Goal: Task Accomplishment & Management: Use online tool/utility

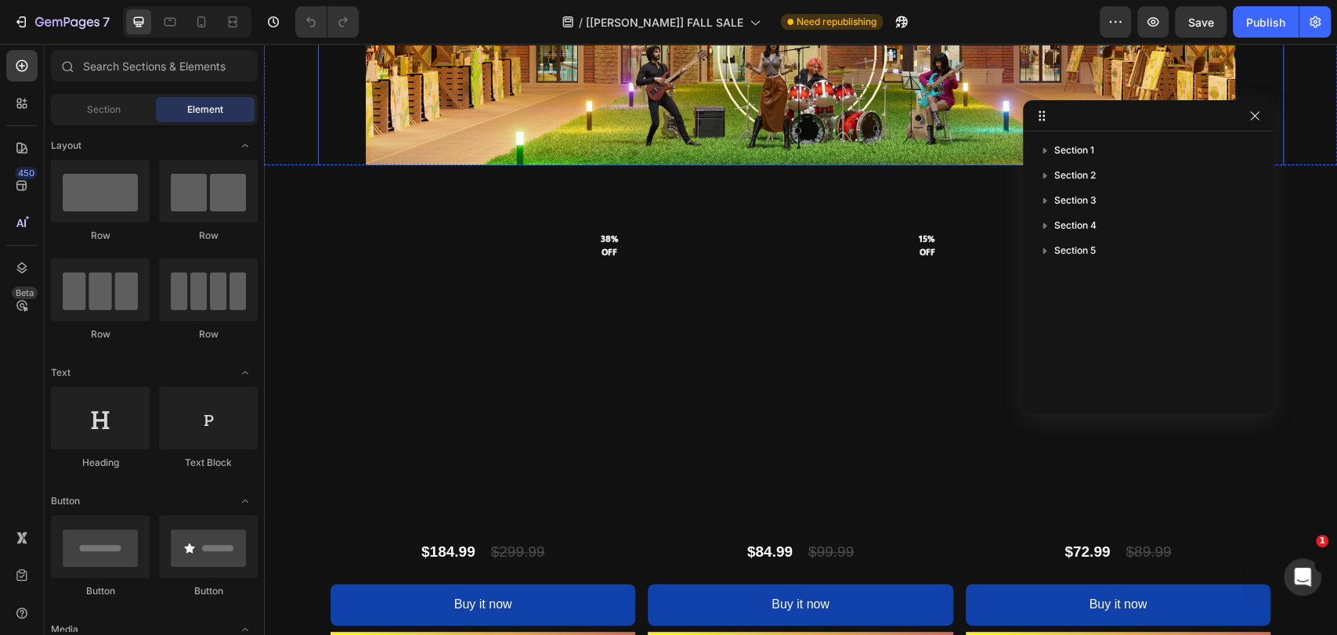
scroll to position [1508, 0]
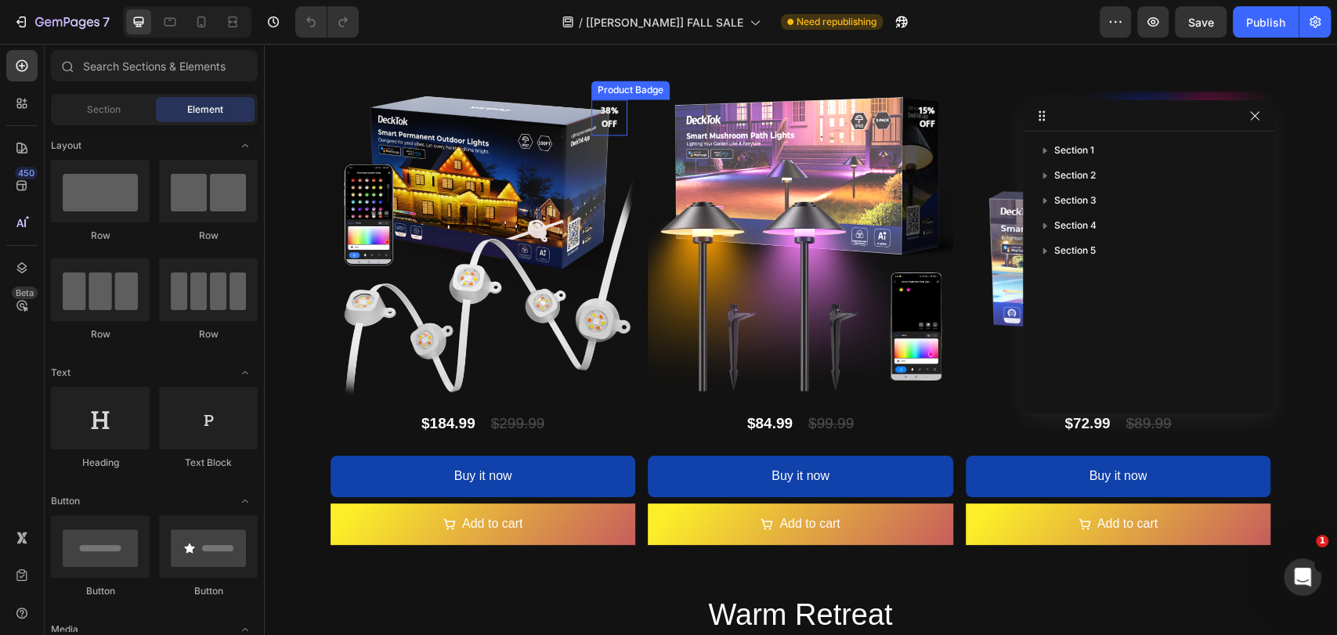
click at [602, 132] on pre "38% off" at bounding box center [609, 117] width 36 height 45
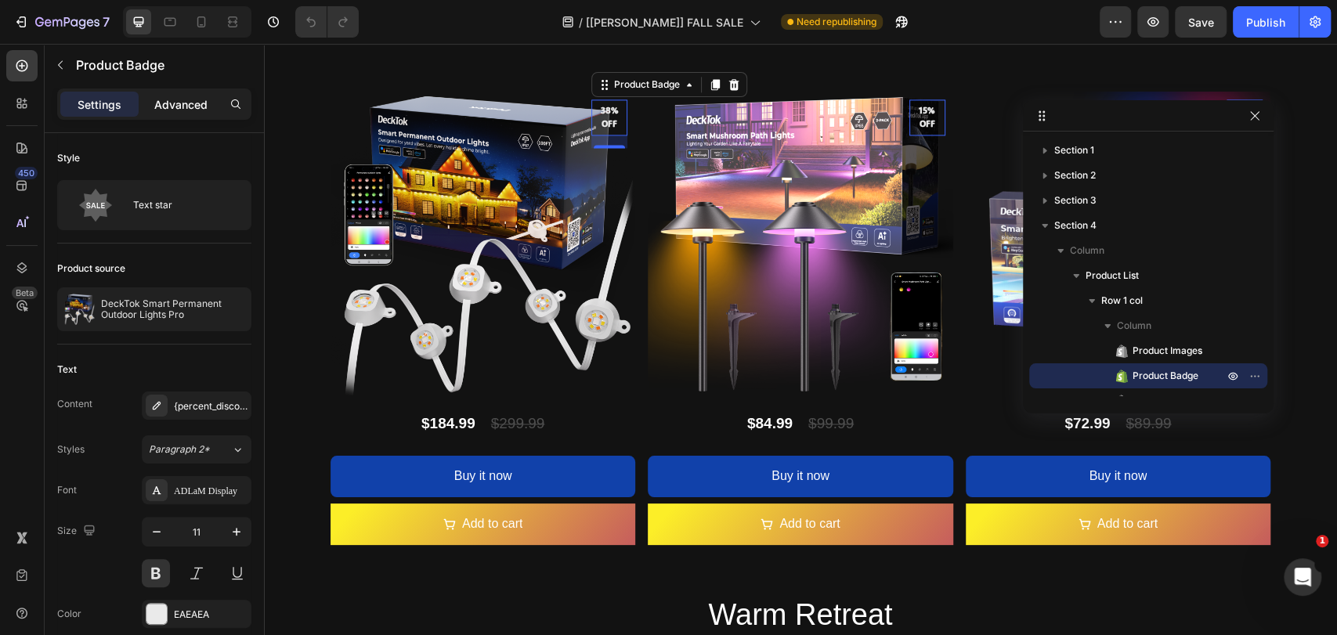
click at [185, 99] on p "Advanced" at bounding box center [180, 104] width 53 height 16
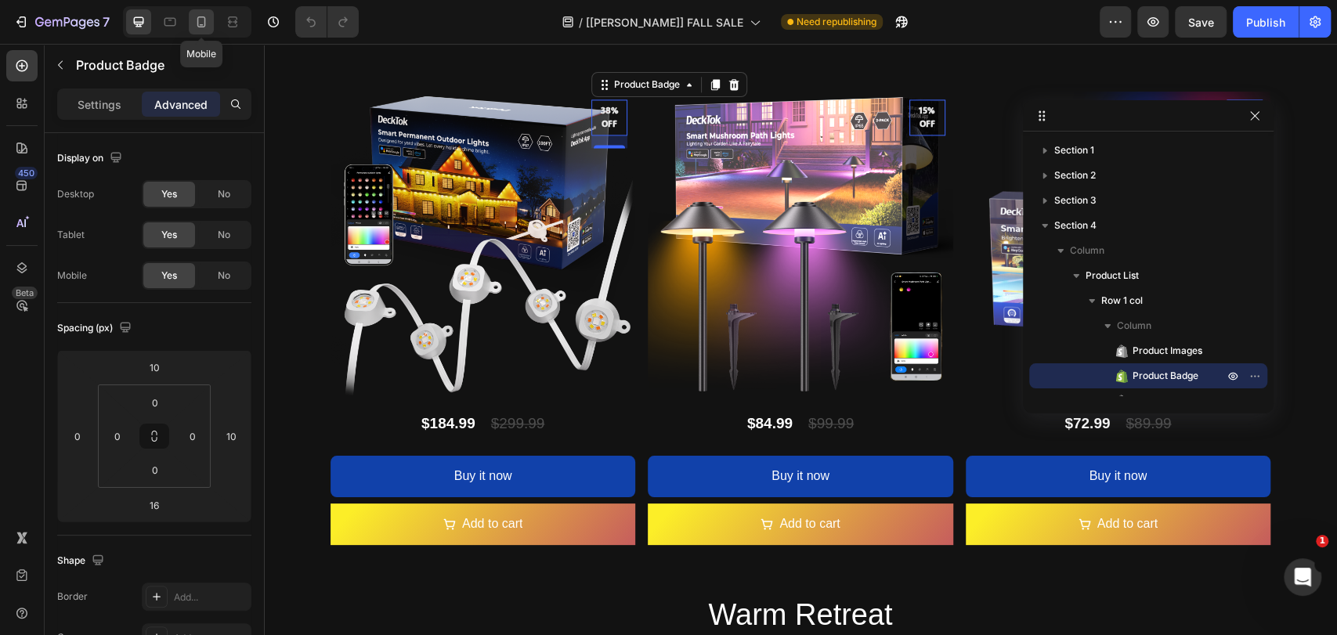
click at [192, 21] on div at bounding box center [201, 21] width 25 height 25
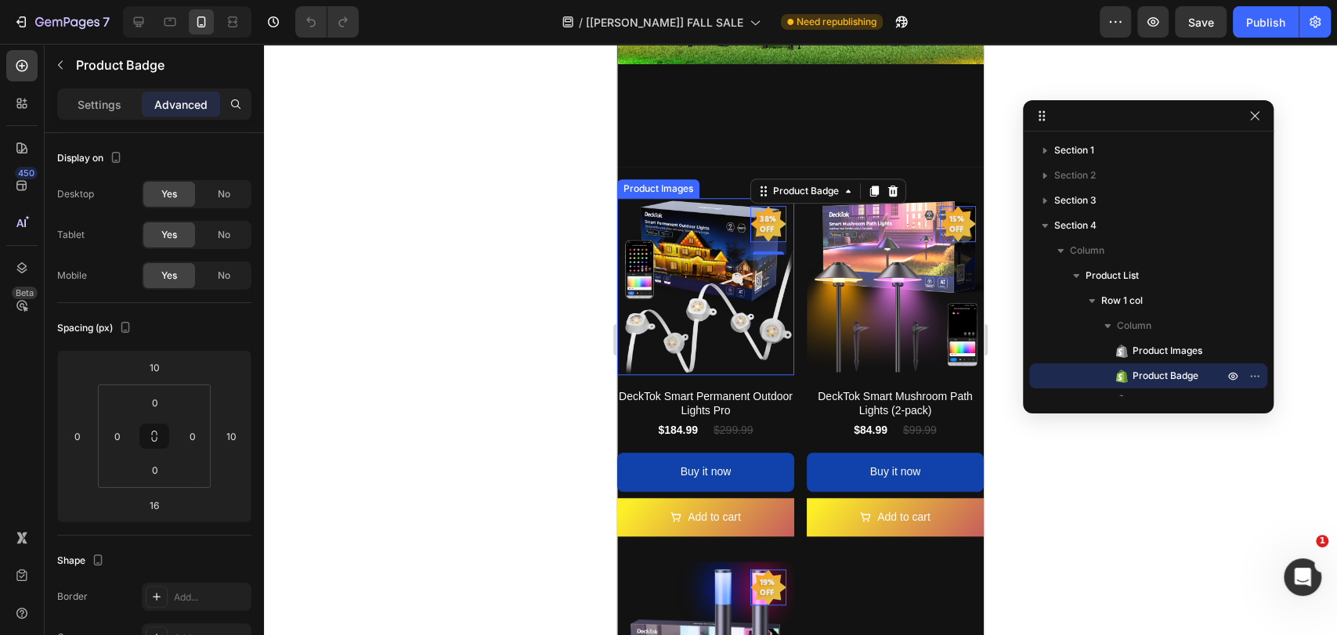
scroll to position [676, 0]
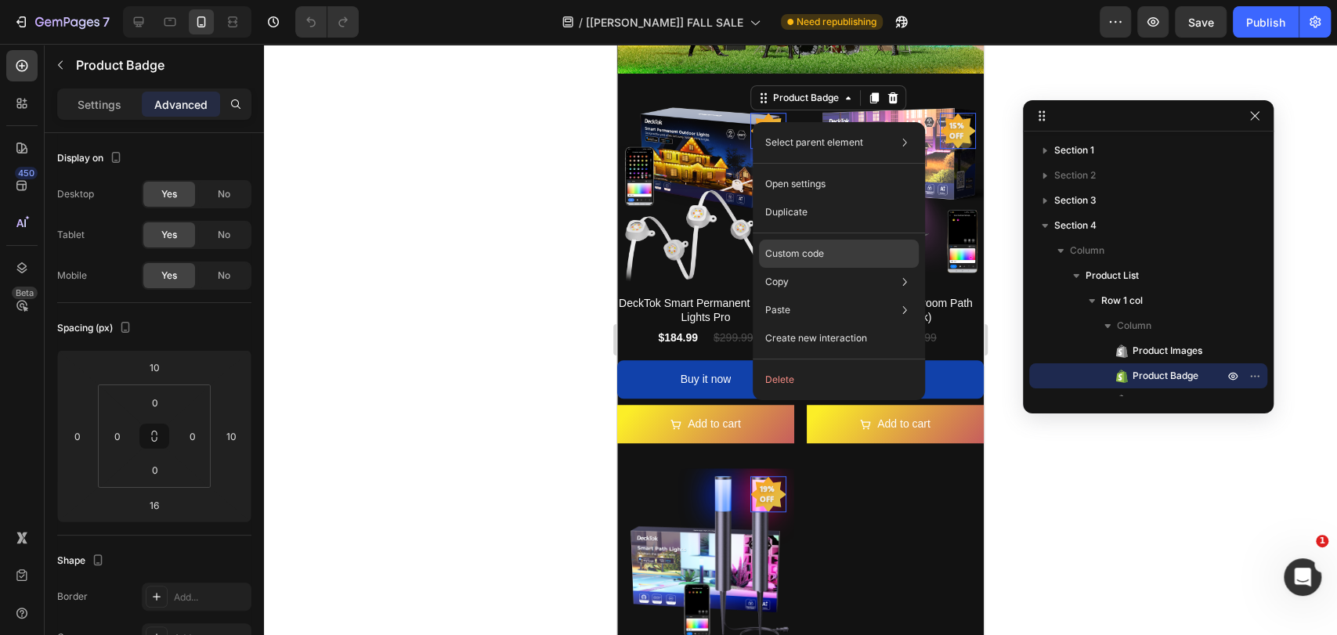
click at [813, 243] on div "Custom code" at bounding box center [839, 254] width 160 height 28
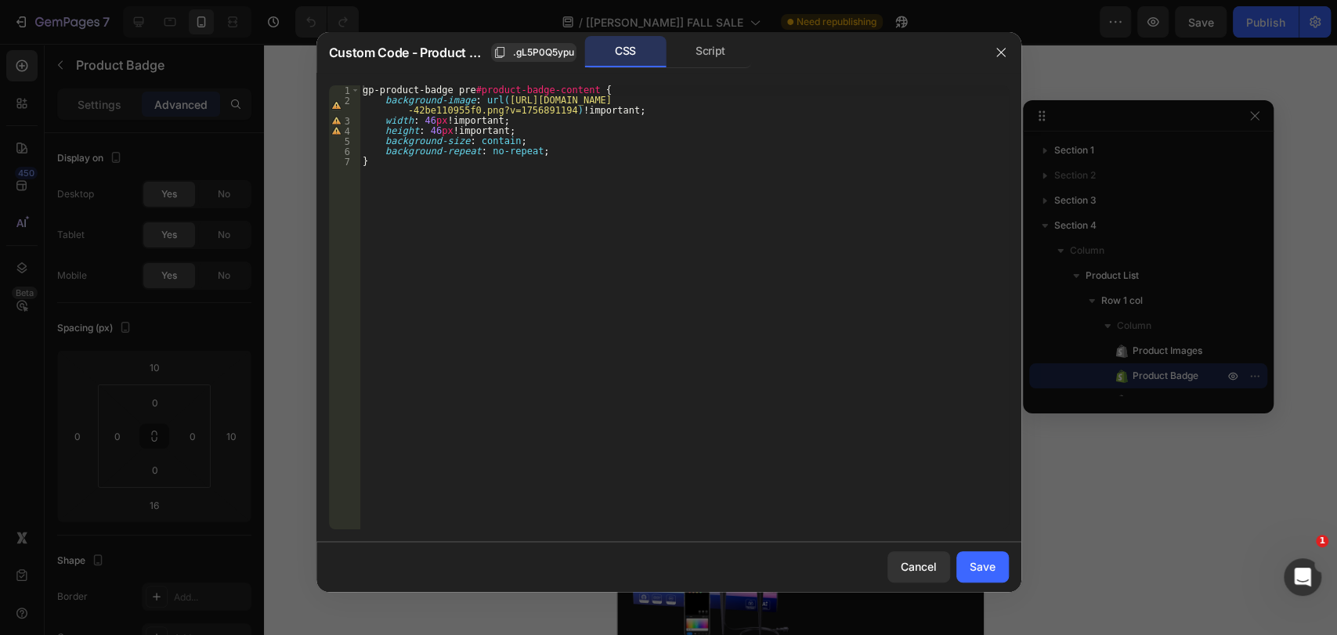
drag, startPoint x: 1125, startPoint y: 507, endPoint x: 209, endPoint y: 315, distance: 936.1
click at [1125, 507] on div at bounding box center [668, 317] width 1337 height 635
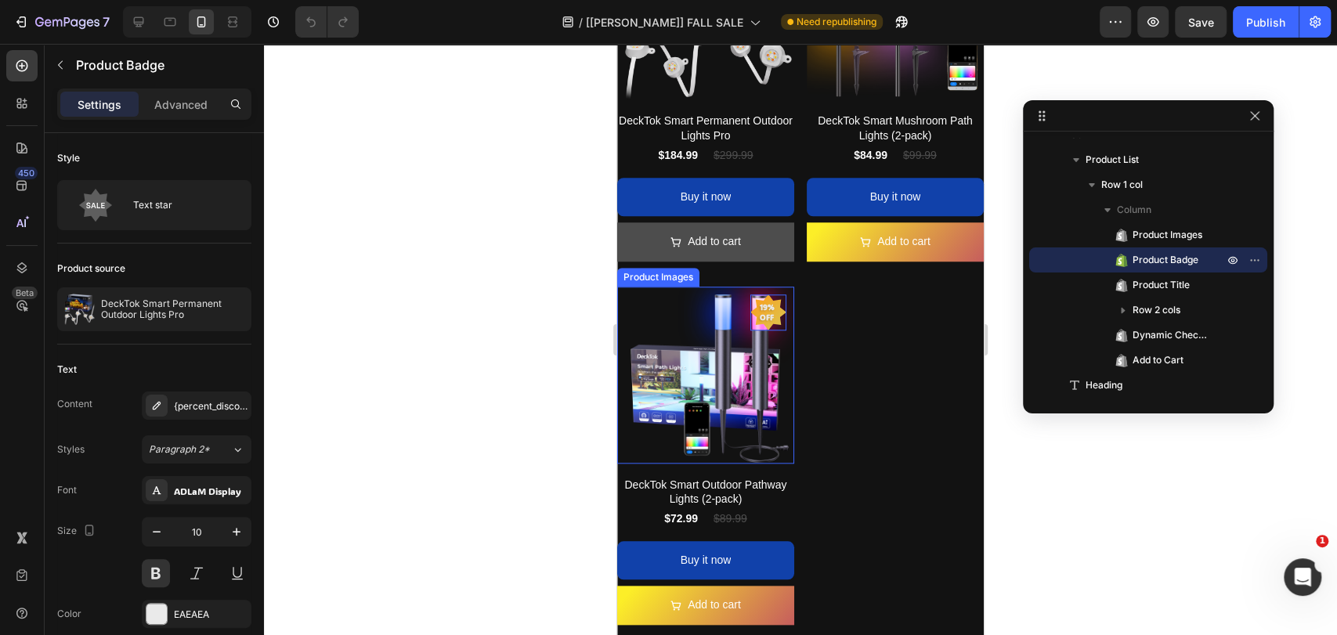
scroll to position [792, 0]
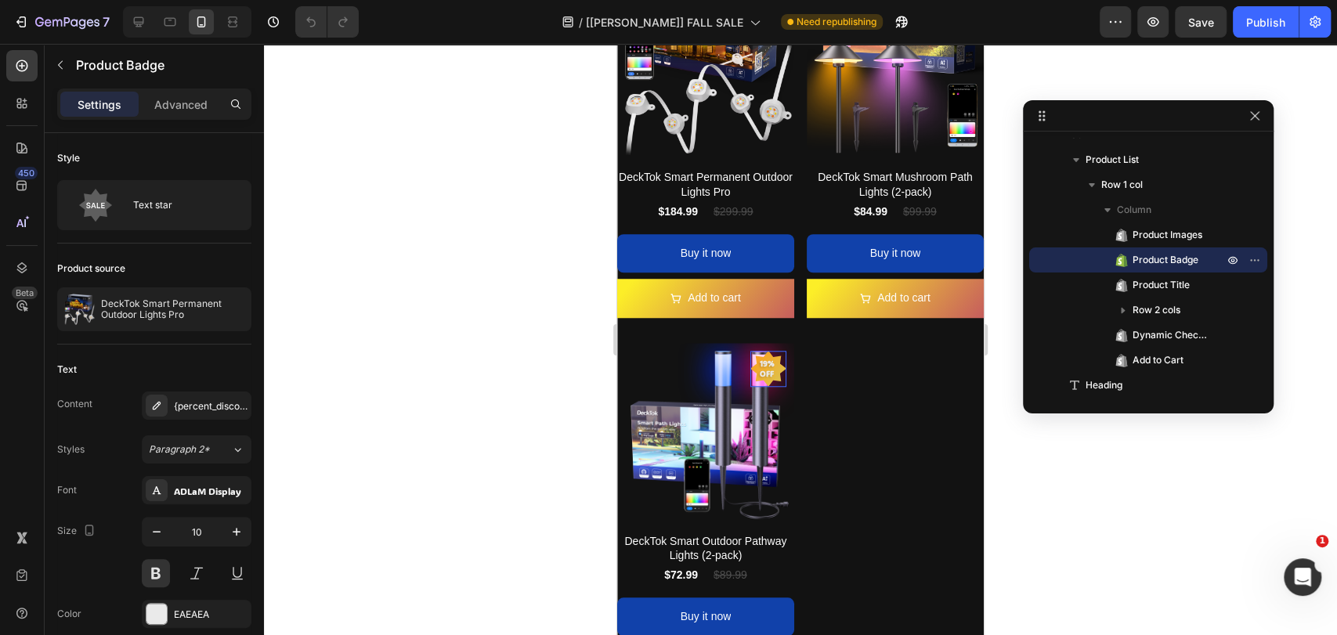
click at [765, 364] on pre "19% off" at bounding box center [768, 368] width 36 height 39
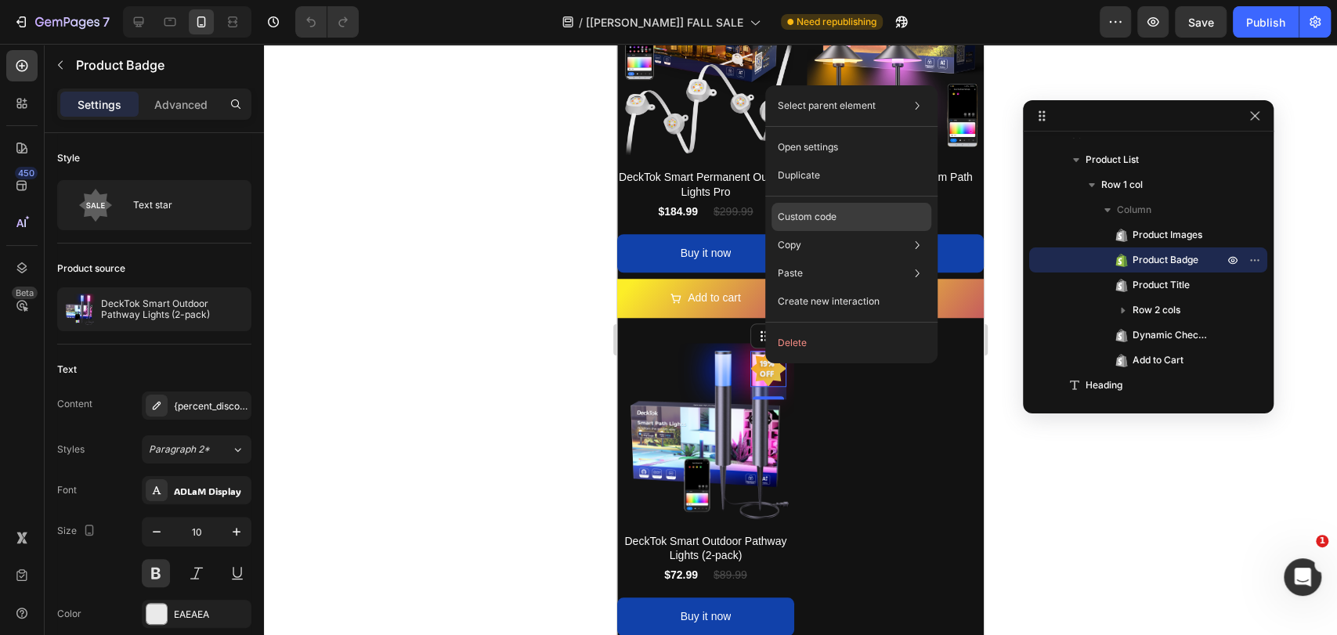
click at [824, 221] on p "Custom code" at bounding box center [806, 217] width 59 height 14
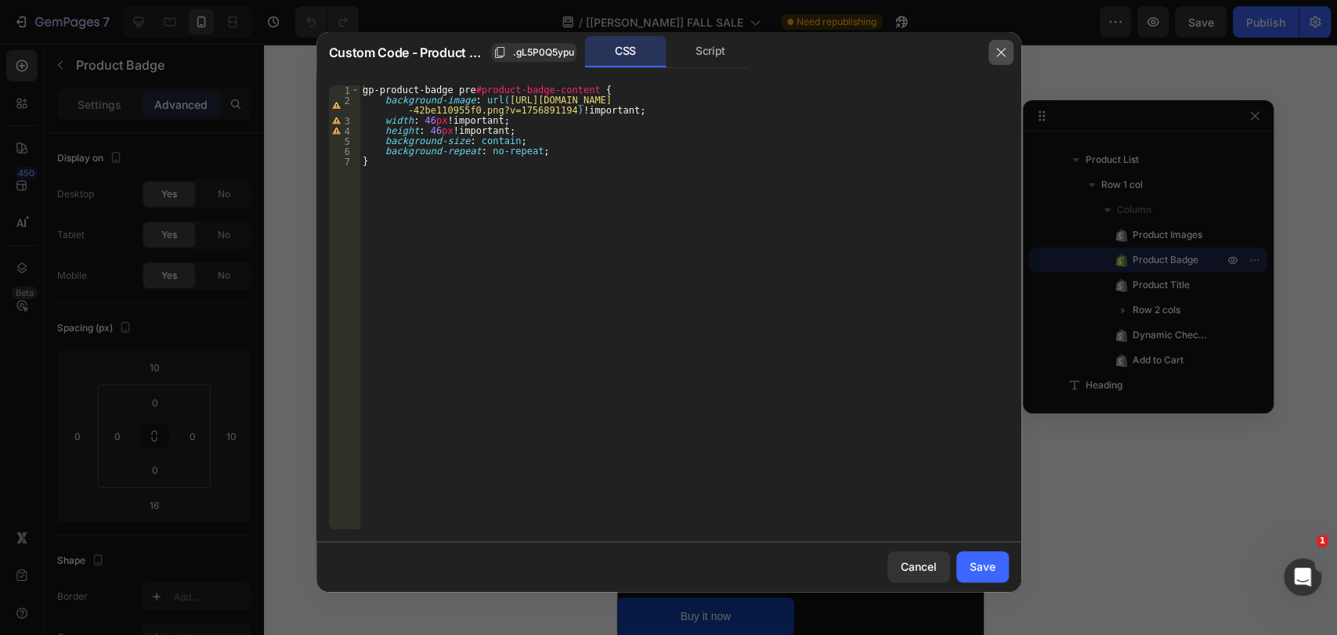
drag, startPoint x: 996, startPoint y: 56, endPoint x: 355, endPoint y: 54, distance: 640.5
click at [996, 56] on icon "button" at bounding box center [1000, 52] width 9 height 9
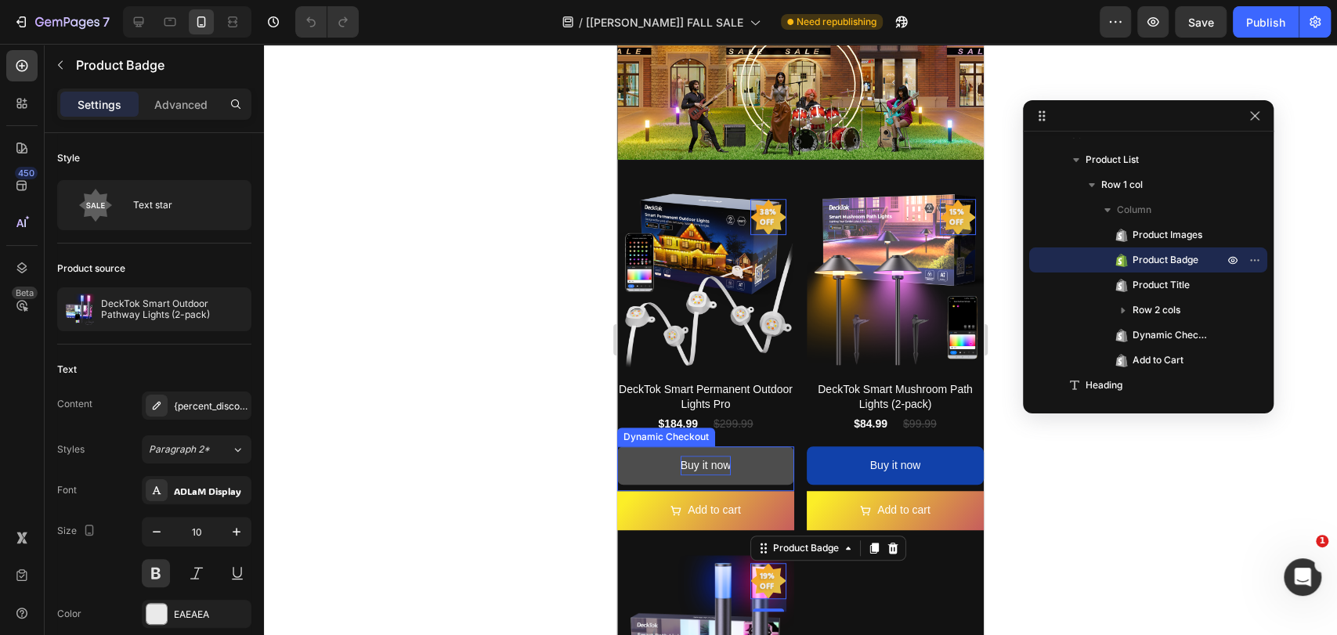
scroll to position [559, 0]
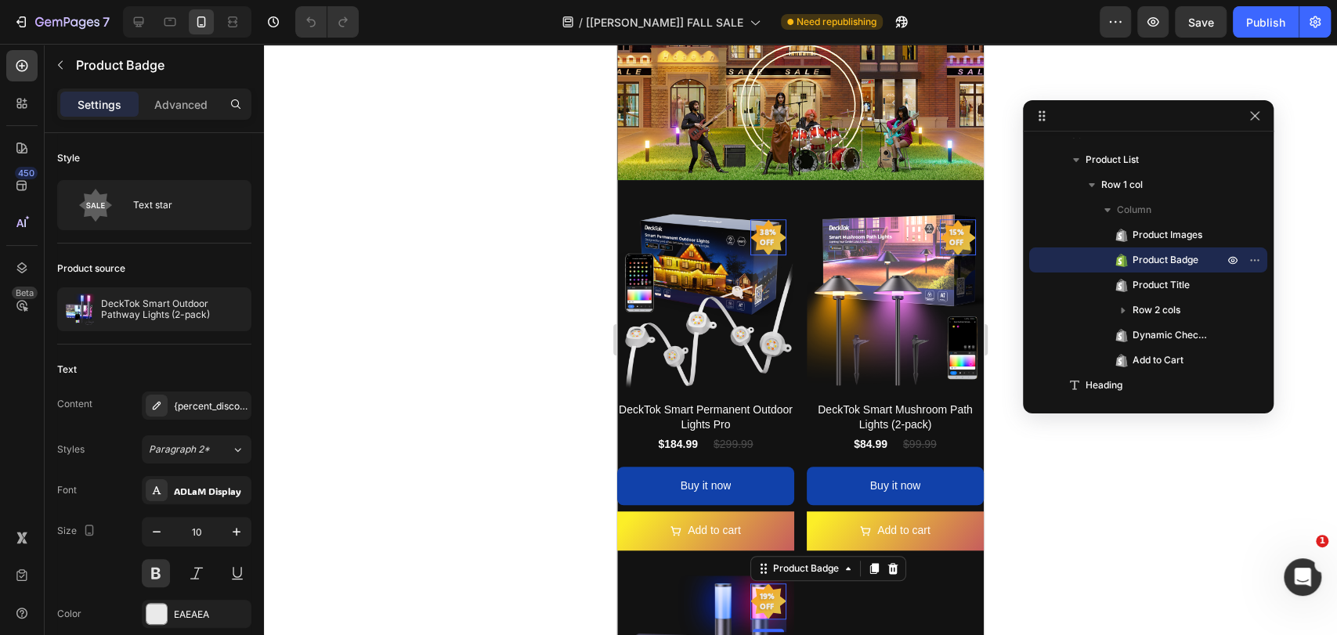
click at [763, 240] on pre "38% off" at bounding box center [768, 237] width 36 height 39
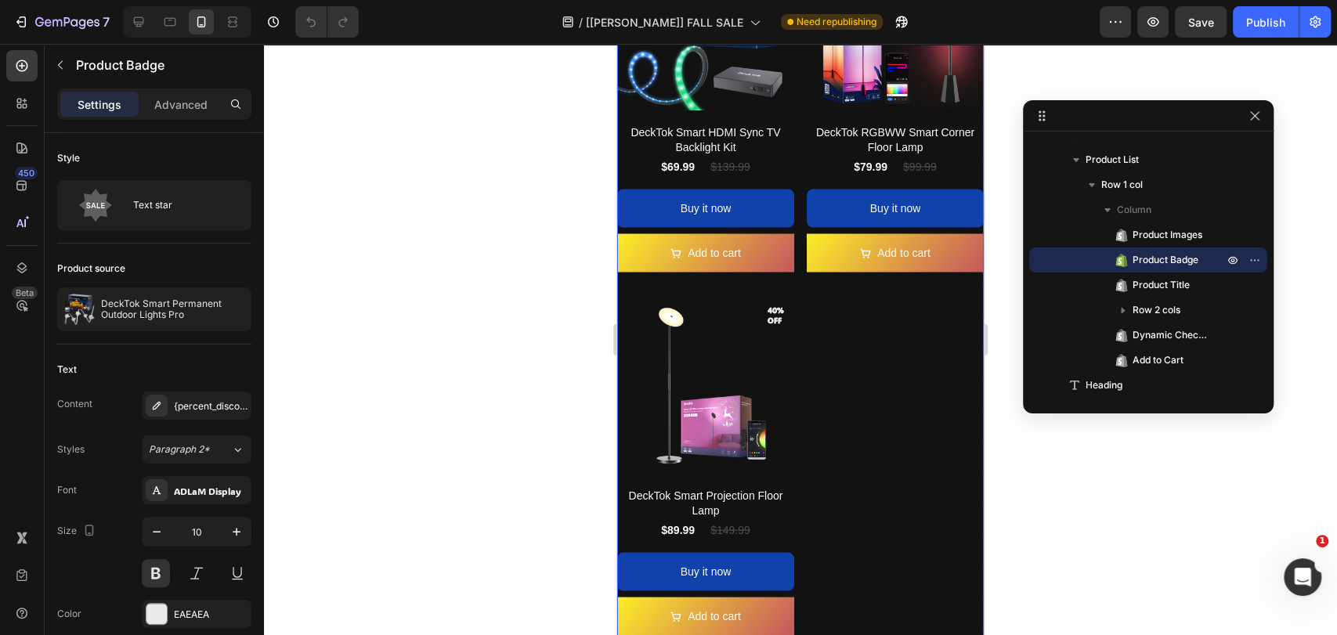
scroll to position [1951, 0]
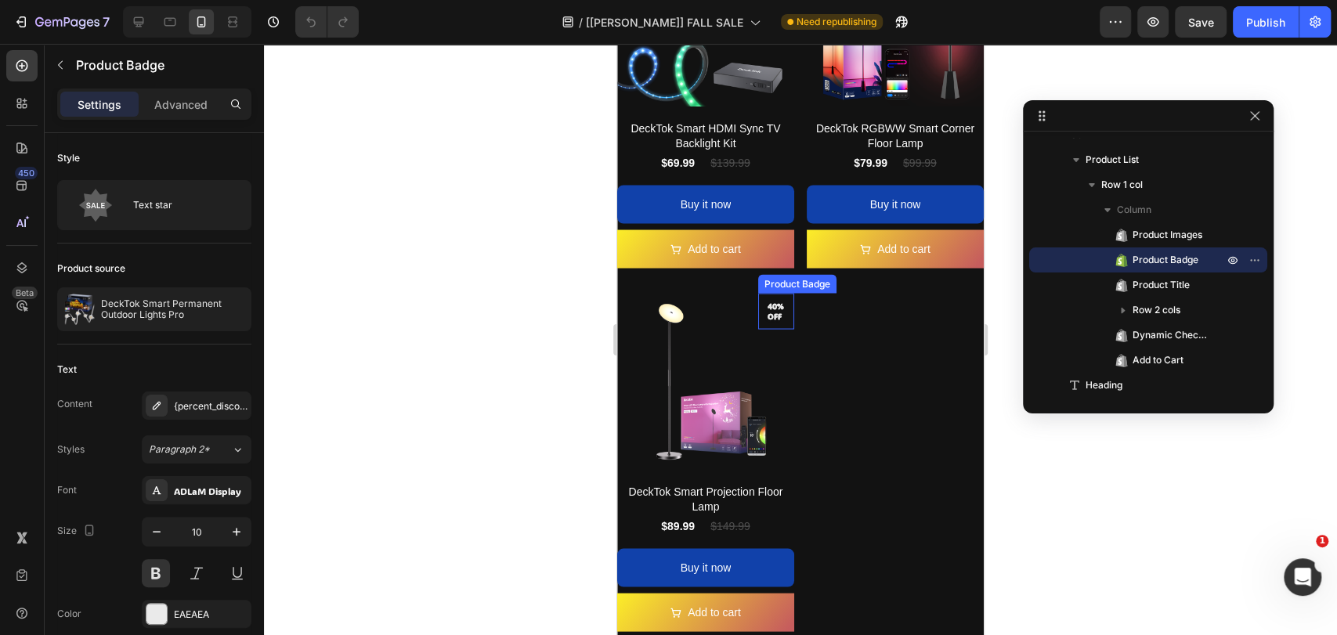
click at [767, 294] on pre "40% off" at bounding box center [776, 310] width 36 height 33
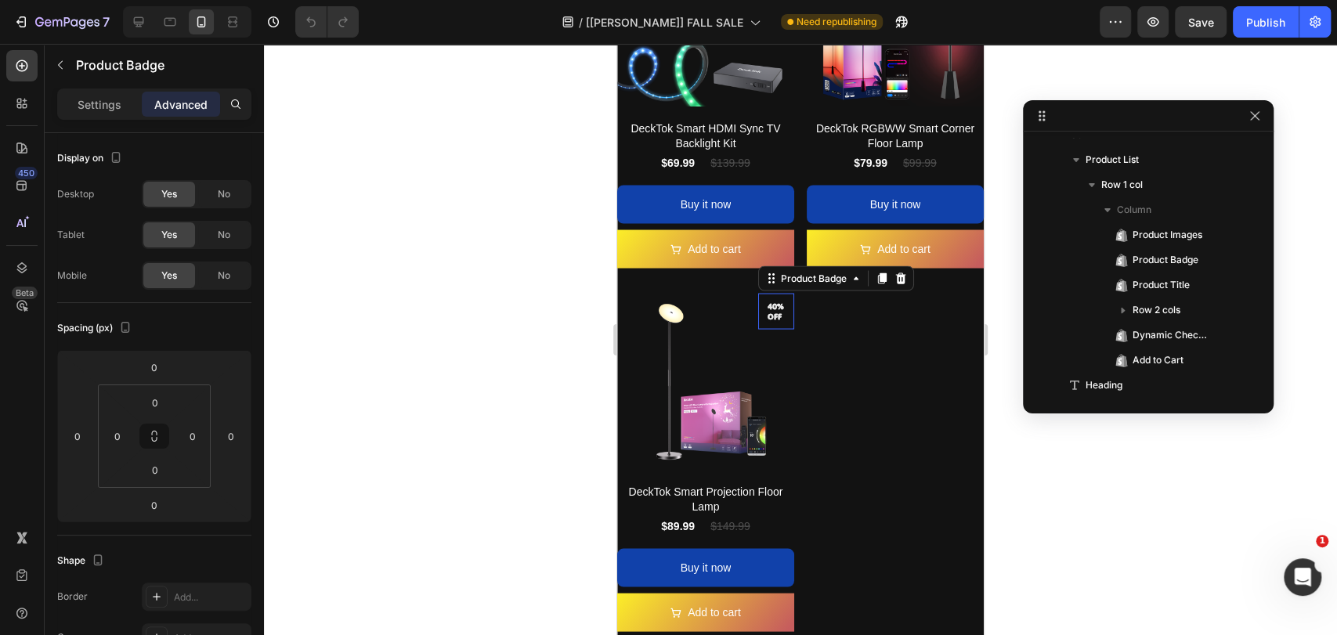
scroll to position [471, 0]
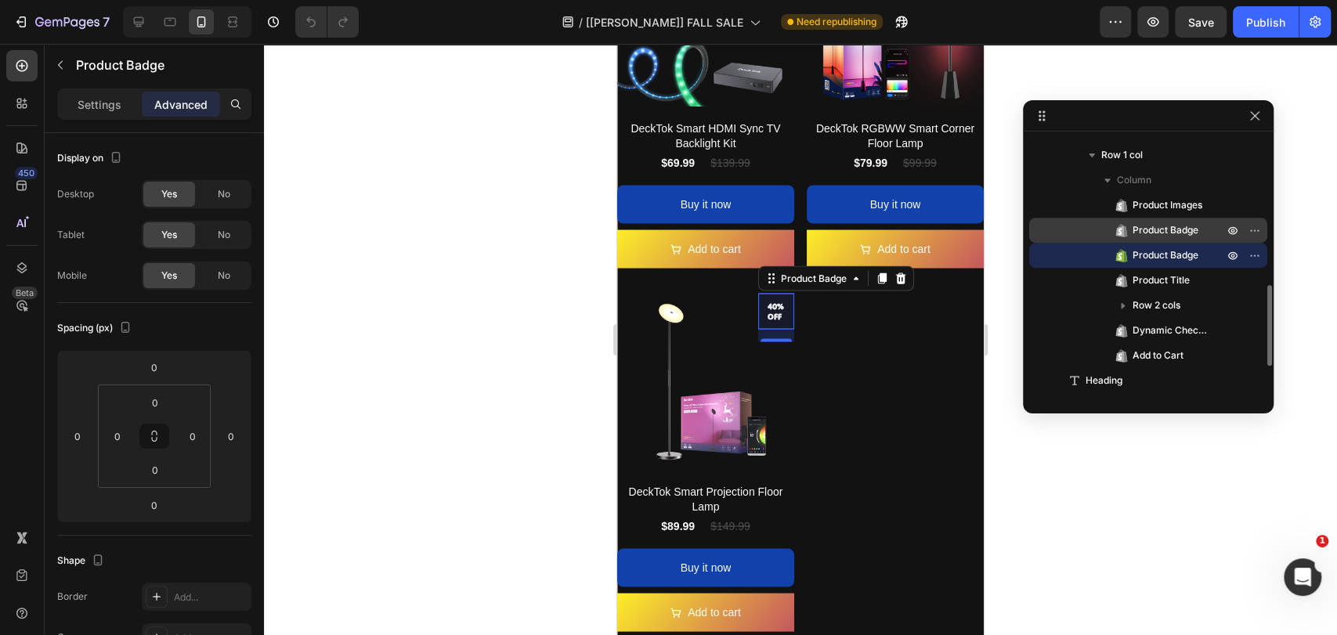
click at [1142, 224] on span "Product Badge" at bounding box center [1165, 230] width 66 height 16
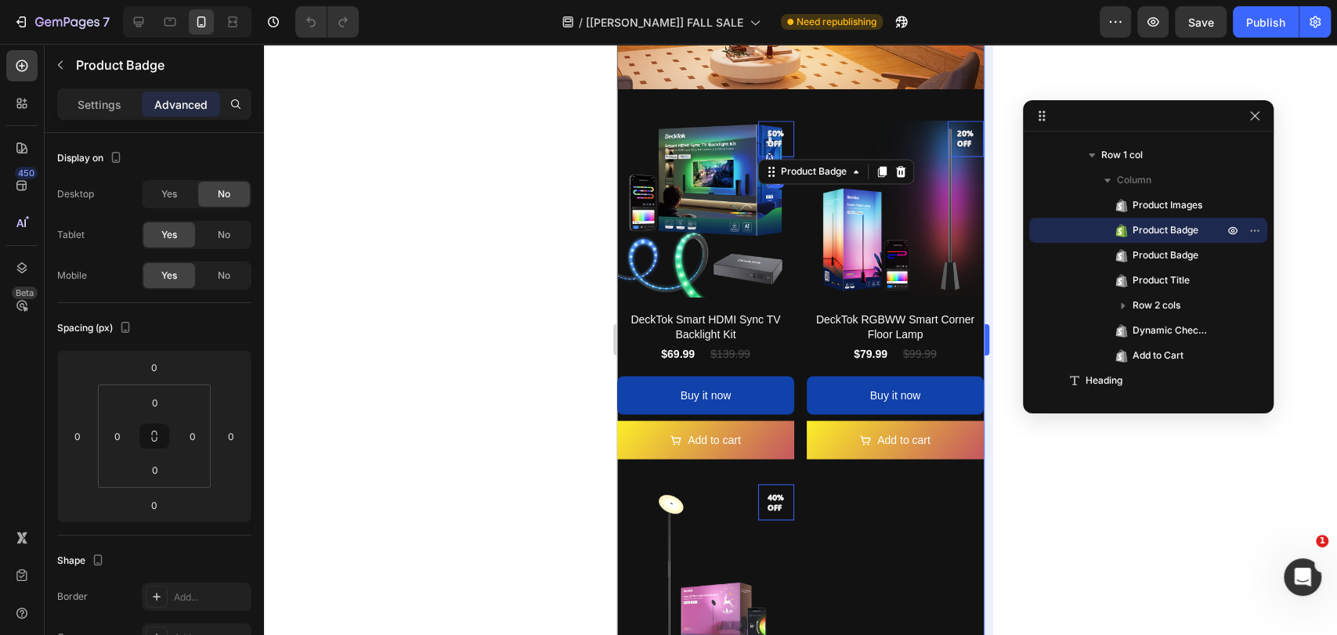
scroll to position [1759, 0]
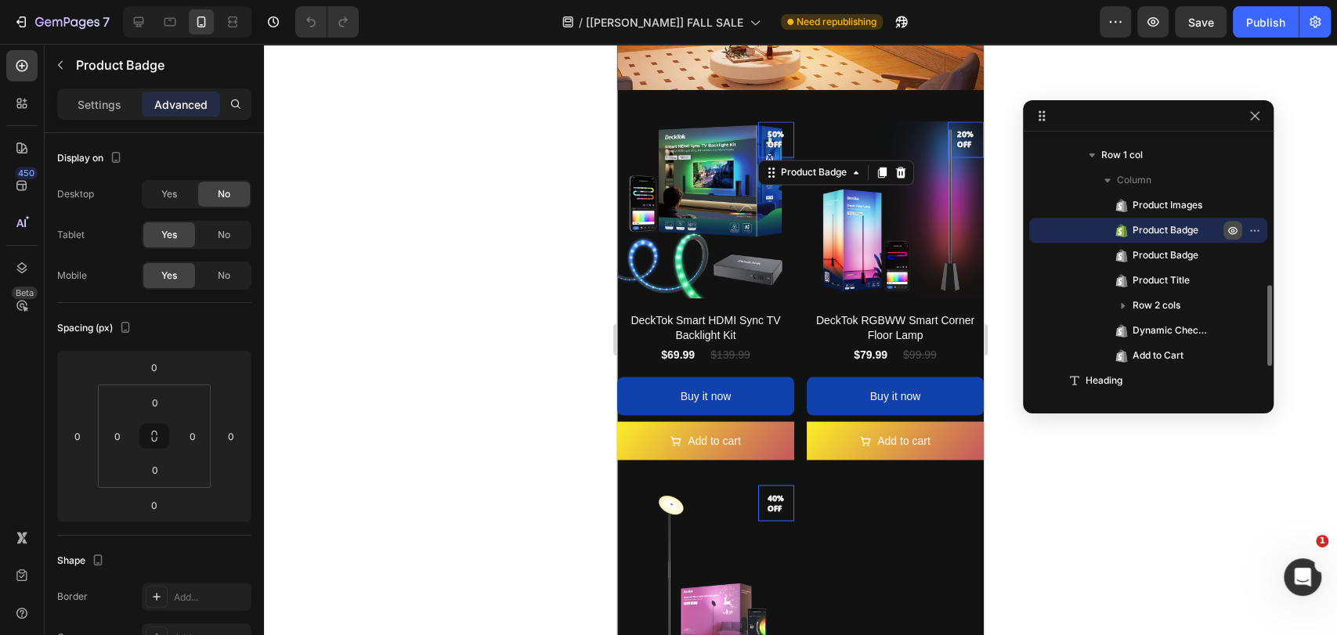
click at [1231, 226] on icon "button" at bounding box center [1232, 230] width 13 height 13
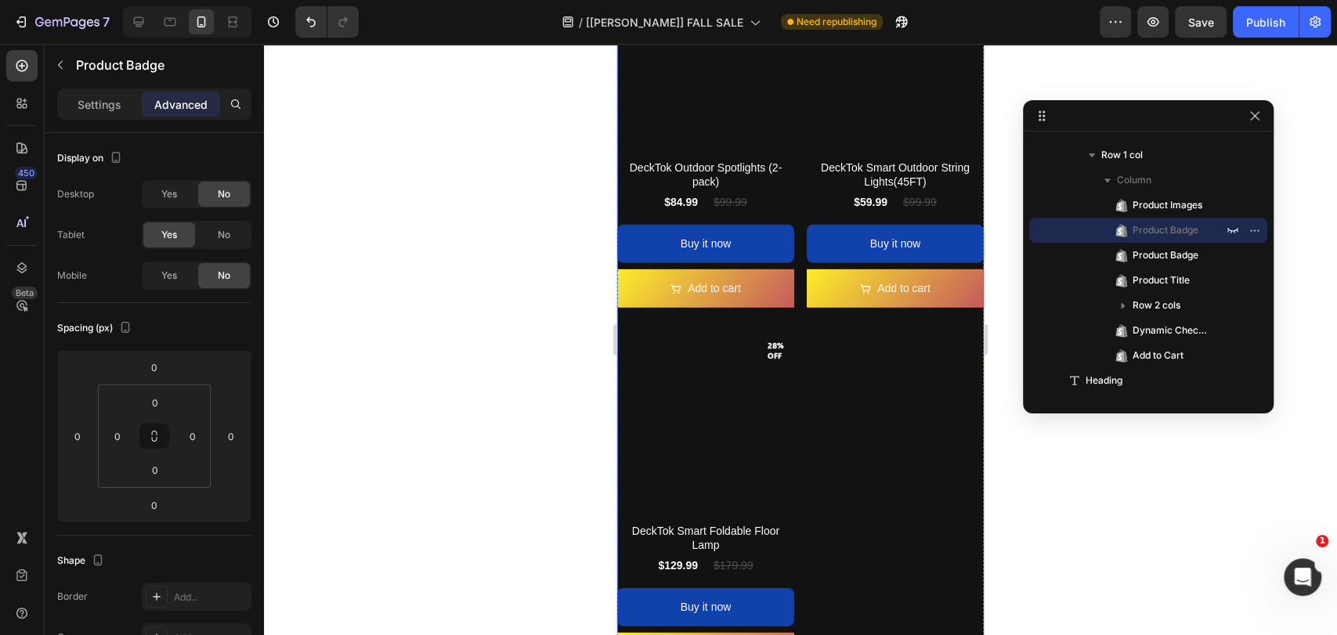
scroll to position [3036, 0]
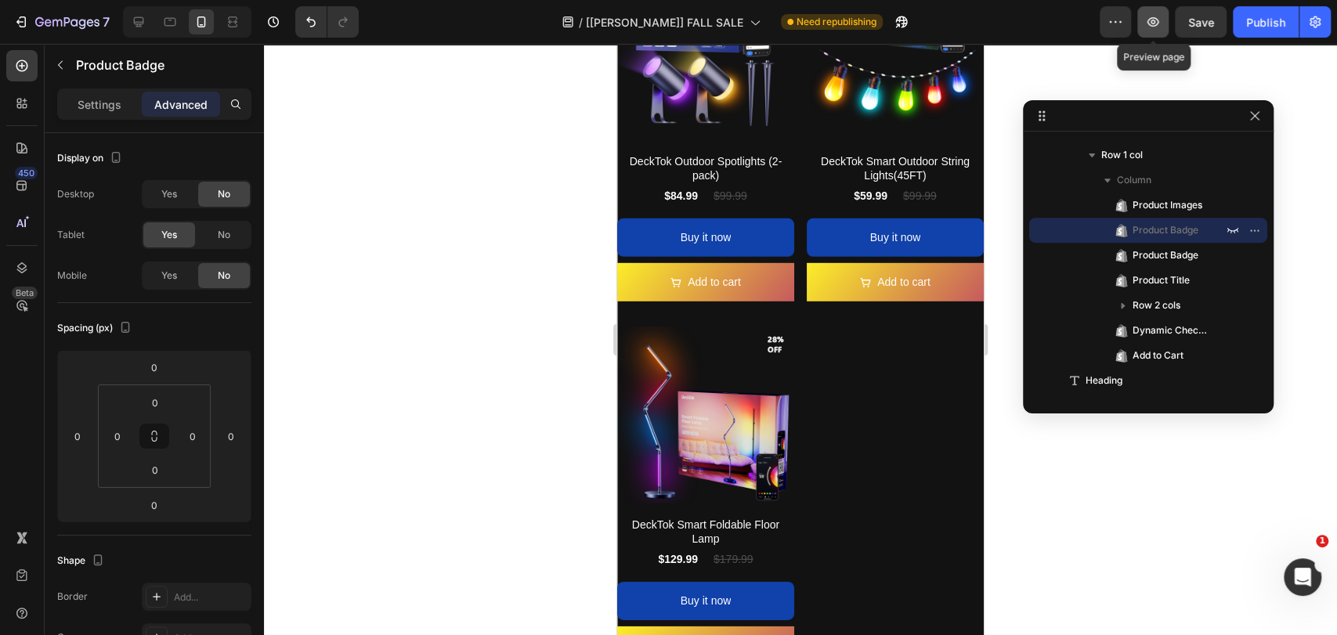
click at [1142, 27] on button "button" at bounding box center [1152, 21] width 31 height 31
click at [1234, 226] on icon "button" at bounding box center [1232, 230] width 13 height 13
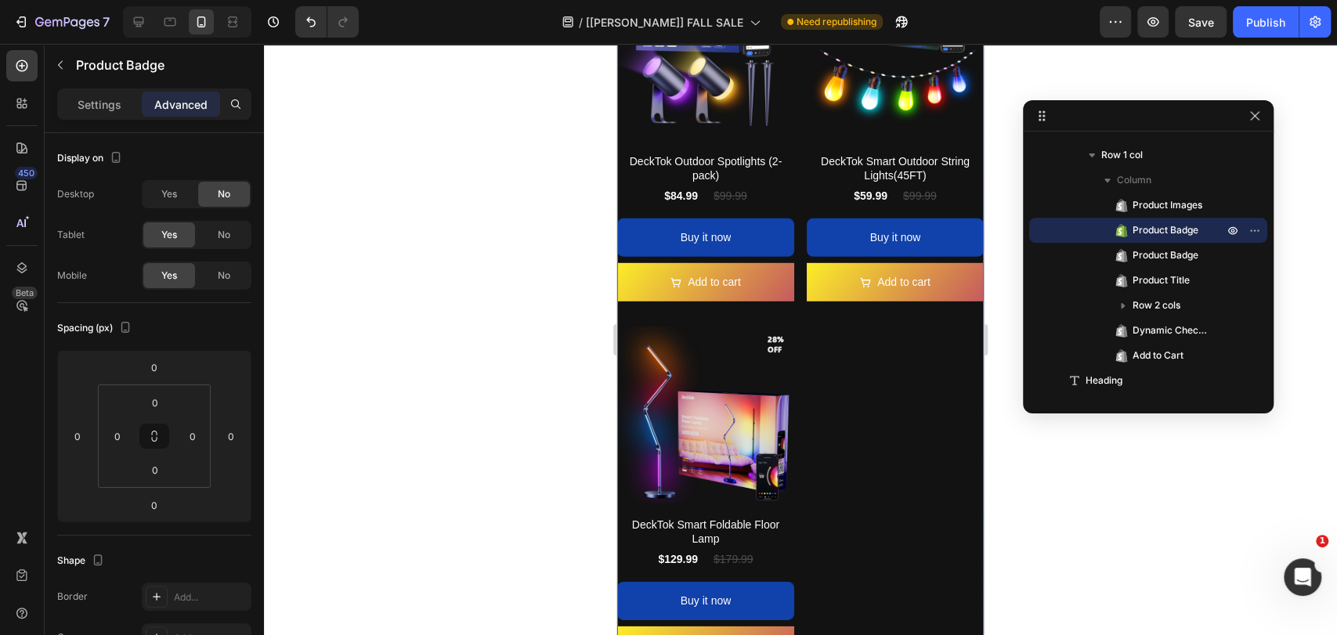
click at [878, 308] on div "Product Images 15% off Product Badge DeckTok Outdoor Spotlights (2-pack) Produc…" at bounding box center [800, 320] width 366 height 714
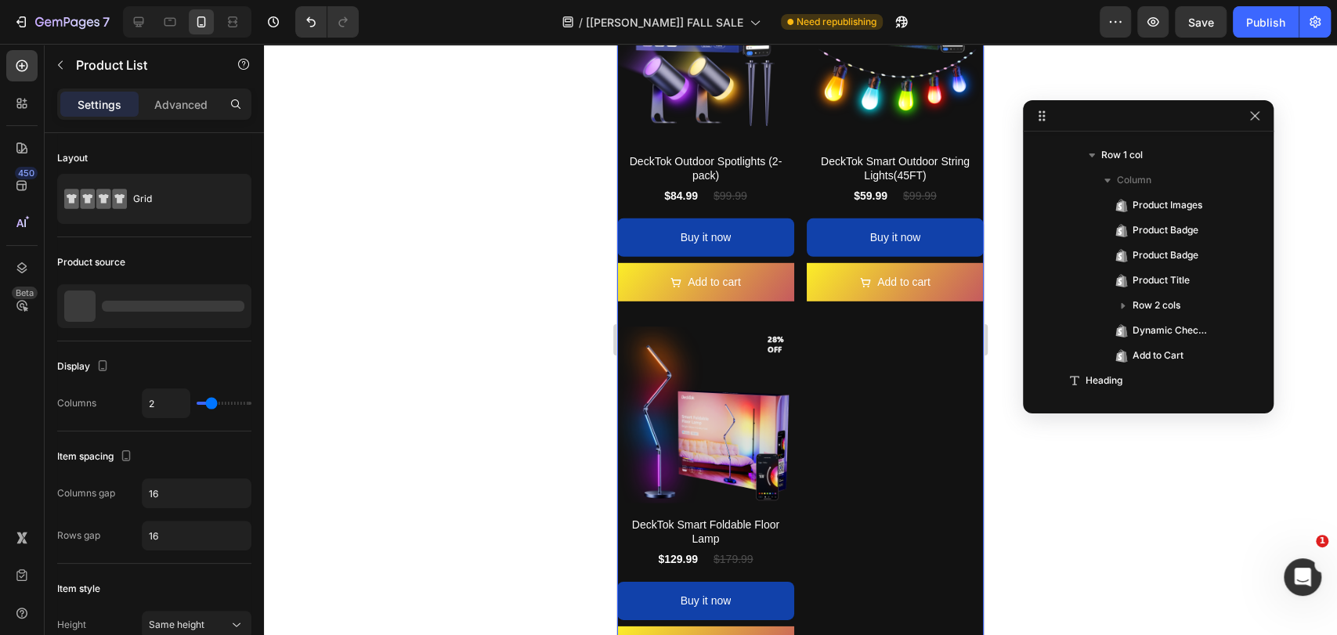
scroll to position [568, 0]
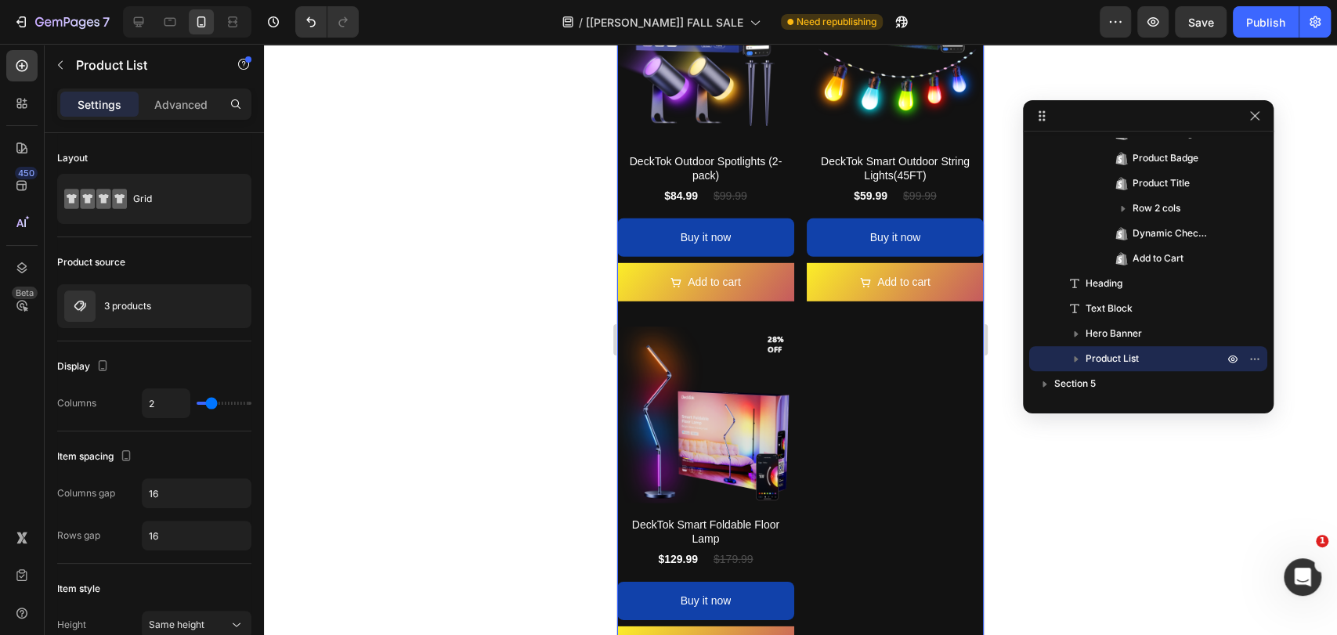
click at [523, 363] on div at bounding box center [800, 339] width 1073 height 591
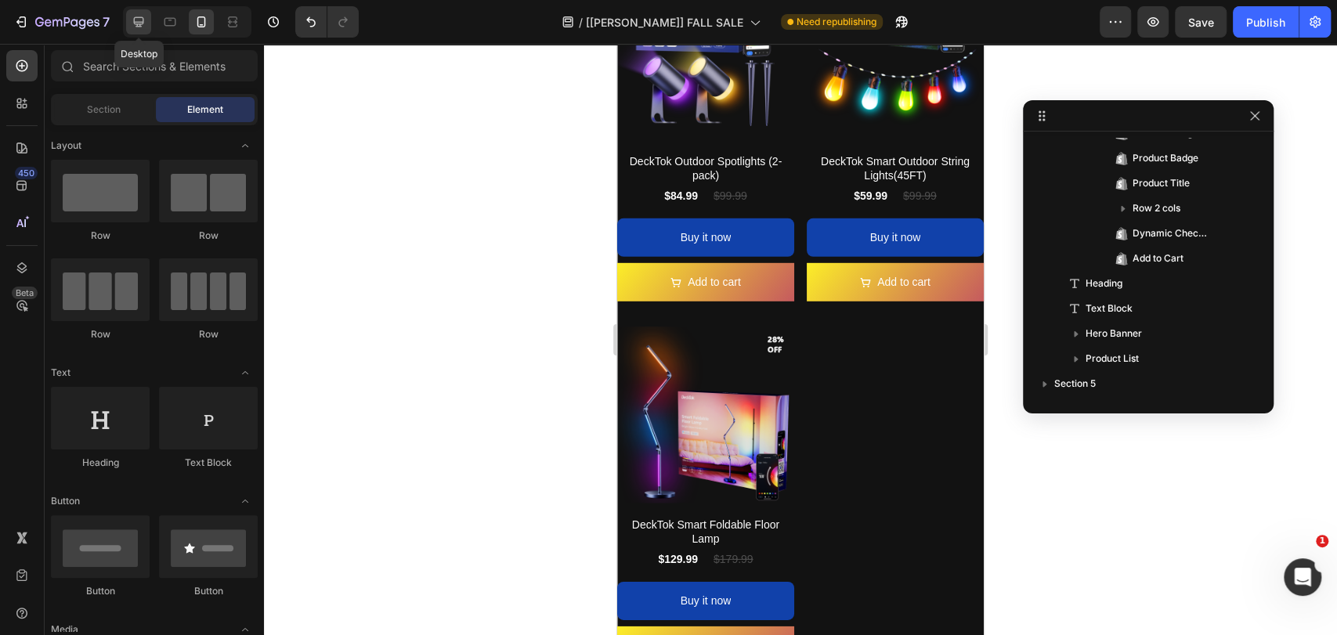
click at [147, 21] on div at bounding box center [138, 21] width 25 height 25
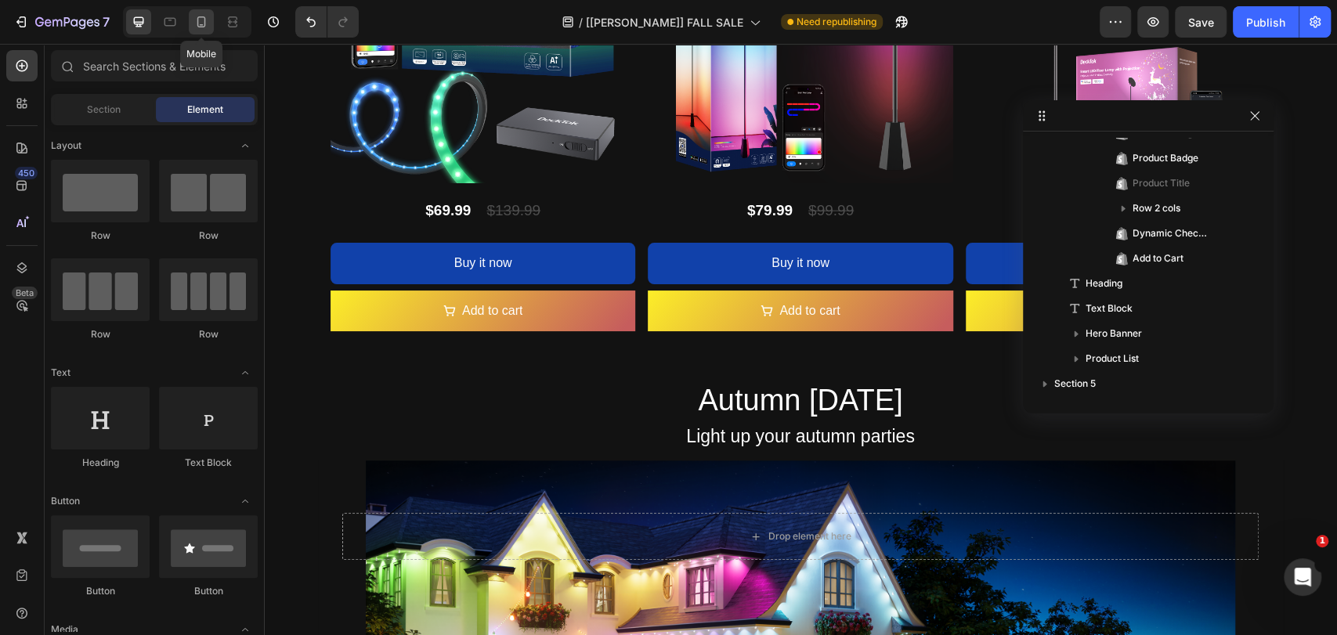
click at [194, 23] on icon at bounding box center [201, 22] width 16 height 16
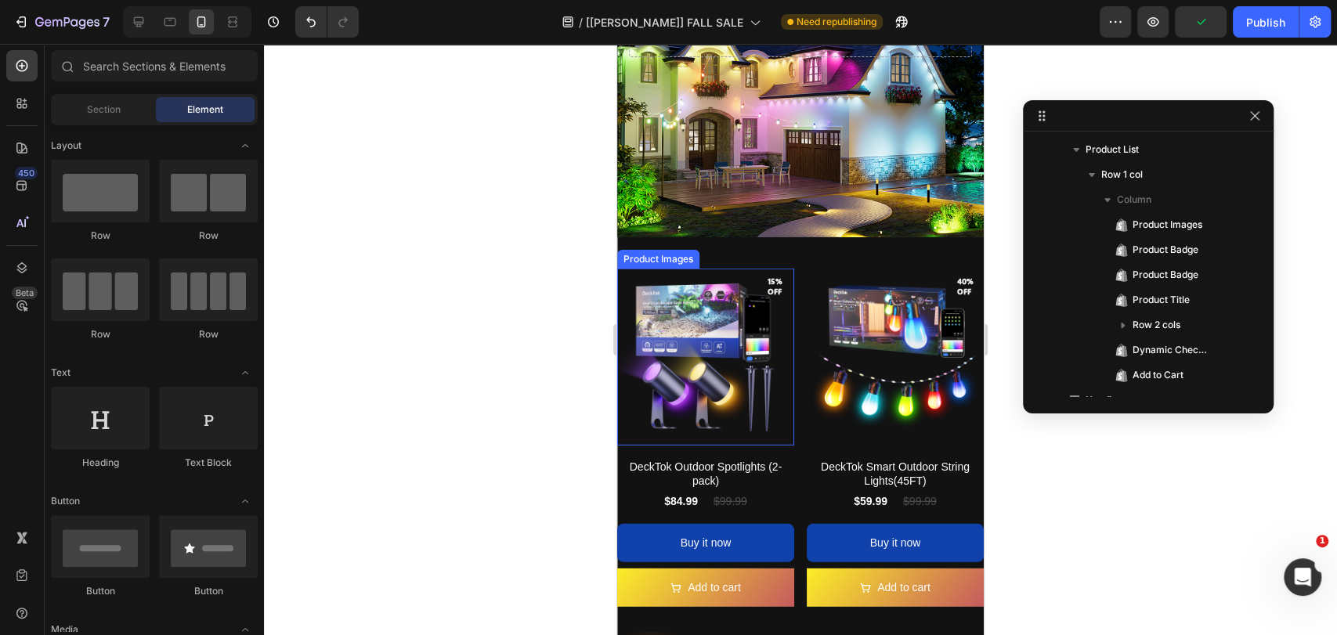
scroll to position [2712, 0]
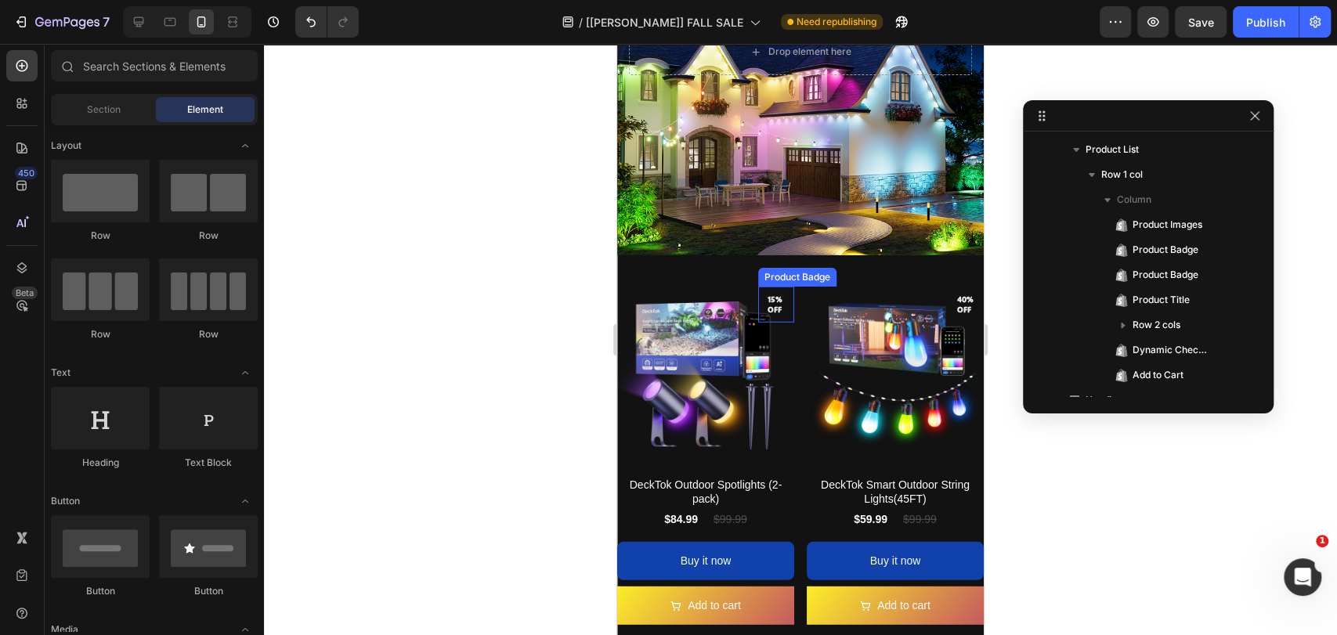
click at [776, 288] on pre "15% off" at bounding box center [776, 304] width 36 height 33
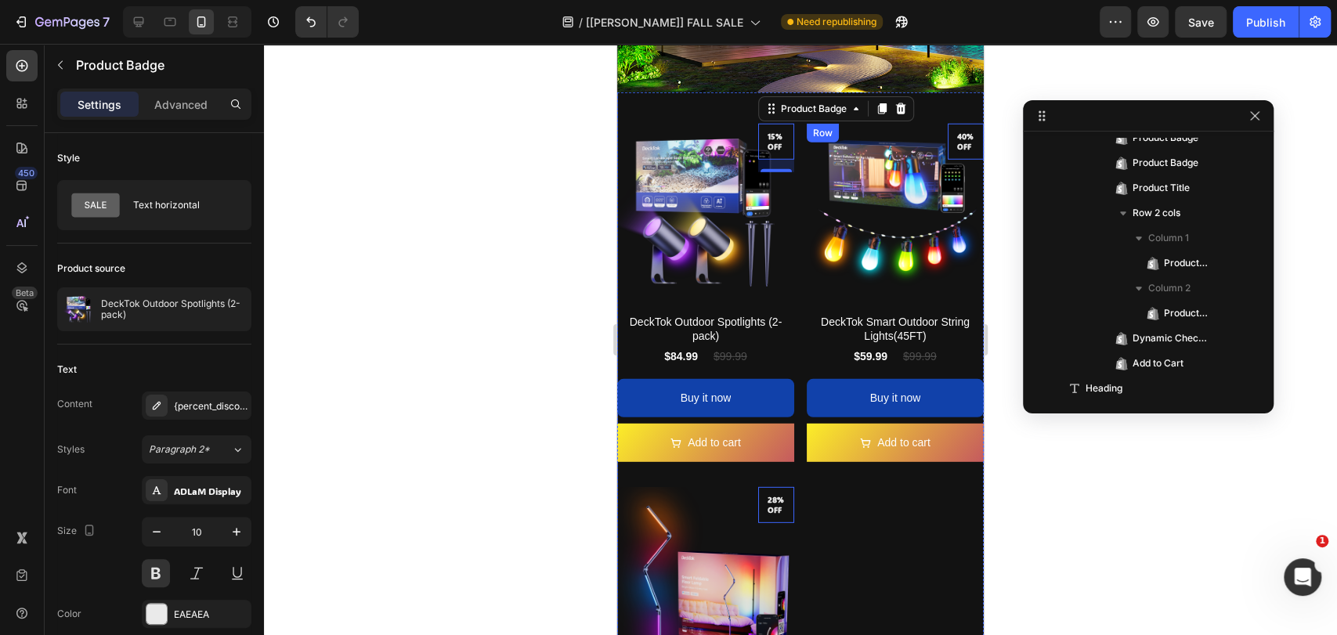
scroll to position [2828, 0]
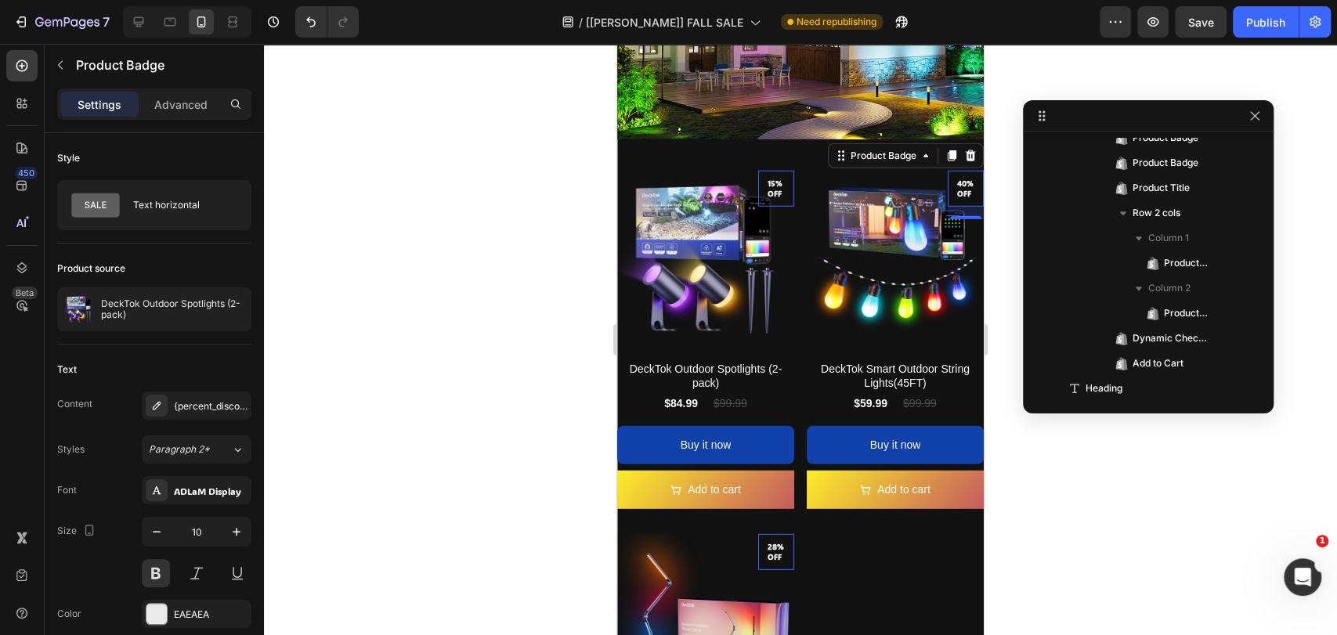
click at [947, 172] on pre "40% off" at bounding box center [965, 188] width 36 height 33
click at [182, 109] on p "Advanced" at bounding box center [180, 104] width 53 height 16
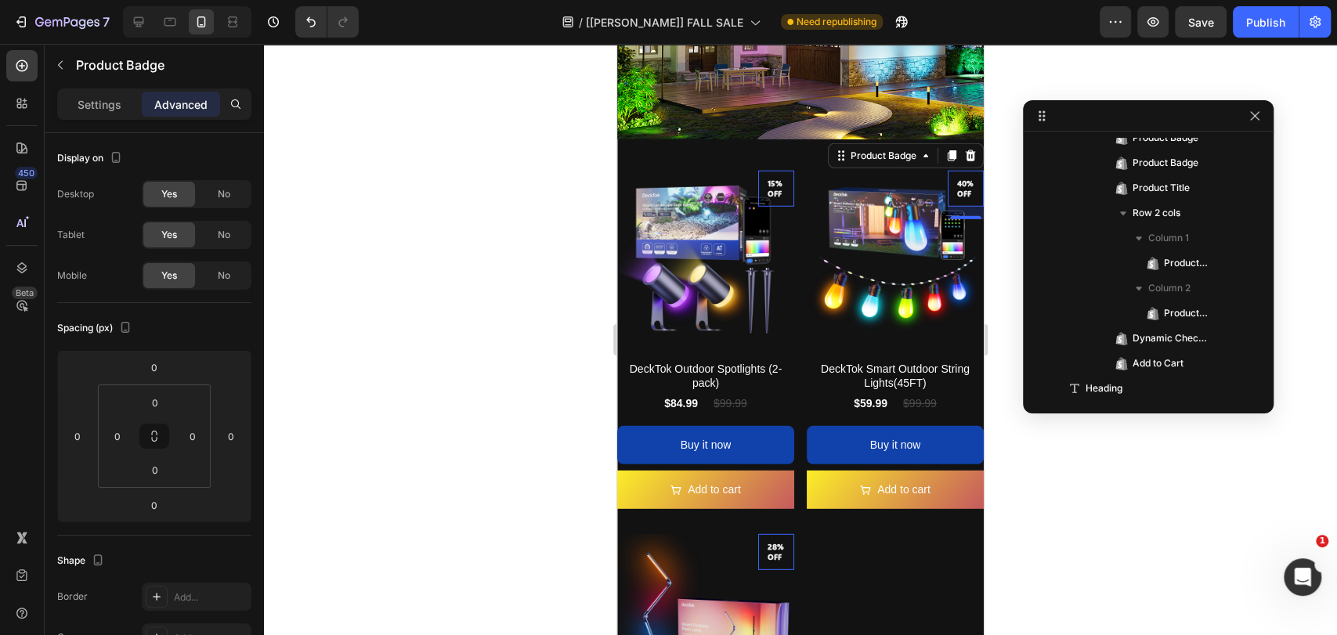
click at [763, 172] on pre "15% off" at bounding box center [776, 188] width 36 height 33
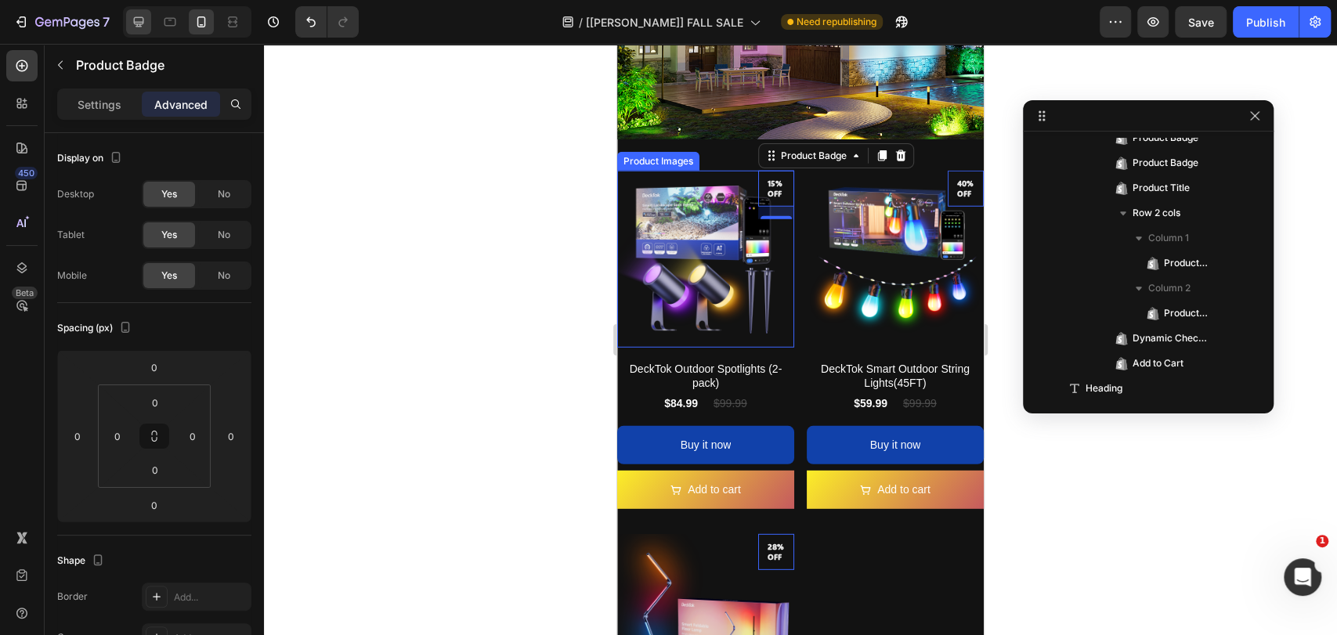
click at [129, 22] on div at bounding box center [138, 21] width 25 height 25
type input "16"
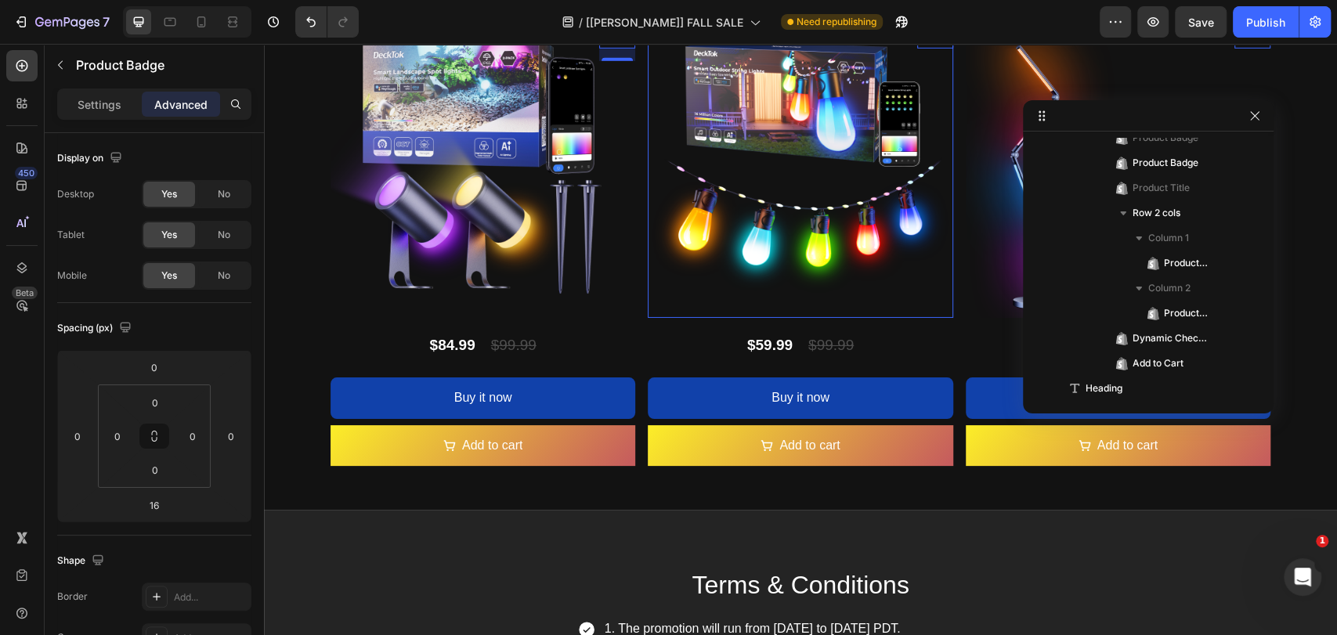
scroll to position [3244, 0]
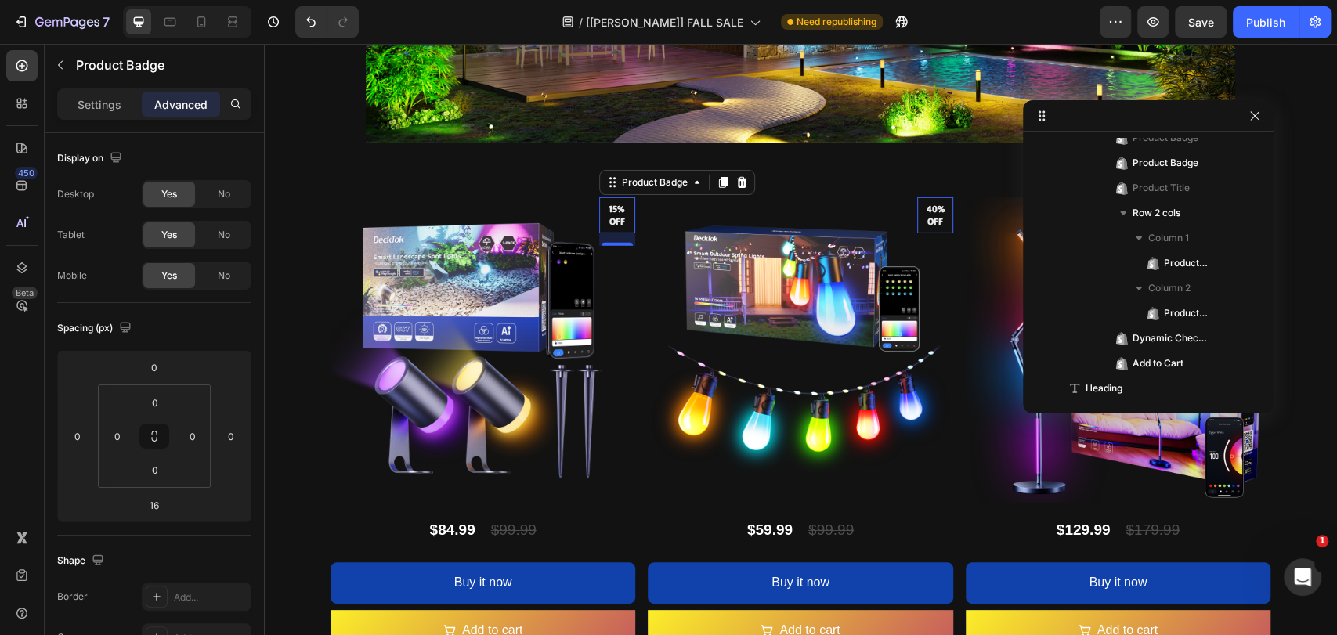
click at [615, 209] on pre "15% off" at bounding box center [617, 216] width 36 height 38
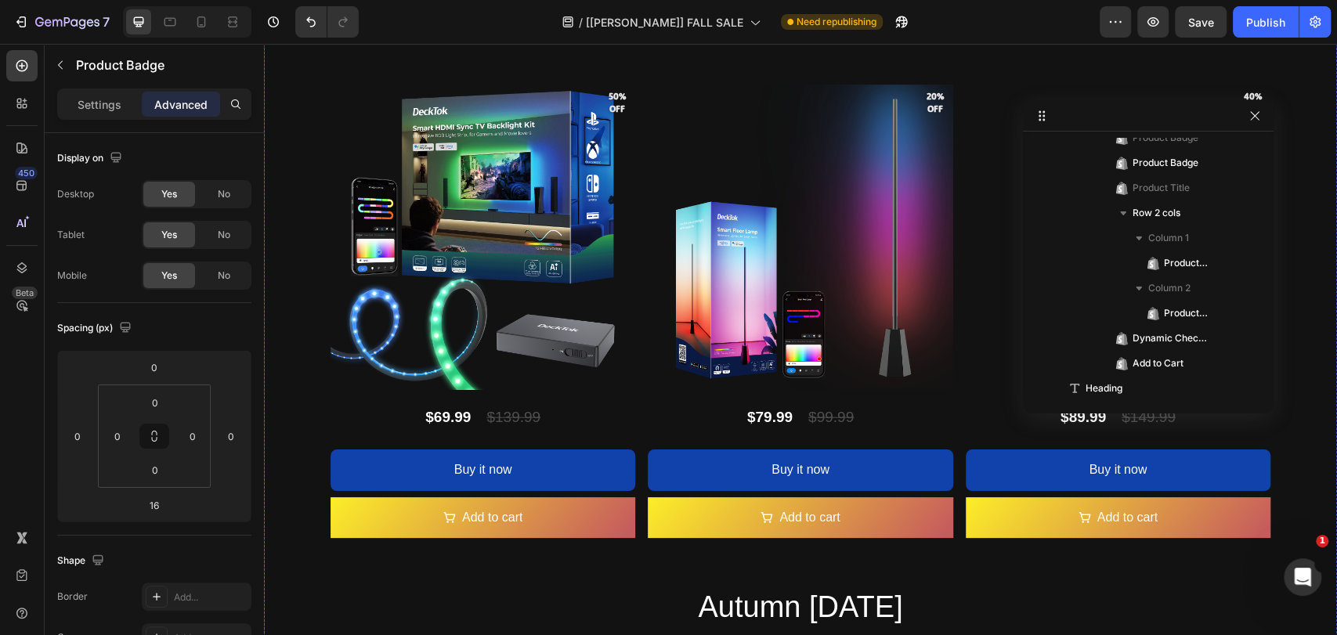
scroll to position [2315, 0]
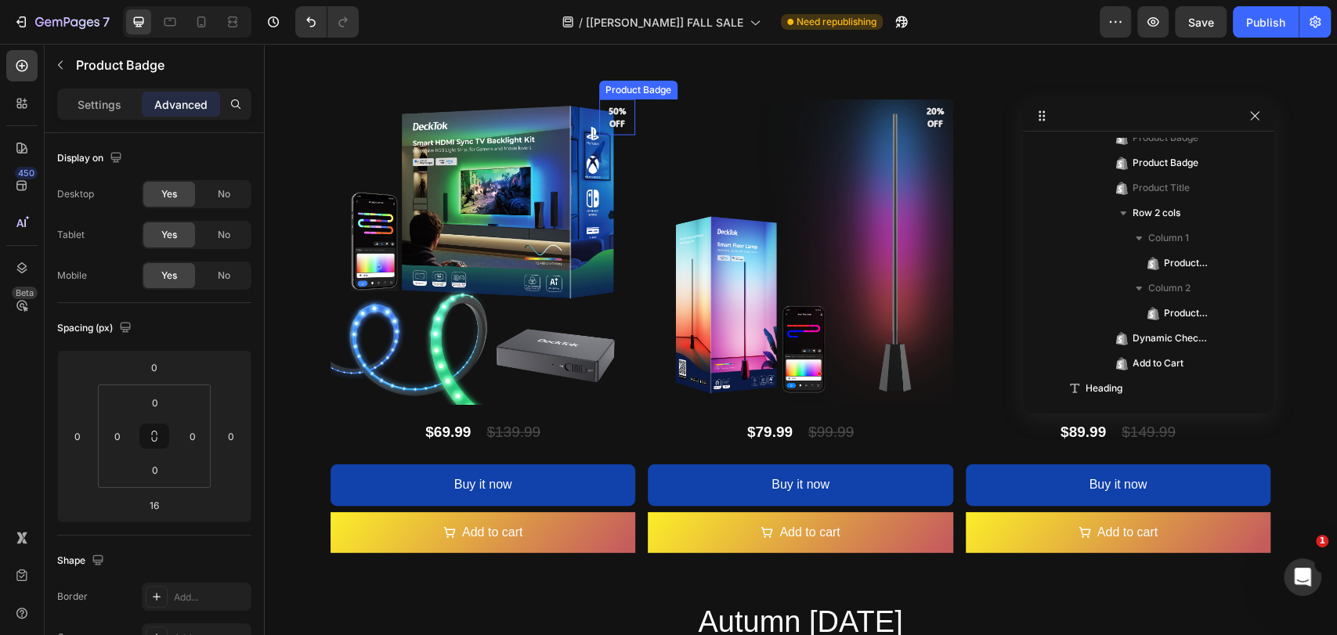
click at [607, 119] on pre "50% off" at bounding box center [617, 118] width 36 height 38
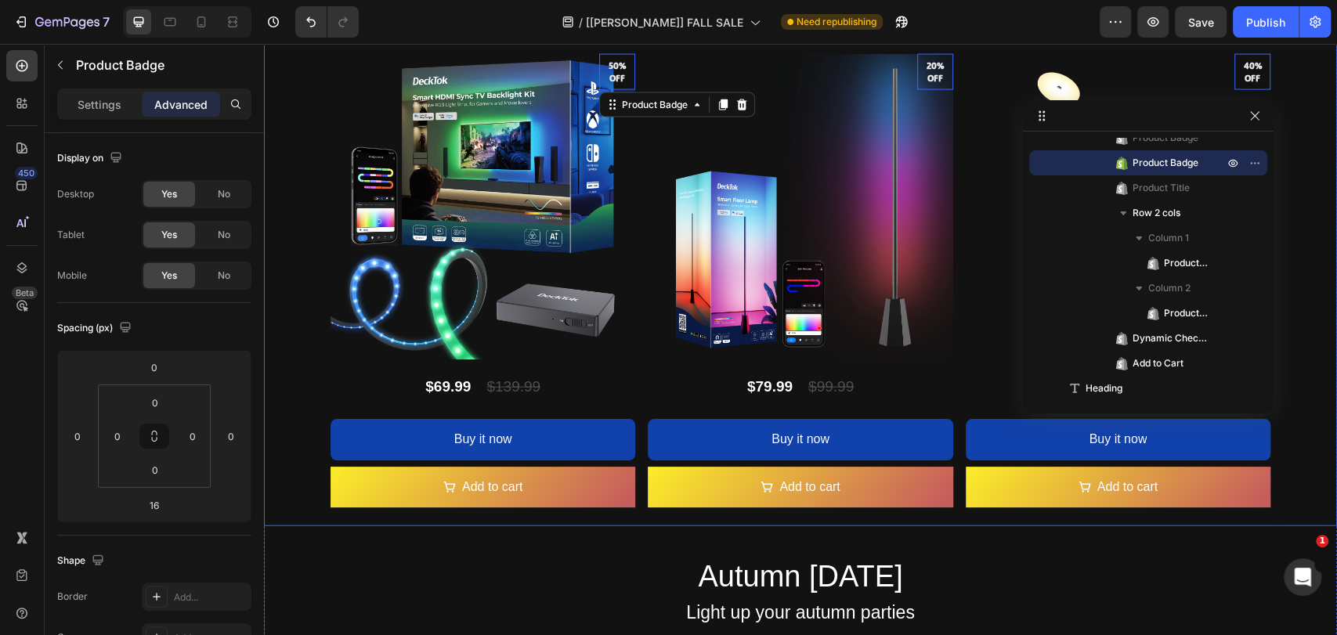
scroll to position [2431, 0]
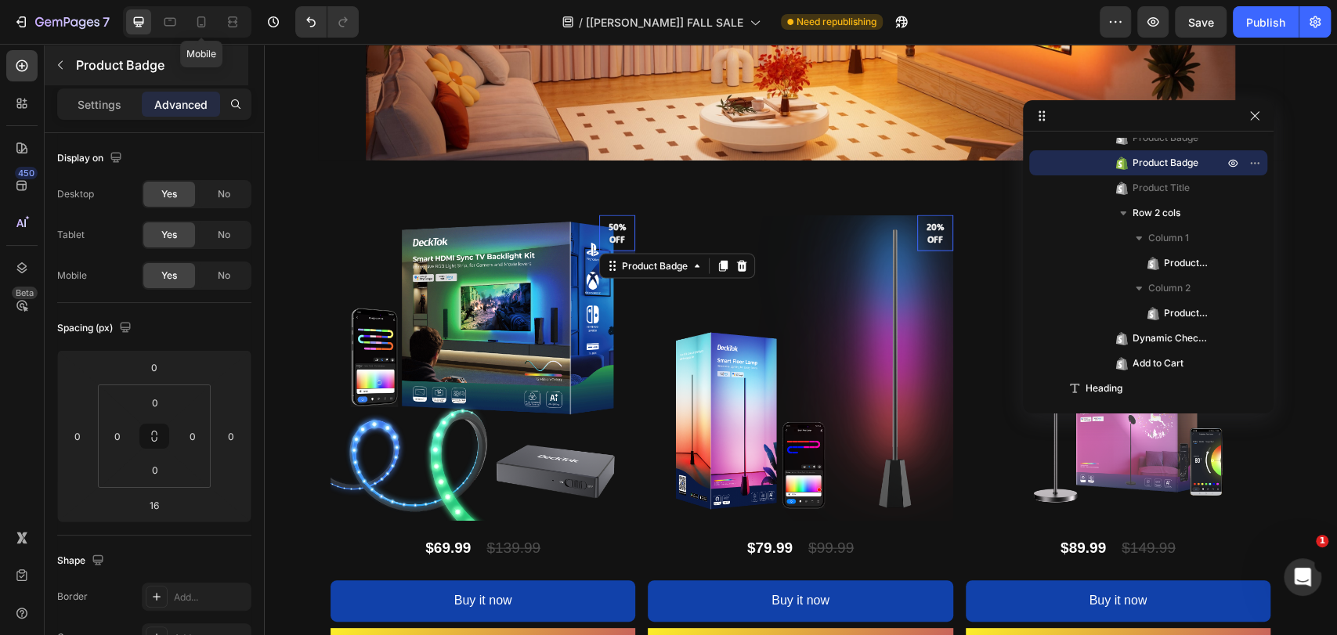
click at [204, 26] on icon at bounding box center [201, 21] width 9 height 11
type input "0"
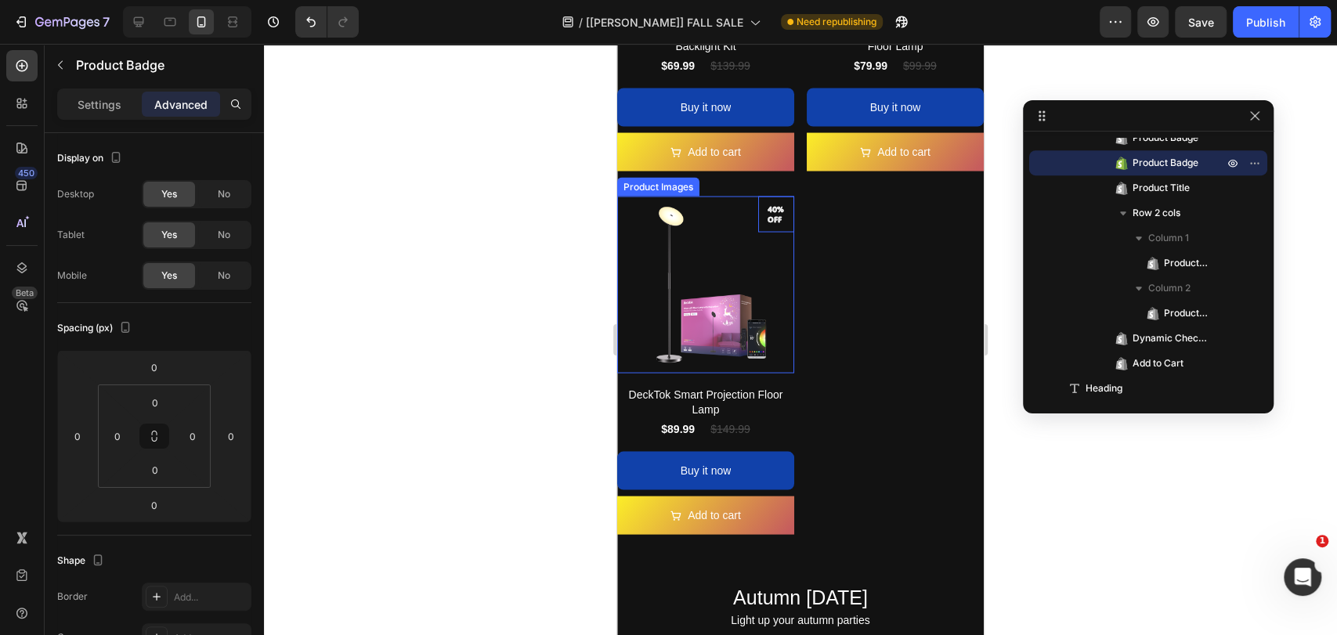
scroll to position [1936, 0]
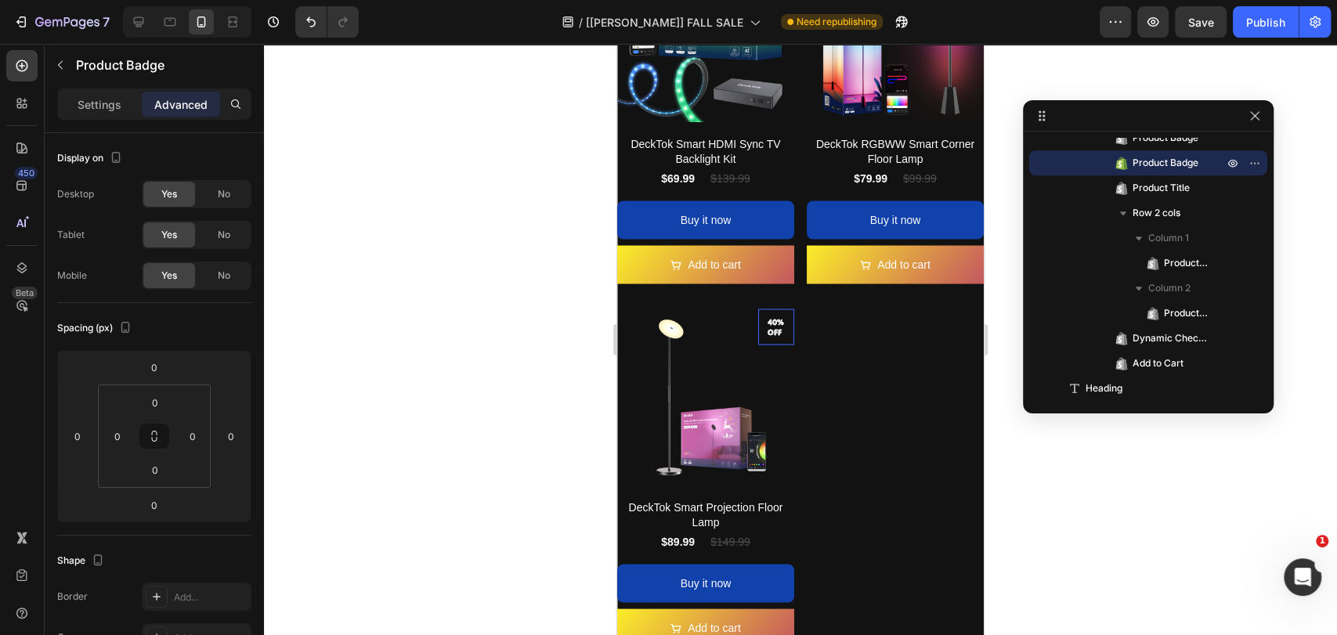
click at [774, 310] on pre "40% off" at bounding box center [776, 326] width 36 height 33
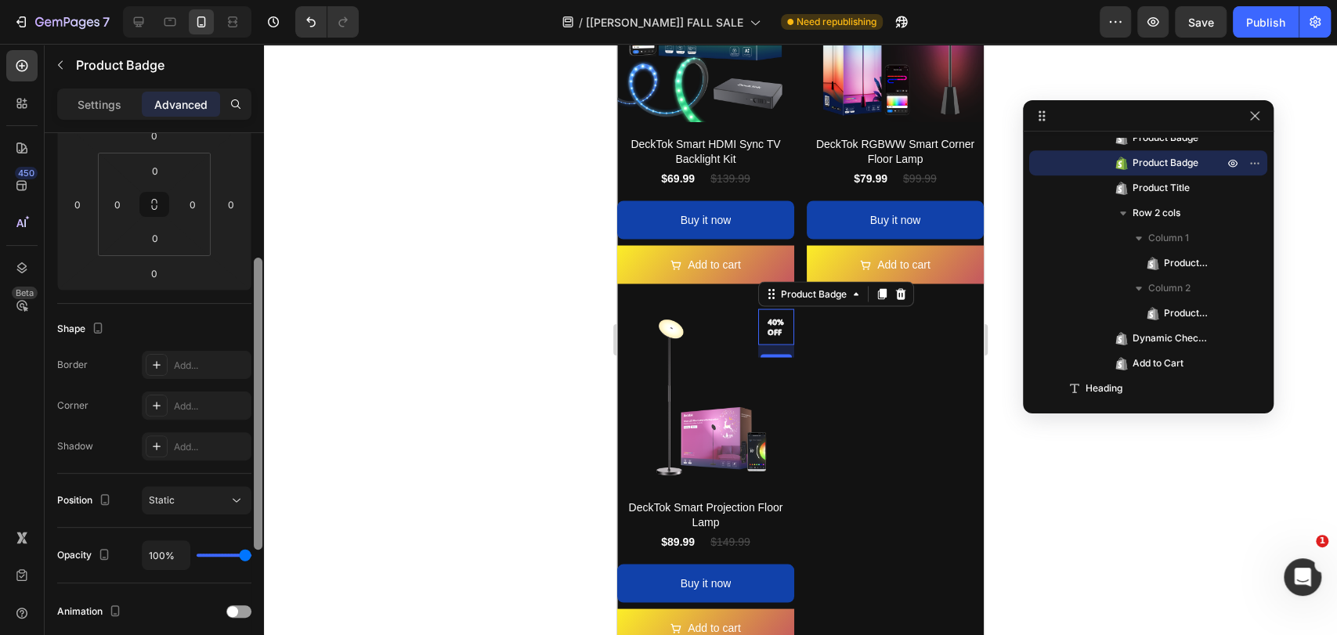
scroll to position [348, 0]
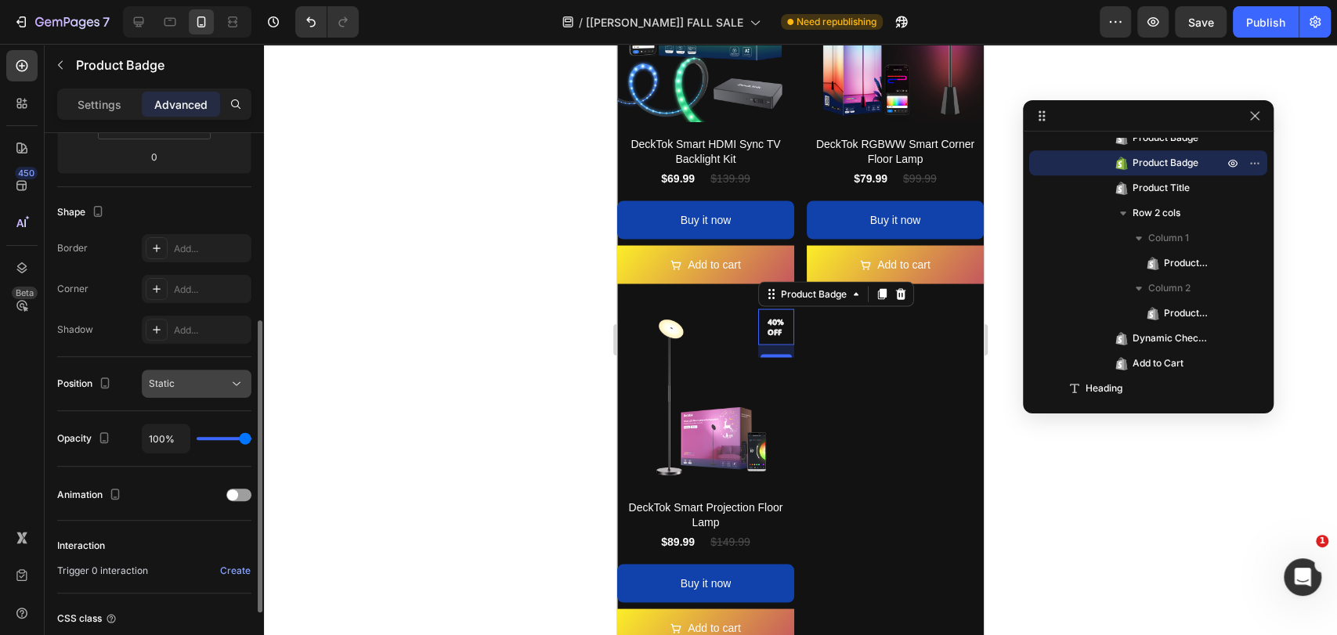
click at [230, 381] on icon at bounding box center [237, 384] width 16 height 16
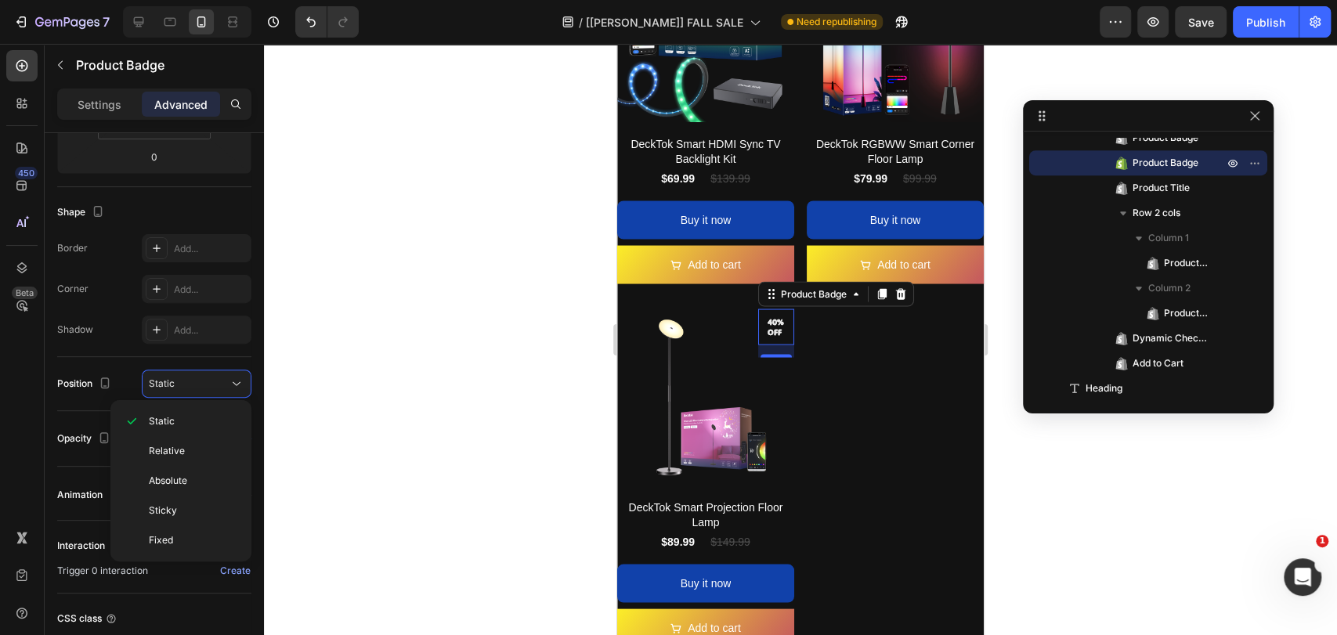
click at [328, 384] on div at bounding box center [800, 339] width 1073 height 591
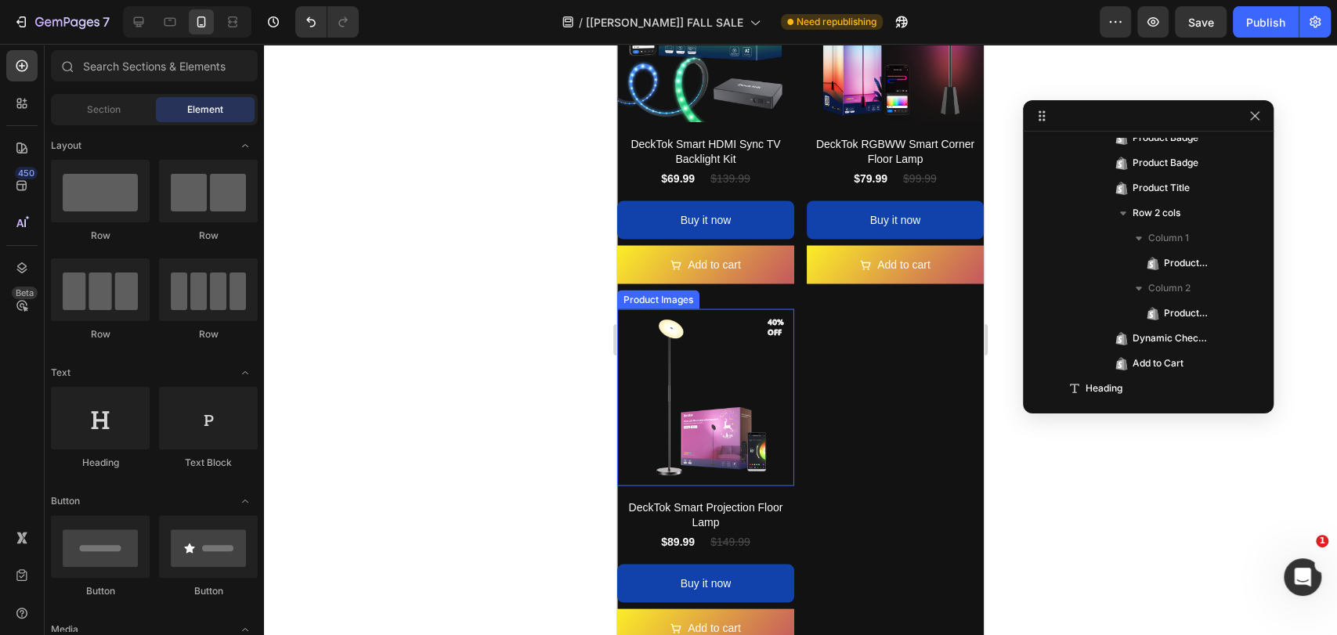
click at [765, 310] on pre "40% off" at bounding box center [776, 326] width 36 height 33
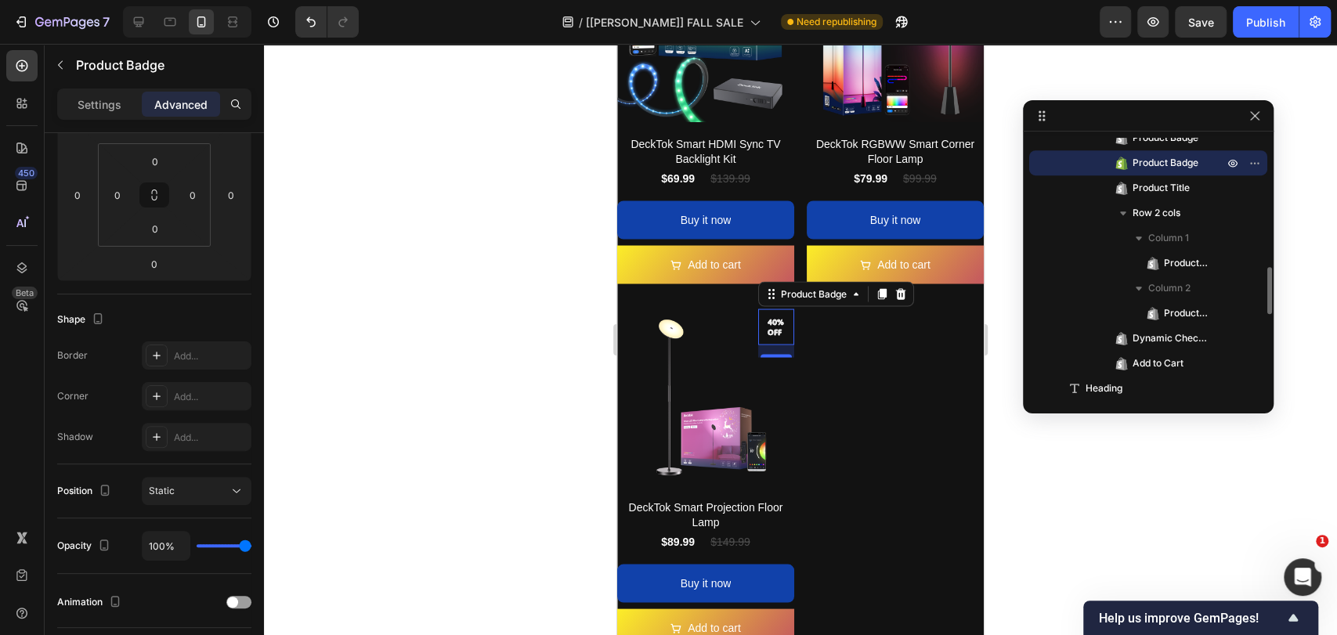
scroll to position [592, 0]
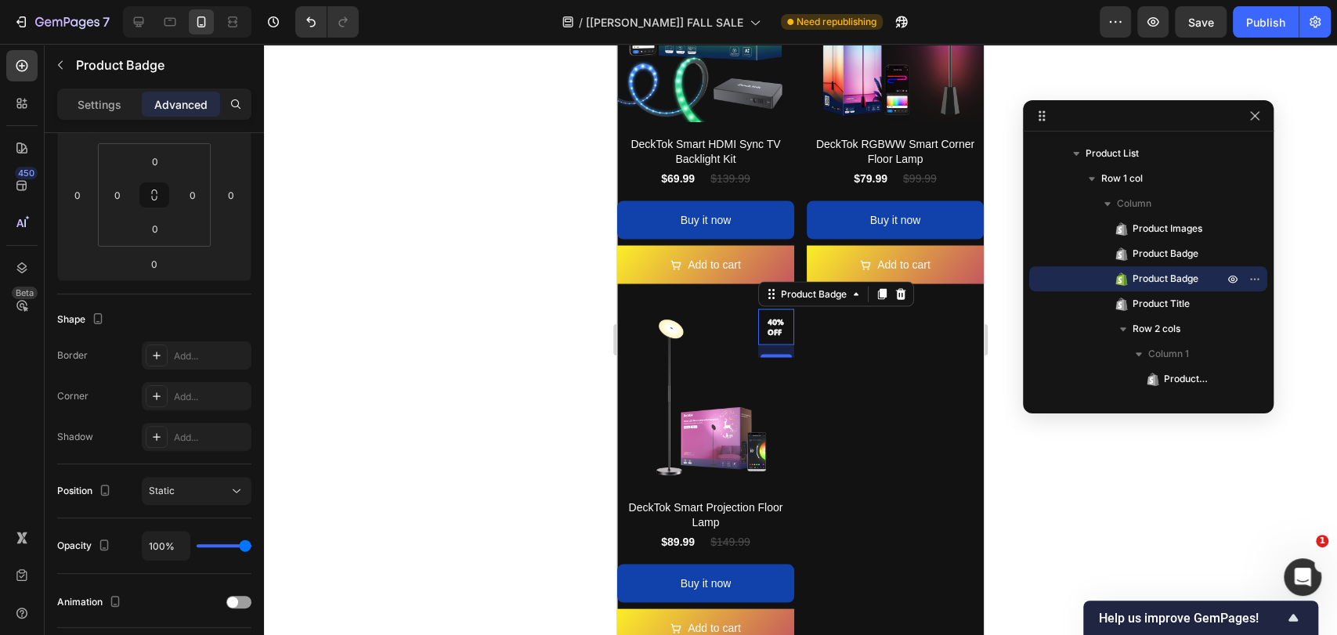
click at [767, 310] on pre "40% off" at bounding box center [776, 326] width 36 height 33
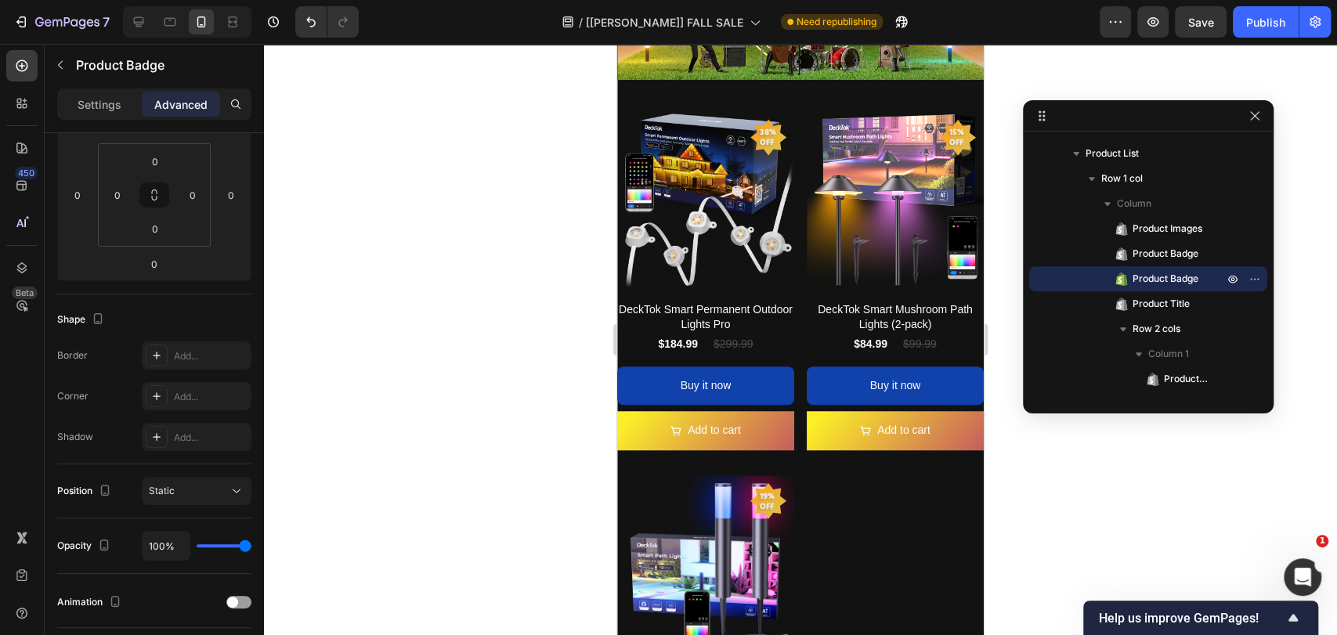
scroll to position [658, 0]
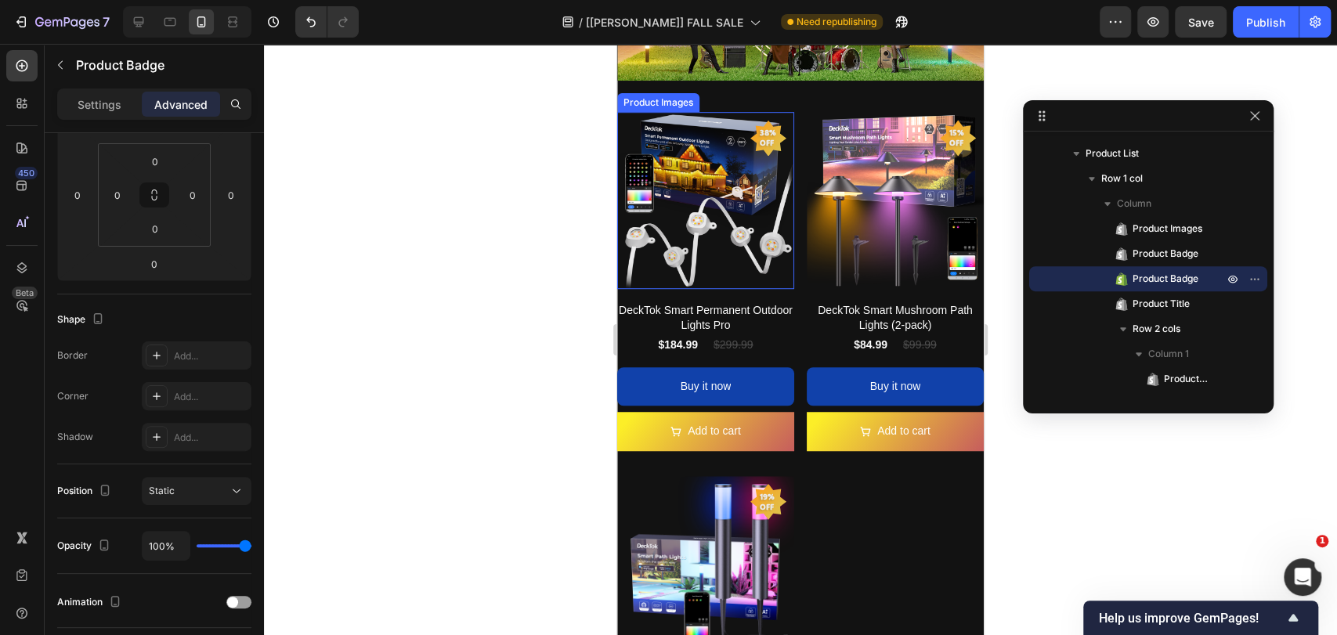
click at [766, 150] on div "38% off" at bounding box center [768, 138] width 36 height 36
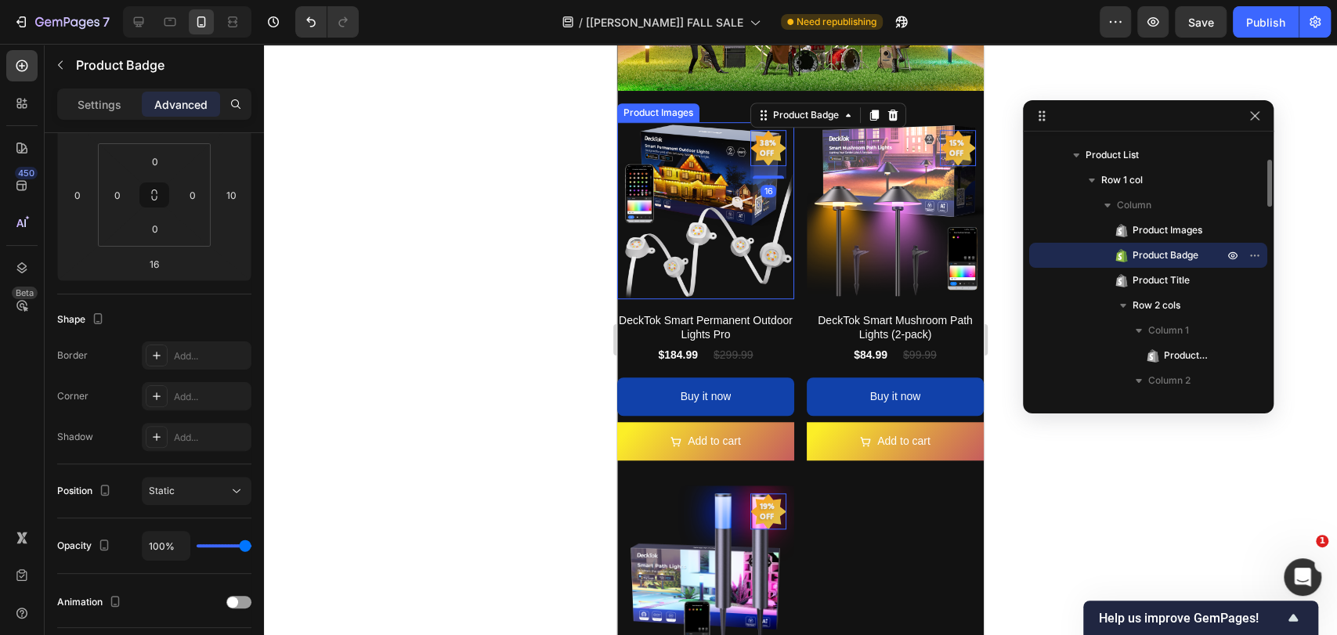
click at [782, 161] on img at bounding box center [705, 210] width 177 height 177
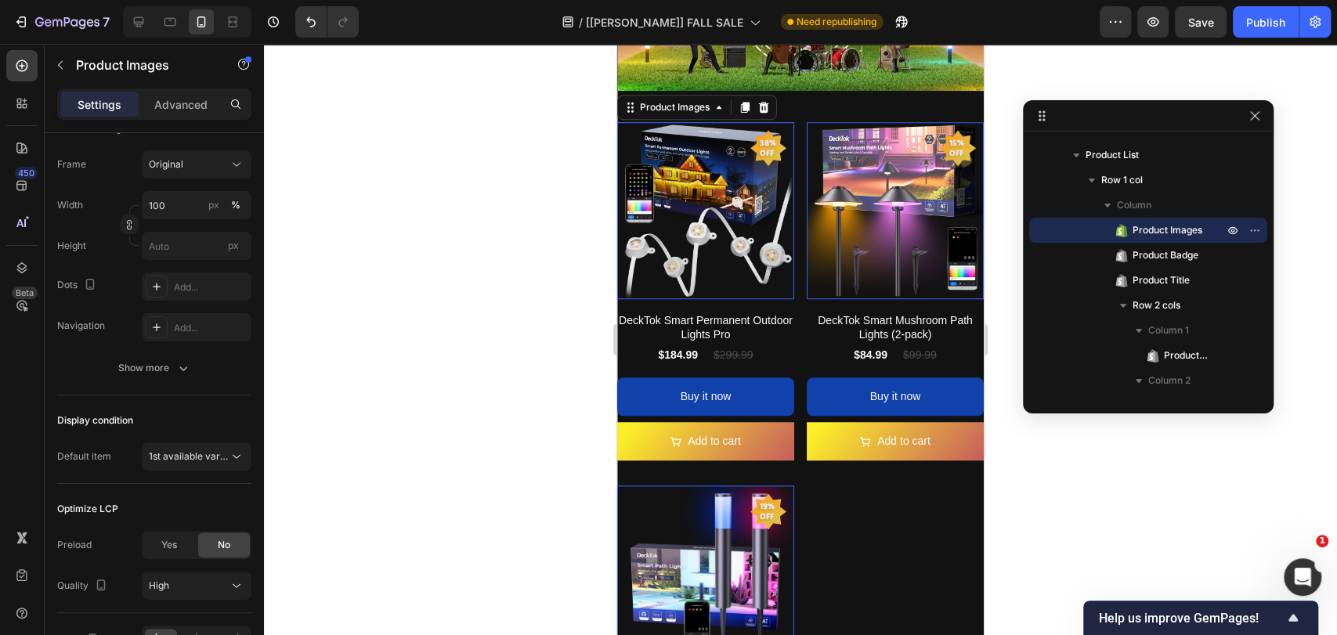
scroll to position [0, 0]
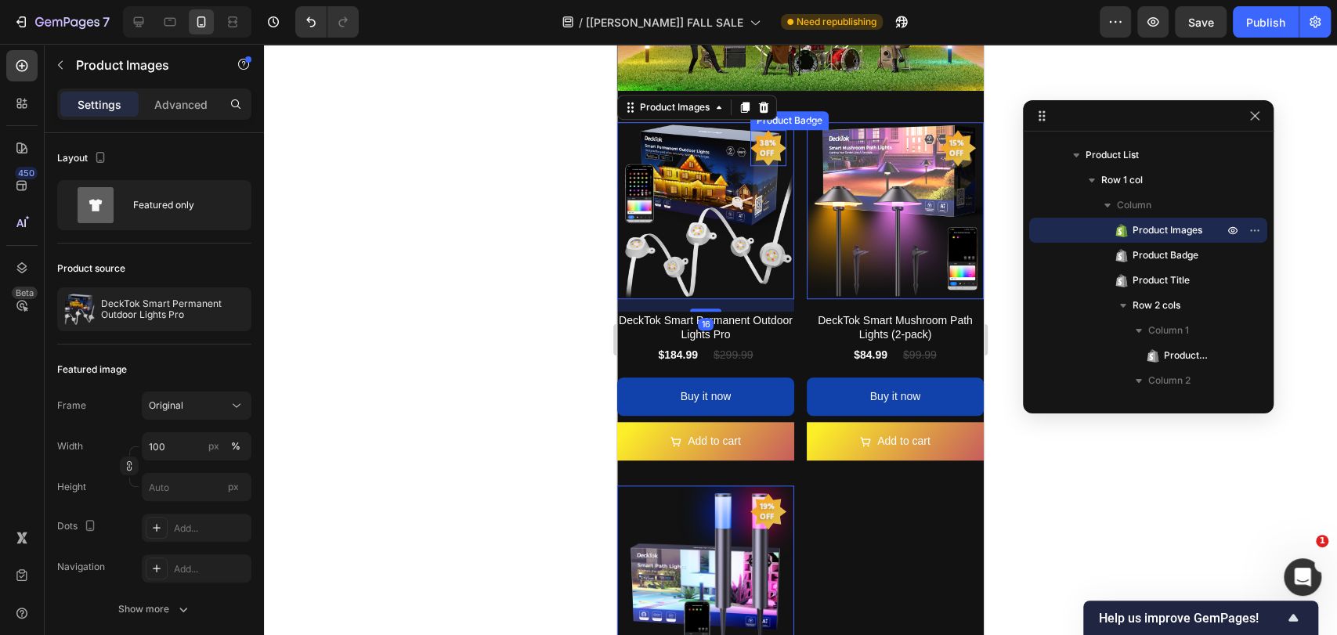
click at [759, 141] on pre "38% off" at bounding box center [768, 147] width 36 height 39
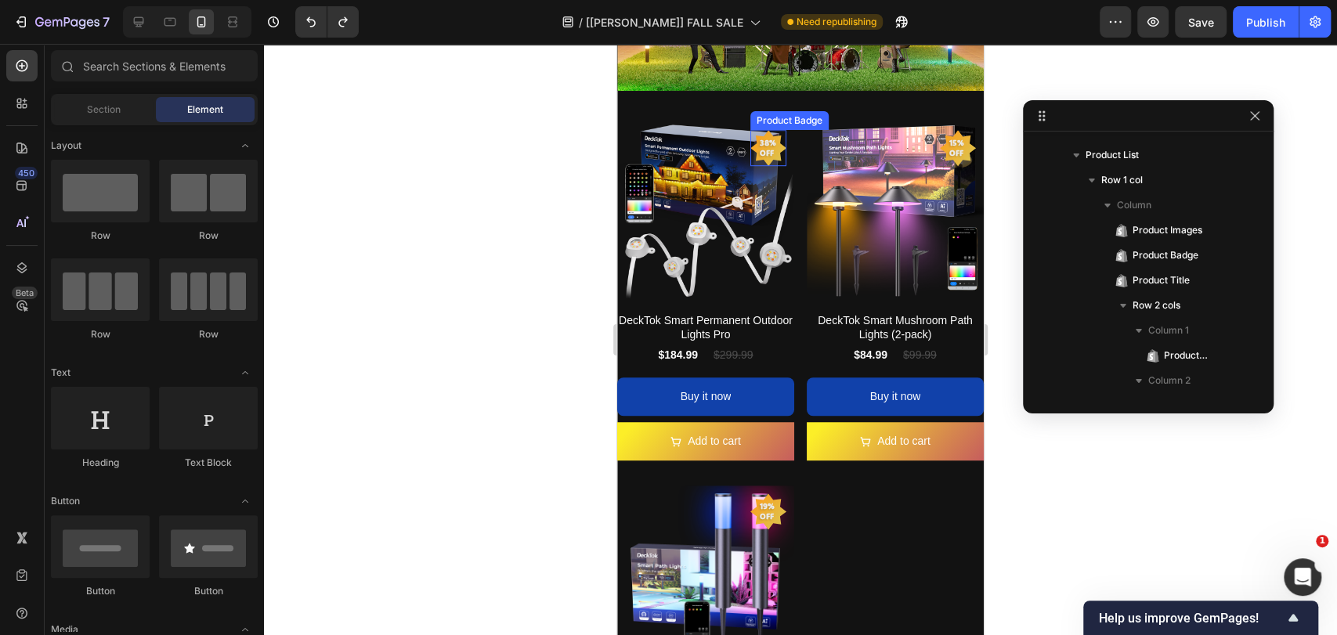
click at [771, 154] on div "38% off" at bounding box center [768, 148] width 36 height 36
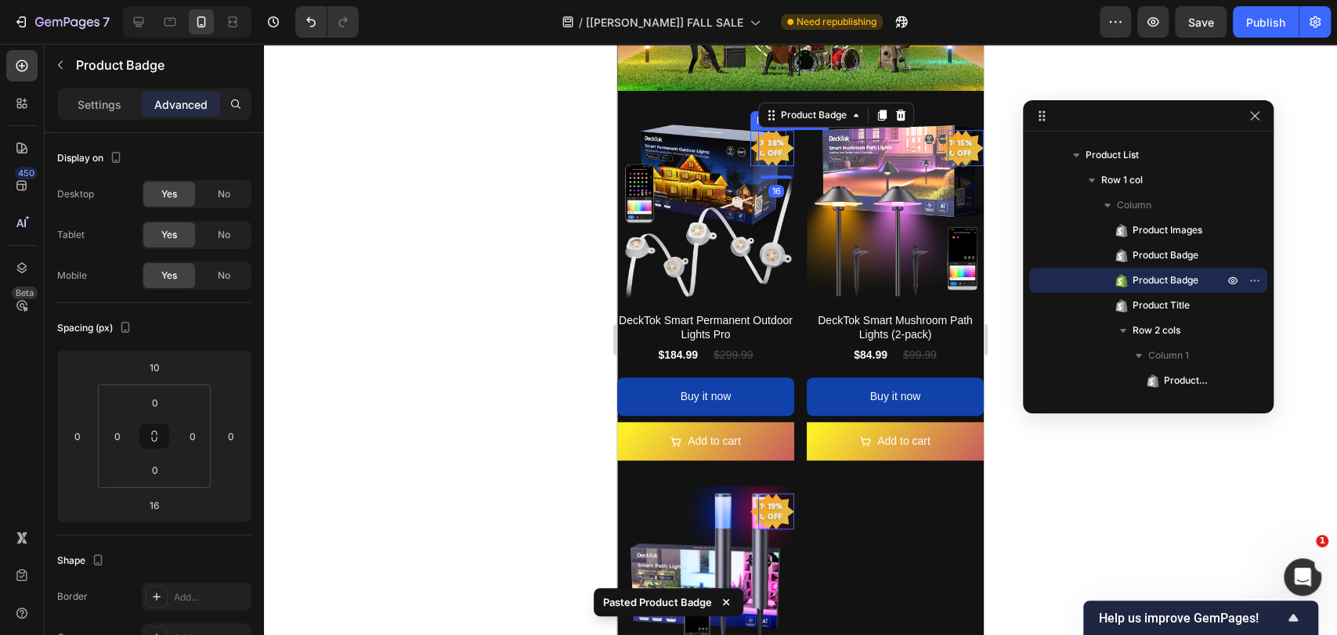
click at [750, 140] on div "38% off" at bounding box center [768, 148] width 36 height 36
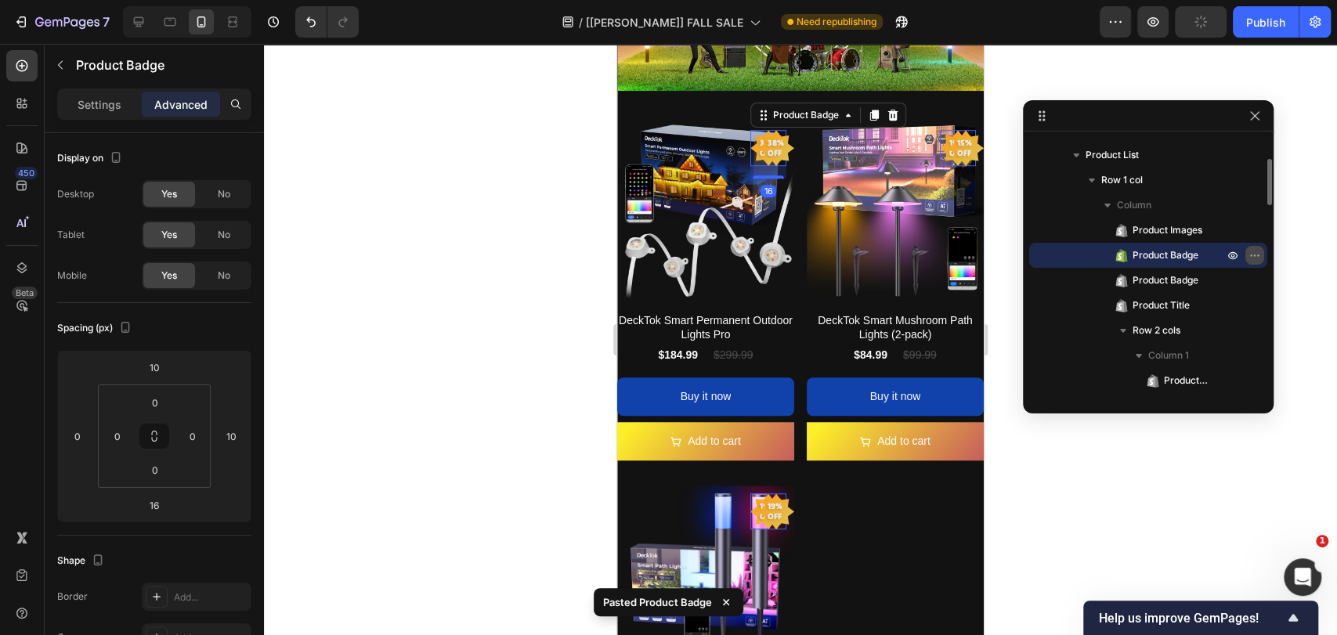
click at [1248, 254] on icon "button" at bounding box center [1254, 255] width 13 height 13
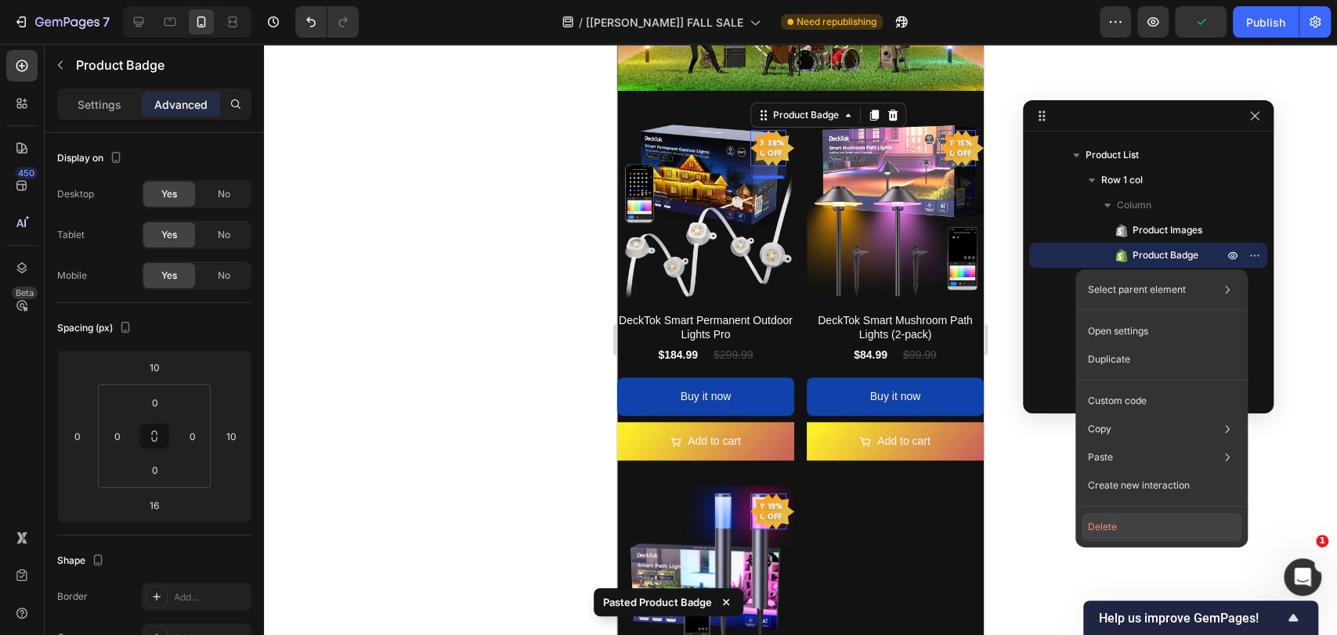
click at [1132, 529] on button "Delete" at bounding box center [1161, 527] width 160 height 28
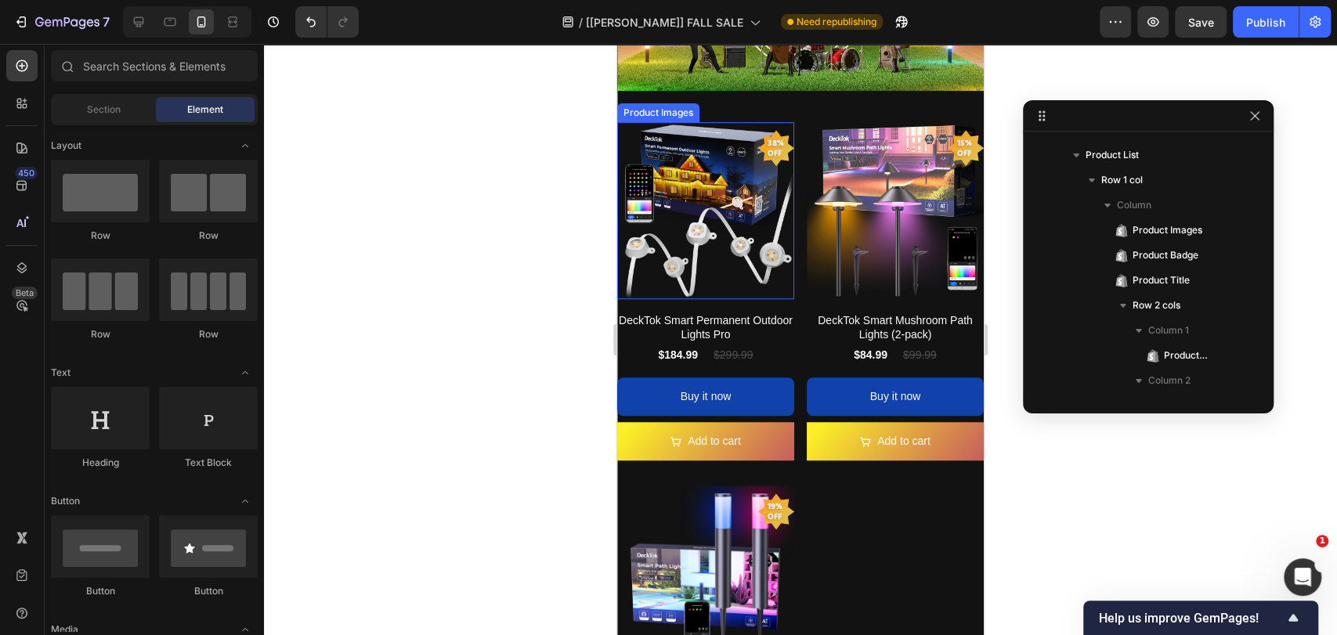
click at [721, 200] on img at bounding box center [705, 210] width 177 height 177
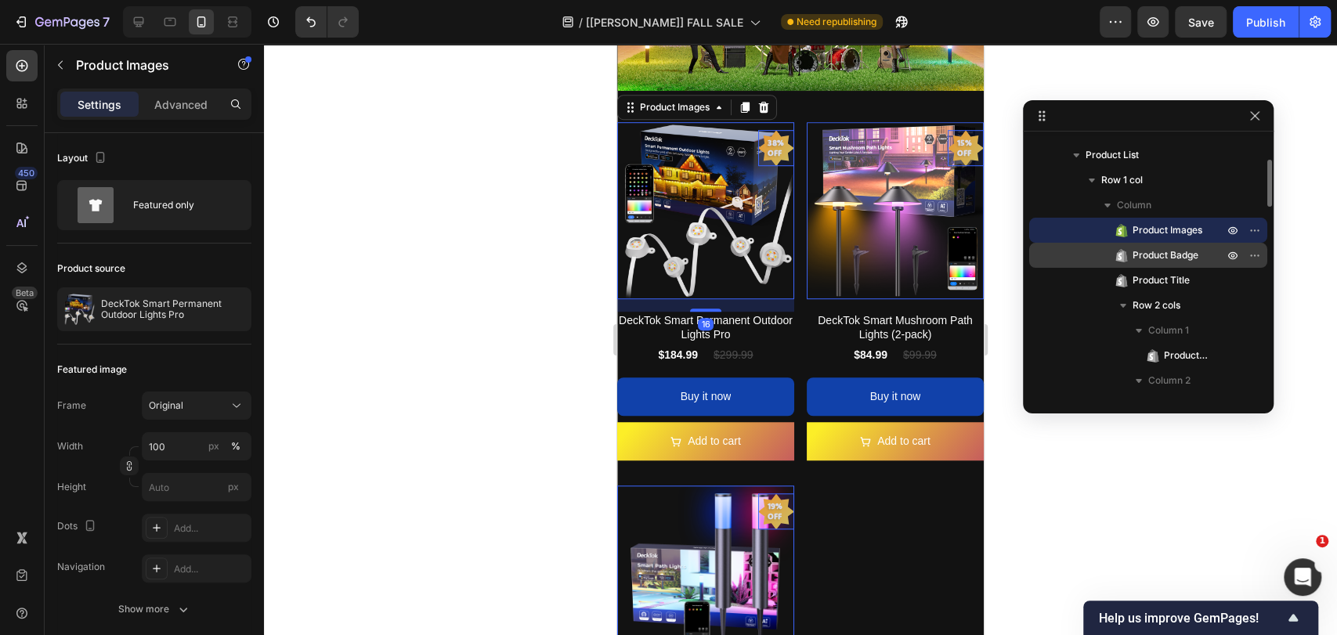
click at [1183, 252] on span "Product Badge" at bounding box center [1165, 255] width 66 height 16
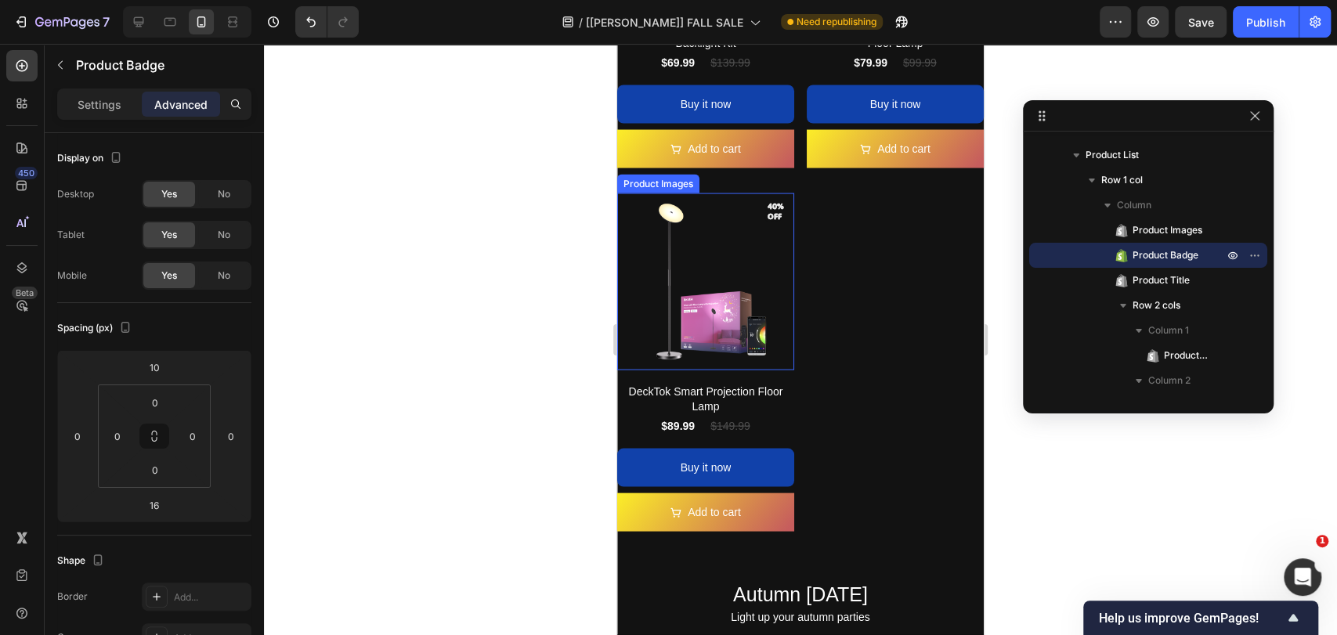
scroll to position [1819, 0]
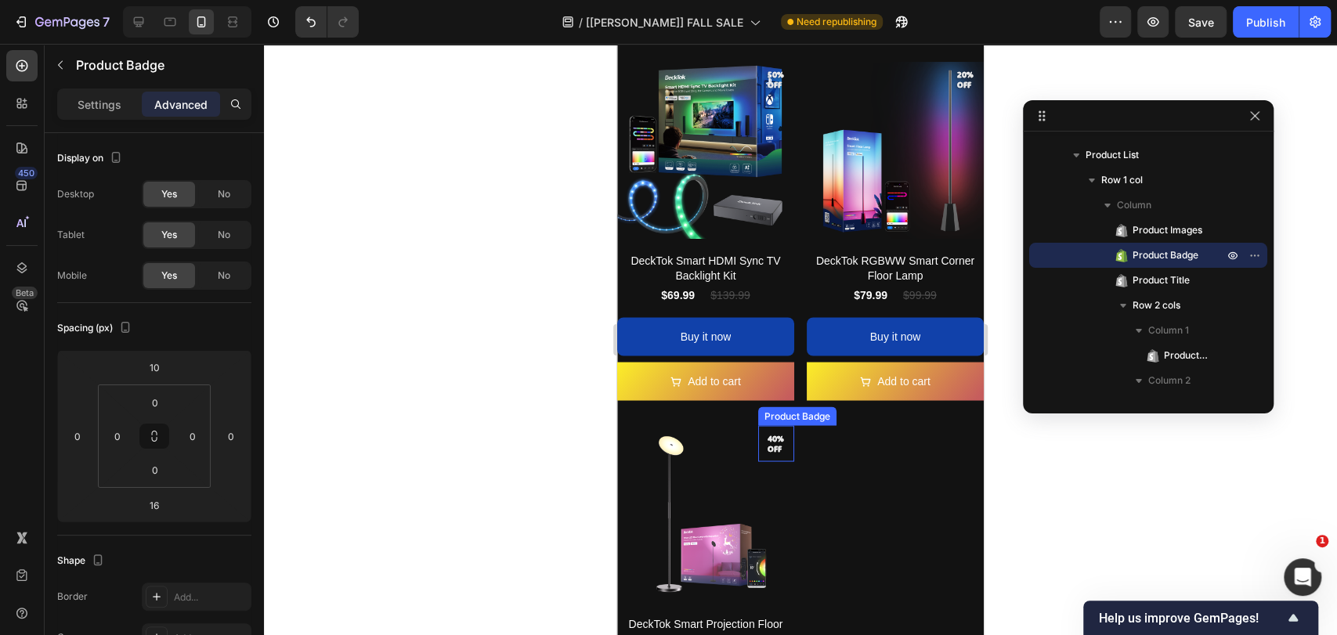
click at [772, 427] on pre "40% off" at bounding box center [776, 443] width 36 height 33
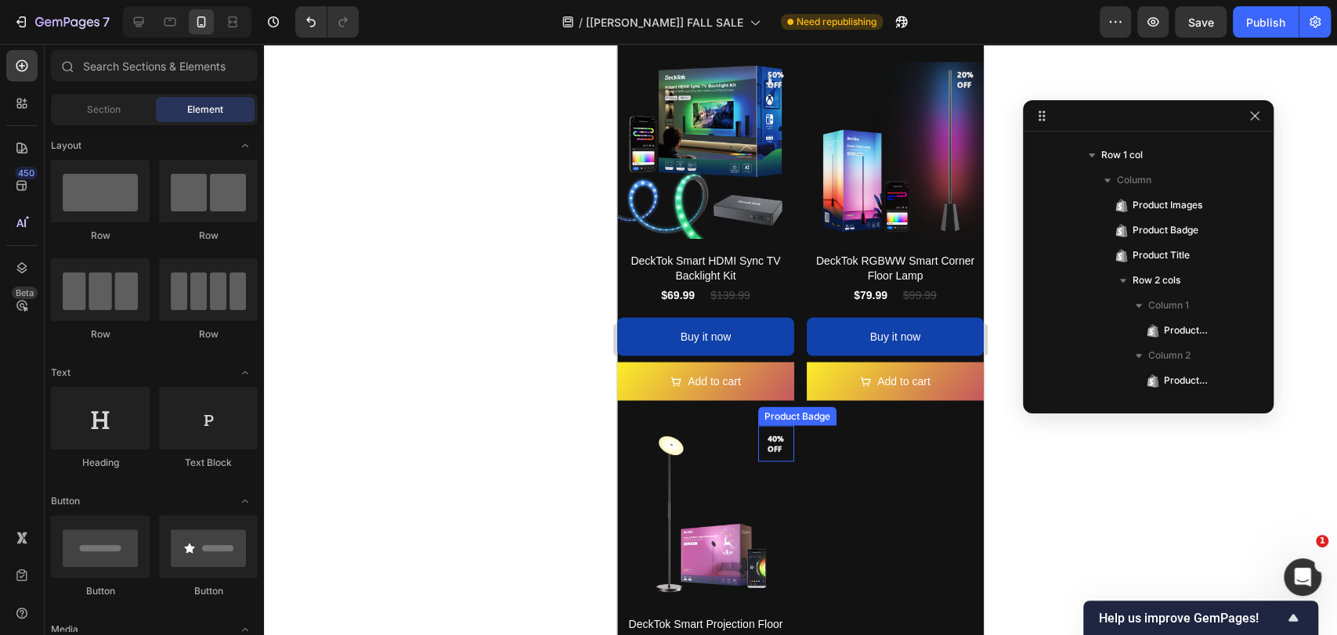
click at [770, 427] on pre "40% off" at bounding box center [776, 443] width 36 height 33
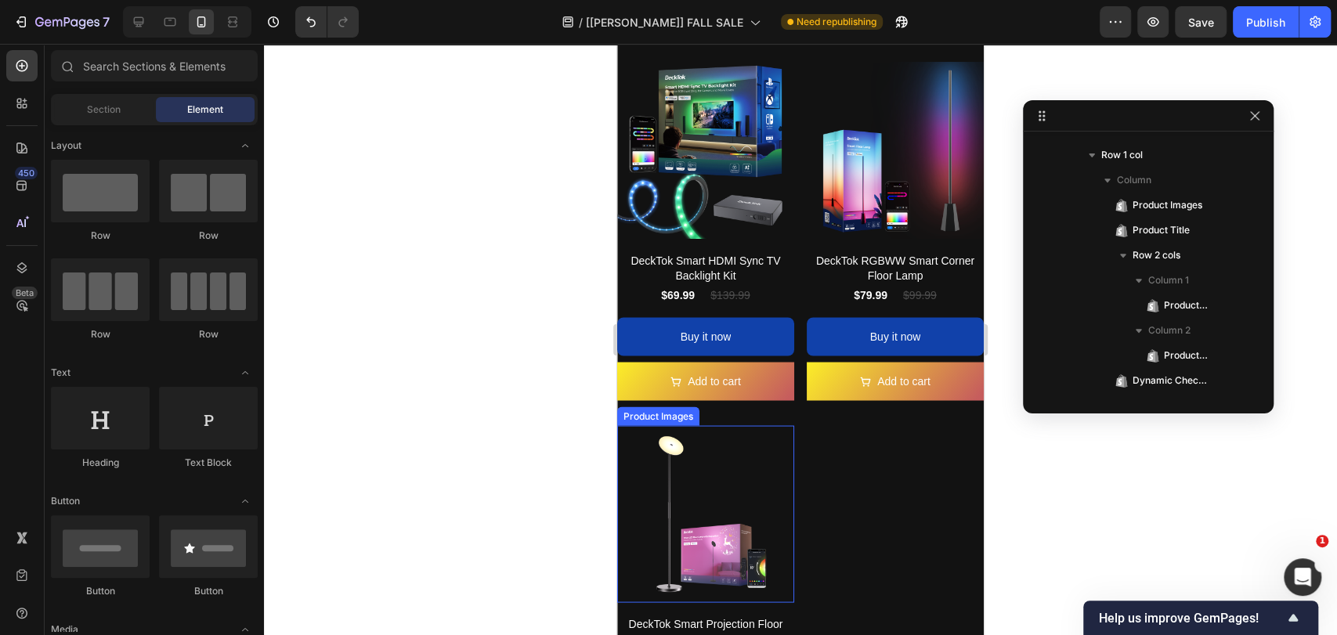
click at [760, 425] on img at bounding box center [705, 513] width 177 height 177
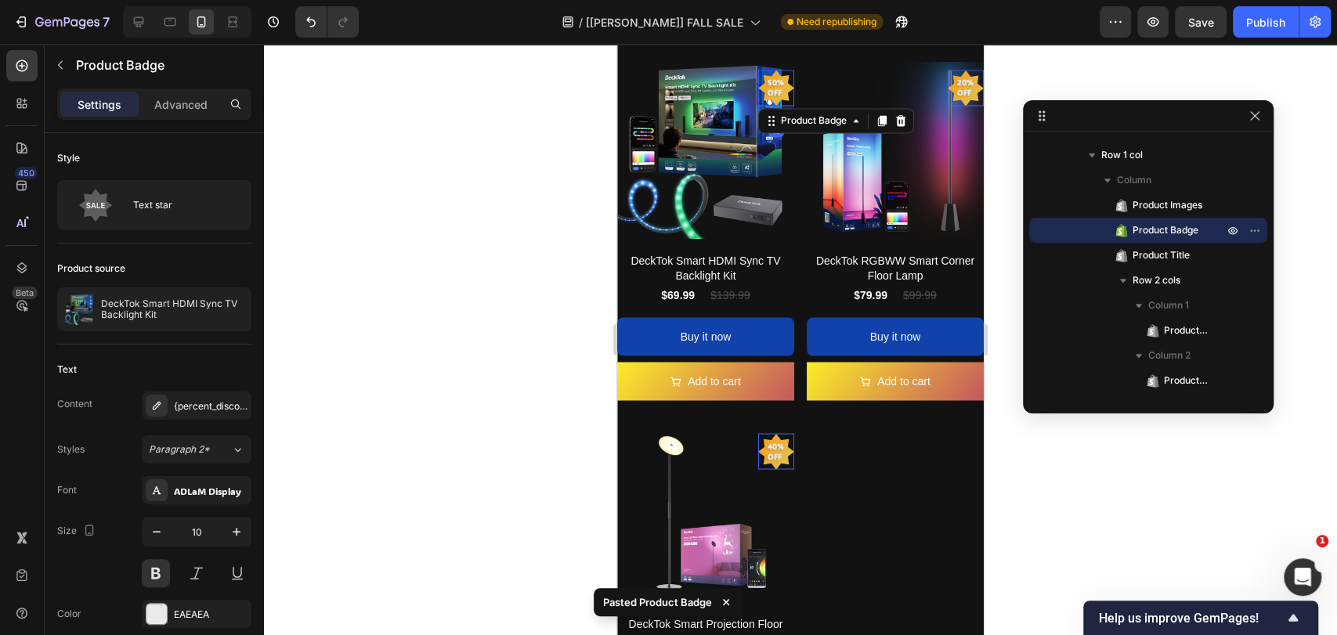
click at [817, 424] on div "Product Images 50% off Product Badge 16 DeckTok Smart HDMI Sync TV Backlight Ki…" at bounding box center [800, 419] width 366 height 714
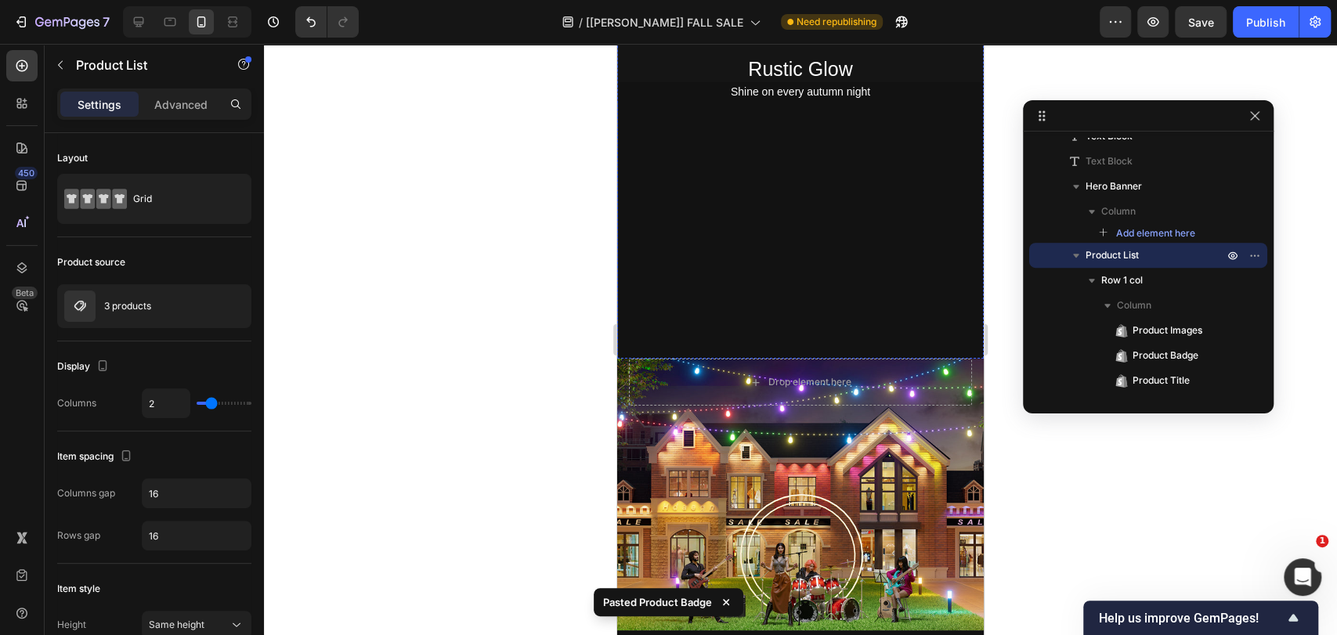
scroll to position [0, 0]
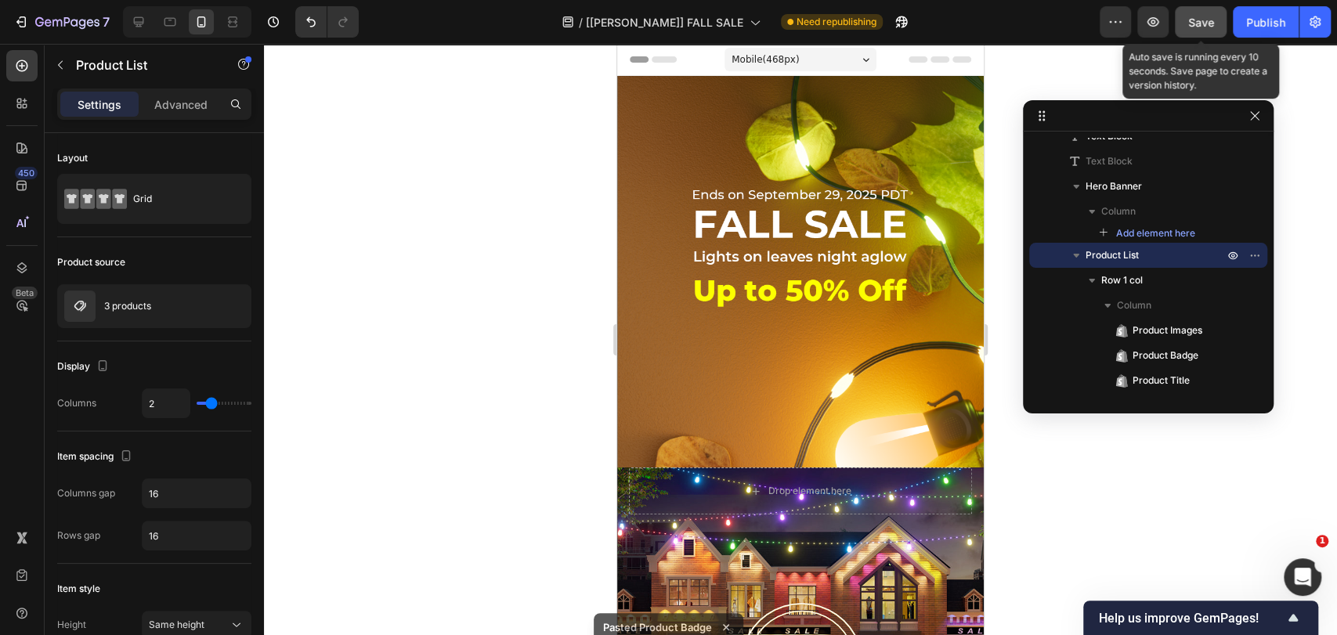
click at [1207, 19] on span "Save" at bounding box center [1201, 22] width 26 height 13
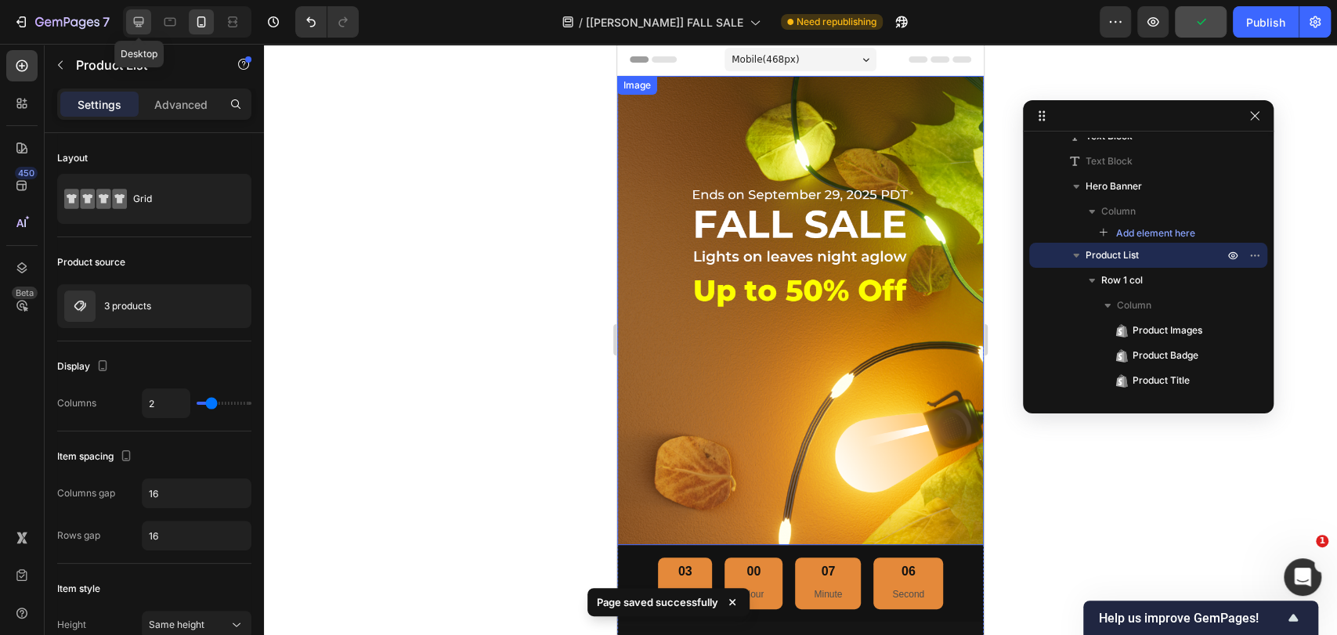
click at [140, 22] on icon at bounding box center [139, 22] width 10 height 10
type input "3"
type input "1200"
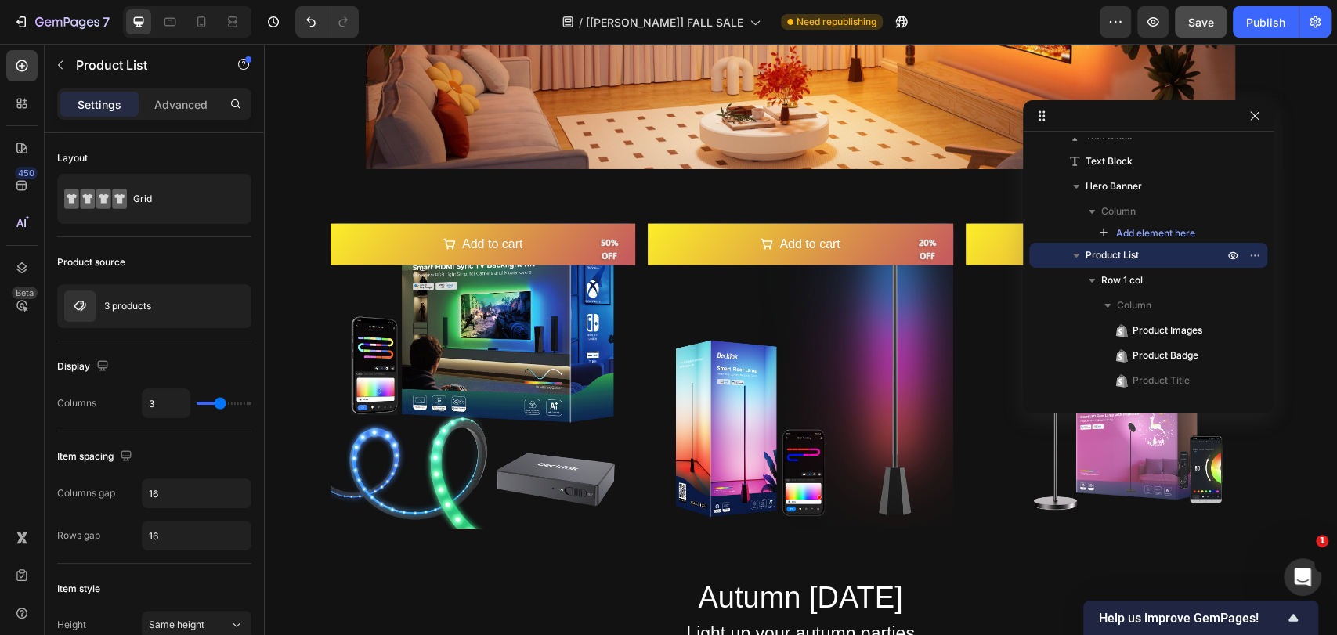
scroll to position [3470, 0]
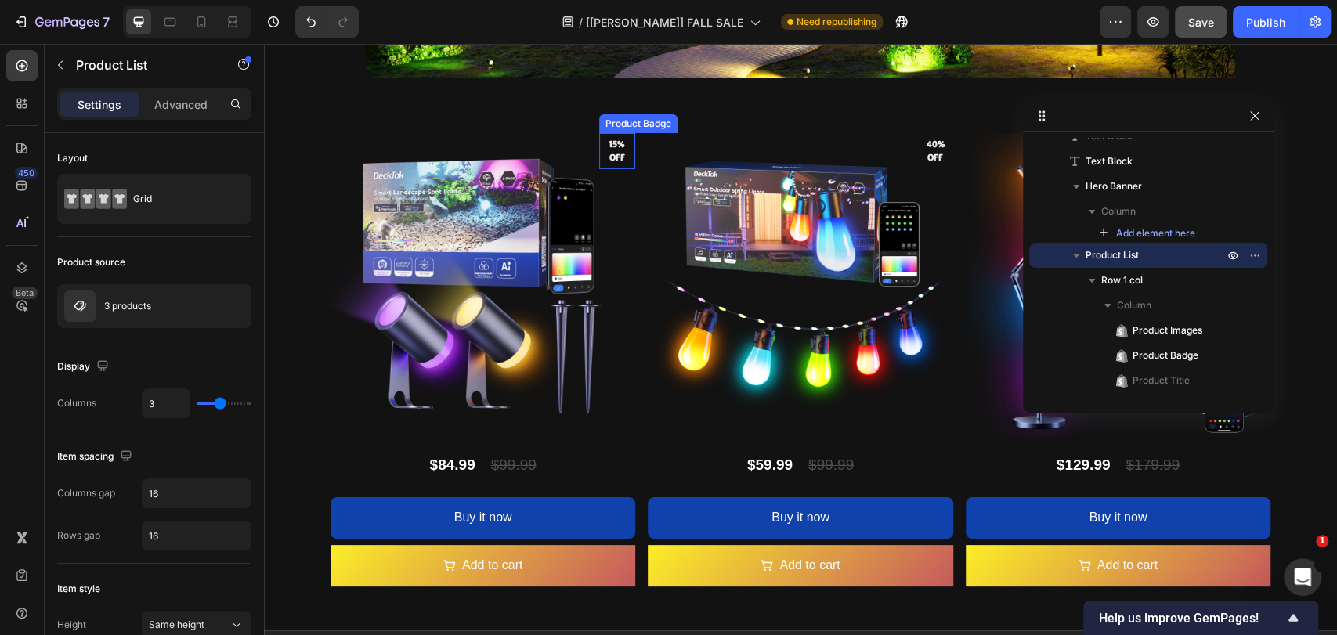
click at [608, 147] on pre "15% off" at bounding box center [617, 151] width 36 height 38
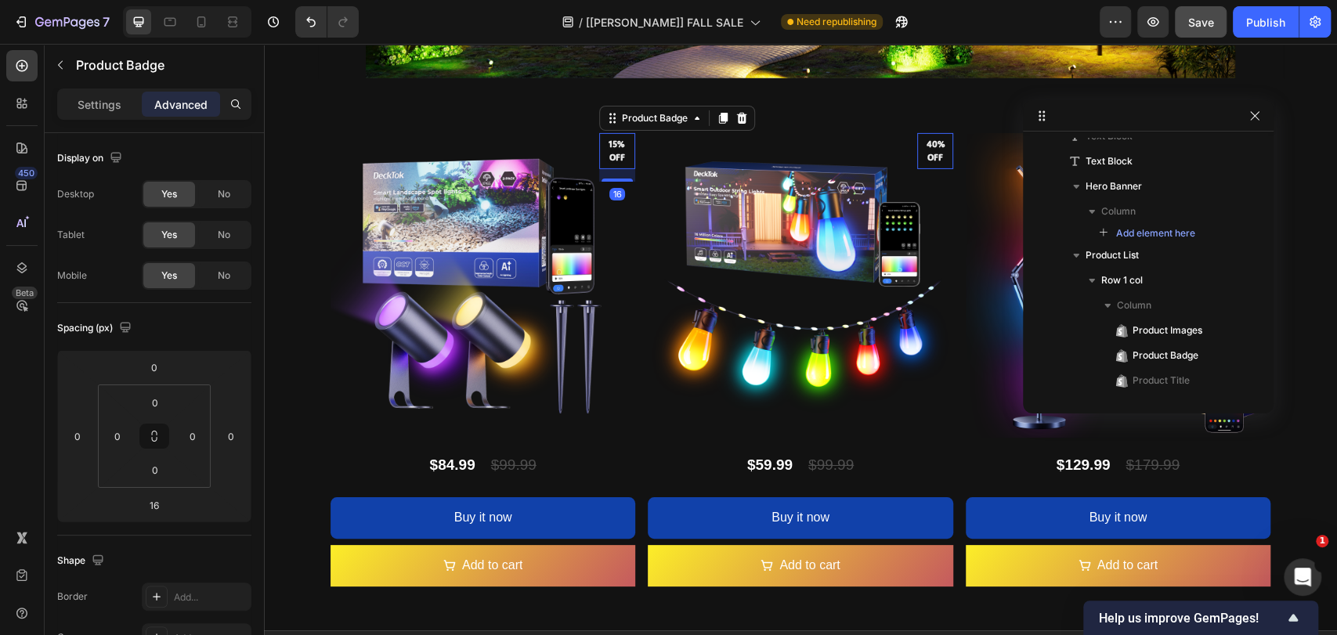
scroll to position [1035, 0]
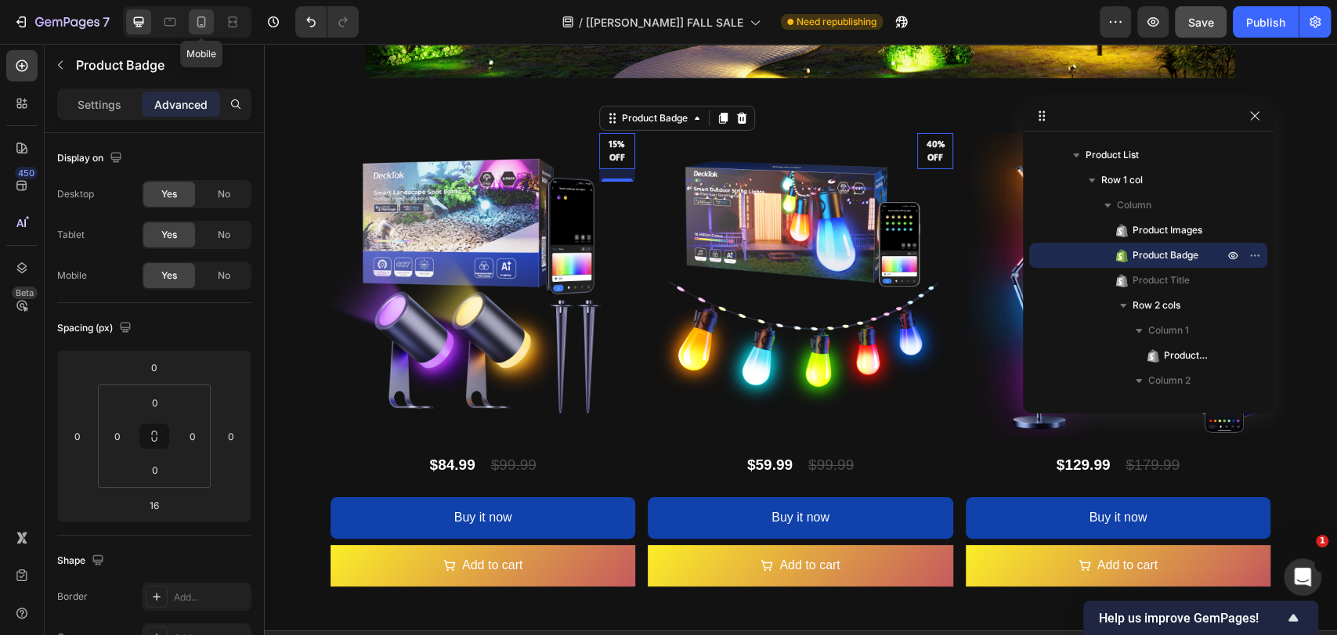
click at [196, 20] on icon at bounding box center [201, 22] width 16 height 16
type input "0"
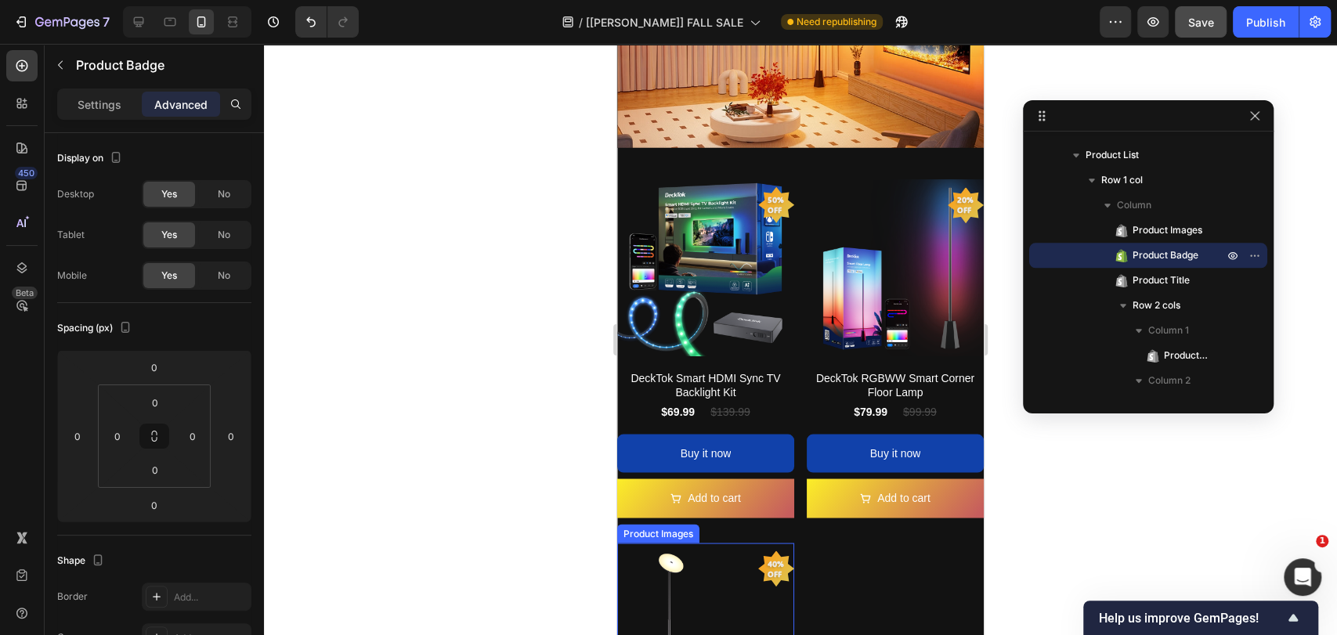
scroll to position [1769, 0]
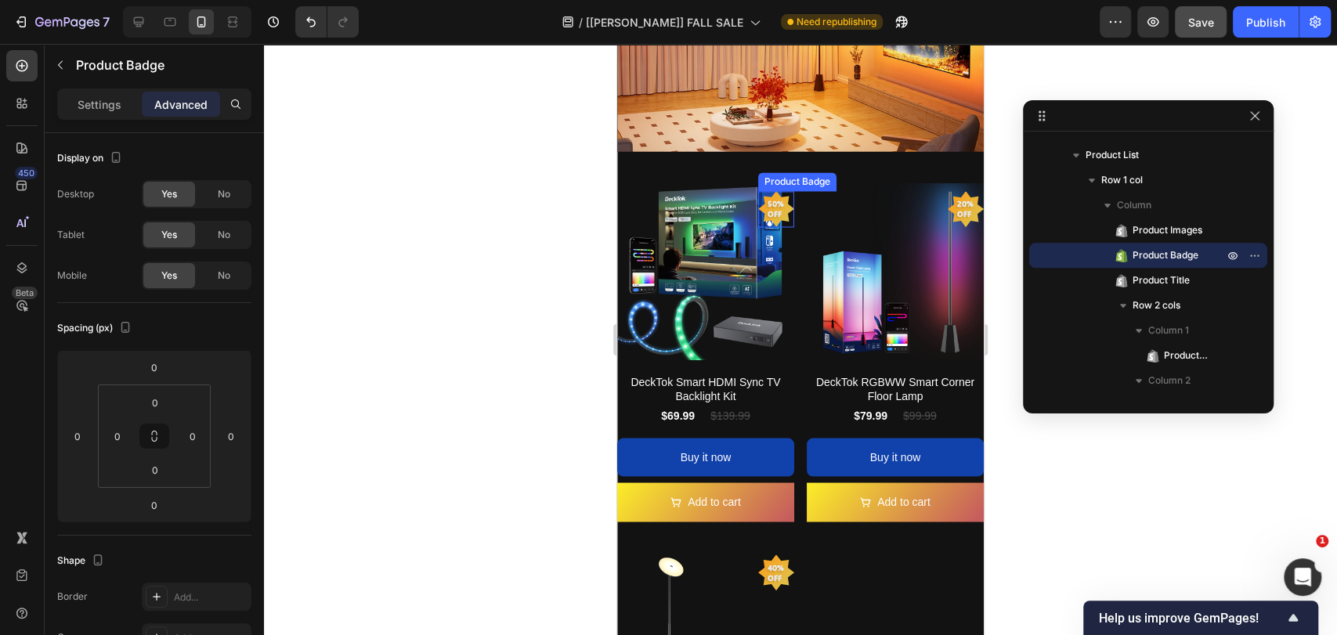
click at [773, 192] on pre "50% off" at bounding box center [776, 208] width 36 height 39
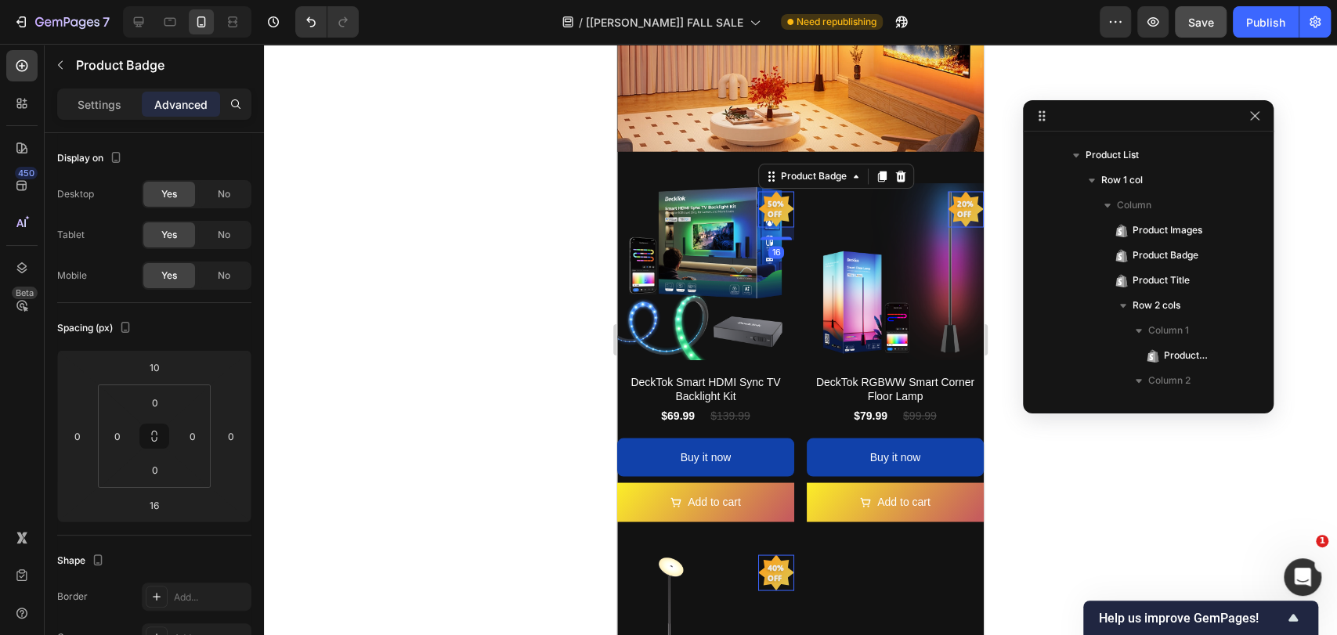
scroll to position [590, 0]
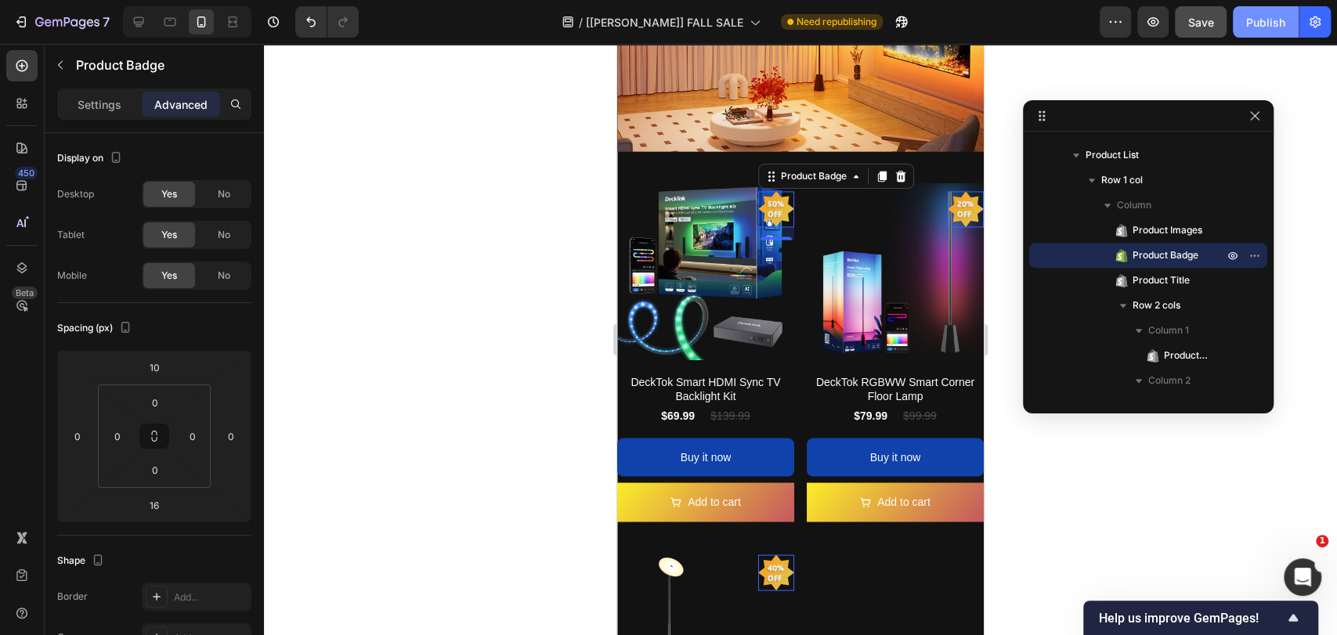
click at [1260, 17] on div "Publish" at bounding box center [1265, 22] width 39 height 16
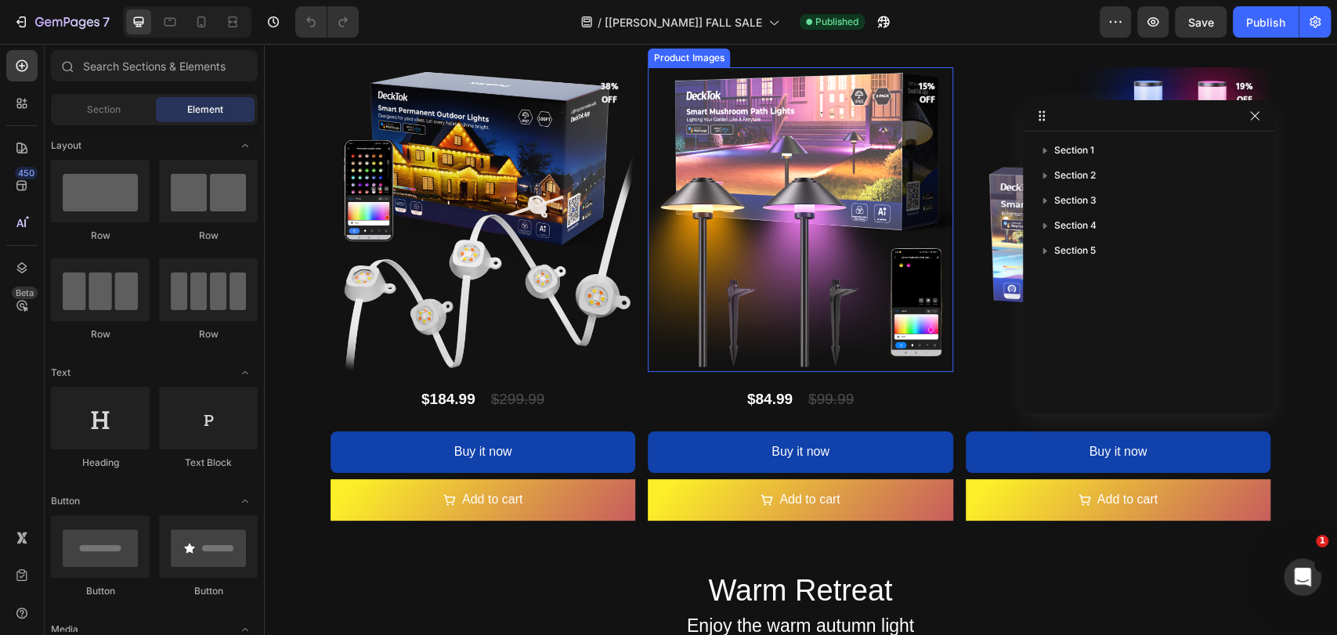
scroll to position [1391, 0]
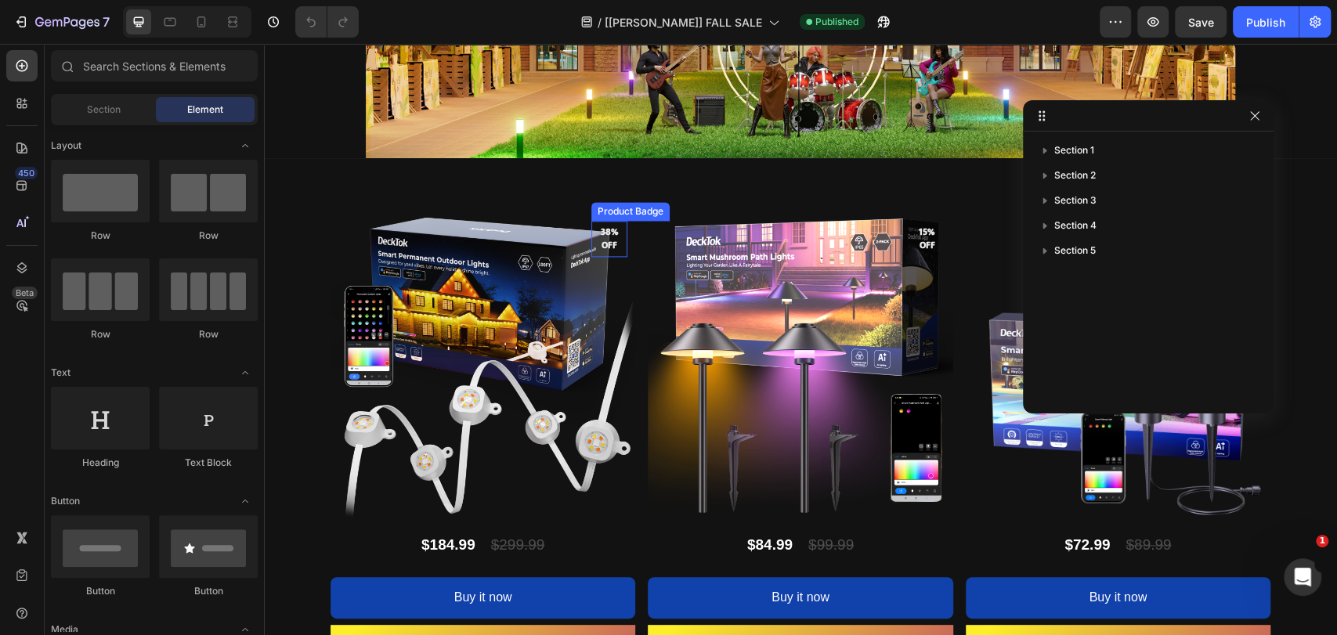
click at [615, 246] on pre "38% off" at bounding box center [609, 238] width 36 height 45
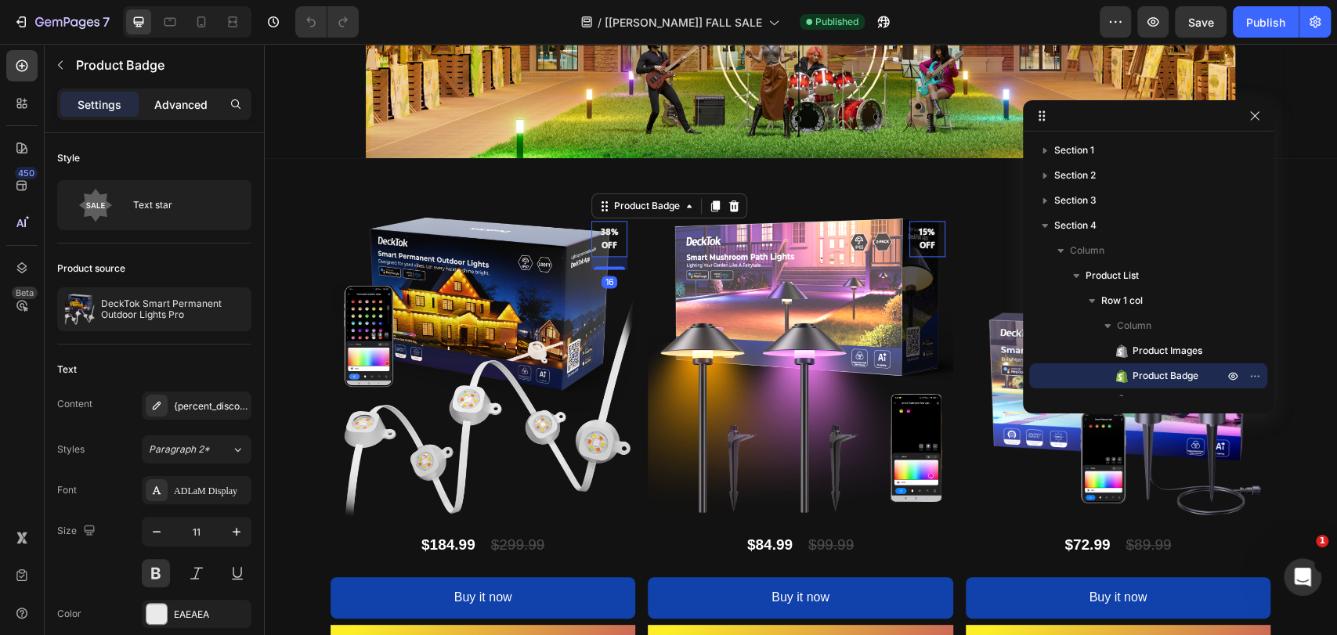
click at [171, 110] on p "Advanced" at bounding box center [180, 104] width 53 height 16
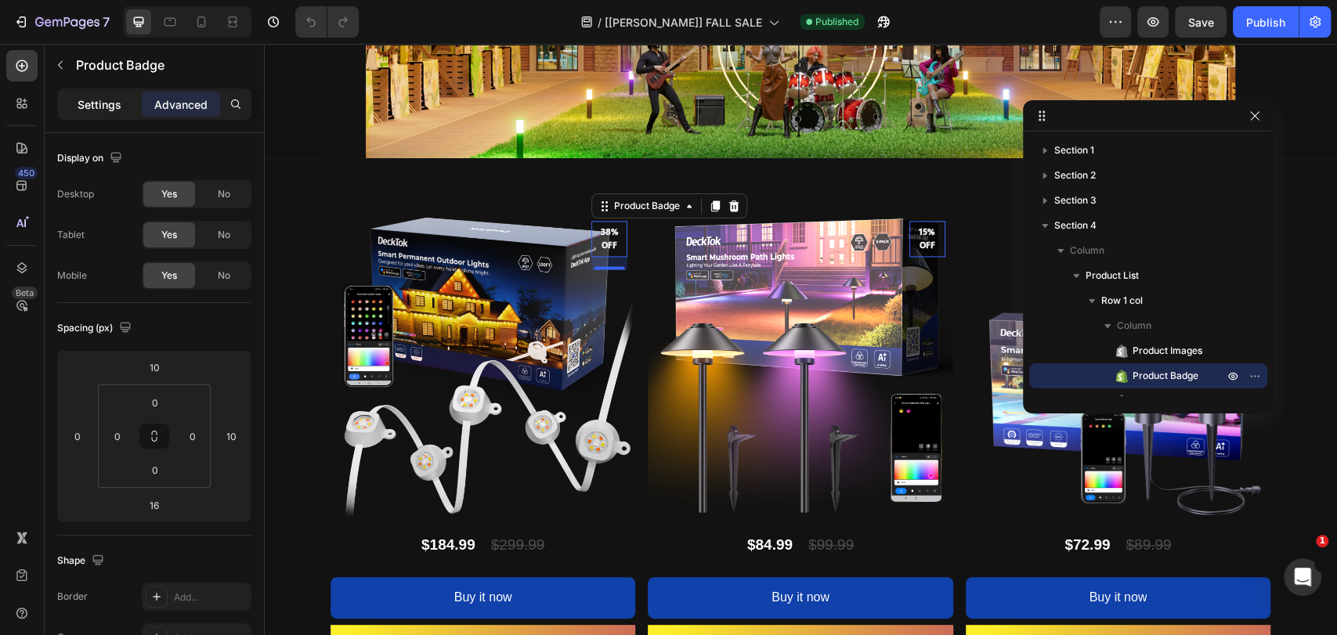
click at [95, 98] on p "Settings" at bounding box center [100, 104] width 44 height 16
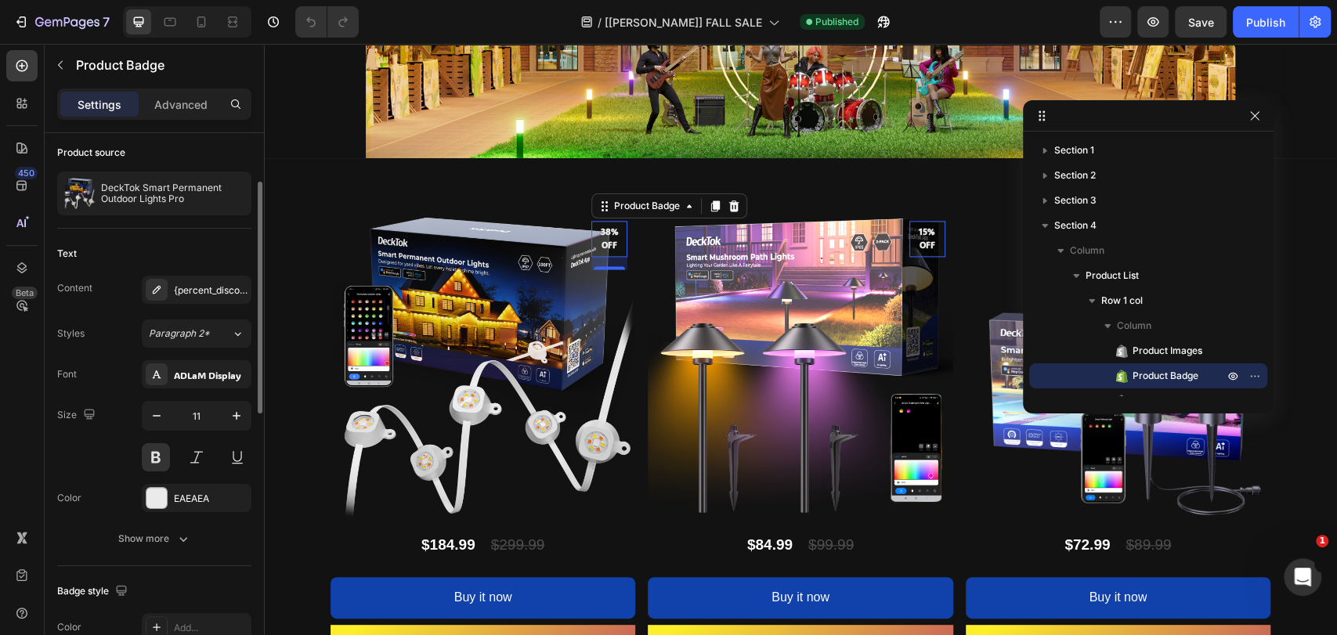
scroll to position [348, 0]
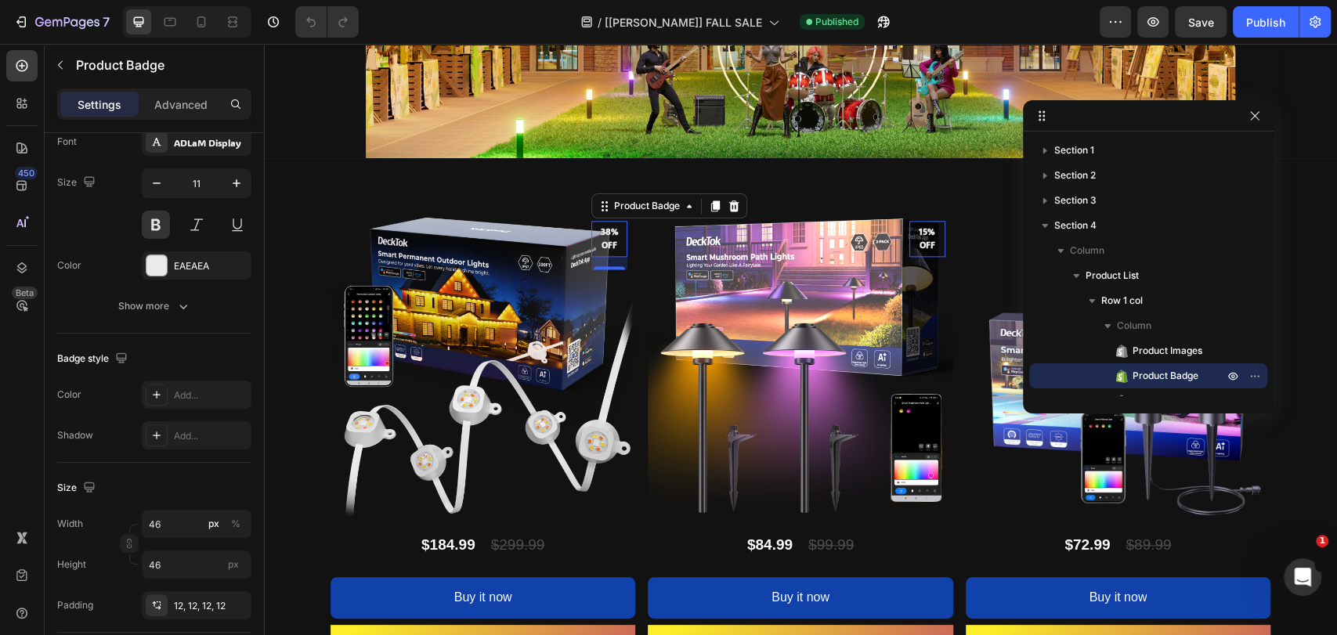
click at [607, 229] on pre "38% off" at bounding box center [609, 238] width 36 height 45
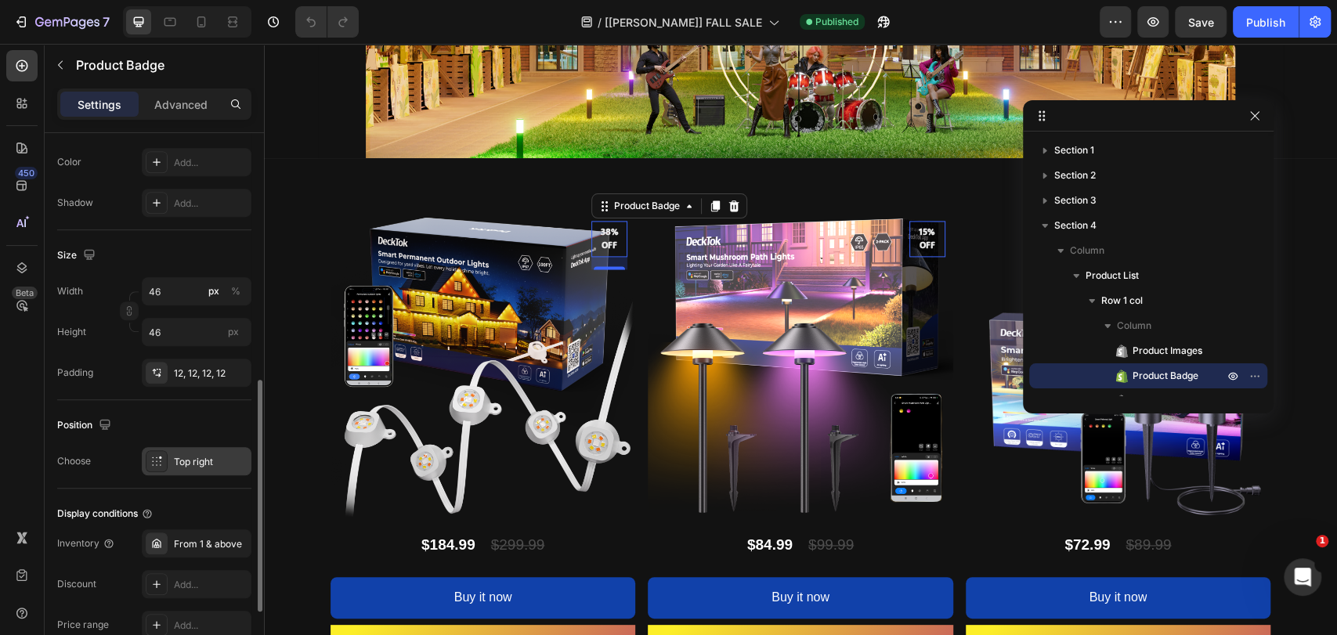
click at [195, 456] on div "Top right" at bounding box center [211, 462] width 74 height 14
click at [206, 16] on icon at bounding box center [201, 22] width 16 height 16
type input "10"
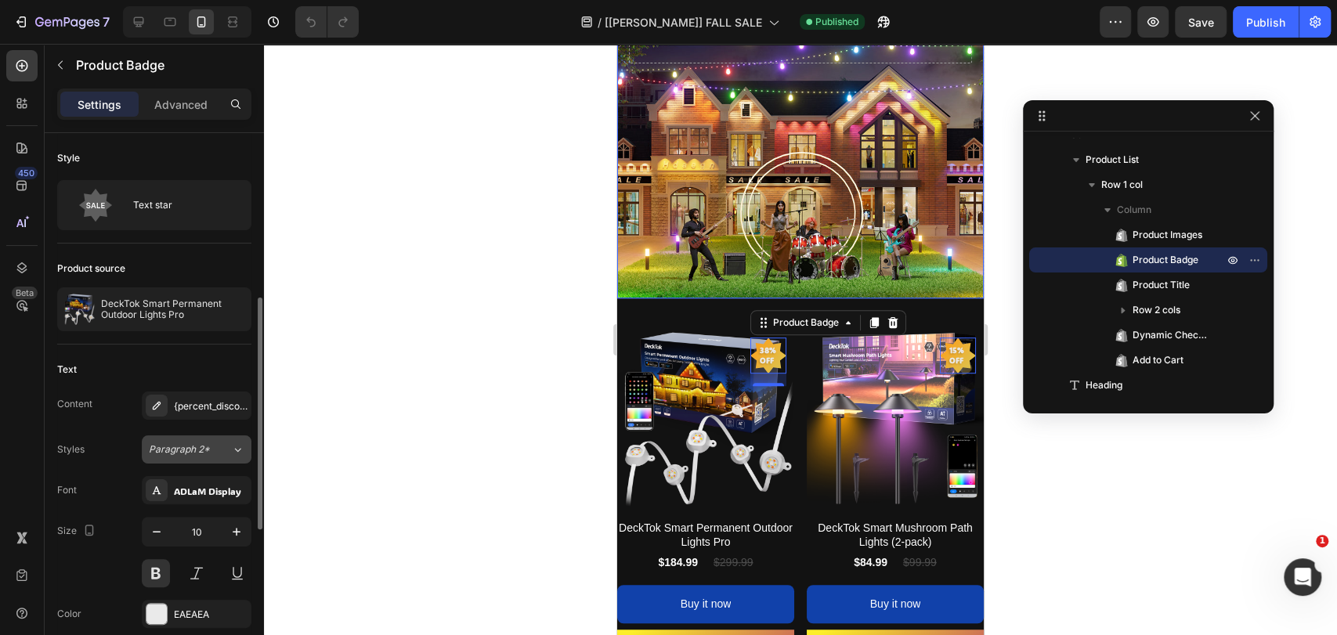
scroll to position [116, 0]
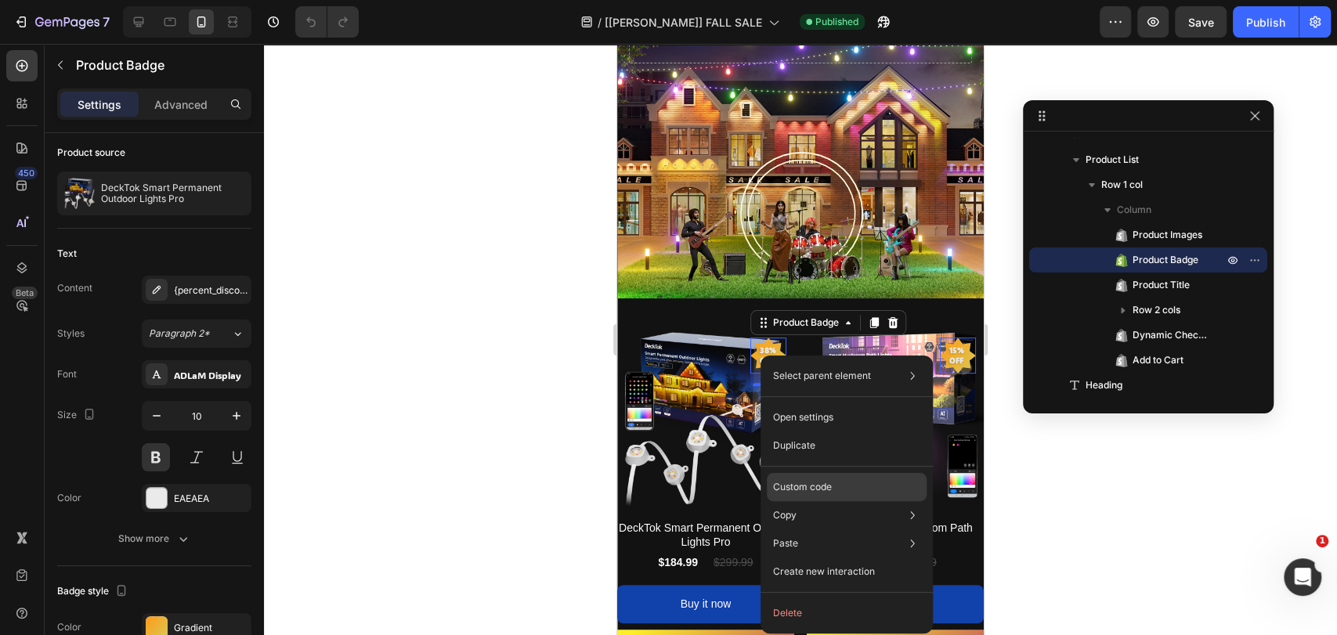
click at [829, 482] on p "Custom code" at bounding box center [802, 487] width 59 height 14
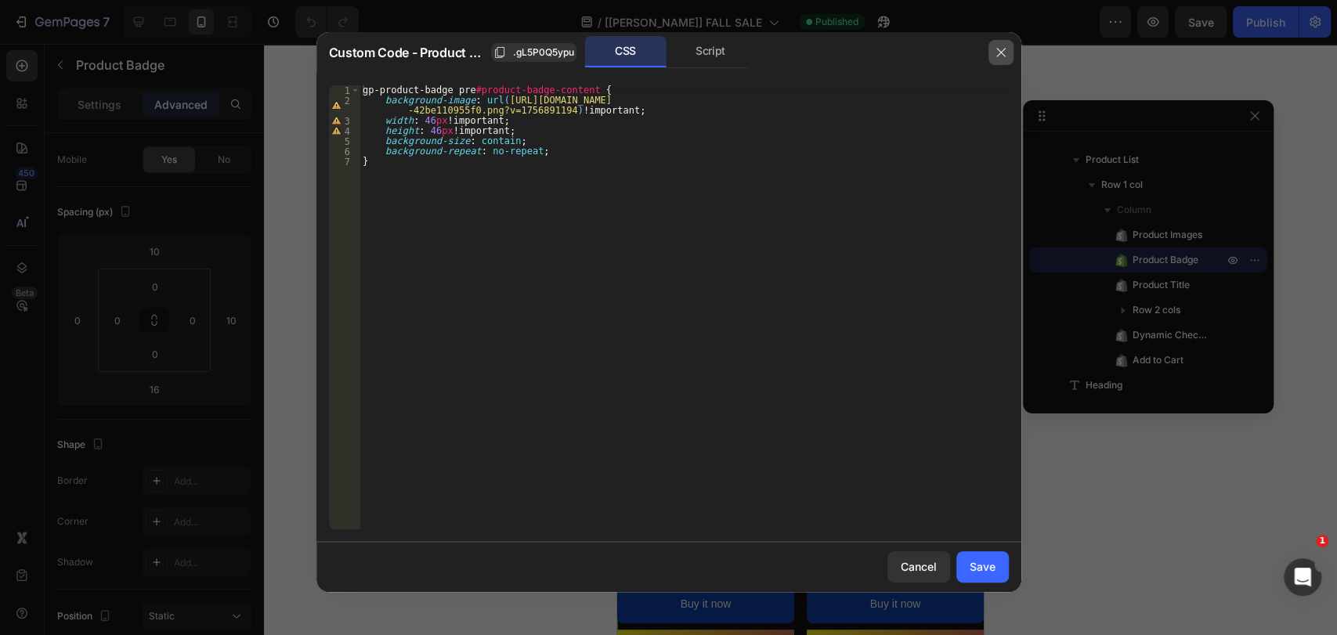
drag, startPoint x: 994, startPoint y: 52, endPoint x: 330, endPoint y: 35, distance: 664.2
click at [994, 52] on icon "button" at bounding box center [1000, 52] width 13 height 13
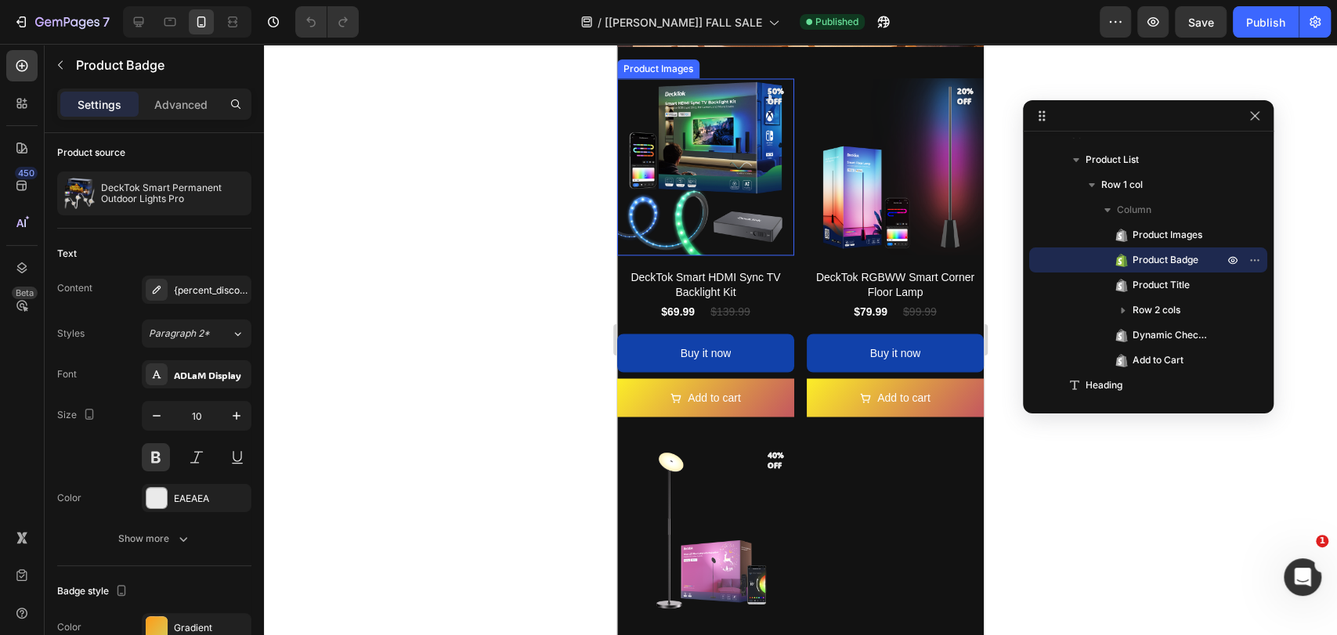
scroll to position [1843, 0]
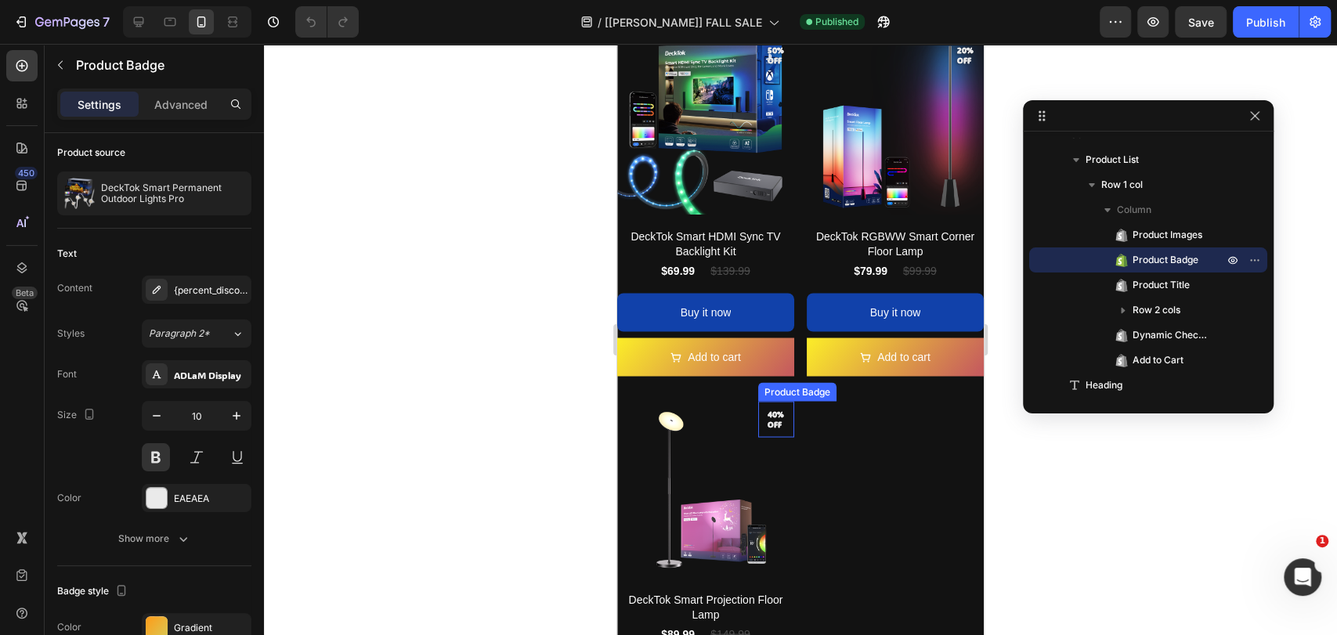
click at [777, 402] on pre "40% off" at bounding box center [776, 418] width 36 height 33
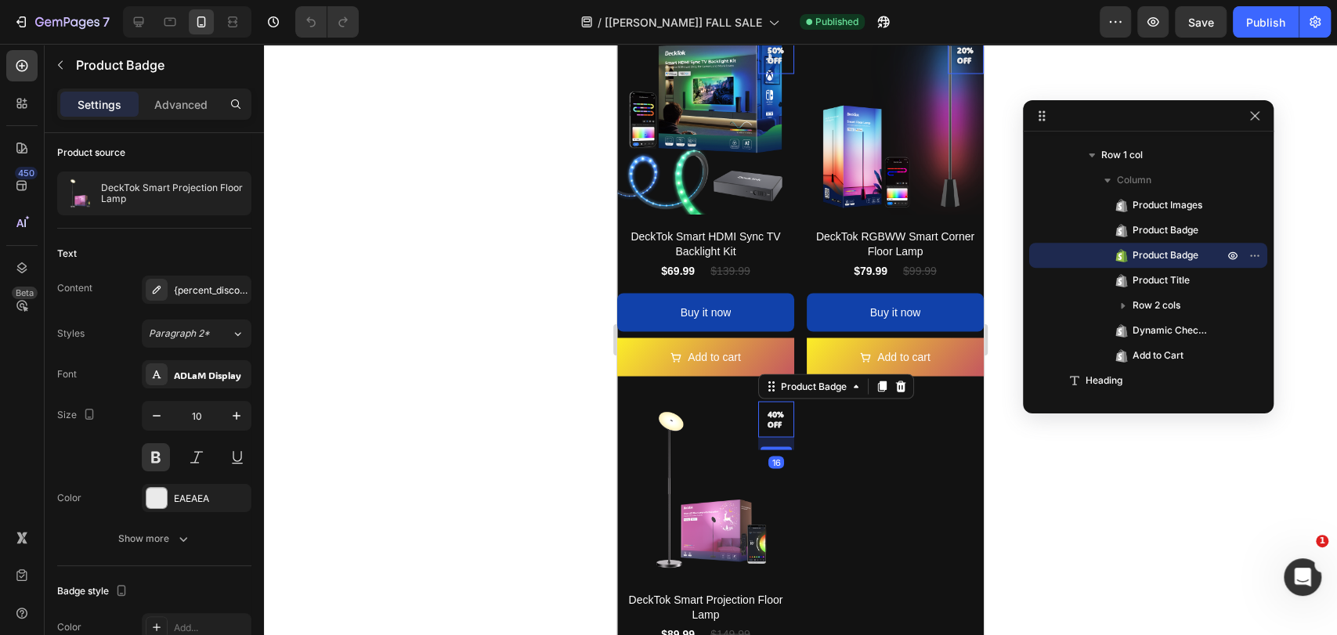
click at [543, 415] on div at bounding box center [800, 339] width 1073 height 591
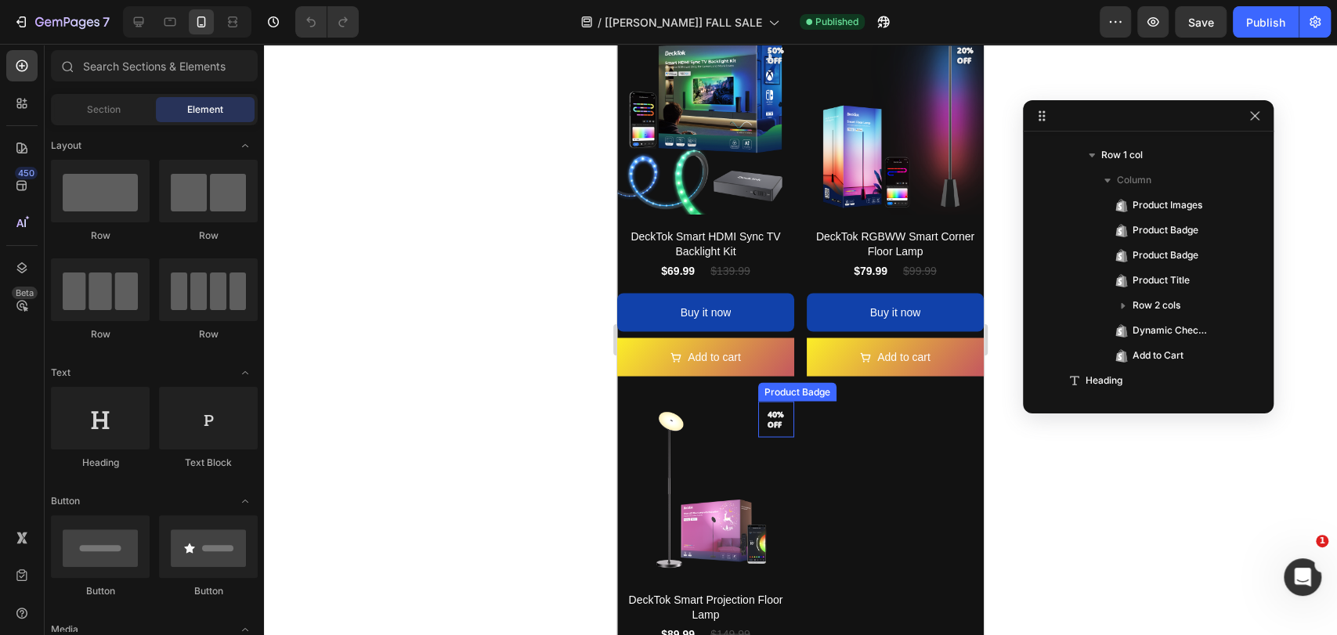
click at [765, 402] on pre "40% off" at bounding box center [776, 418] width 36 height 33
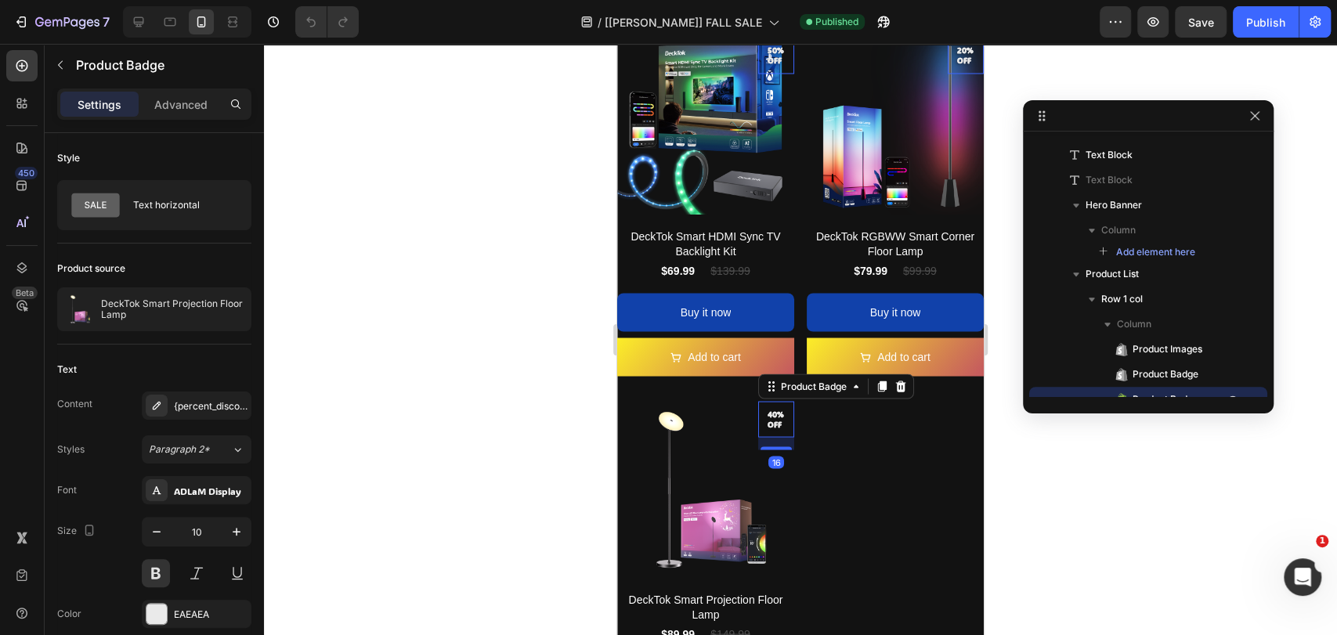
scroll to position [615, 0]
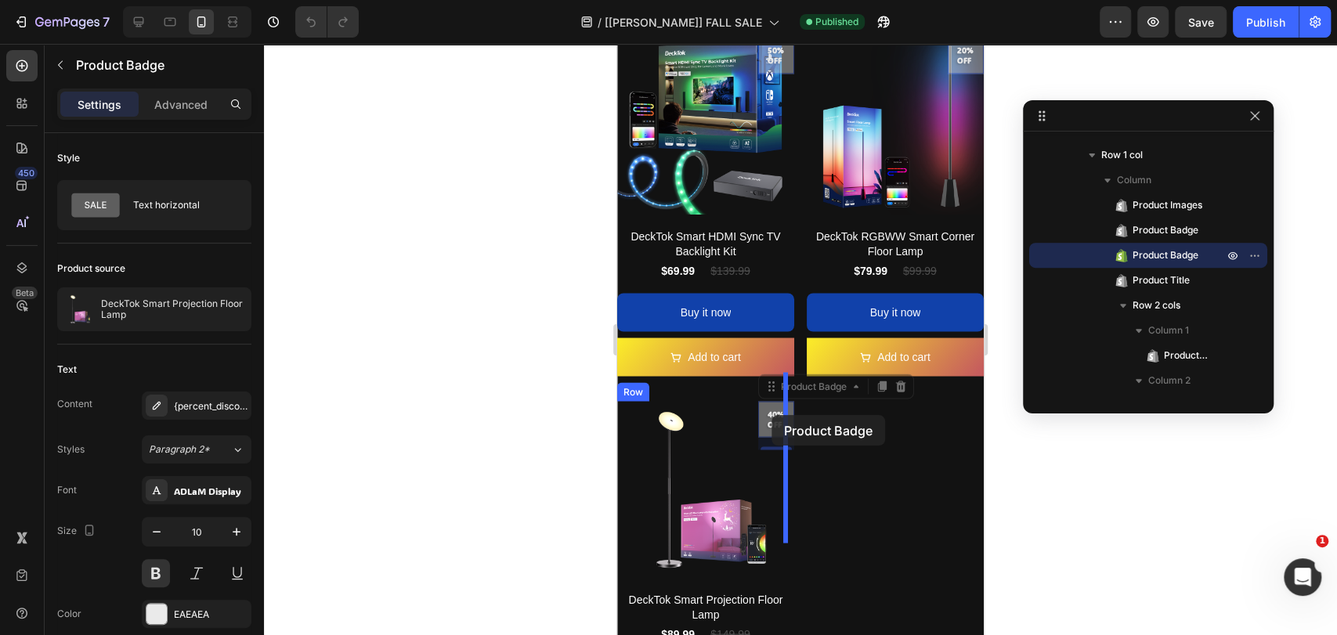
drag, startPoint x: 771, startPoint y: 391, endPoint x: 771, endPoint y: 415, distance: 23.5
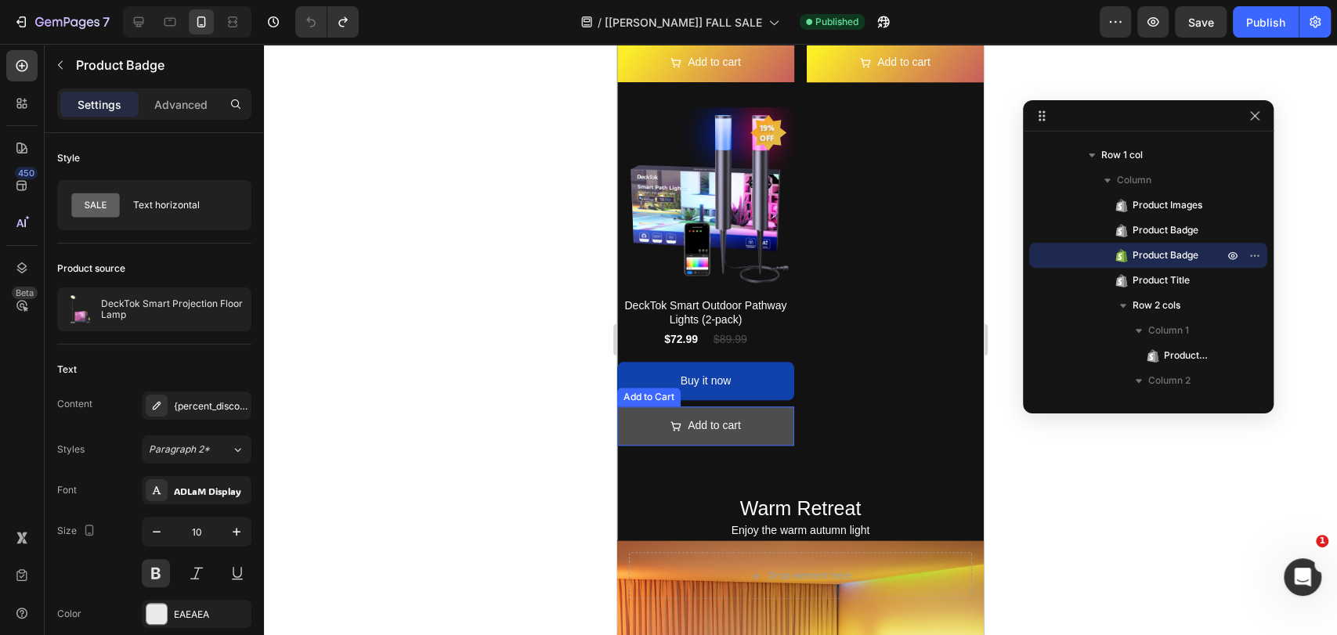
scroll to position [854, 0]
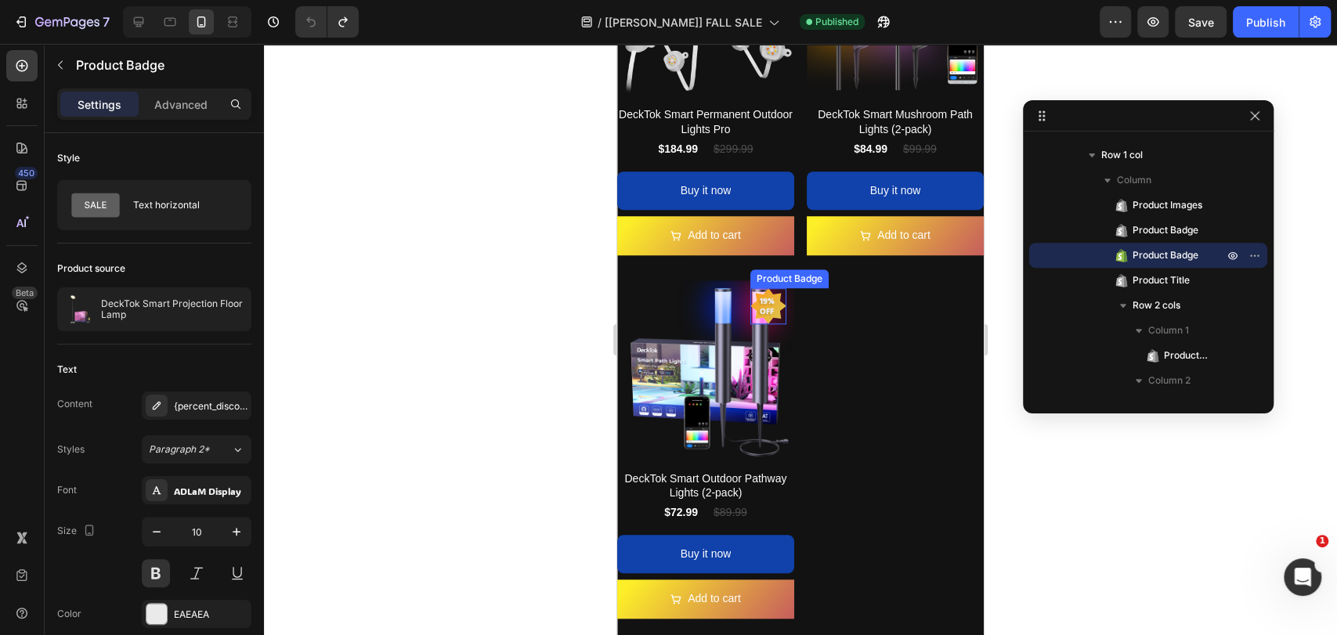
drag, startPoint x: 765, startPoint y: 311, endPoint x: 780, endPoint y: 315, distance: 15.4
click at [765, 310] on pre "19% off" at bounding box center [768, 306] width 36 height 39
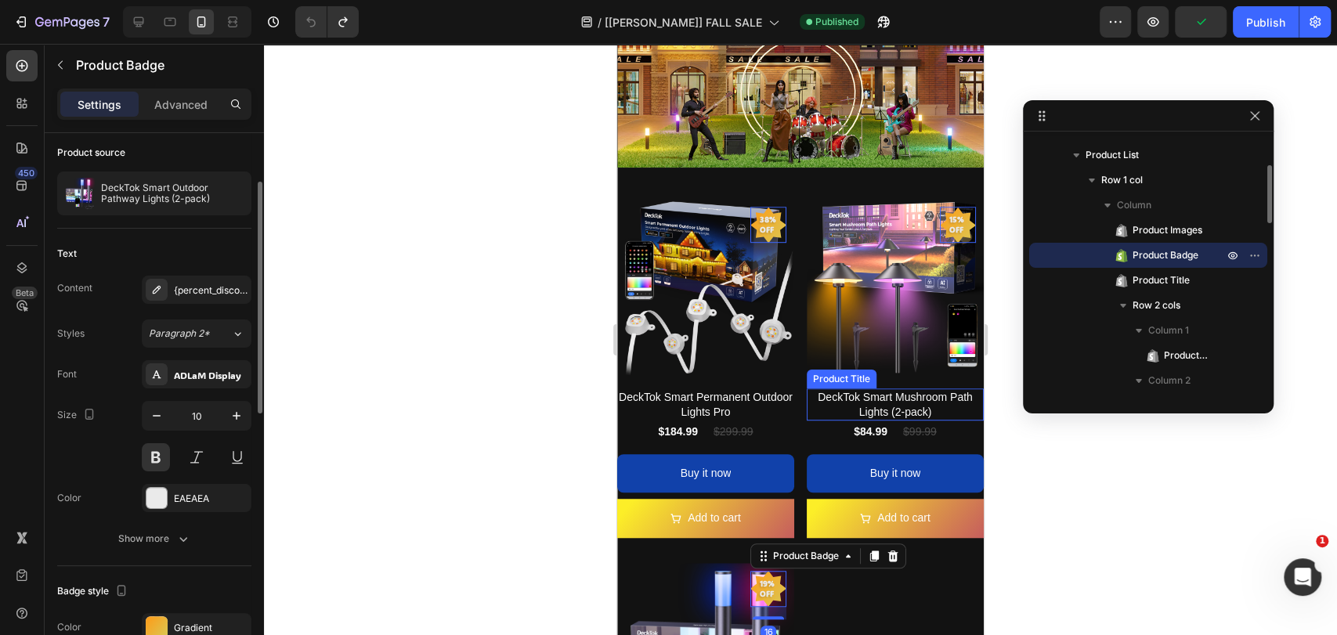
scroll to position [507, 0]
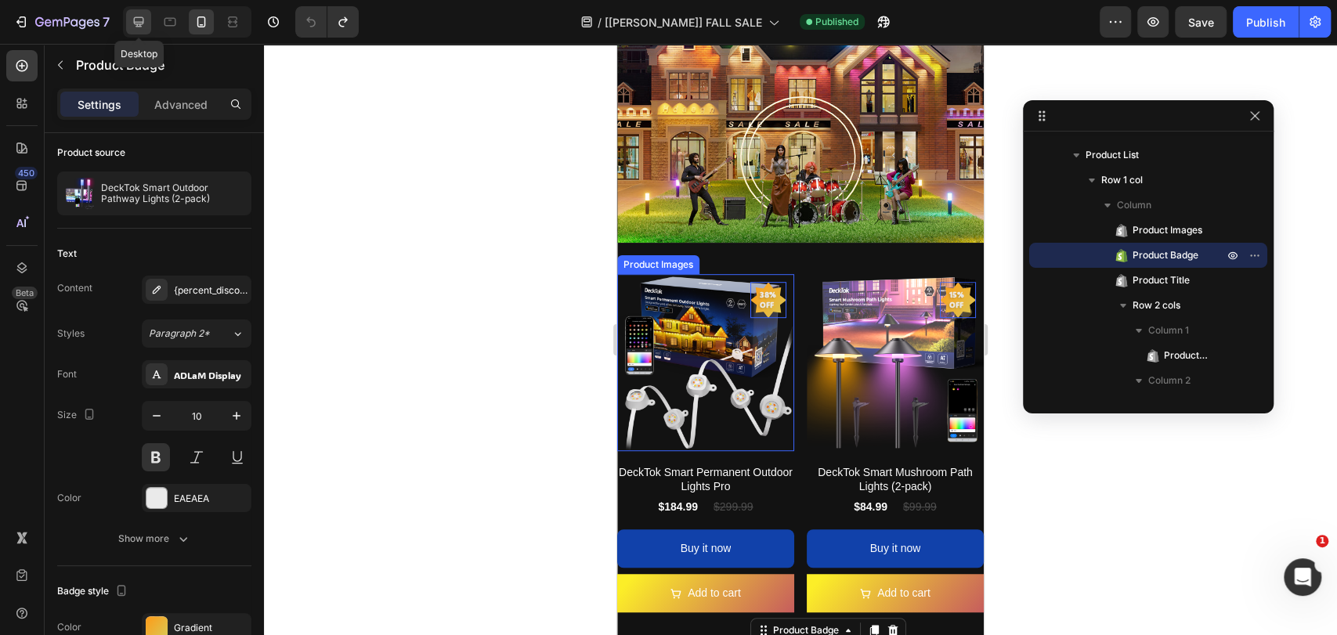
click at [144, 15] on icon at bounding box center [139, 22] width 16 height 16
type input "11"
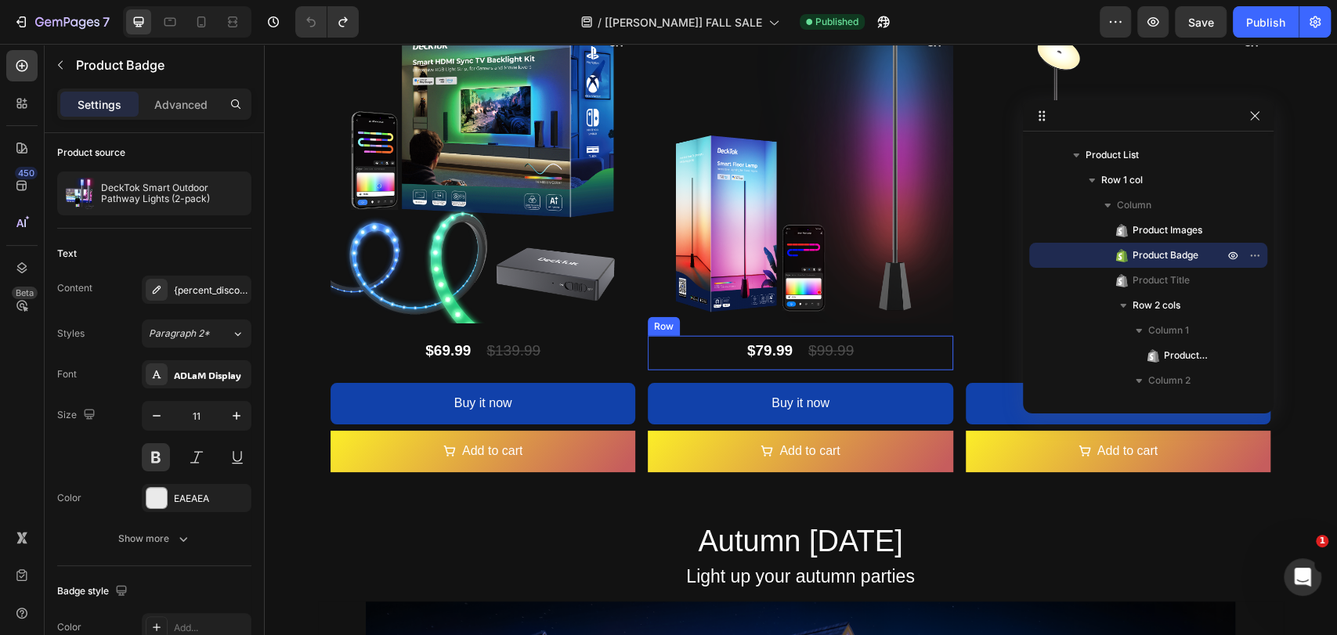
scroll to position [2368, 0]
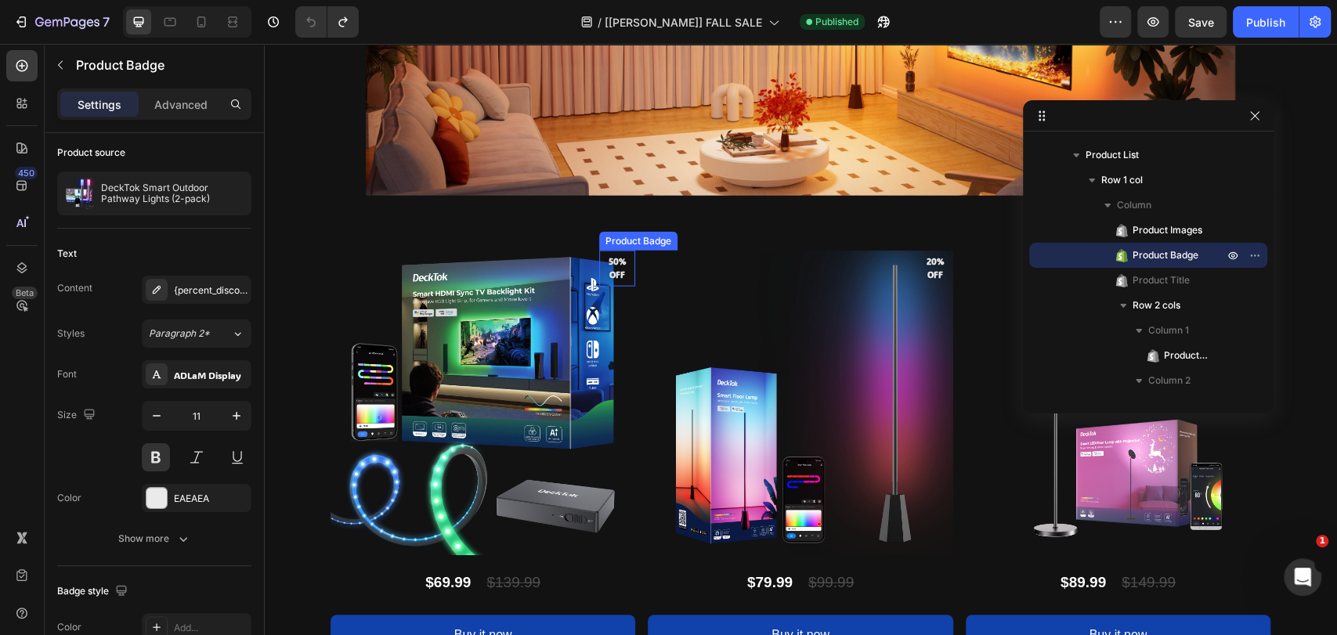
click at [607, 265] on pre "50% off" at bounding box center [617, 268] width 36 height 38
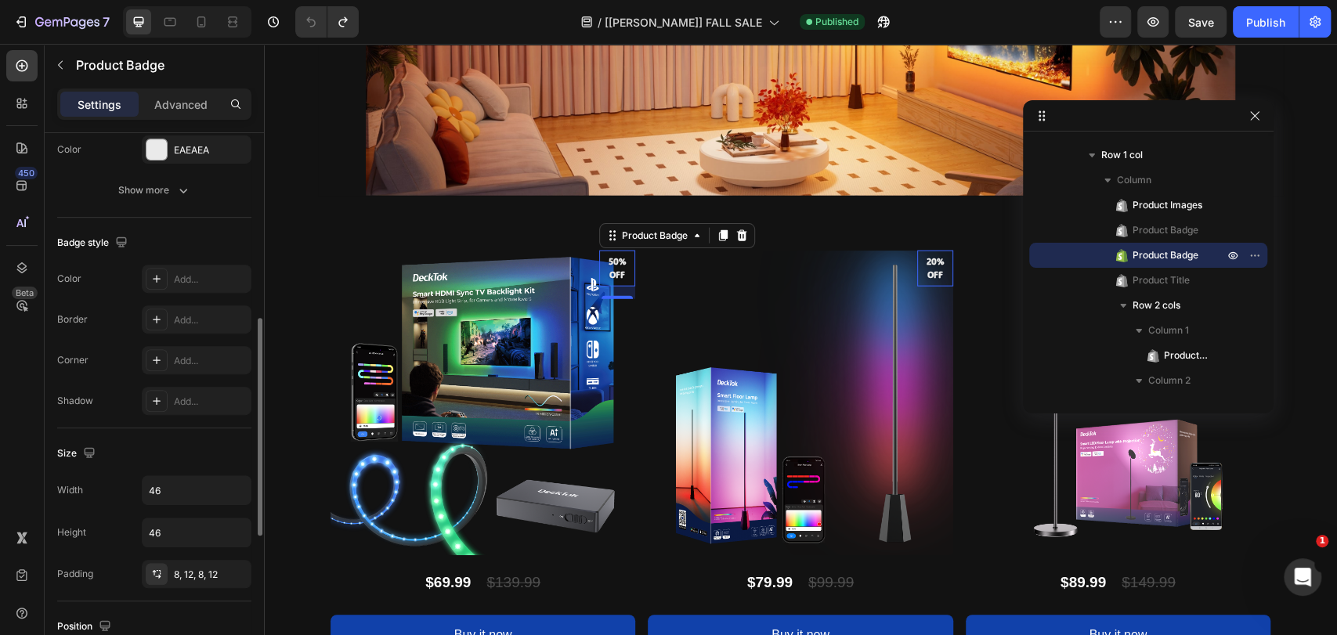
scroll to position [814, 0]
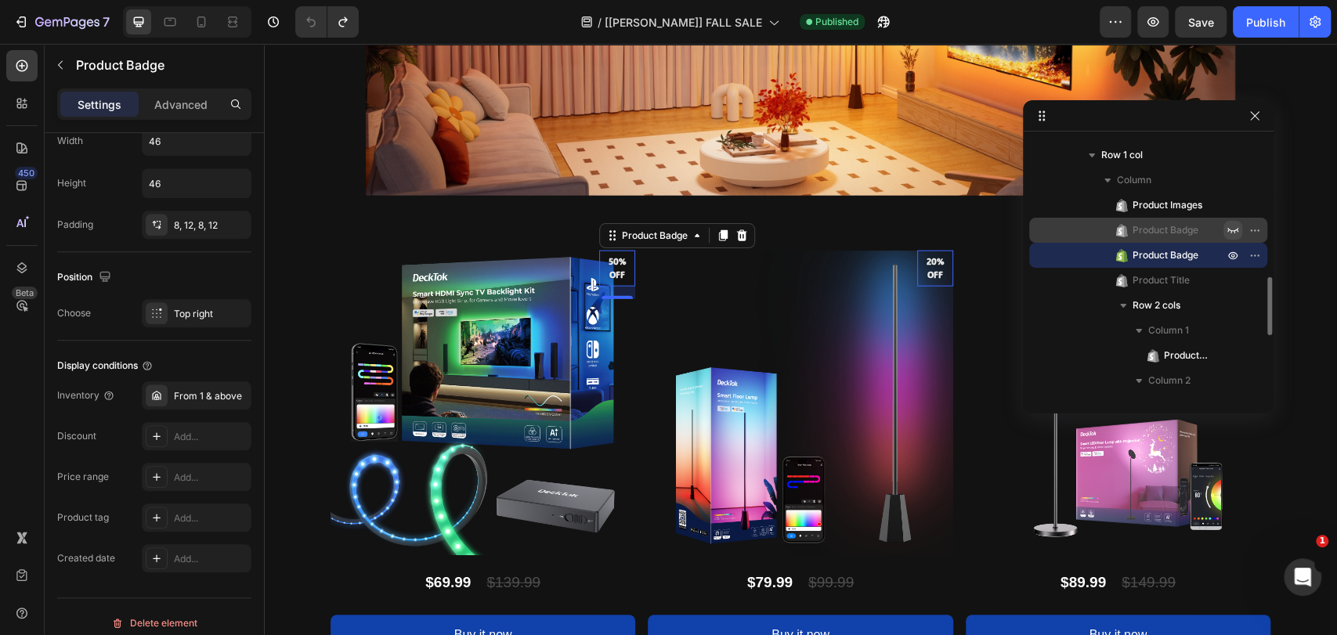
click at [1234, 227] on icon "button" at bounding box center [1232, 230] width 13 height 13
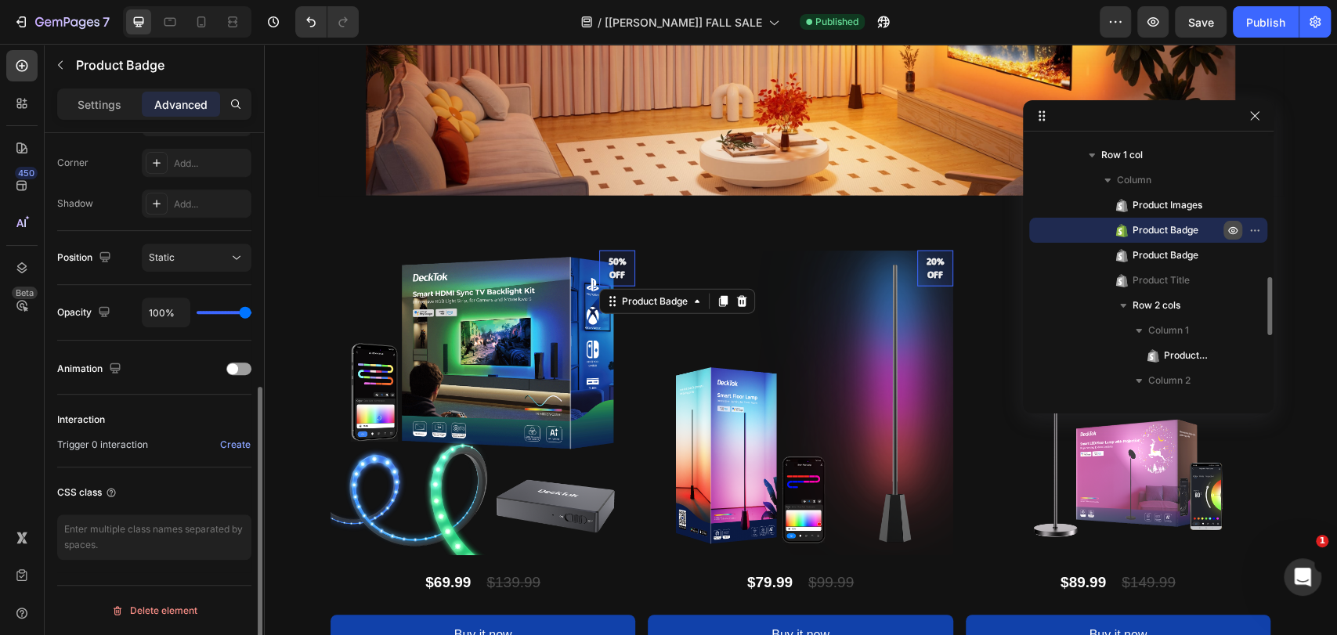
scroll to position [474, 0]
click at [1234, 227] on icon "button" at bounding box center [1232, 230] width 13 height 13
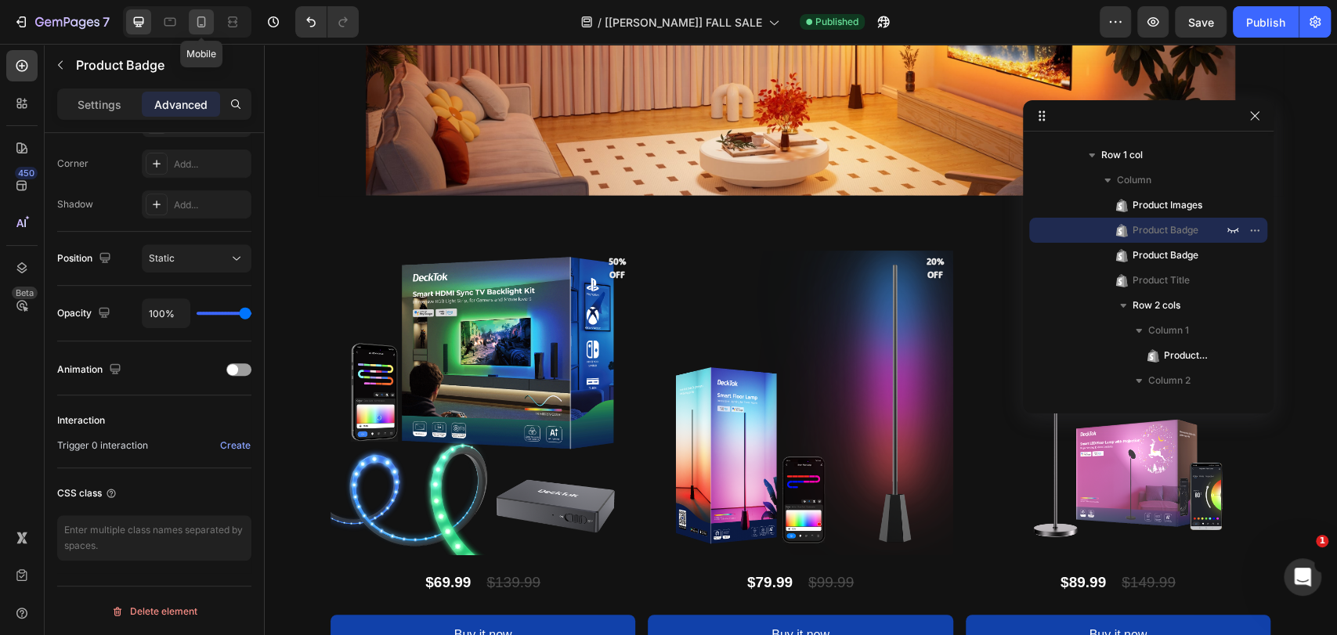
click at [198, 23] on icon at bounding box center [201, 22] width 16 height 16
type input "0"
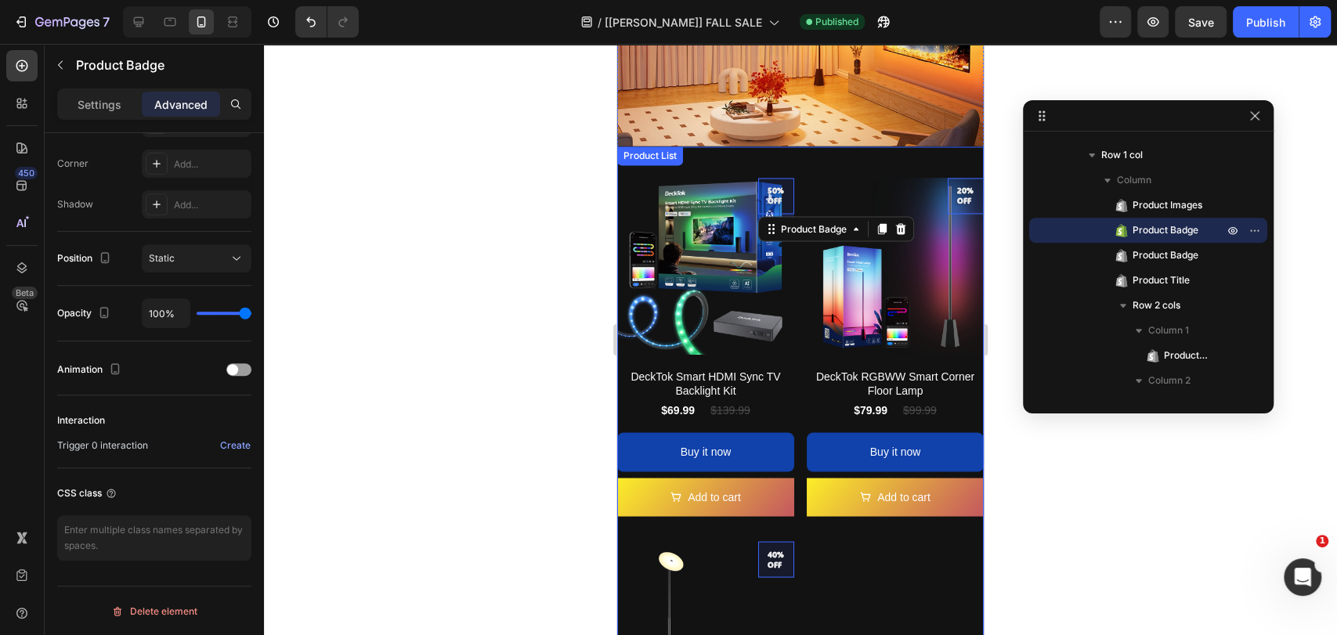
scroll to position [1583, 0]
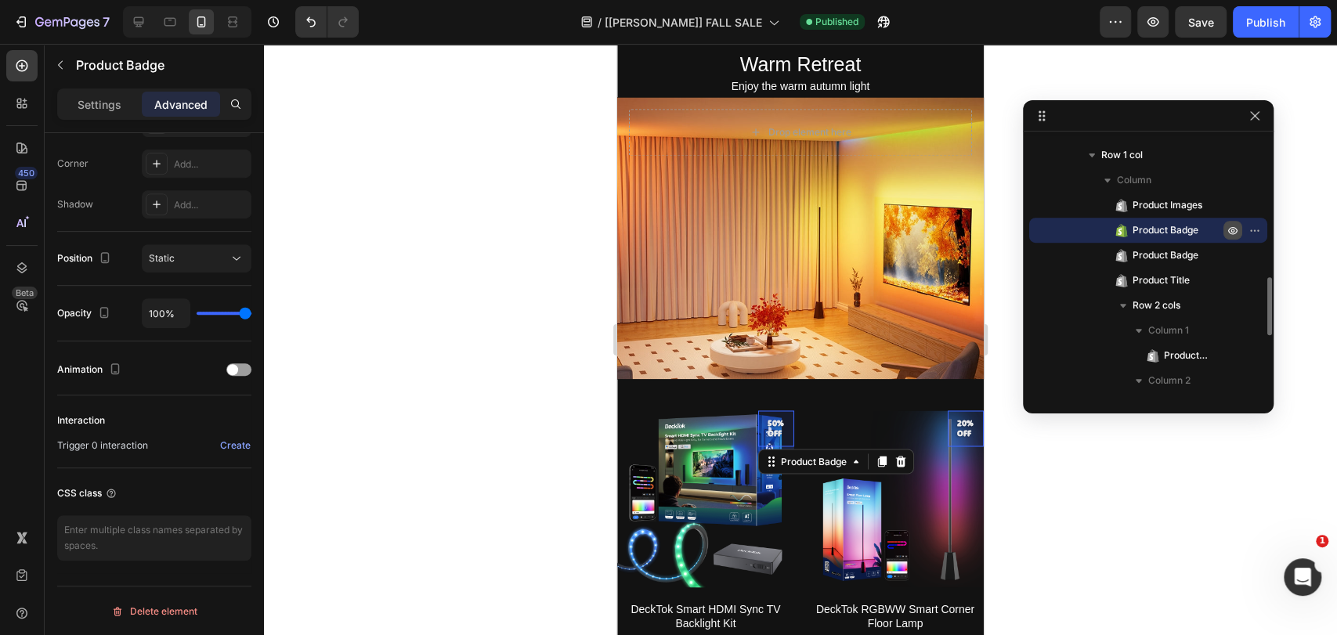
click at [1229, 225] on icon "button" at bounding box center [1232, 230] width 13 height 13
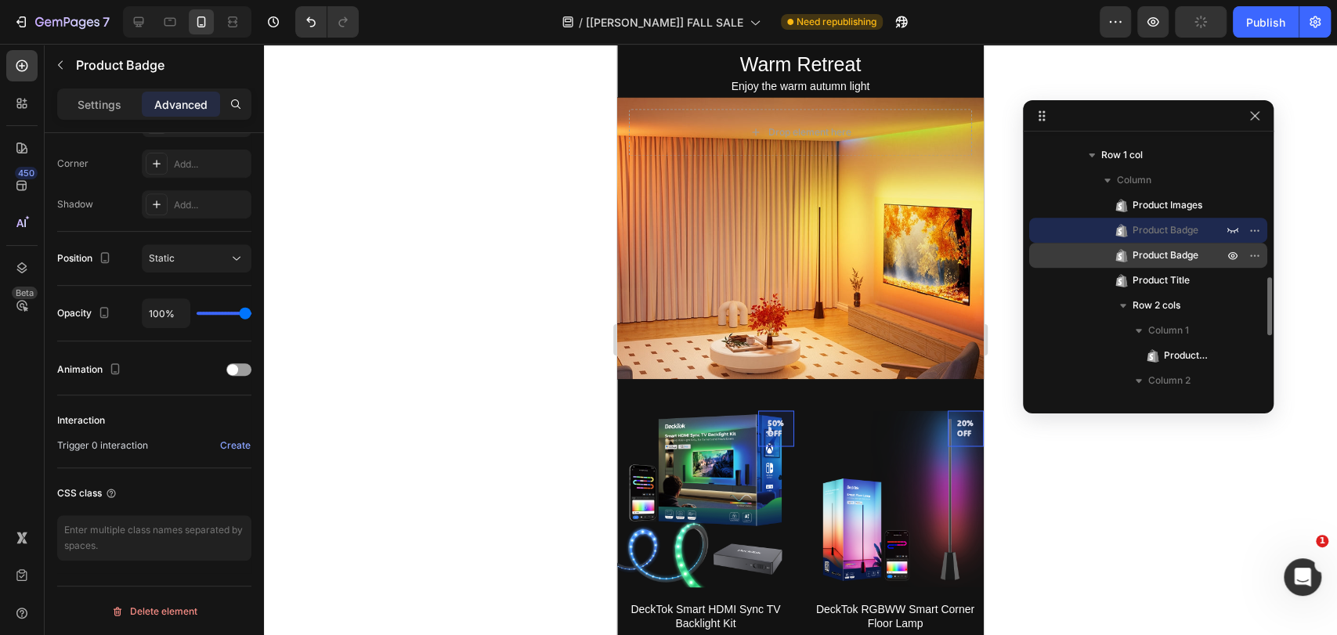
click at [1173, 254] on span "Product Badge" at bounding box center [1165, 255] width 66 height 16
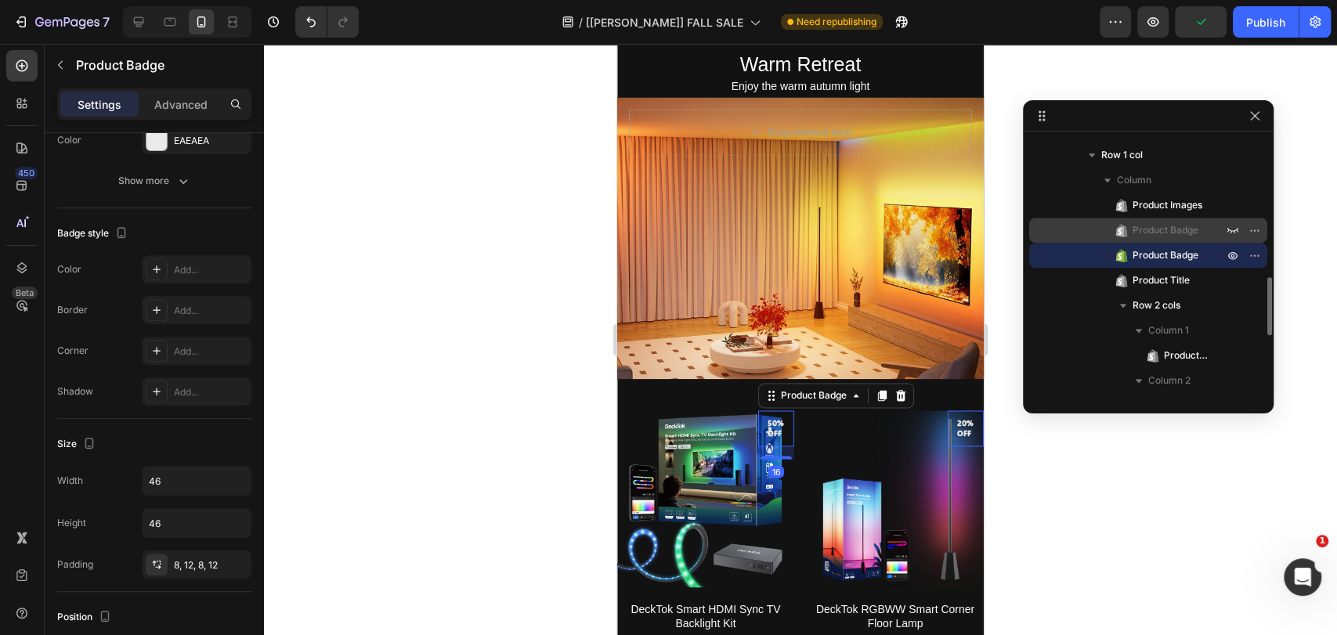
click at [1160, 231] on span "Product Badge" at bounding box center [1165, 230] width 66 height 16
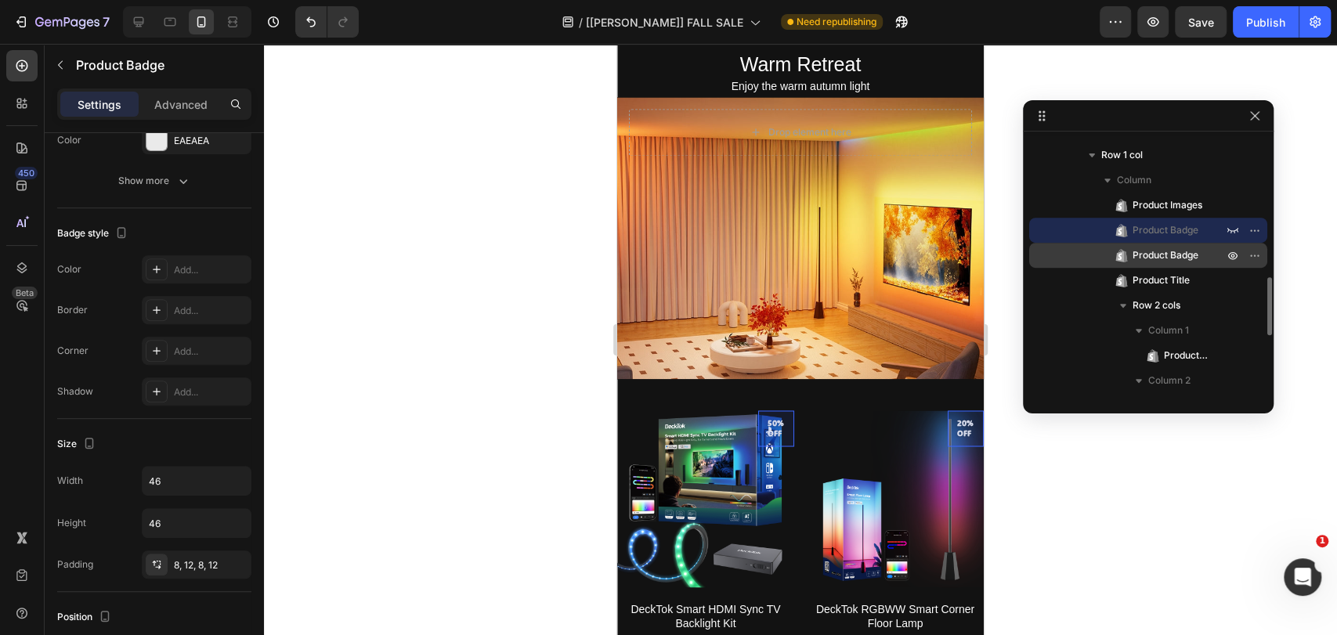
click at [1160, 255] on span "Product Badge" at bounding box center [1165, 255] width 66 height 16
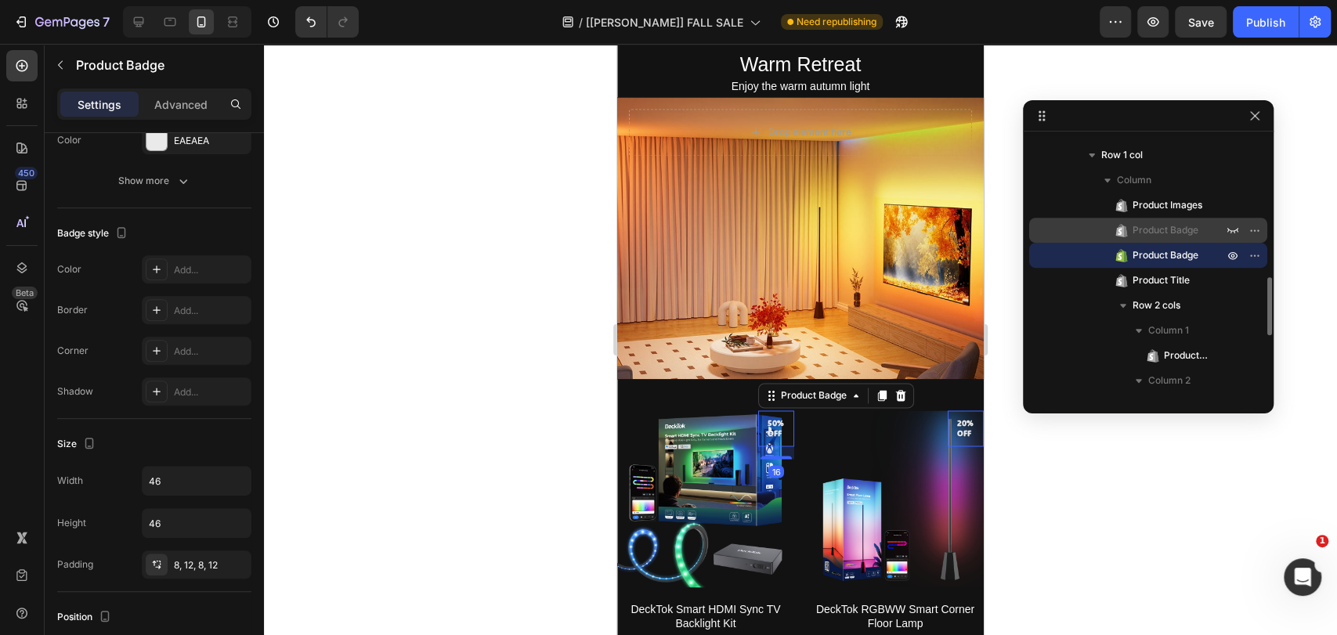
click at [1164, 231] on span "Product Badge" at bounding box center [1165, 230] width 66 height 16
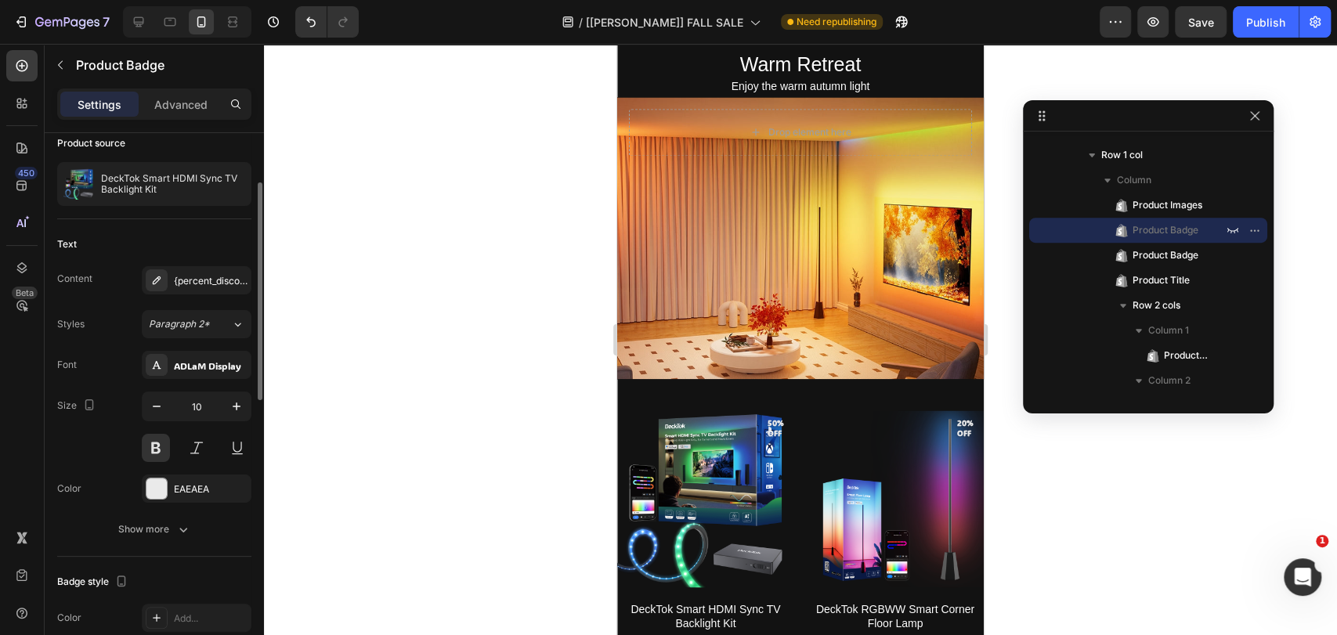
scroll to position [0, 0]
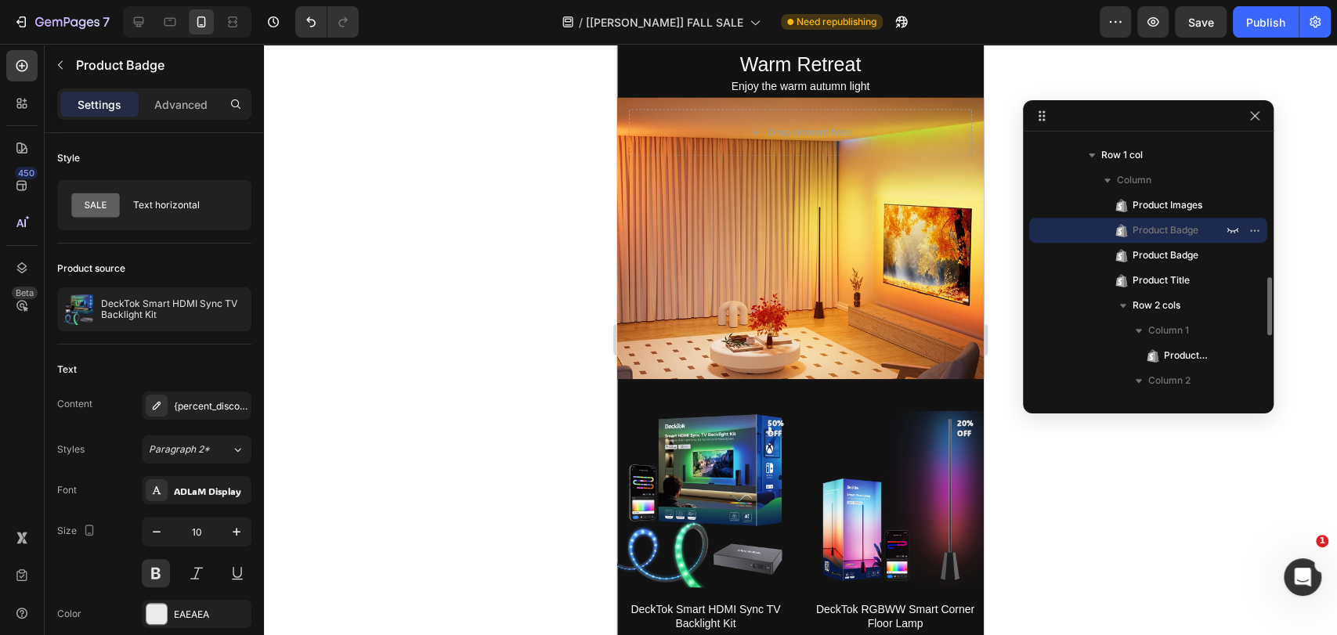
drag, startPoint x: 1231, startPoint y: 226, endPoint x: 1217, endPoint y: 238, distance: 18.3
click at [1231, 225] on icon "button" at bounding box center [1232, 230] width 13 height 13
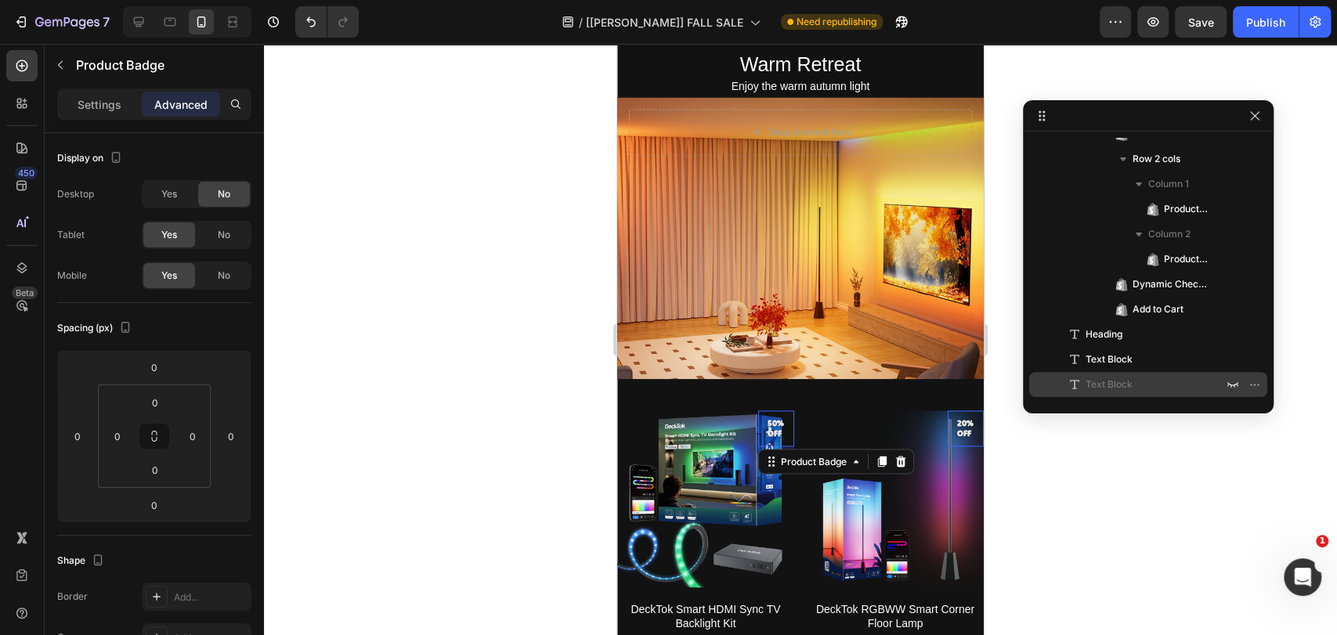
scroll to position [150, 0]
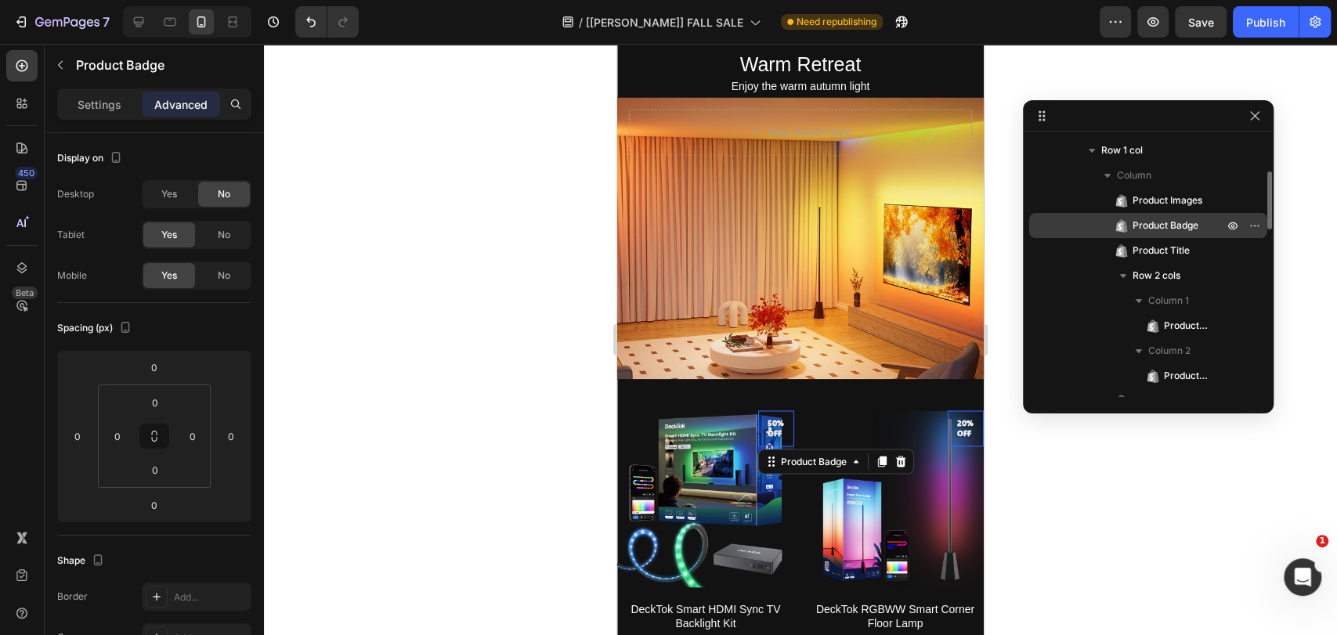
click at [1167, 231] on span "Product Badge" at bounding box center [1165, 226] width 66 height 16
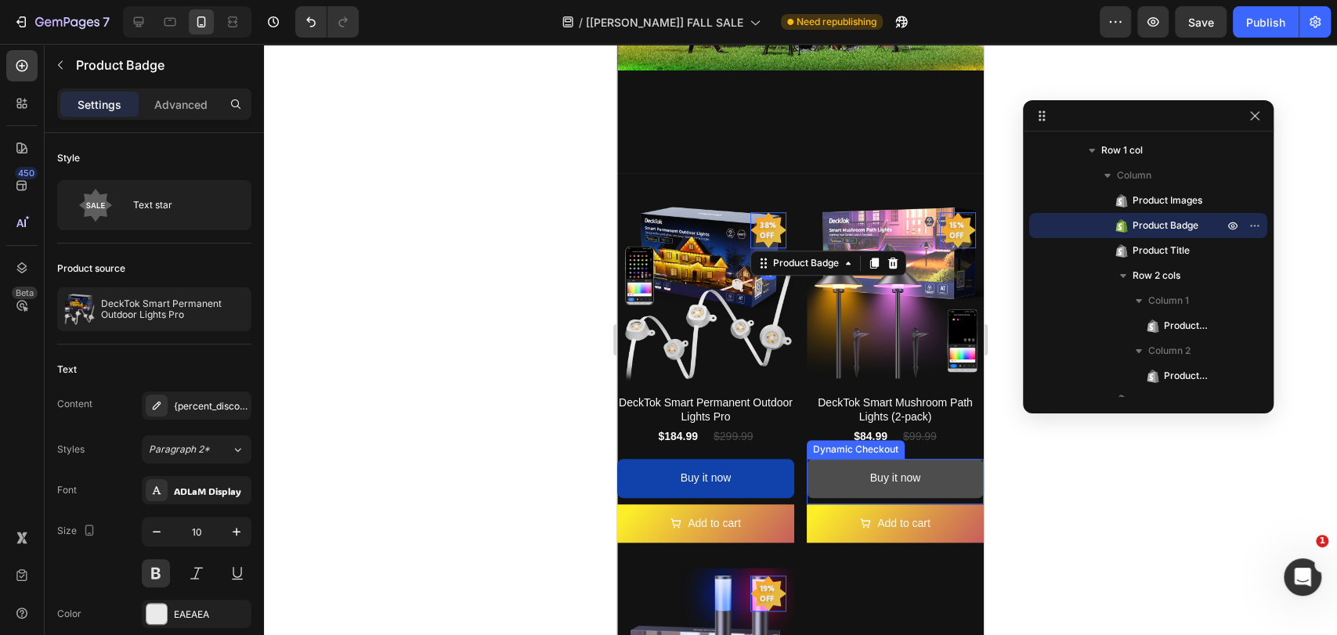
scroll to position [676, 0]
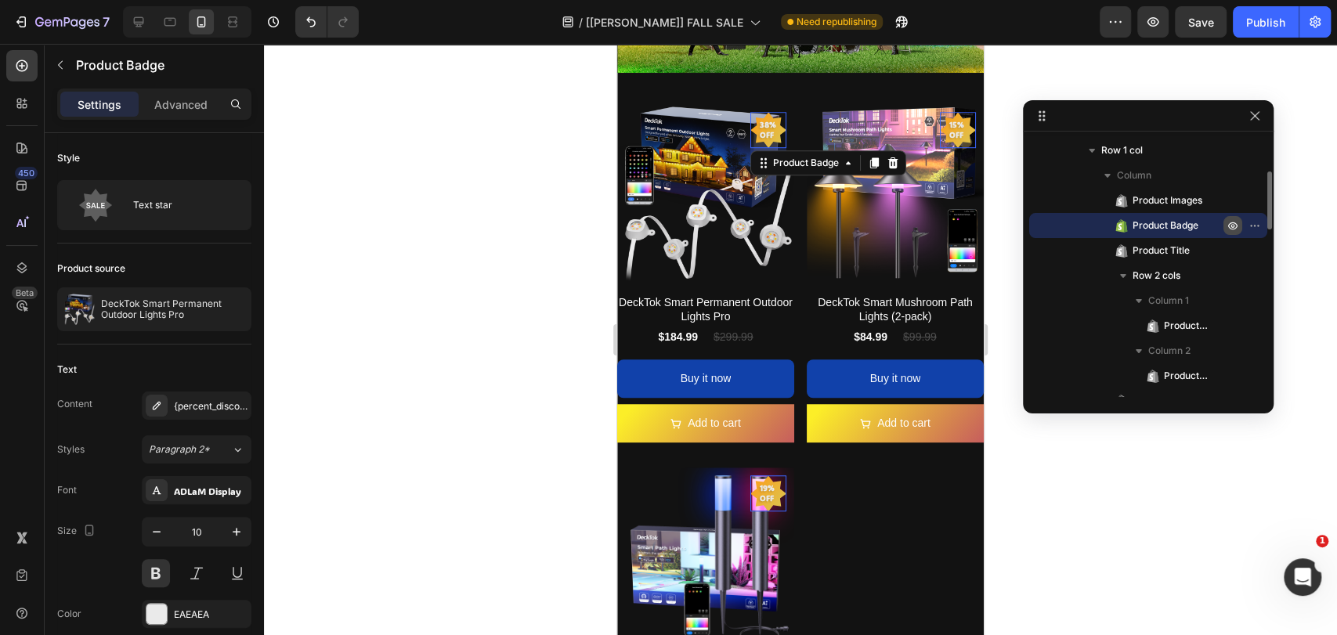
click at [1229, 223] on icon "button" at bounding box center [1232, 225] width 13 height 13
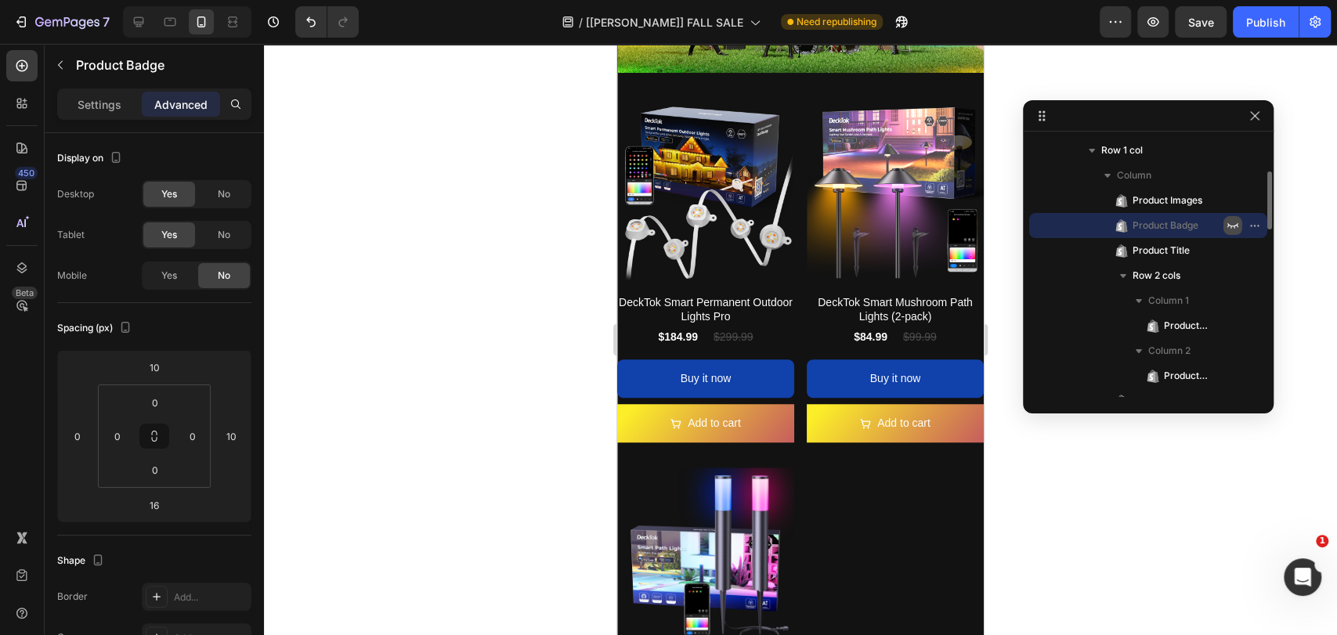
click at [1229, 225] on icon "button" at bounding box center [1232, 225] width 13 height 13
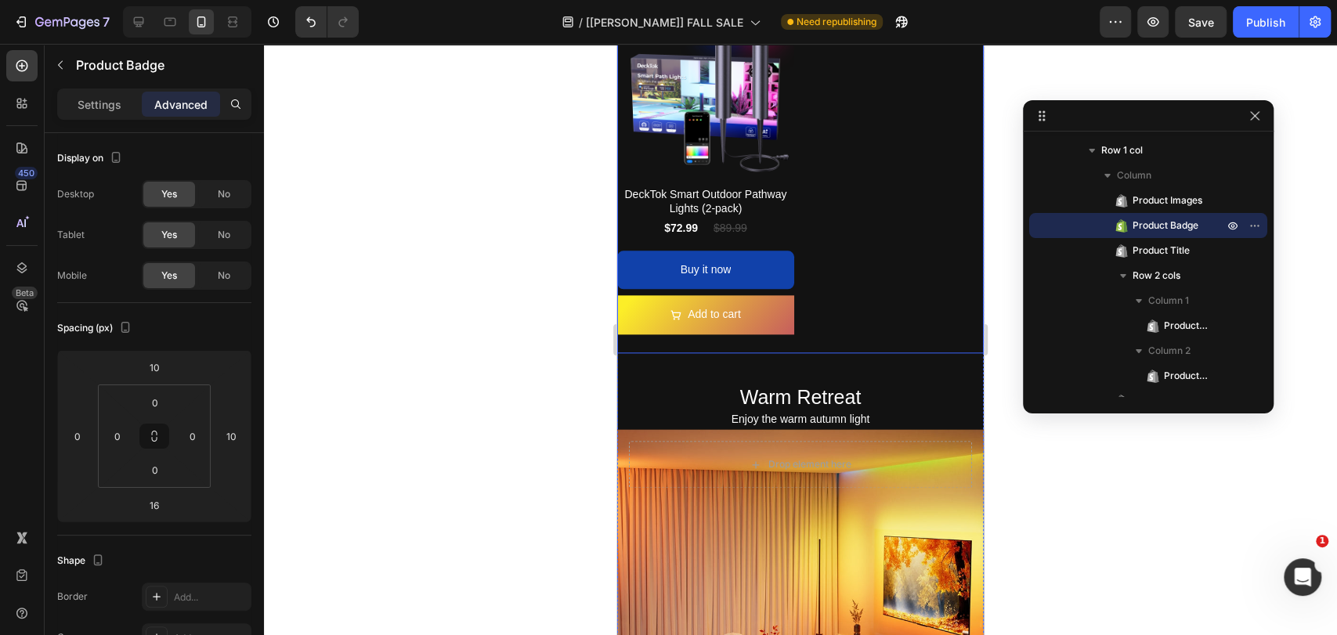
scroll to position [1140, 0]
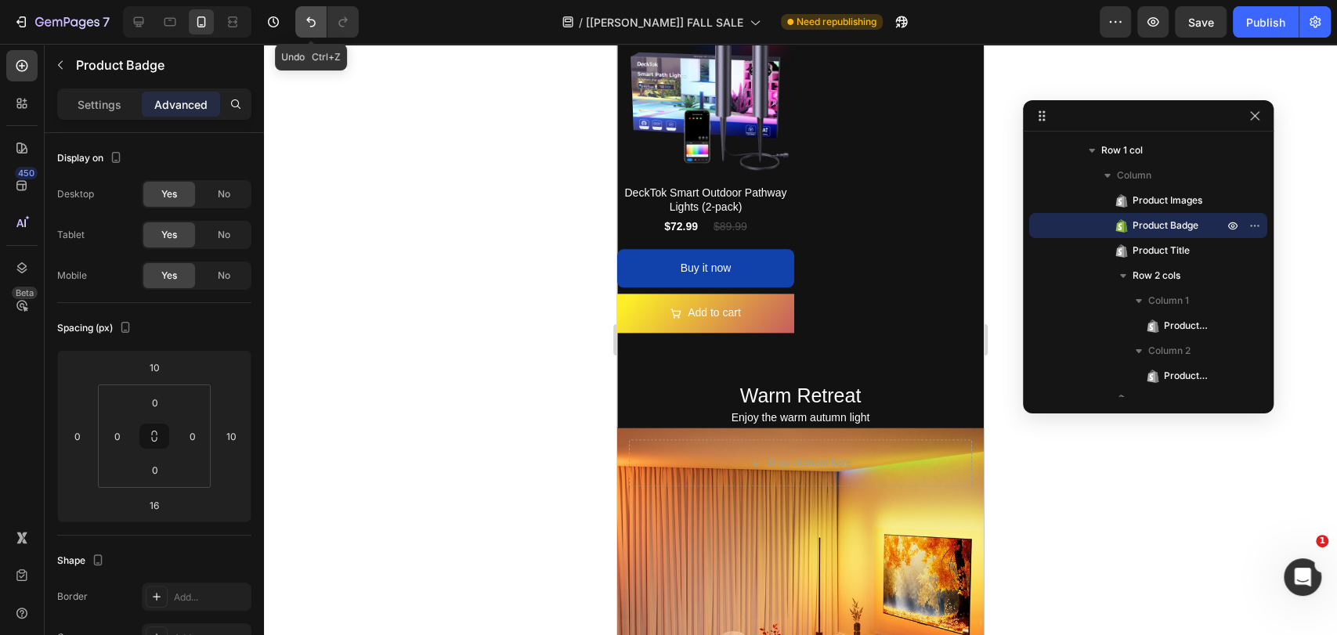
click at [312, 20] on icon "Undo/Redo" at bounding box center [310, 22] width 9 height 10
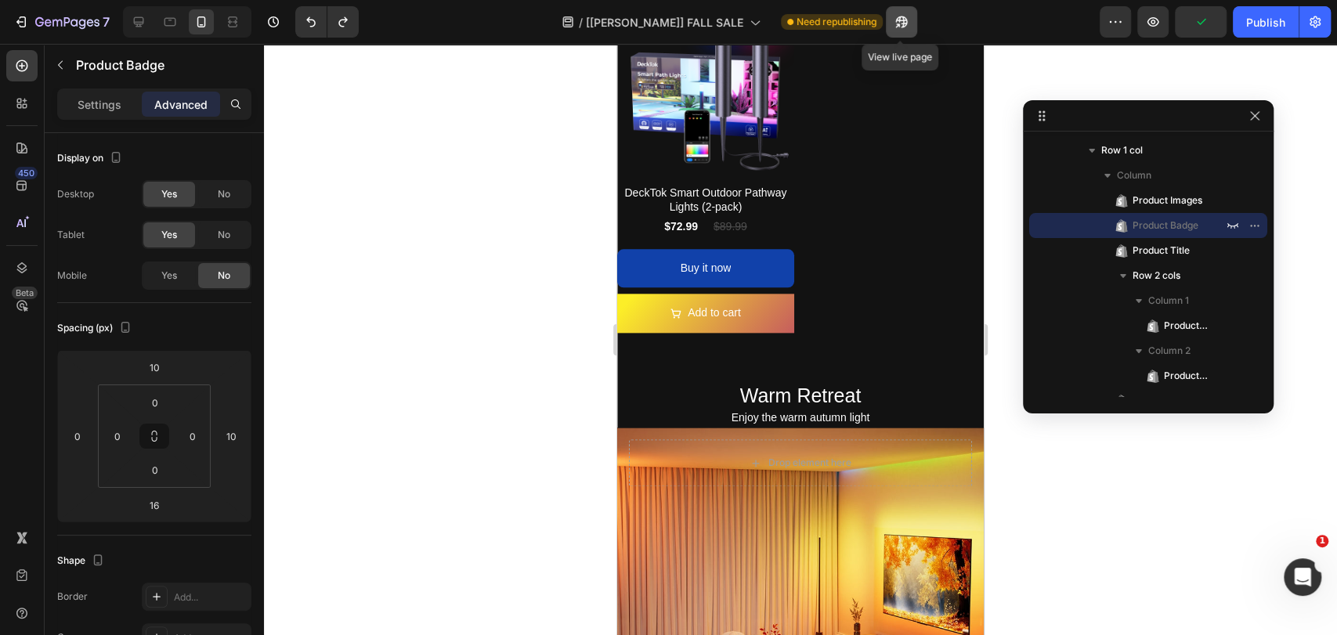
click at [893, 20] on icon "button" at bounding box center [901, 22] width 16 height 16
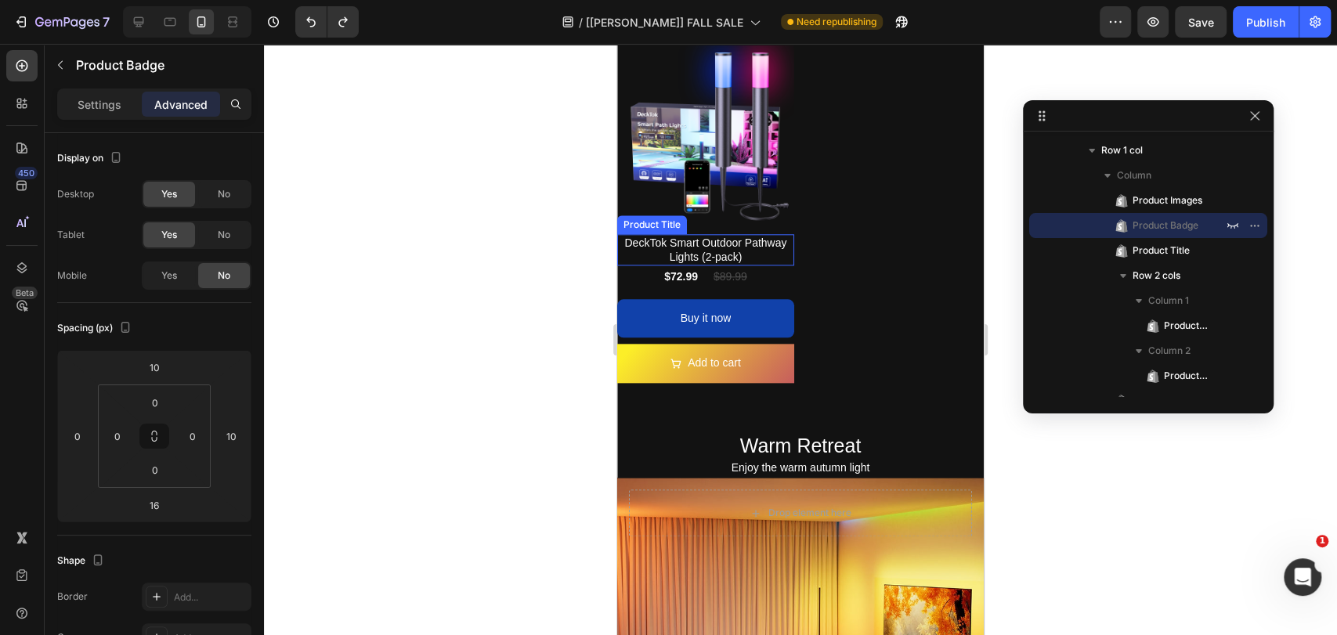
scroll to position [908, 0]
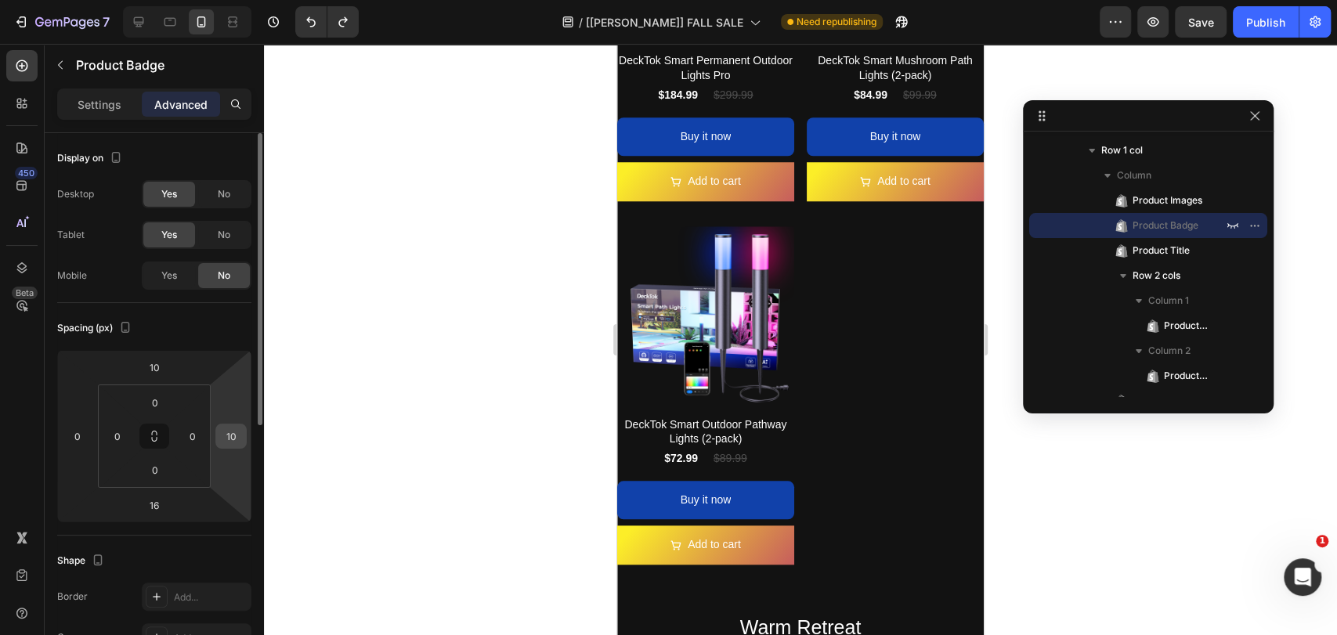
click at [229, 437] on input "10" at bounding box center [230, 435] width 23 height 23
type input "0"
click at [168, 362] on input "10" at bounding box center [154, 366] width 31 height 23
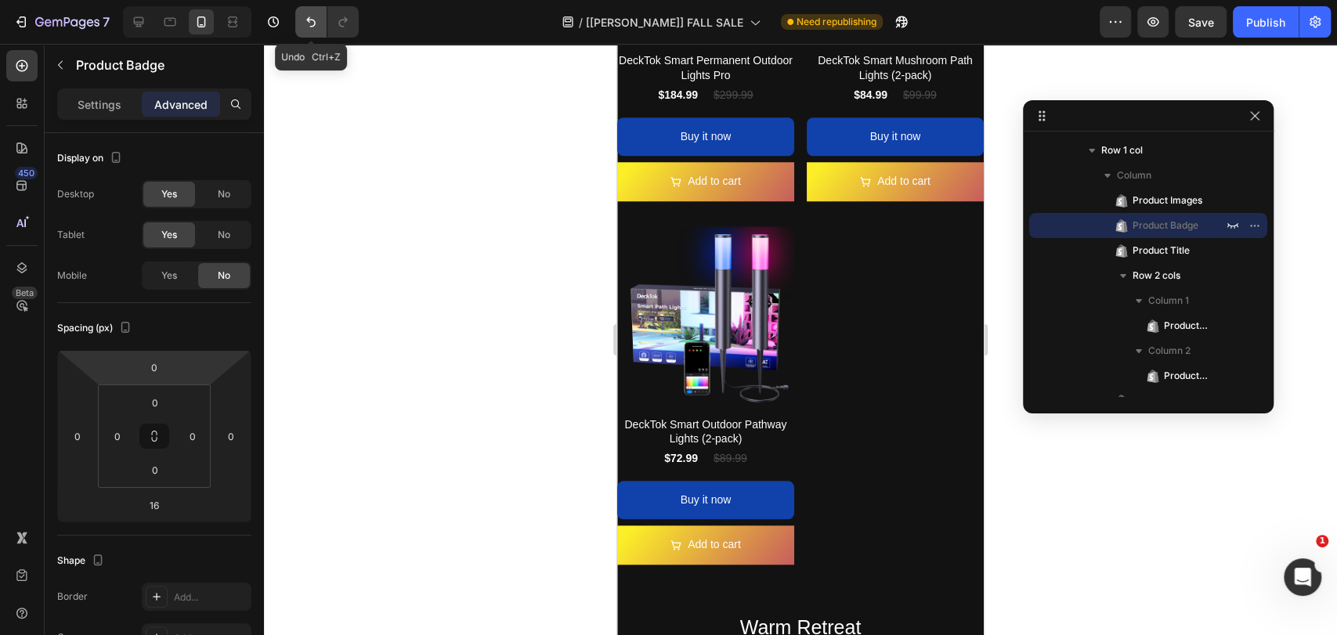
click at [305, 14] on icon "Undo/Redo" at bounding box center [311, 22] width 16 height 16
type input "10"
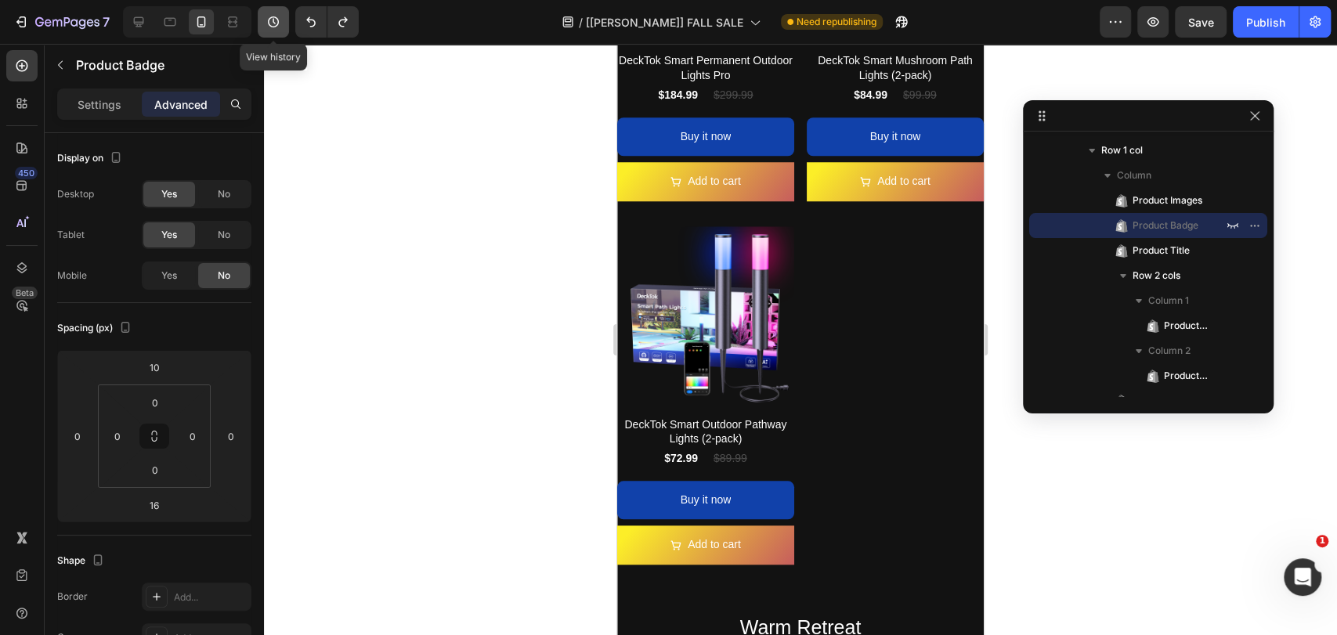
click at [278, 11] on button "button" at bounding box center [273, 21] width 31 height 31
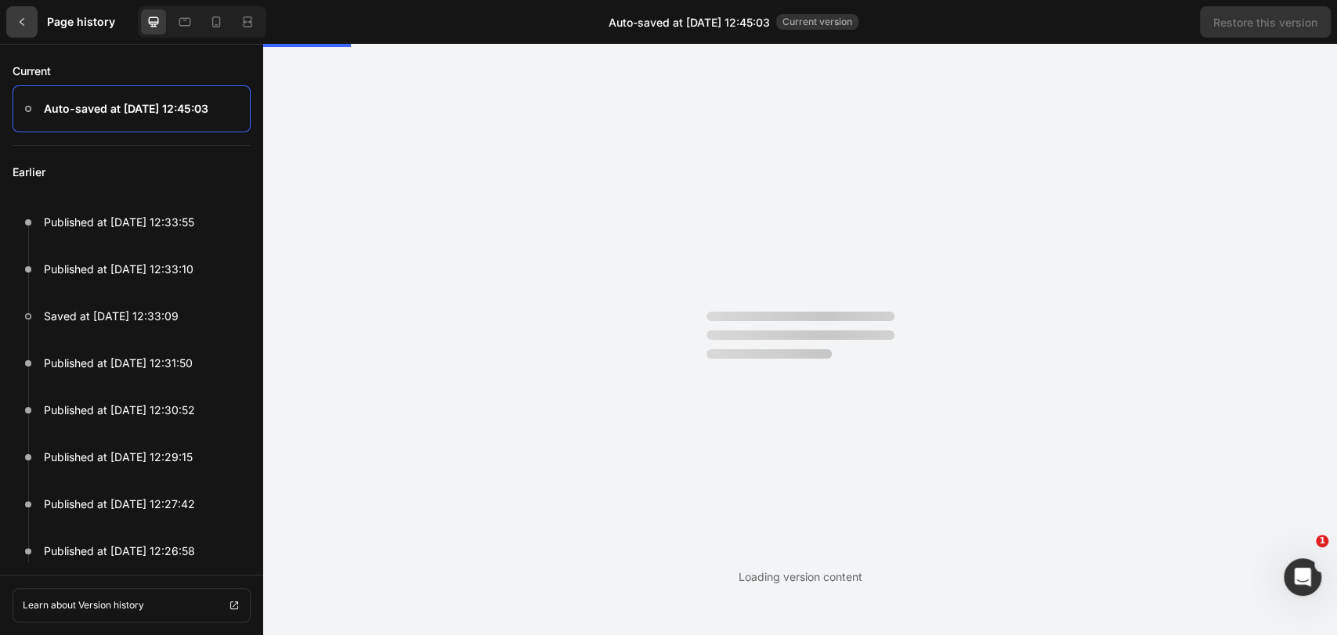
click at [26, 26] on icon at bounding box center [22, 22] width 13 height 13
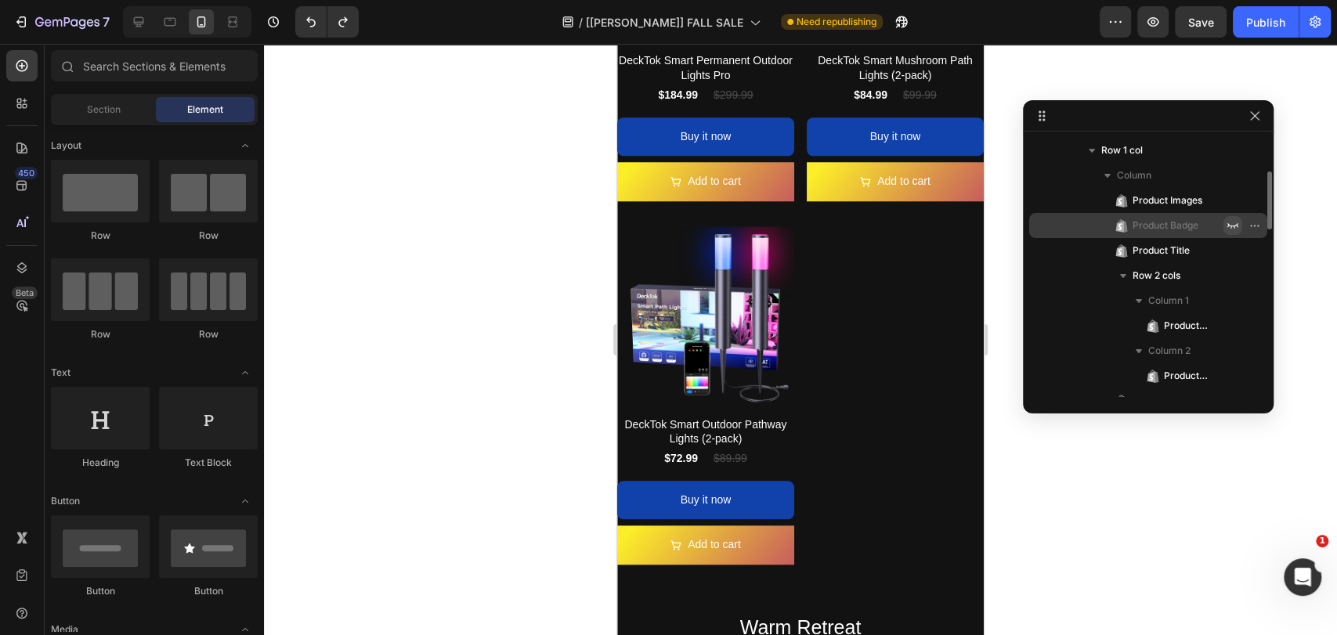
drag, startPoint x: 1227, startPoint y: 222, endPoint x: 250, endPoint y: 248, distance: 977.5
click at [1227, 222] on icon "button" at bounding box center [1232, 225] width 13 height 13
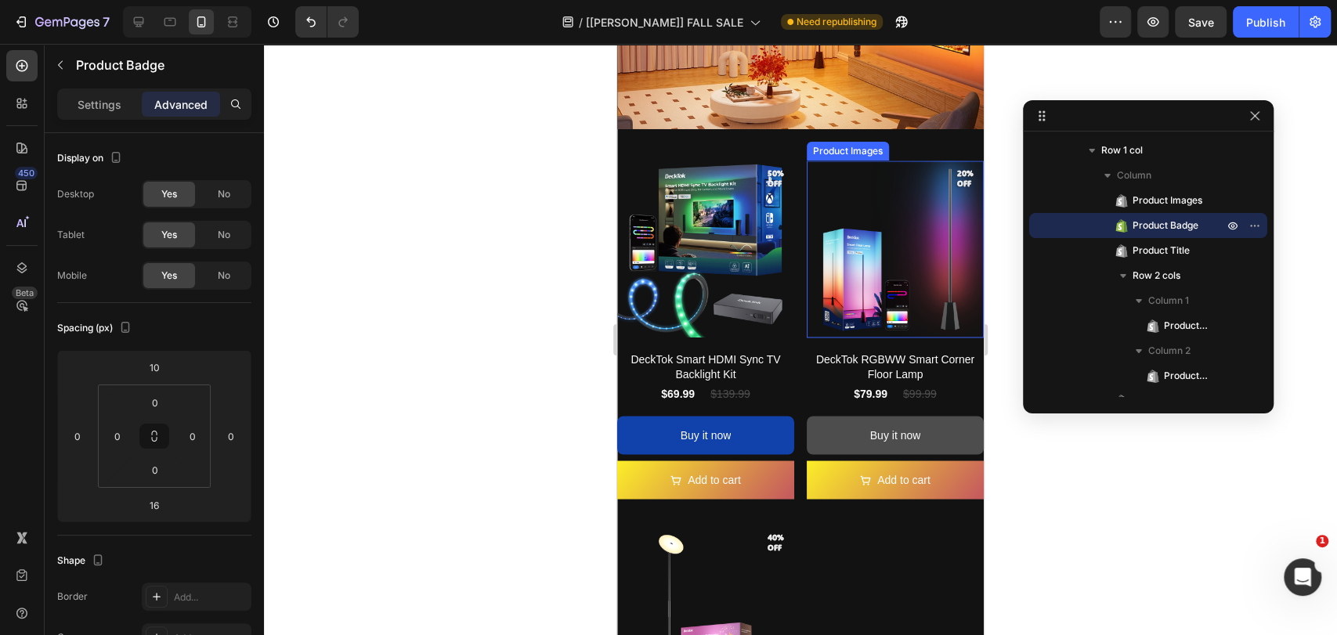
scroll to position [1952, 0]
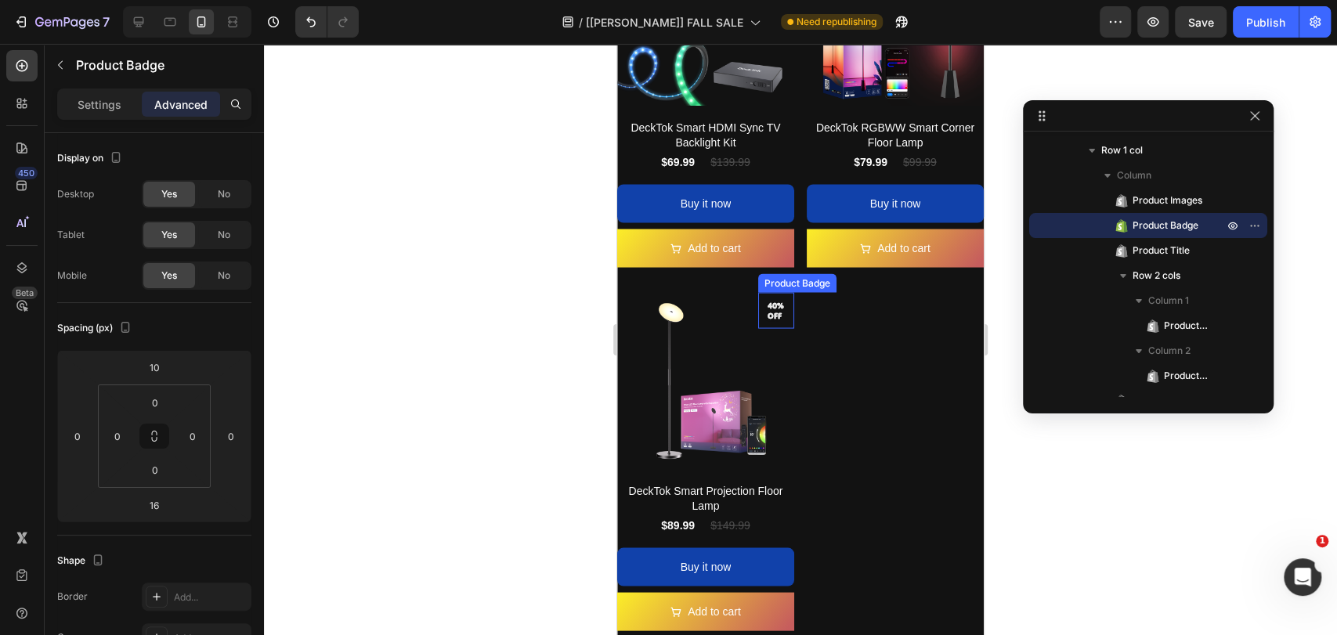
click at [768, 294] on pre "40% off" at bounding box center [776, 310] width 36 height 33
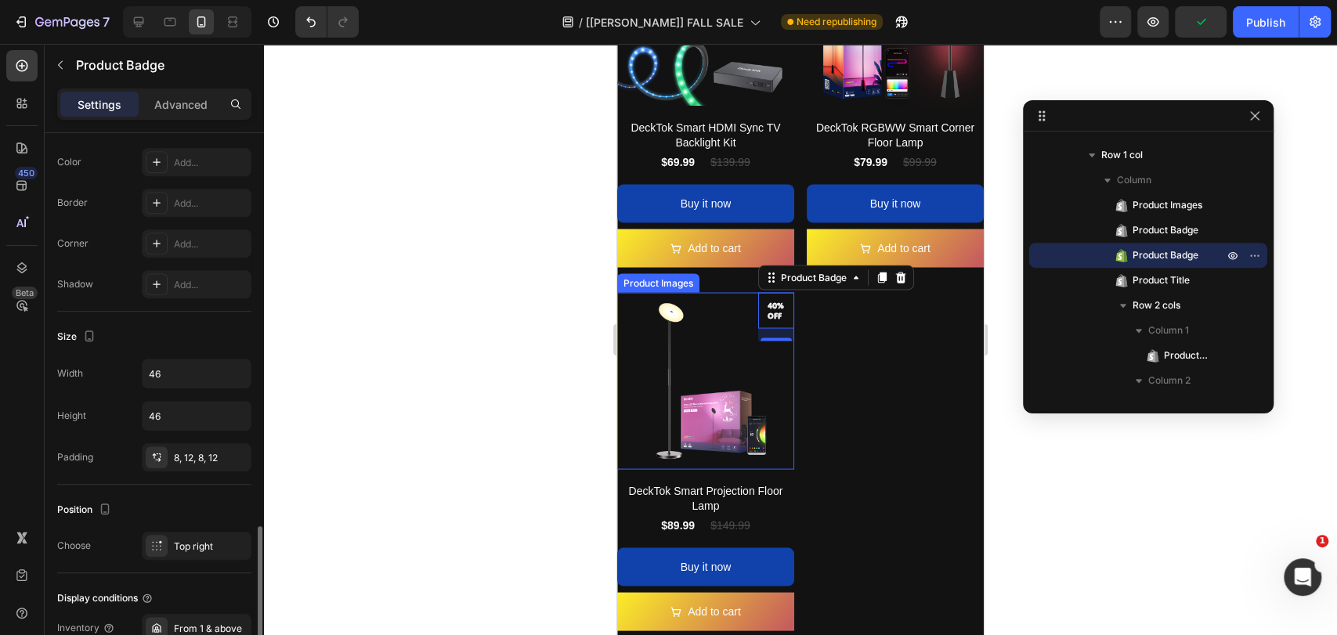
scroll to position [697, 0]
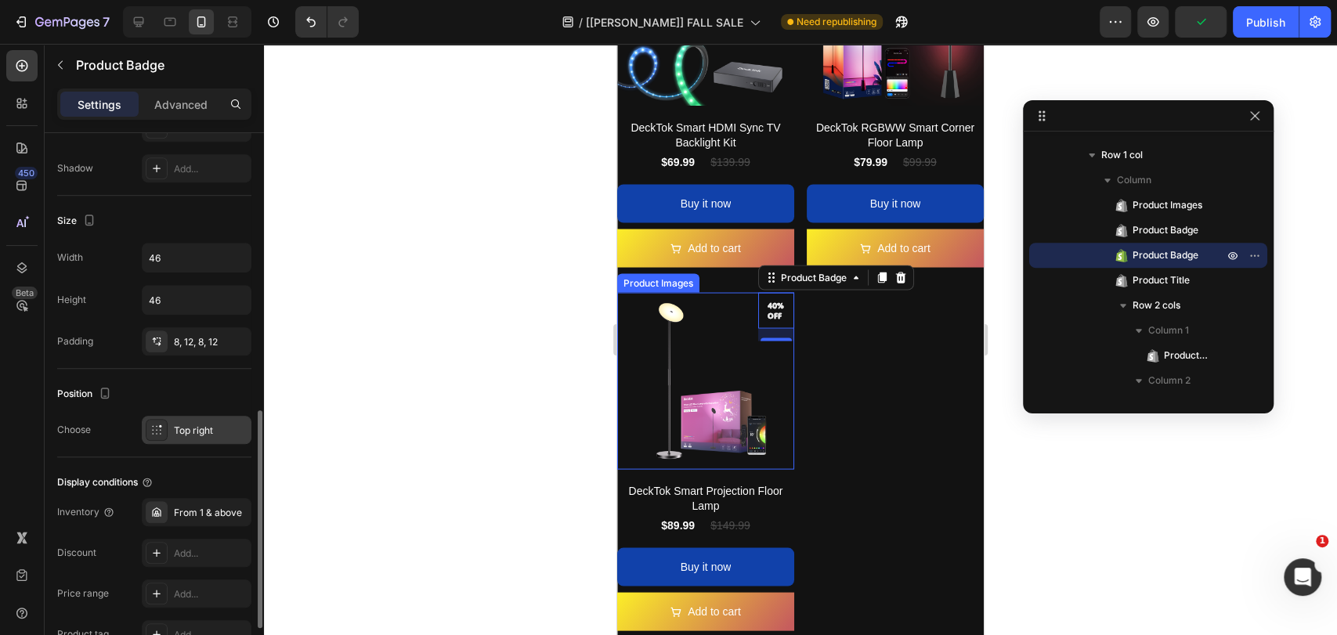
click at [211, 431] on div "Top right" at bounding box center [211, 431] width 74 height 14
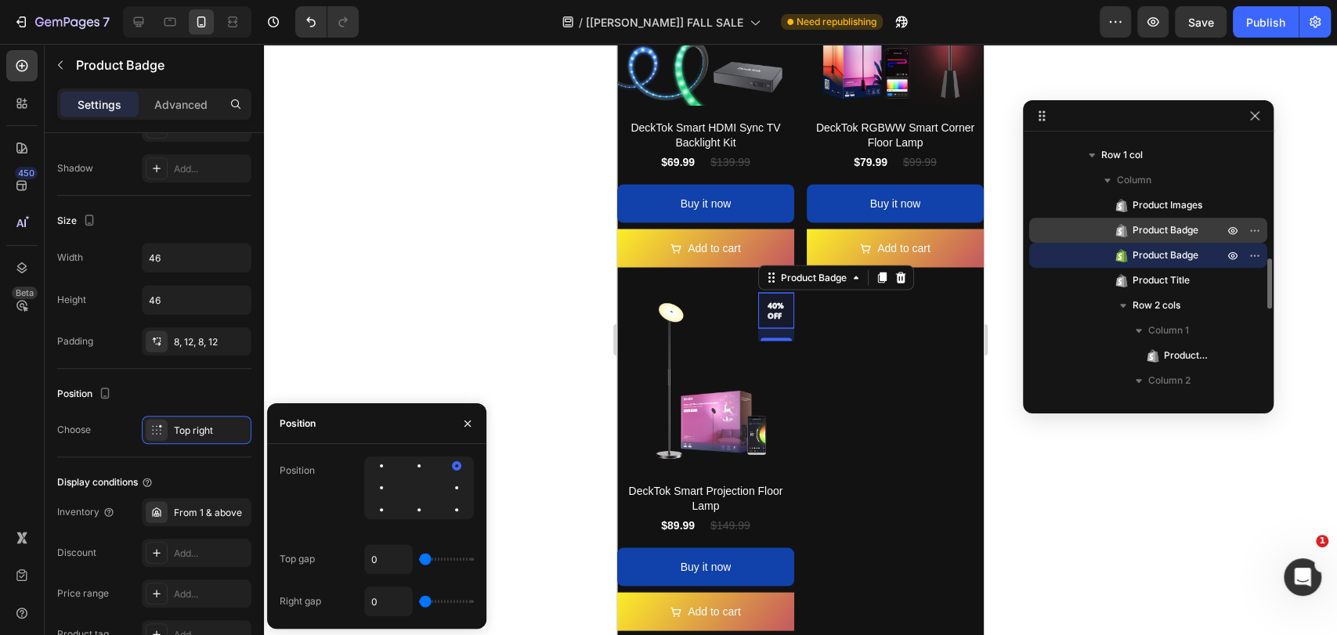
click at [1161, 231] on span "Product Badge" at bounding box center [1165, 230] width 66 height 16
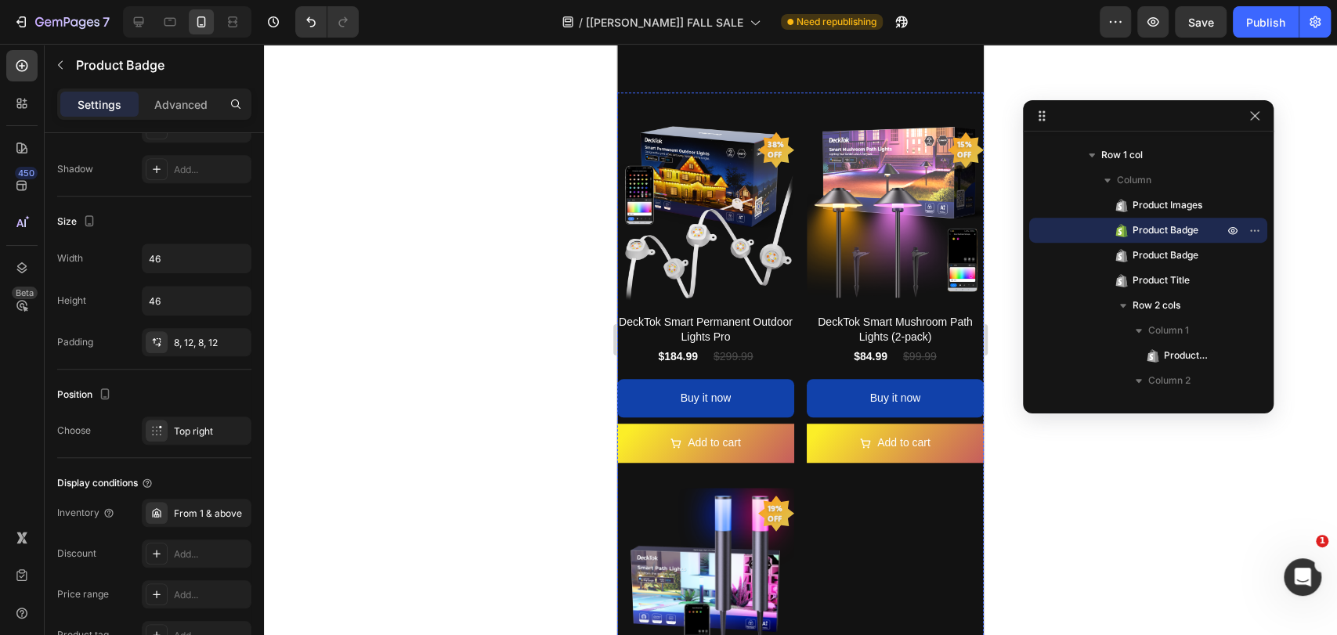
scroll to position [599, 0]
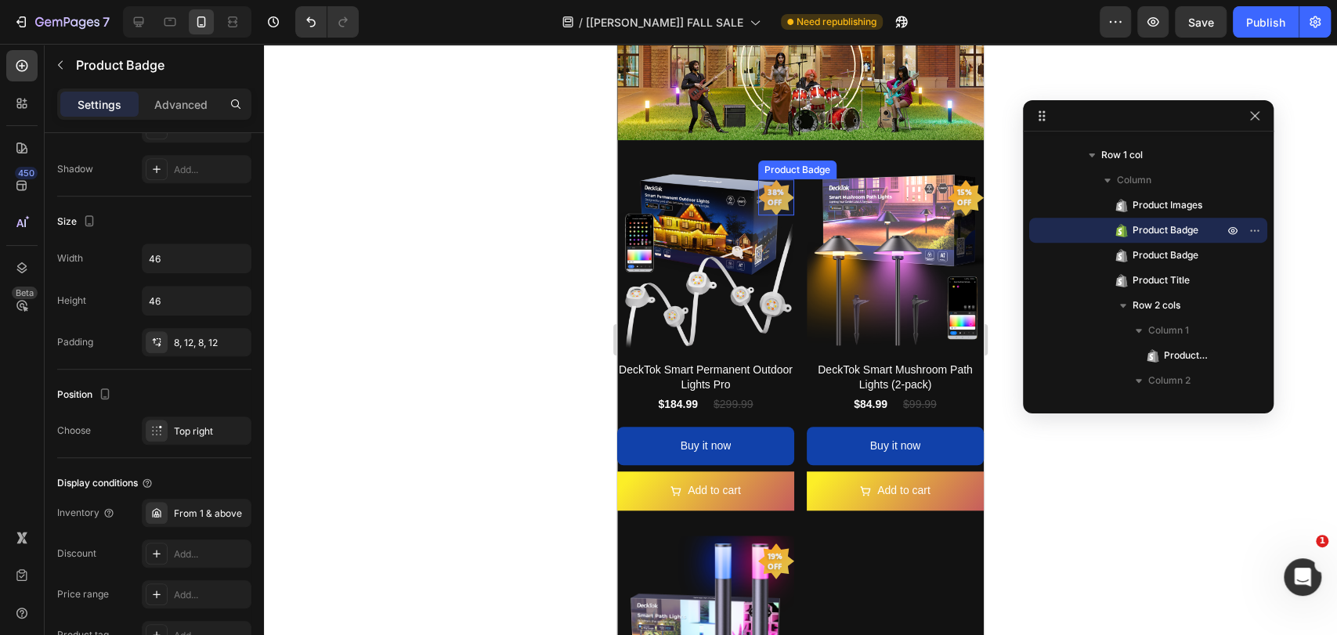
click at [763, 197] on pre "38% off" at bounding box center [776, 197] width 36 height 39
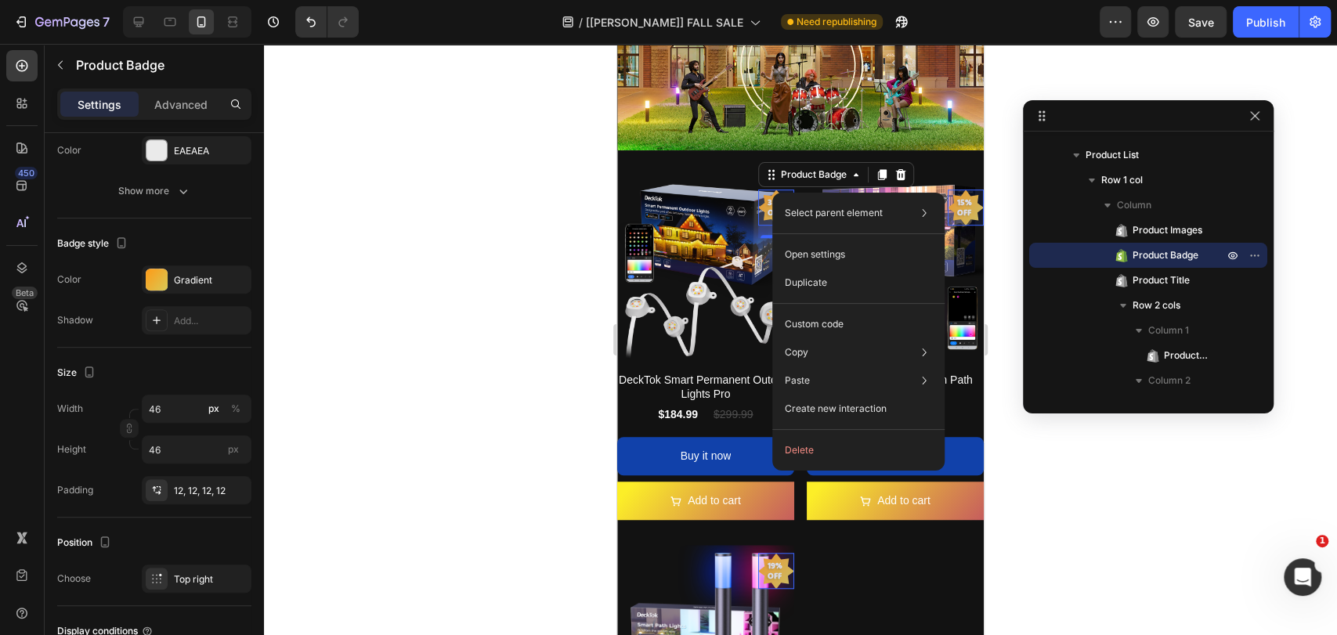
scroll to position [347, 0]
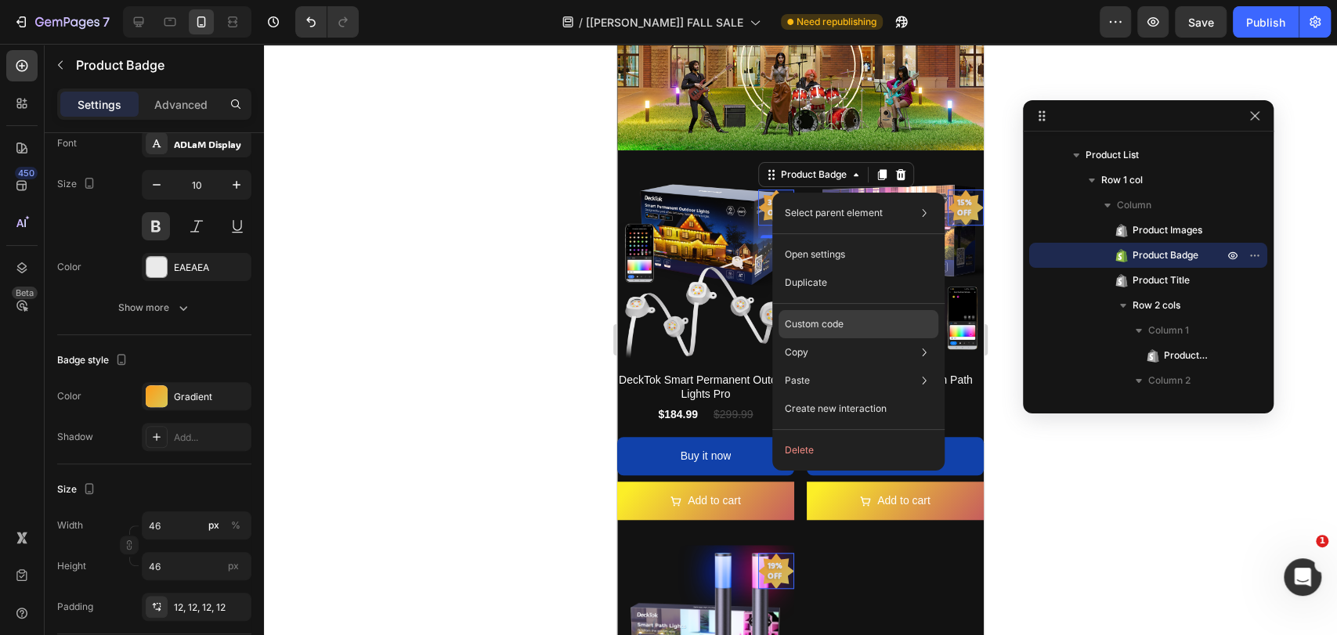
click at [846, 329] on div "Custom code" at bounding box center [858, 324] width 160 height 28
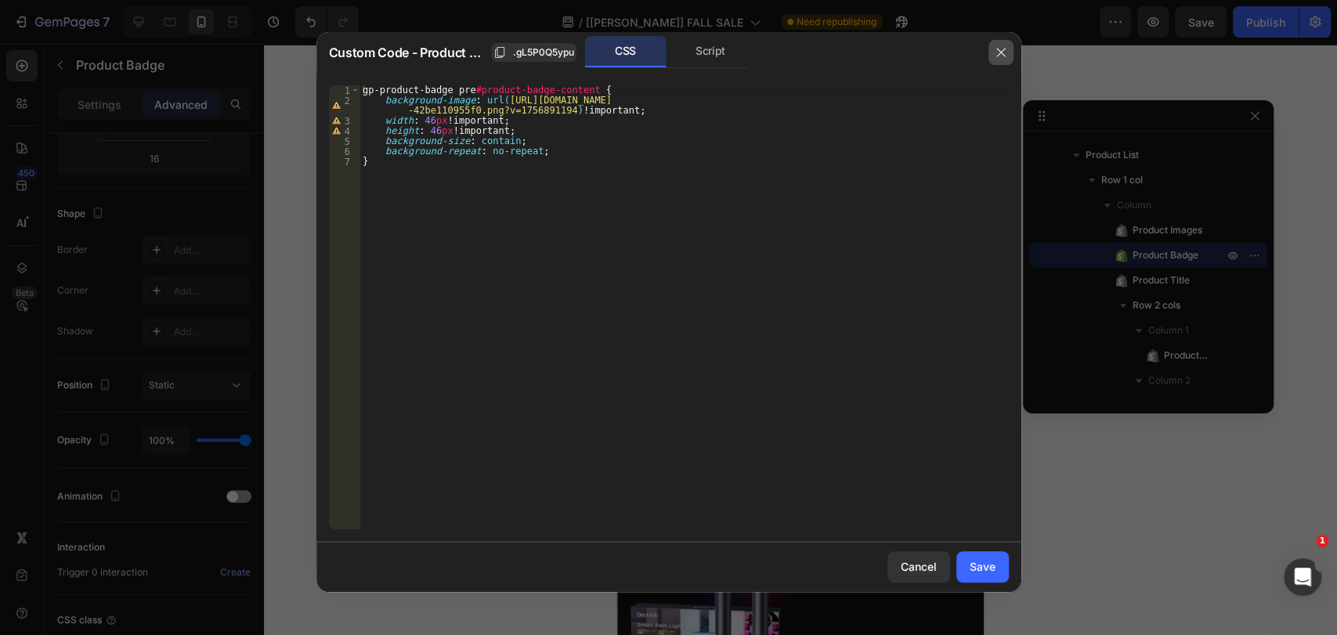
click at [1002, 53] on icon "button" at bounding box center [1000, 52] width 13 height 13
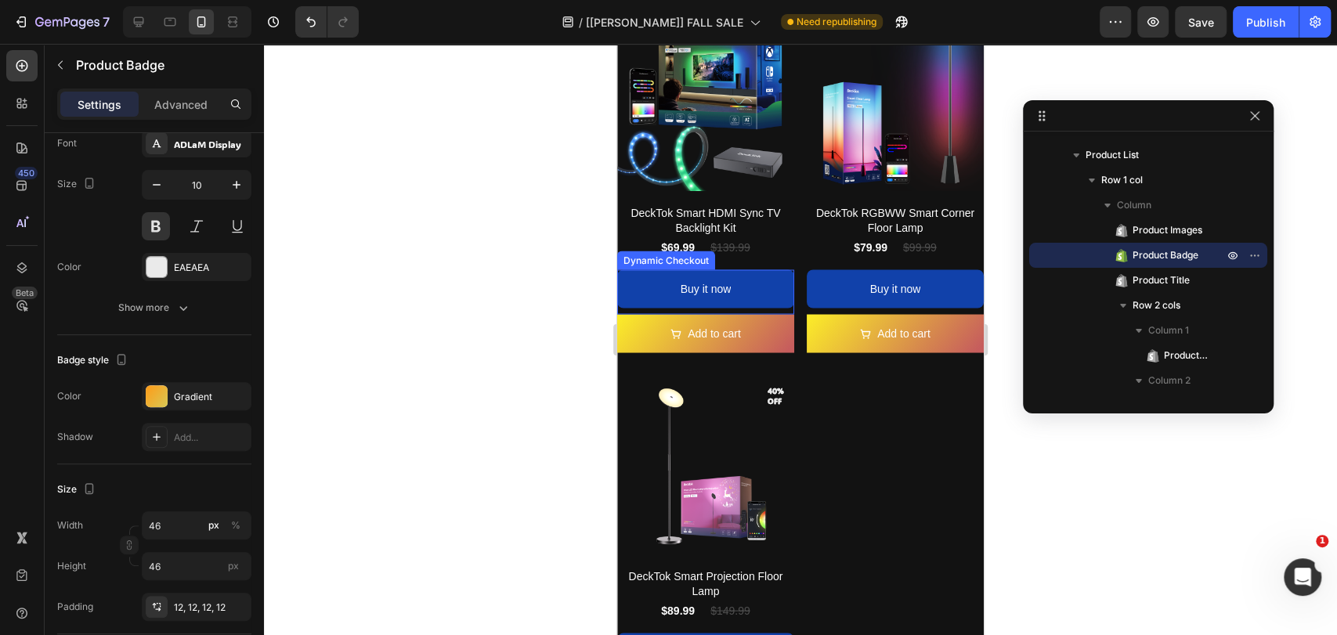
scroll to position [1875, 0]
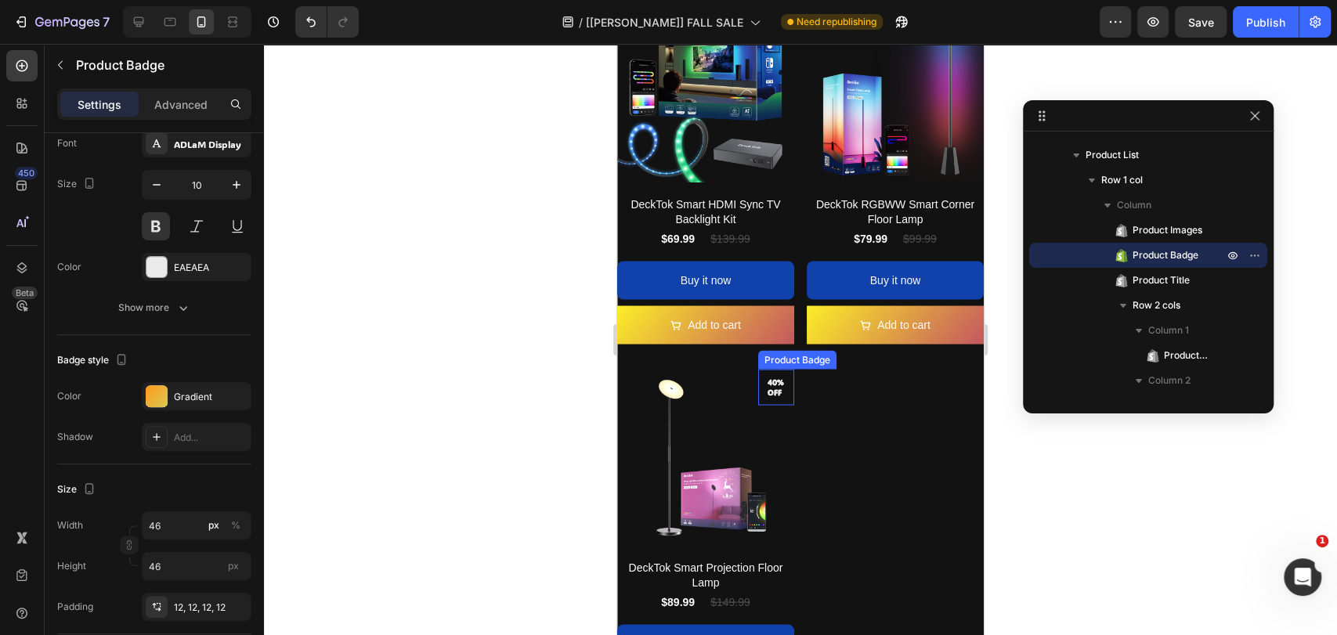
click at [768, 370] on pre "40% off" at bounding box center [776, 386] width 36 height 33
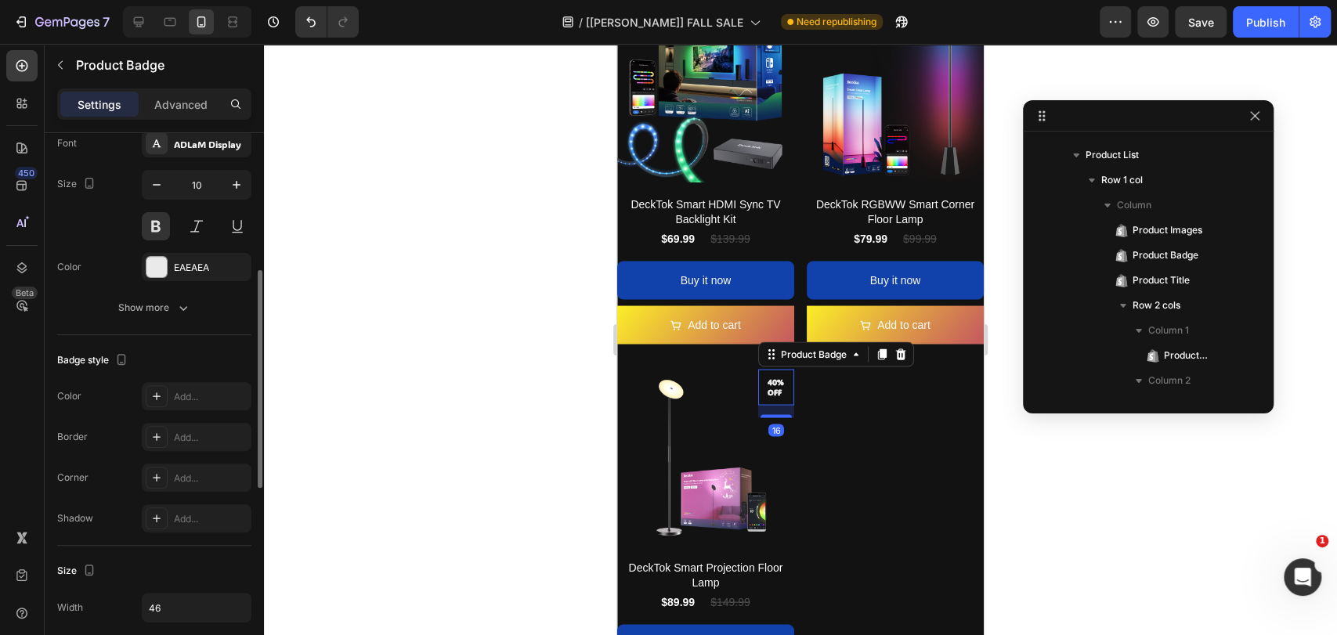
scroll to position [615, 0]
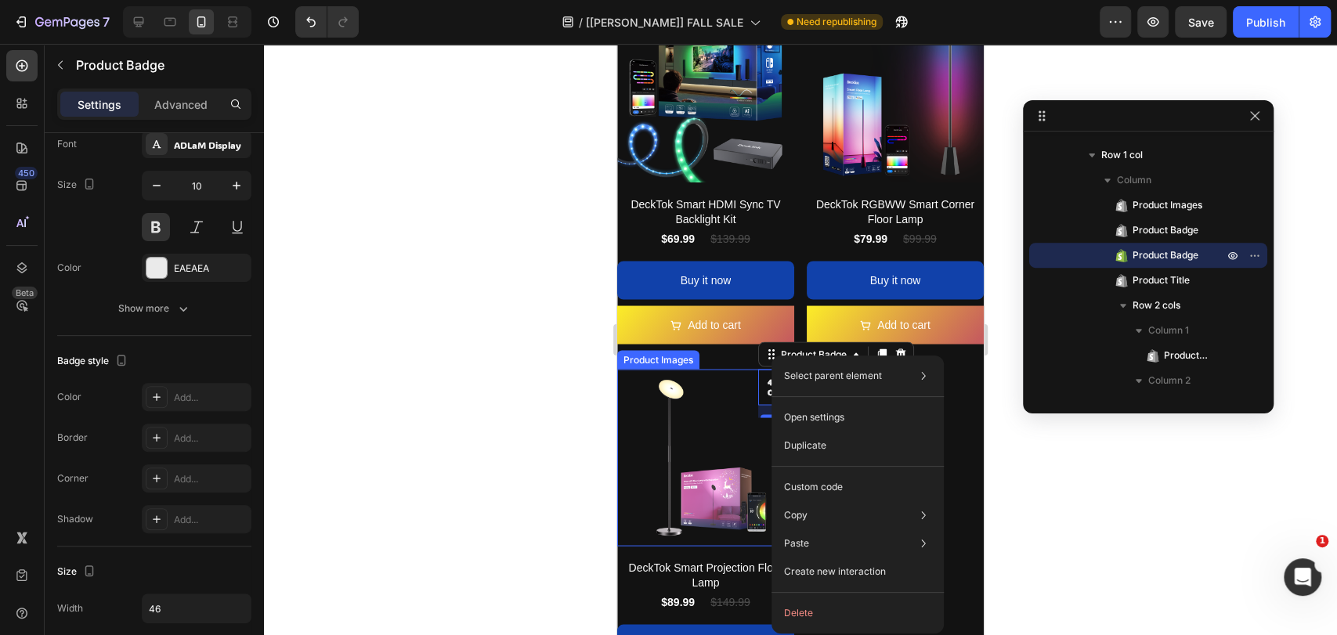
click at [749, 379] on img at bounding box center [705, 457] width 177 height 177
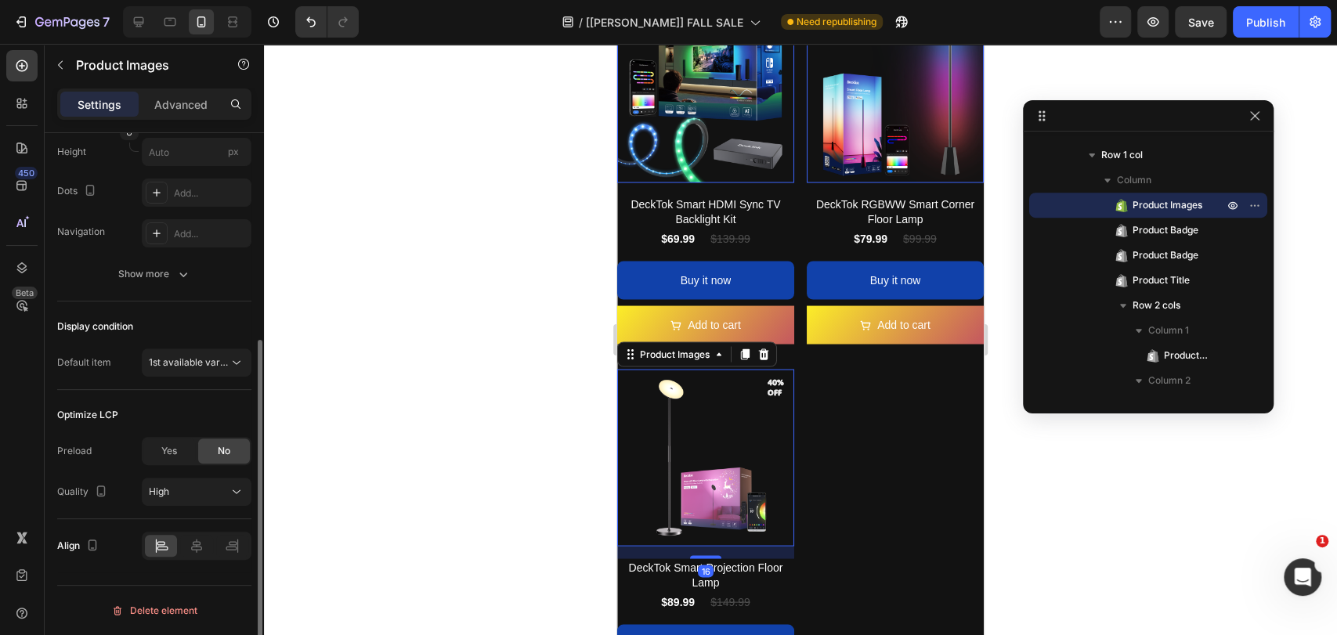
scroll to position [0, 0]
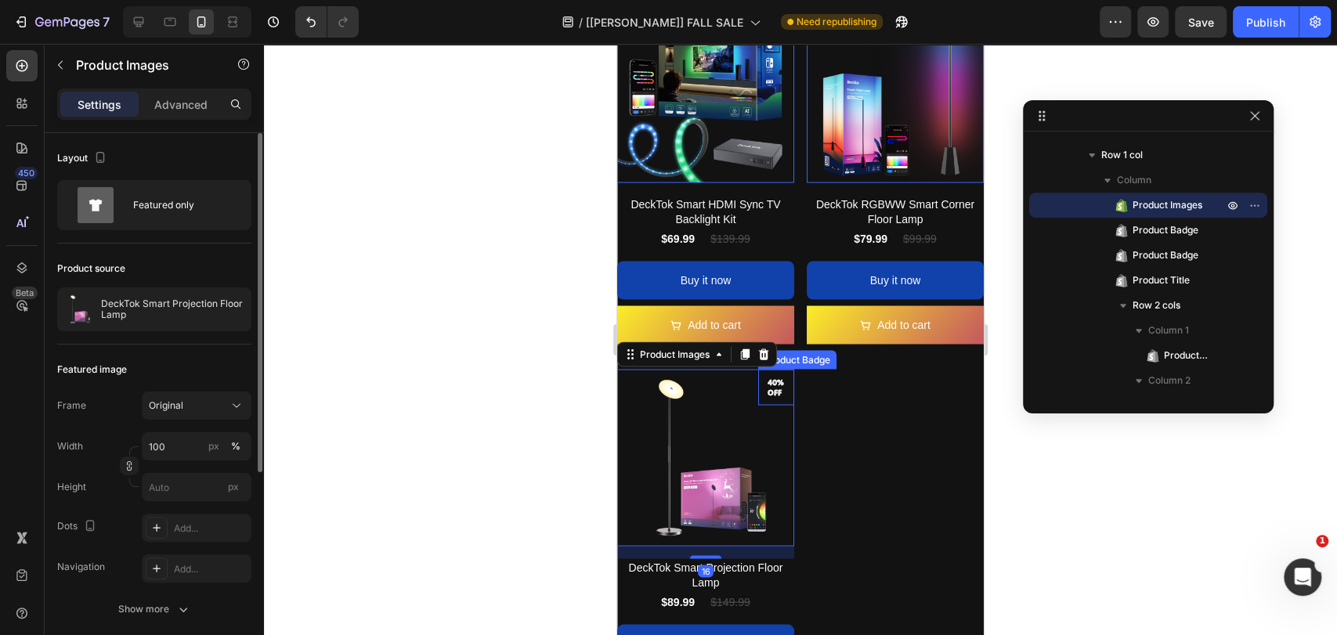
click at [765, 370] on pre "40% off" at bounding box center [776, 386] width 36 height 33
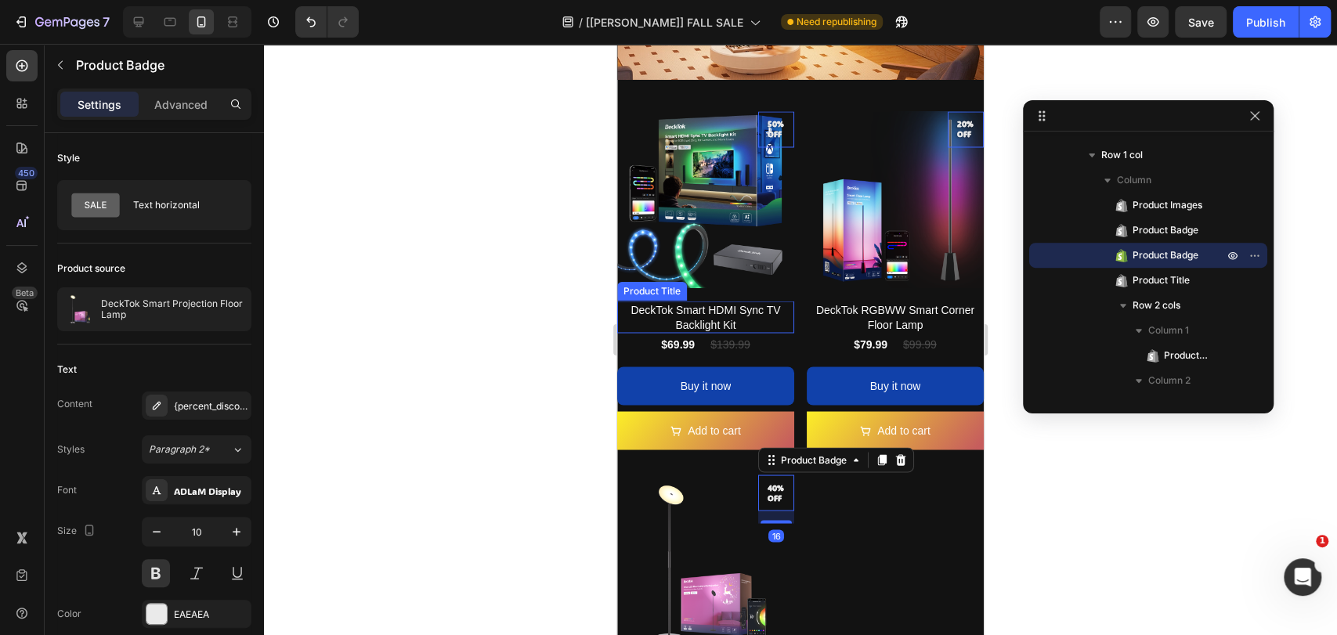
scroll to position [1759, 0]
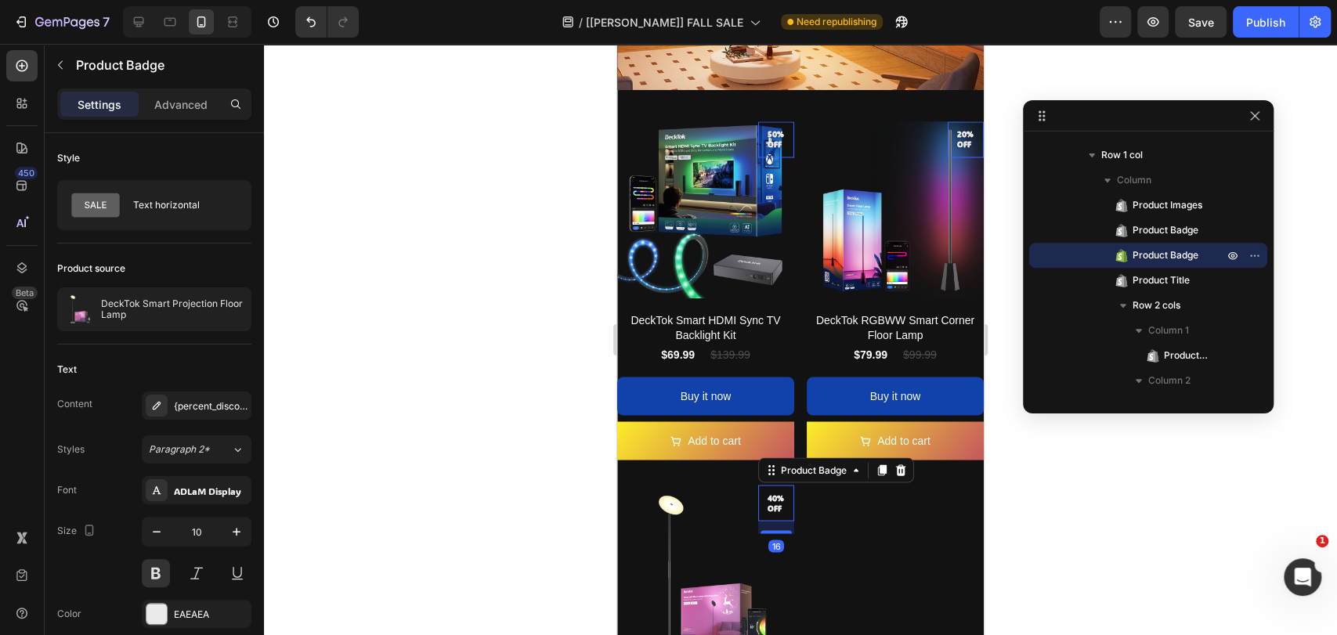
click at [769, 123] on pre "50% off" at bounding box center [776, 139] width 36 height 33
click at [954, 123] on pre "20% off" at bounding box center [965, 139] width 36 height 33
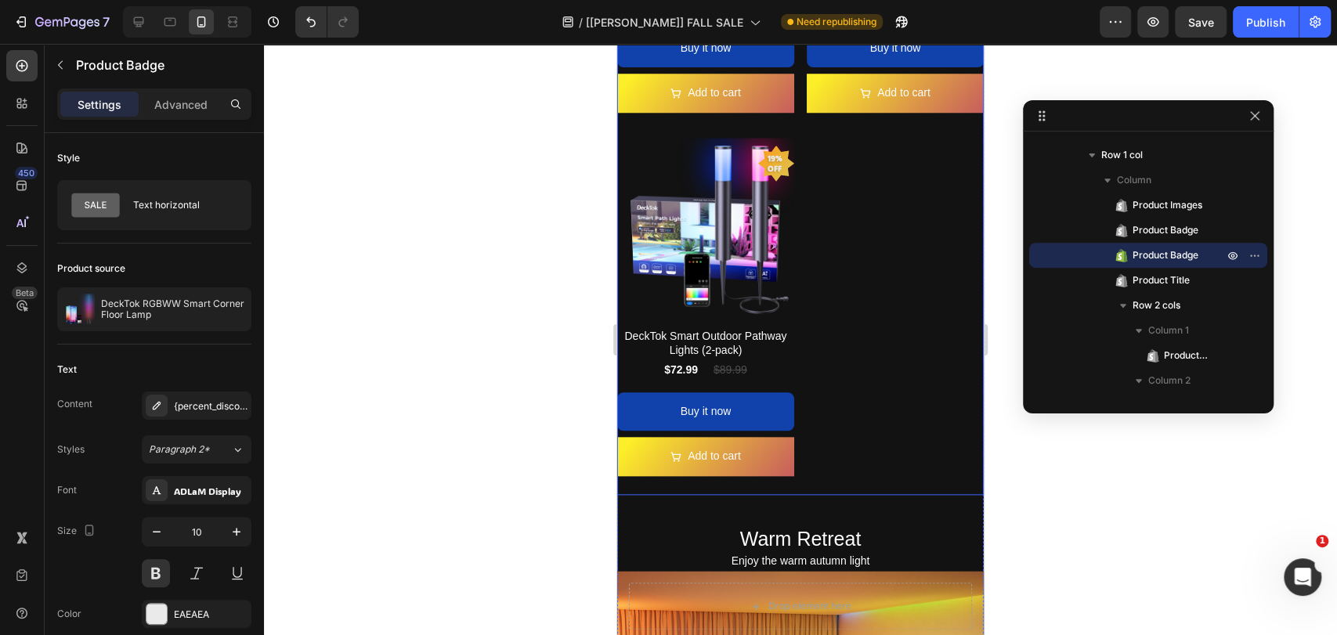
scroll to position [947, 0]
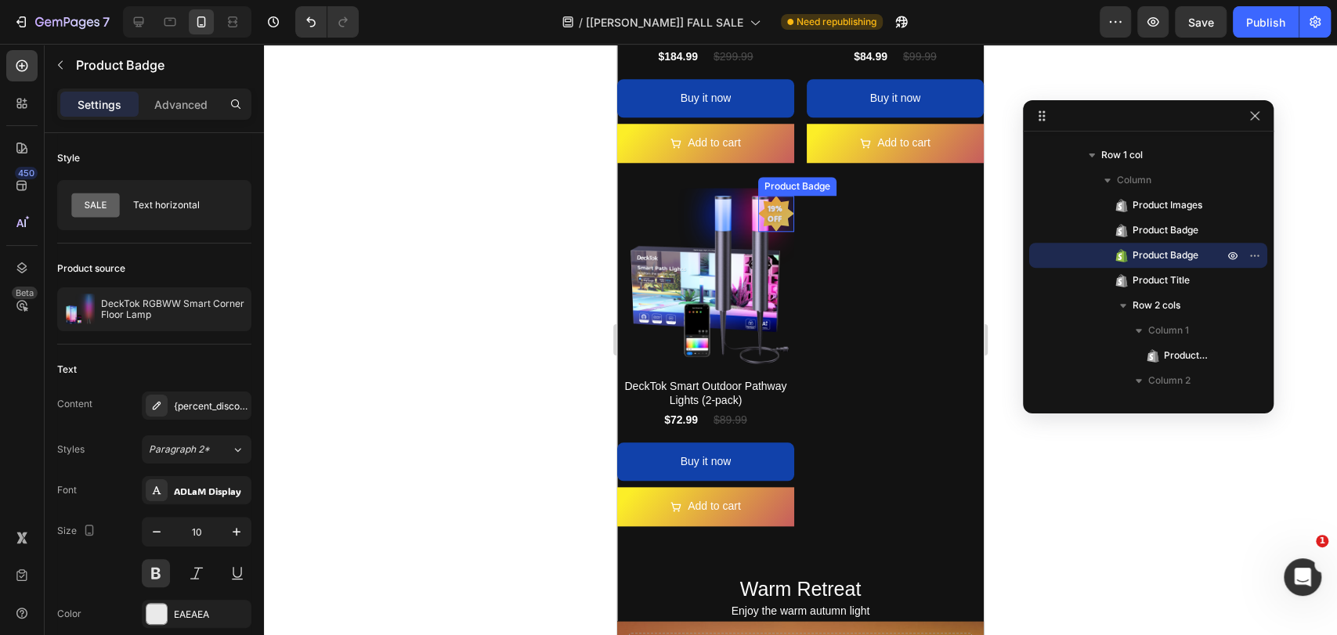
click at [769, 208] on pre "19% off" at bounding box center [776, 213] width 36 height 39
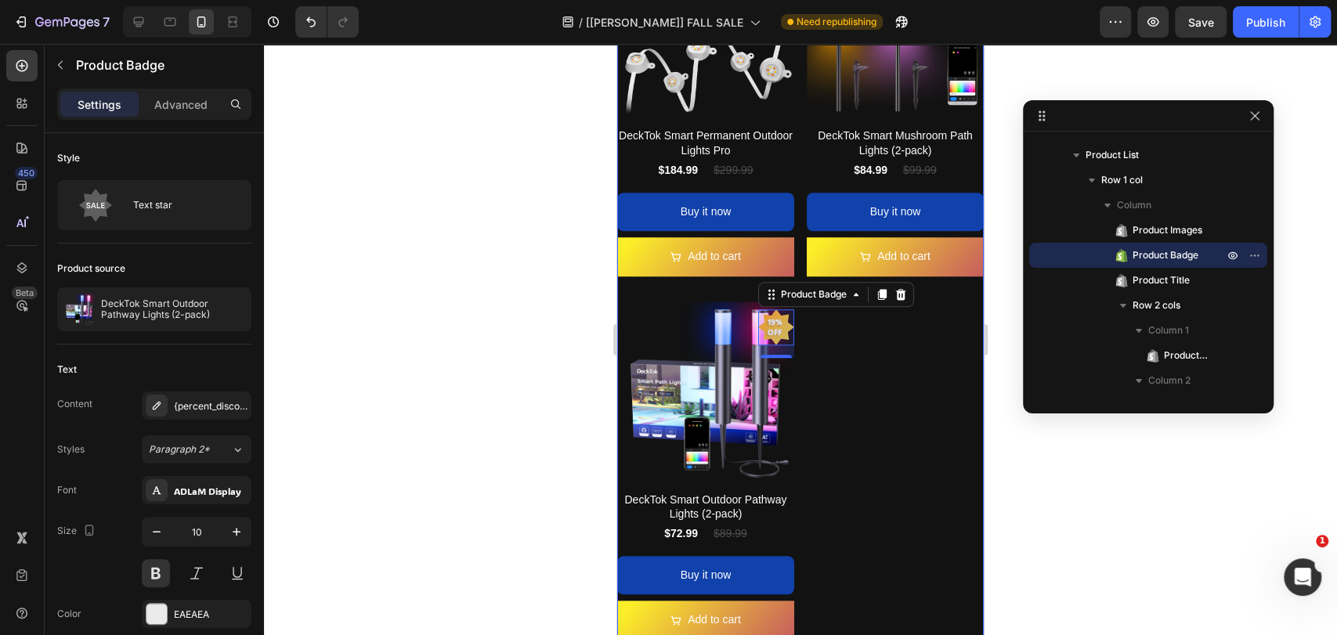
scroll to position [832, 0]
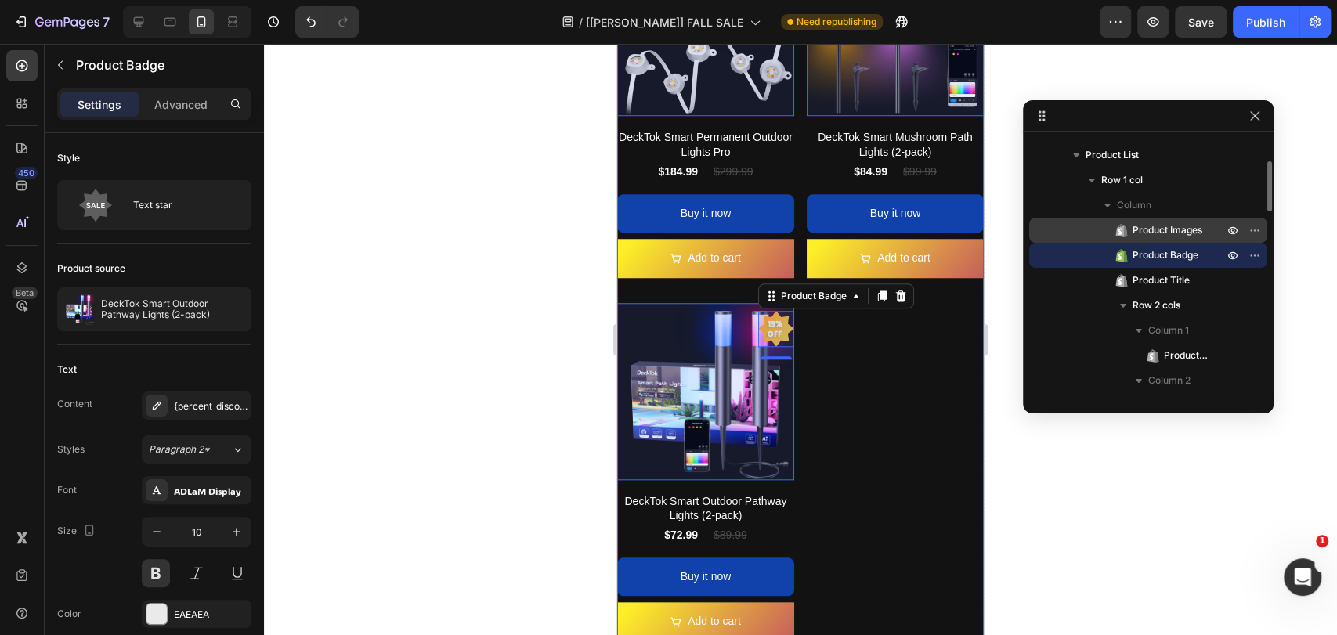
click at [1178, 233] on span "Product Images" at bounding box center [1167, 230] width 70 height 16
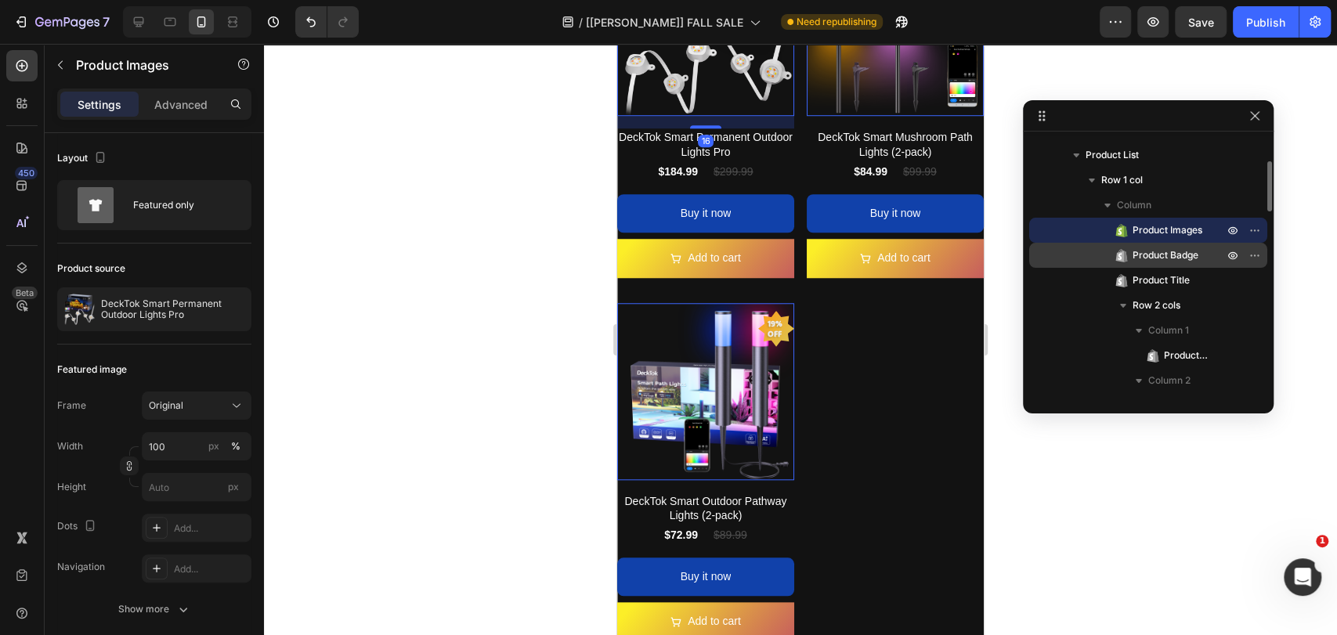
scroll to position [672, 0]
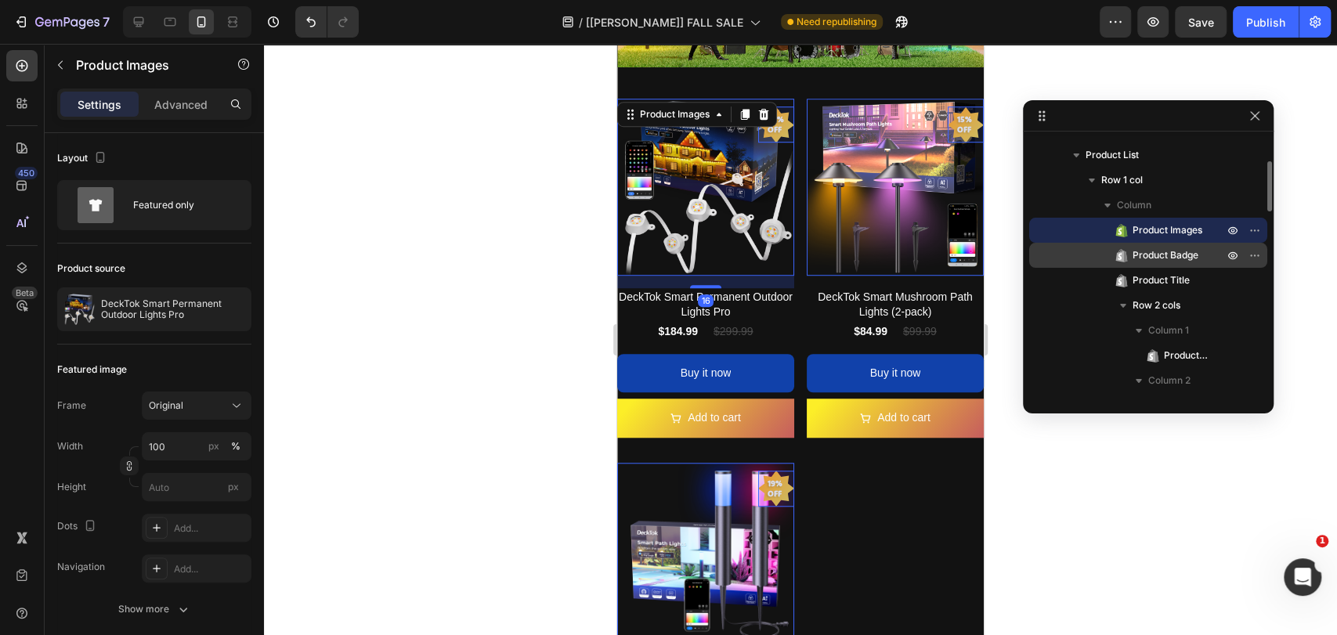
click at [1177, 253] on span "Product Badge" at bounding box center [1165, 255] width 66 height 16
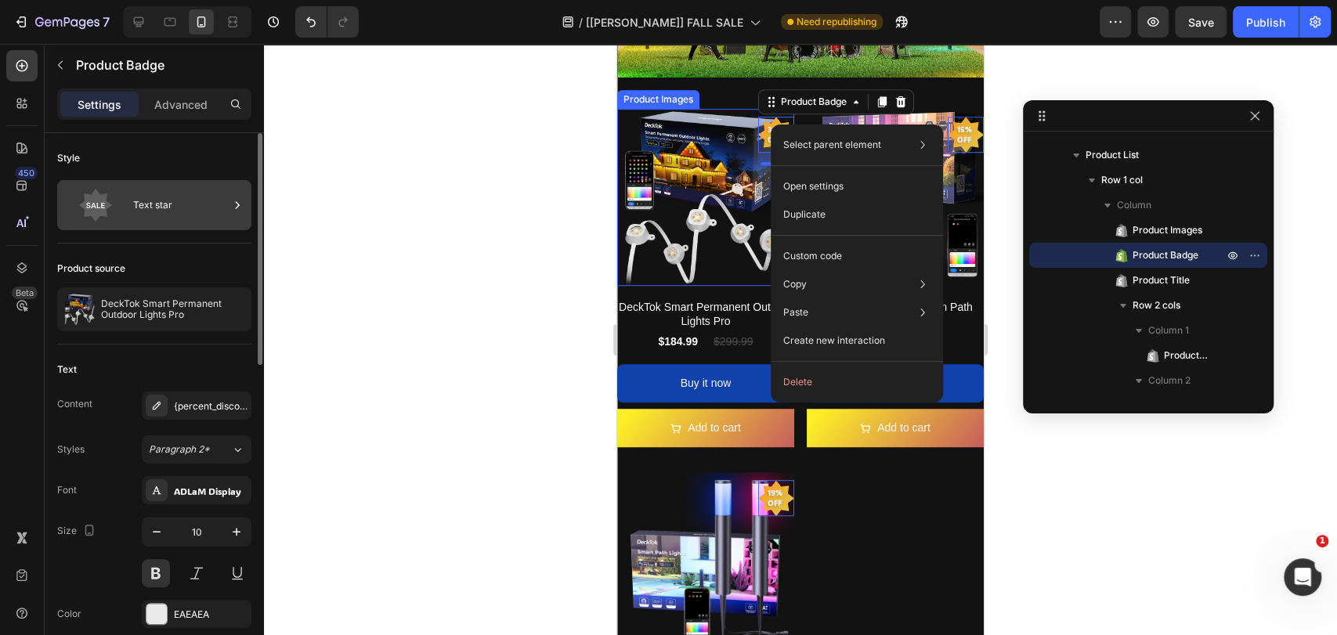
click at [189, 215] on div "Text star" at bounding box center [181, 205] width 96 height 36
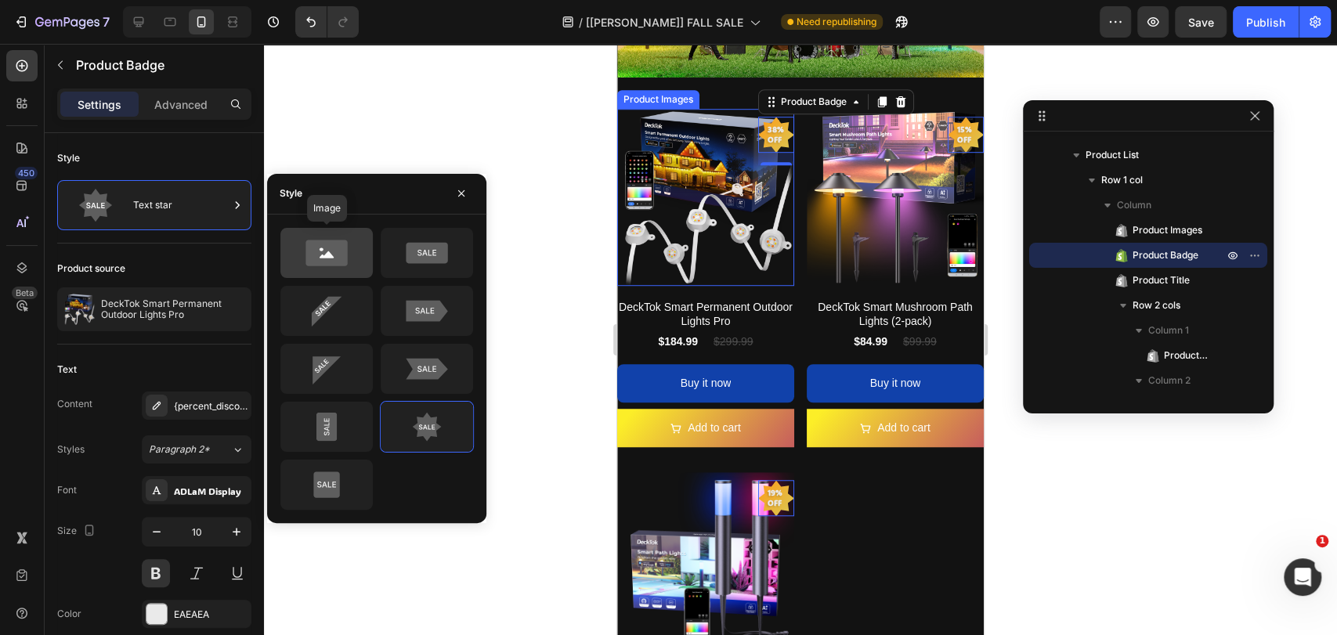
click at [363, 258] on icon at bounding box center [327, 252] width 74 height 31
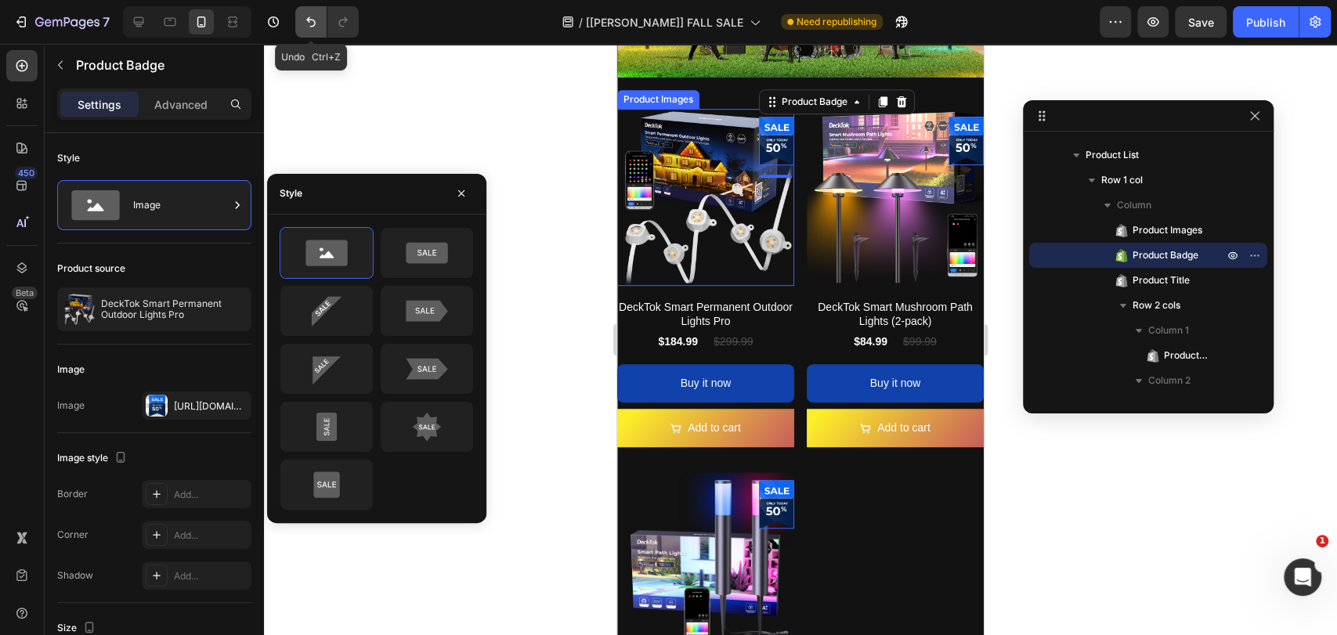
click at [308, 25] on icon "Undo/Redo" at bounding box center [311, 22] width 16 height 16
type input "46"
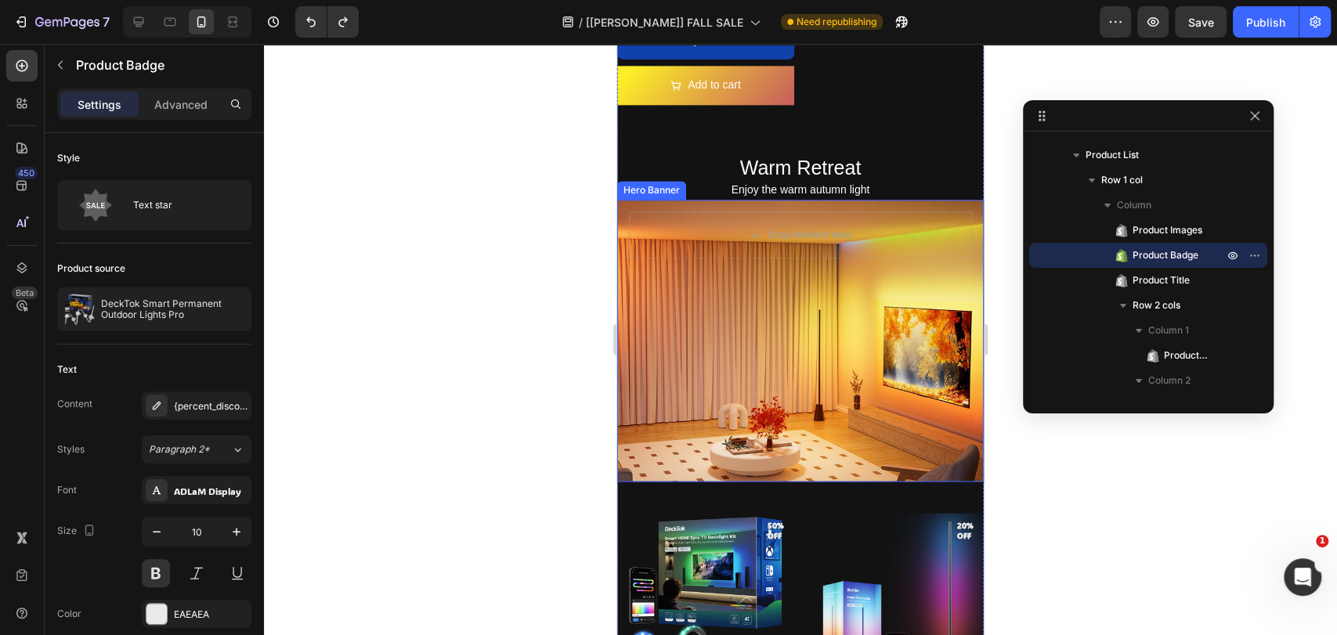
scroll to position [1716, 0]
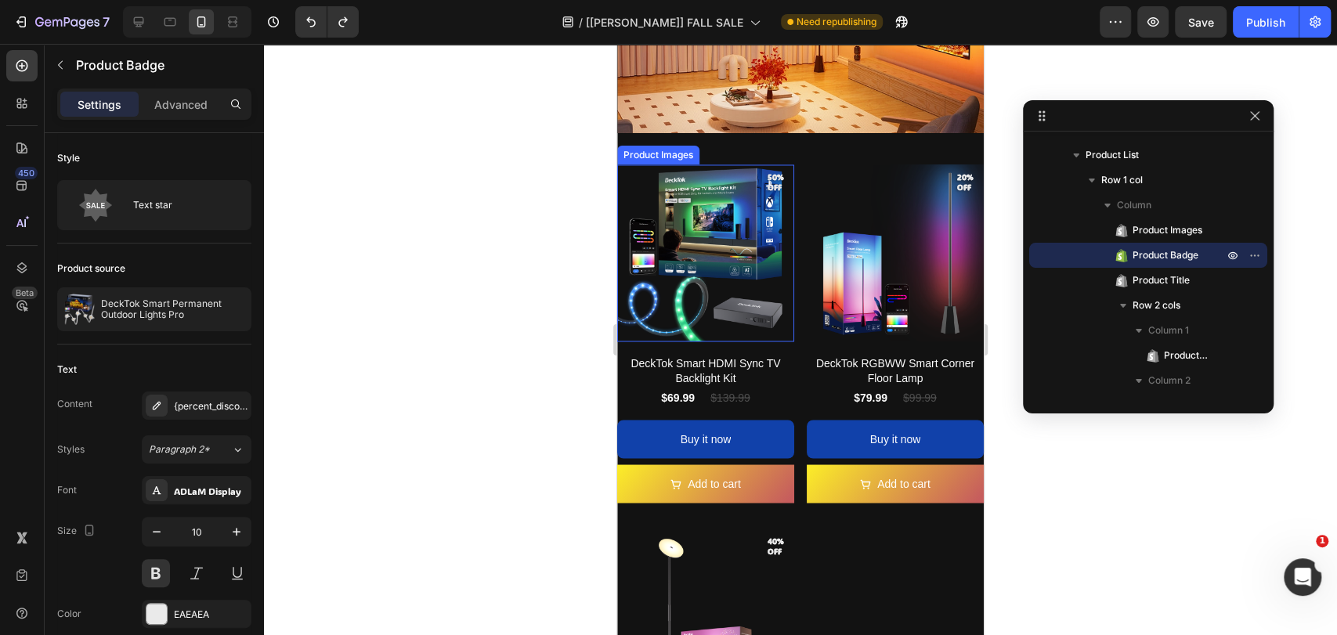
click at [766, 166] on pre "50% off" at bounding box center [776, 182] width 36 height 33
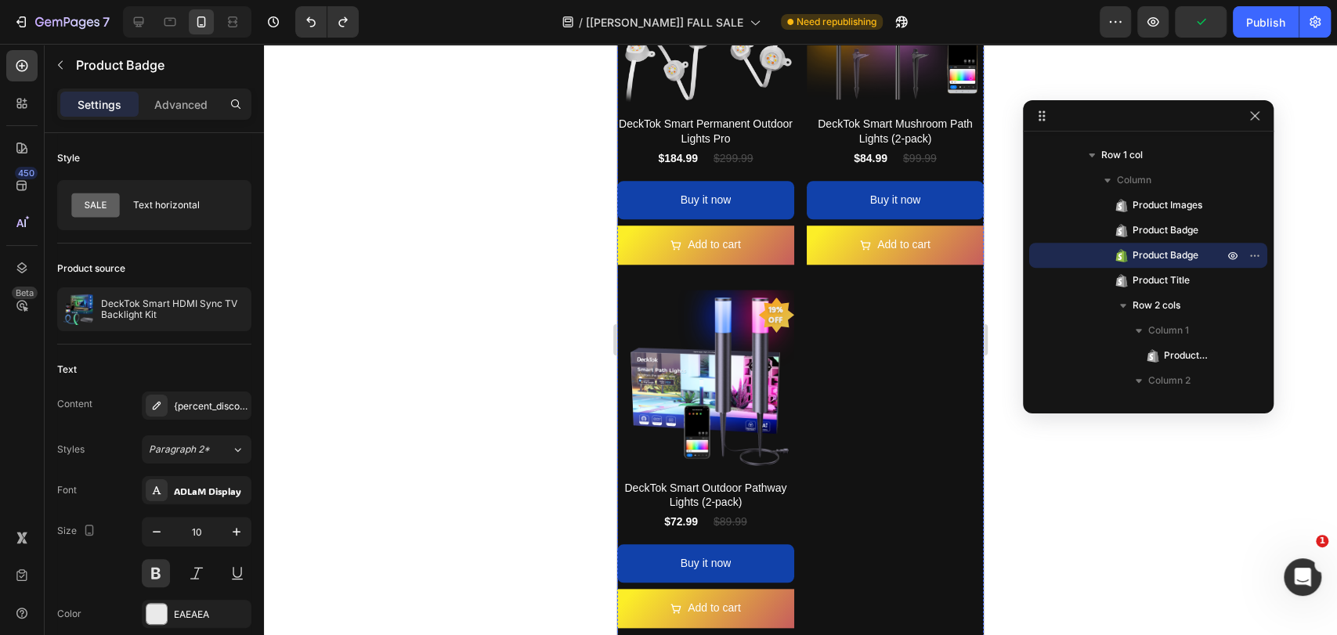
scroll to position [788, 0]
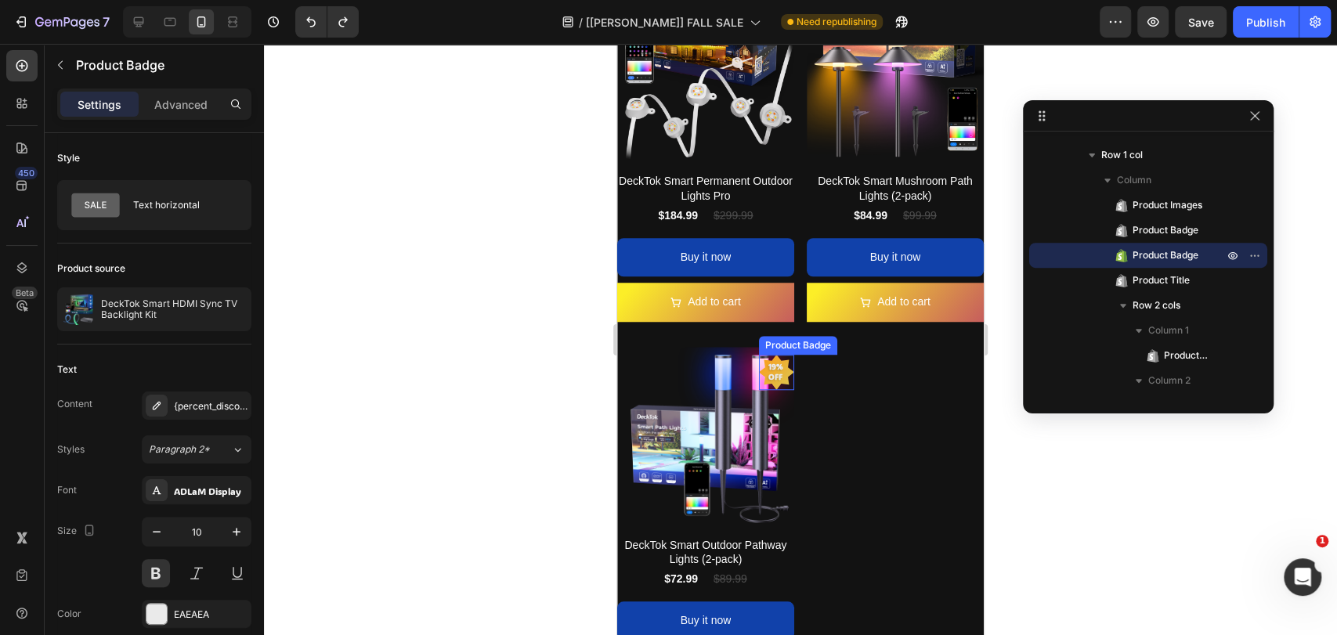
click at [773, 365] on pre "19% off" at bounding box center [776, 371] width 35 height 39
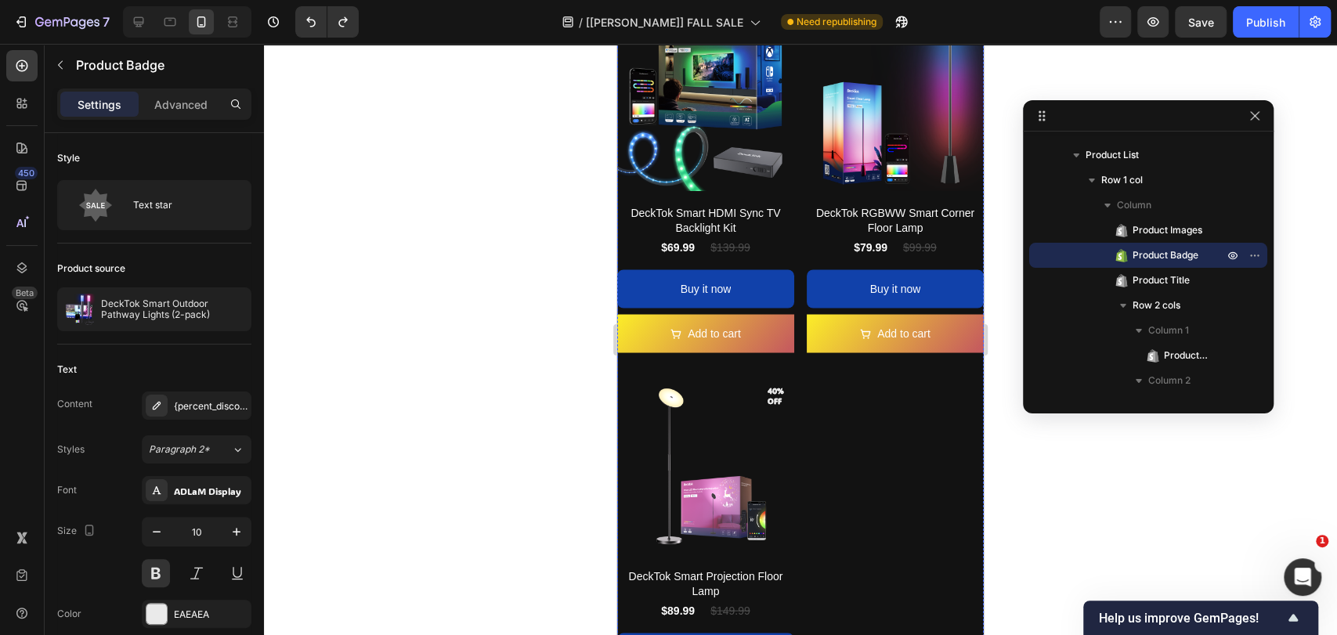
scroll to position [1948, 0]
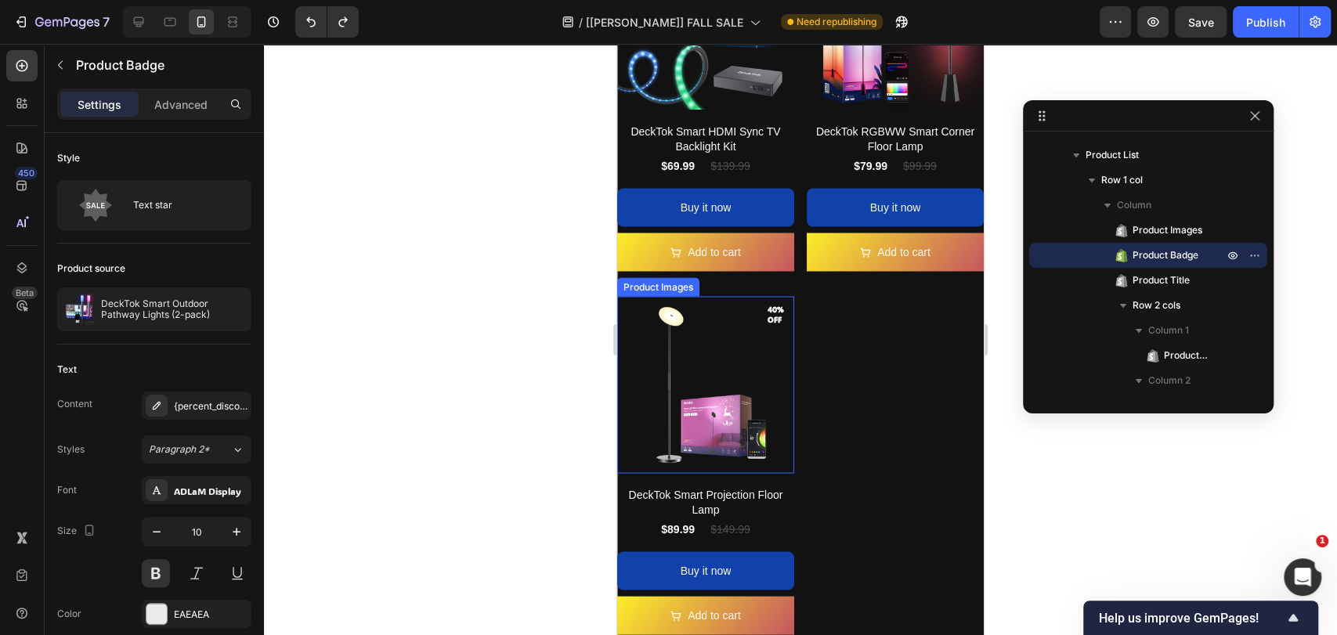
click at [769, 316] on img at bounding box center [705, 384] width 177 height 177
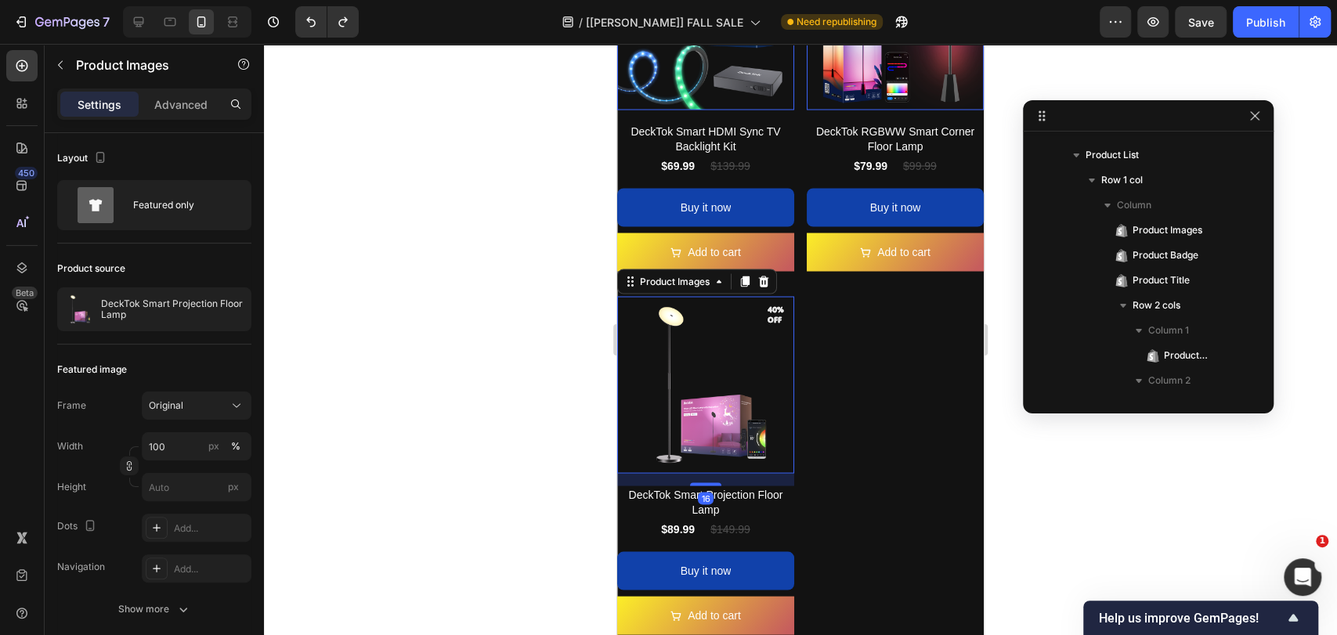
scroll to position [565, 0]
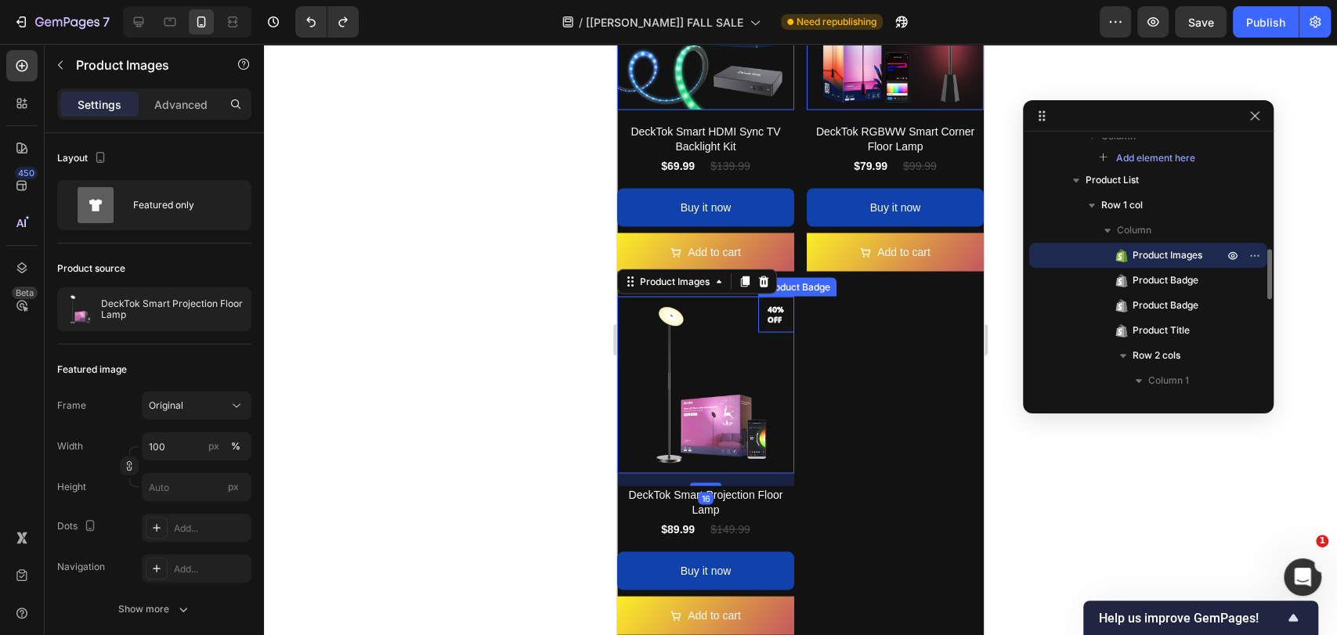
click at [775, 298] on pre "40% off" at bounding box center [776, 314] width 36 height 33
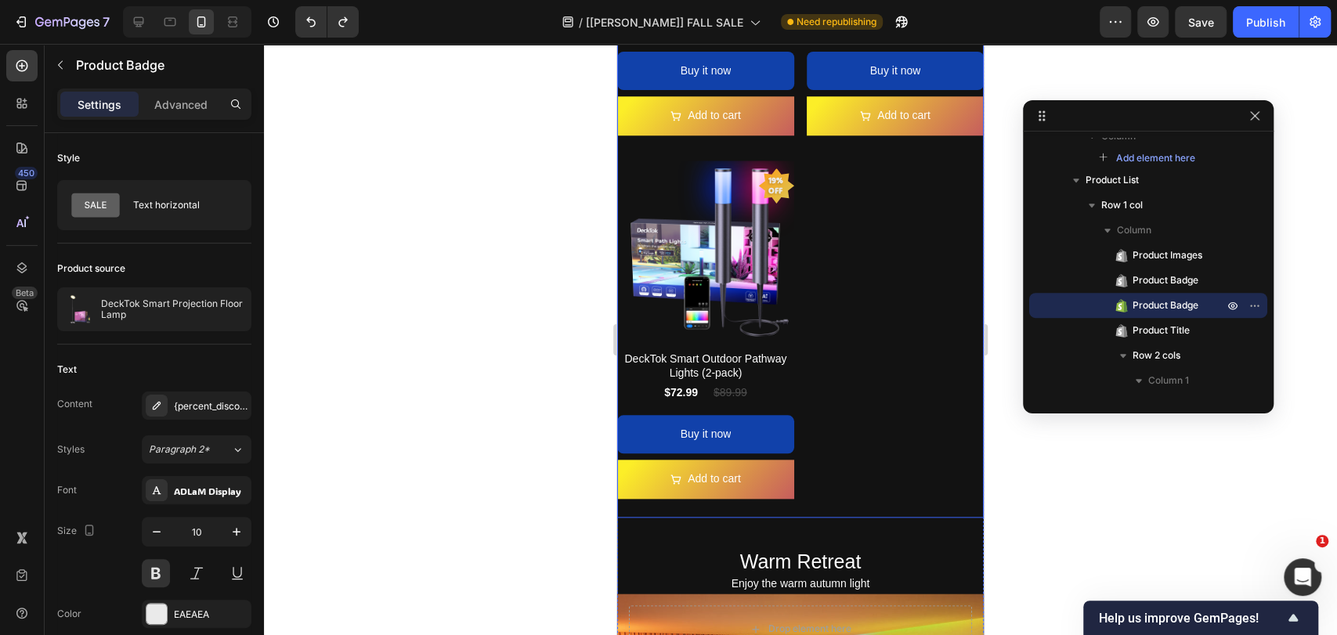
scroll to position [788, 0]
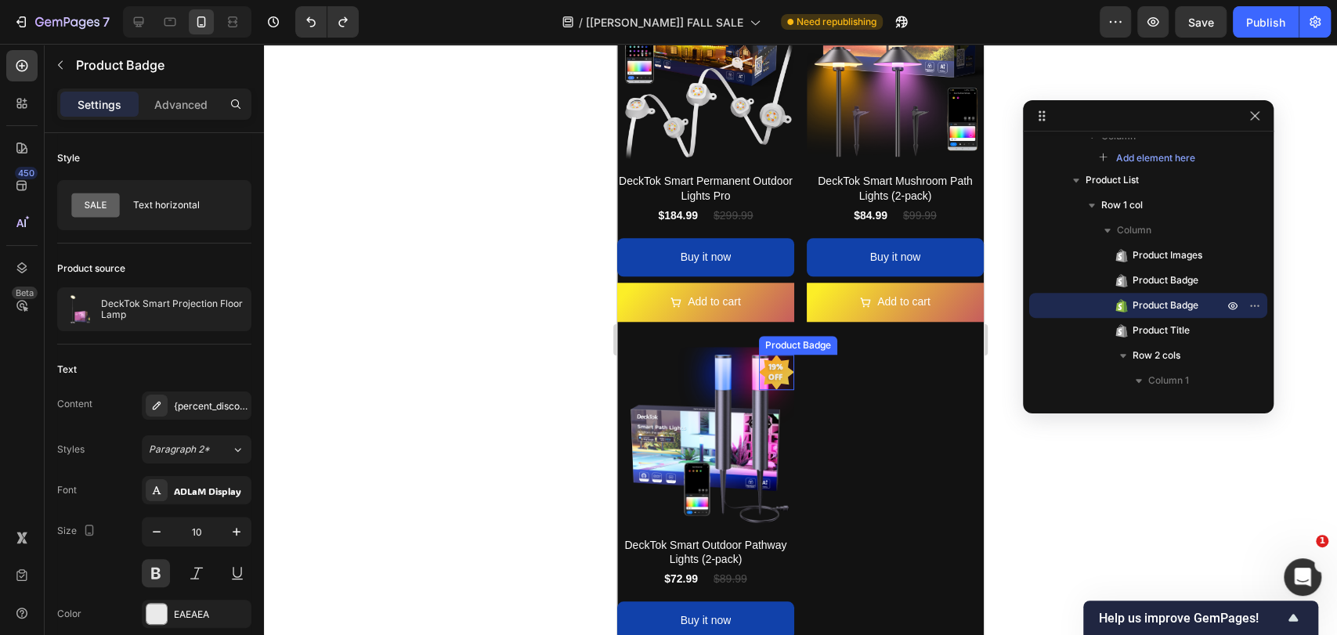
click at [772, 371] on pre "19% off" at bounding box center [776, 371] width 35 height 39
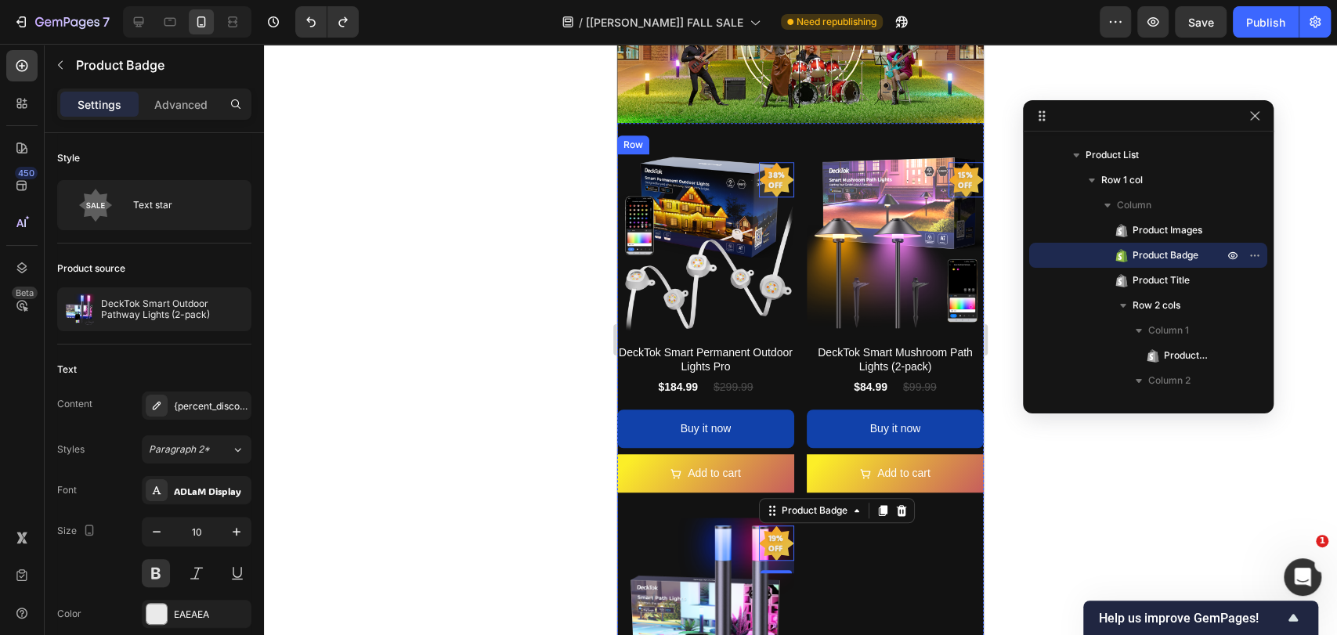
scroll to position [556, 0]
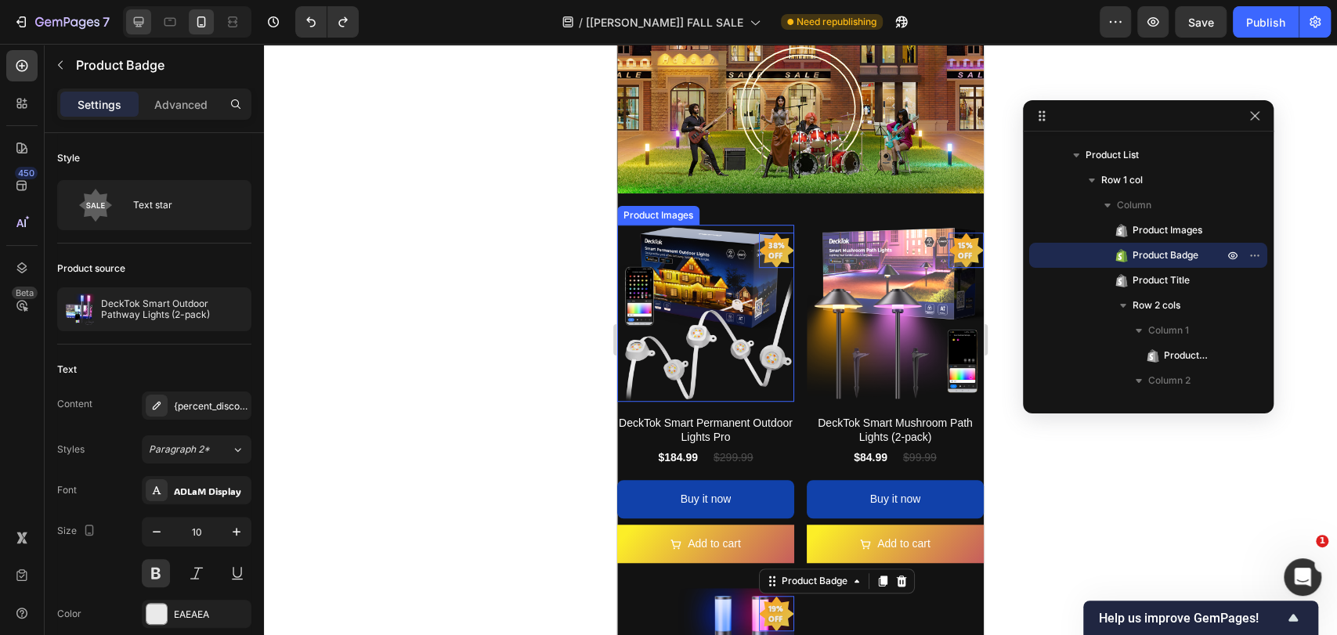
click at [137, 24] on icon at bounding box center [139, 22] width 10 height 10
type input "11"
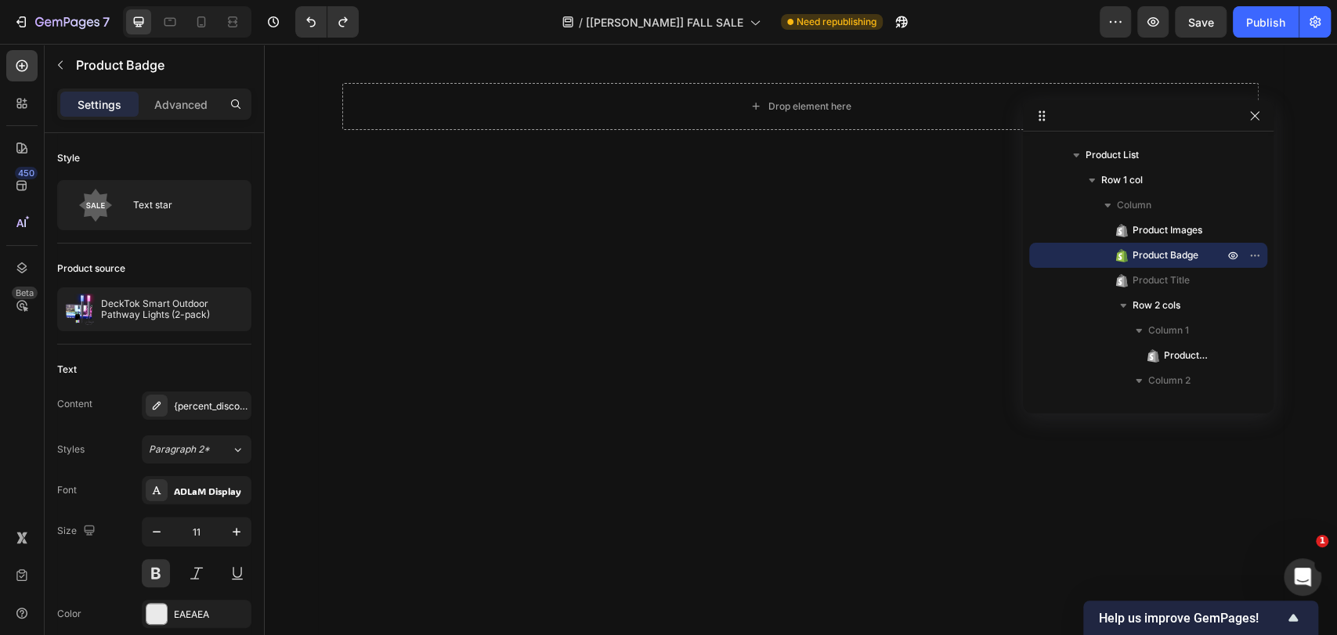
scroll to position [3441, 0]
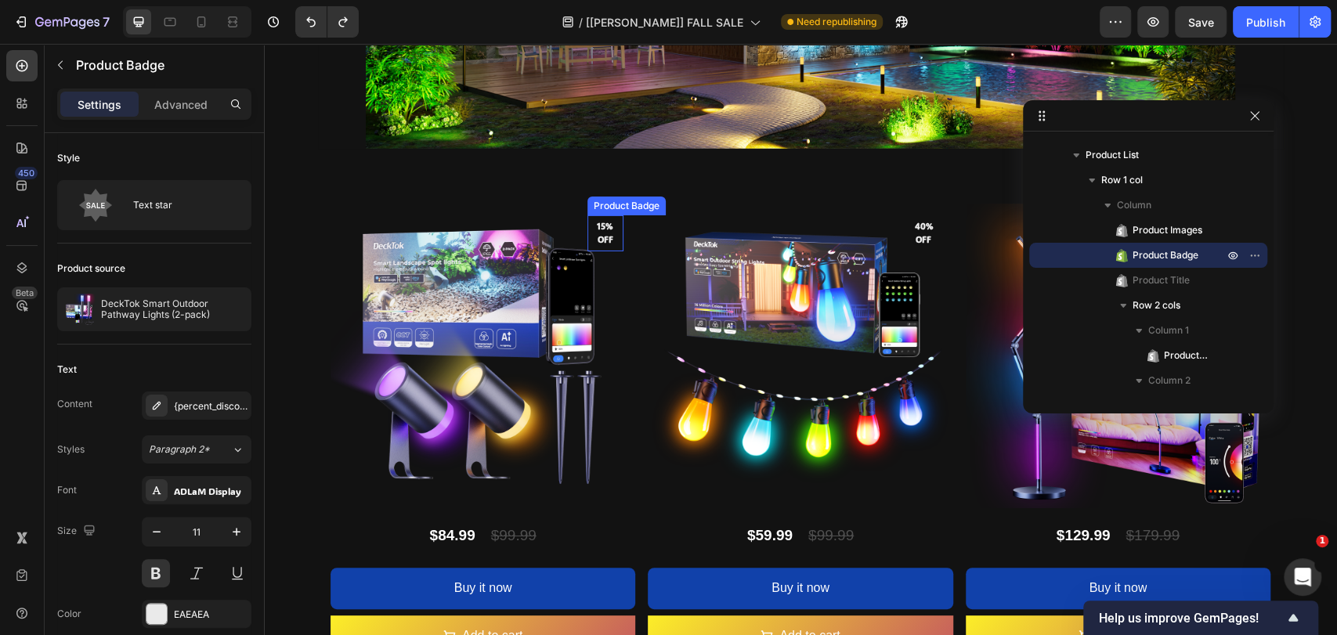
click at [604, 240] on pre "15% off" at bounding box center [605, 233] width 36 height 38
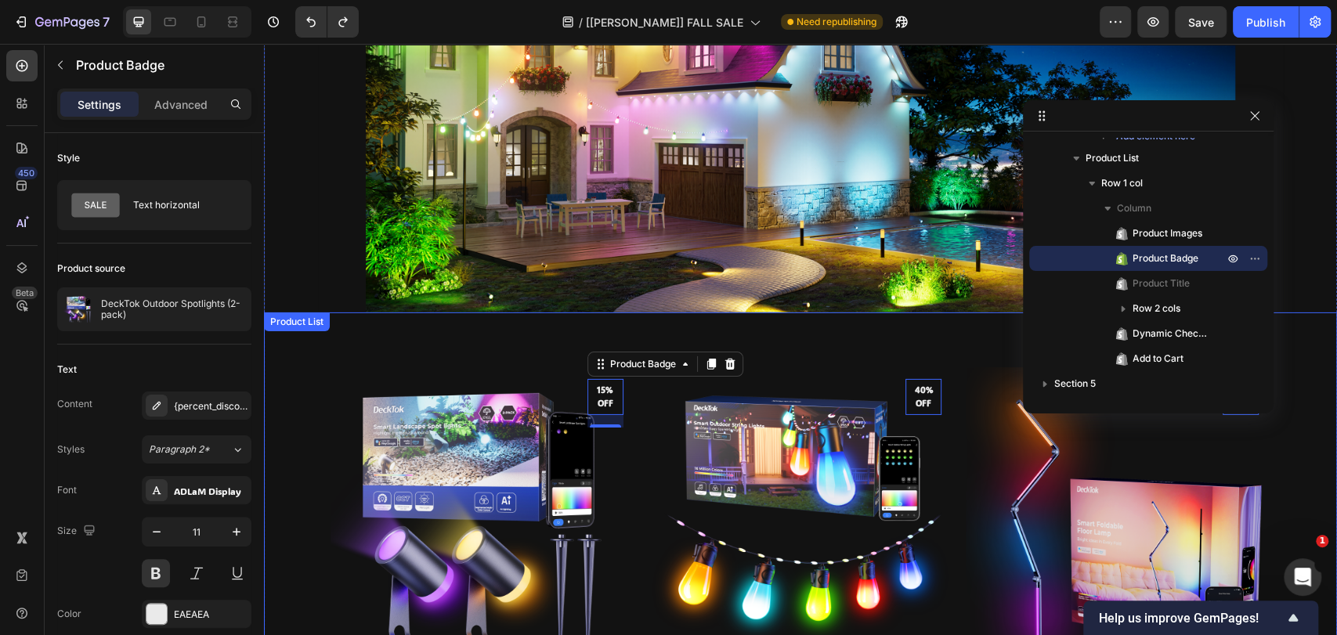
scroll to position [3214, 0]
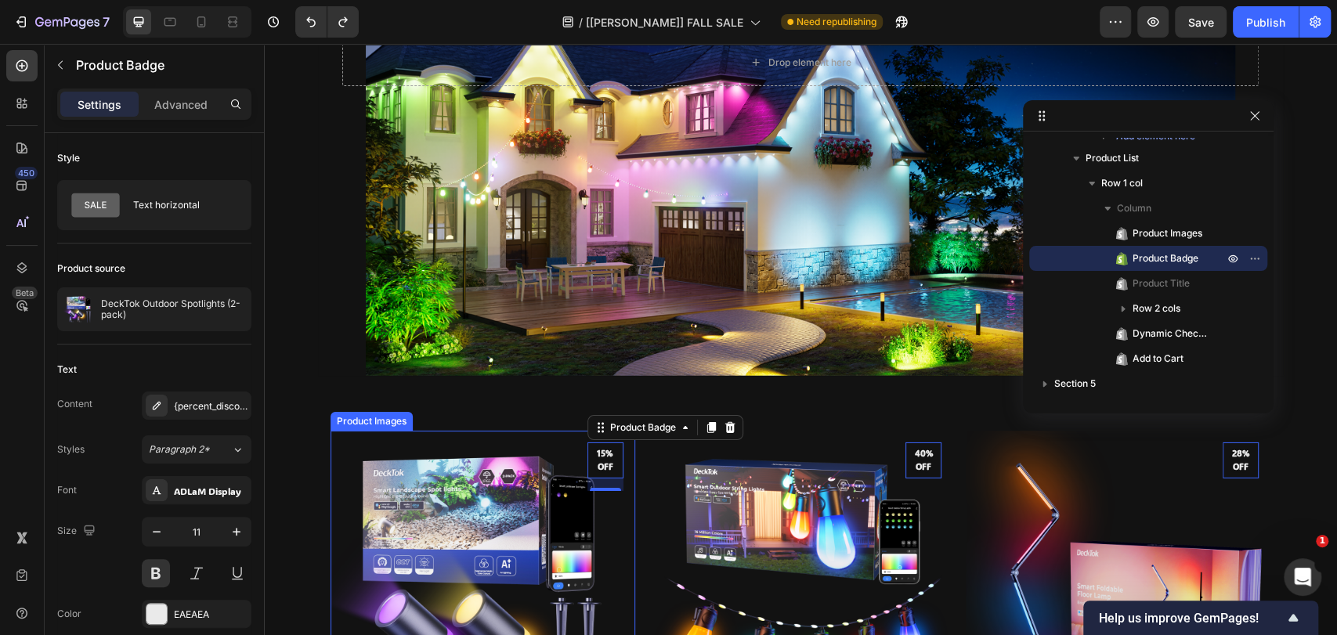
click at [622, 463] on img at bounding box center [482, 583] width 305 height 305
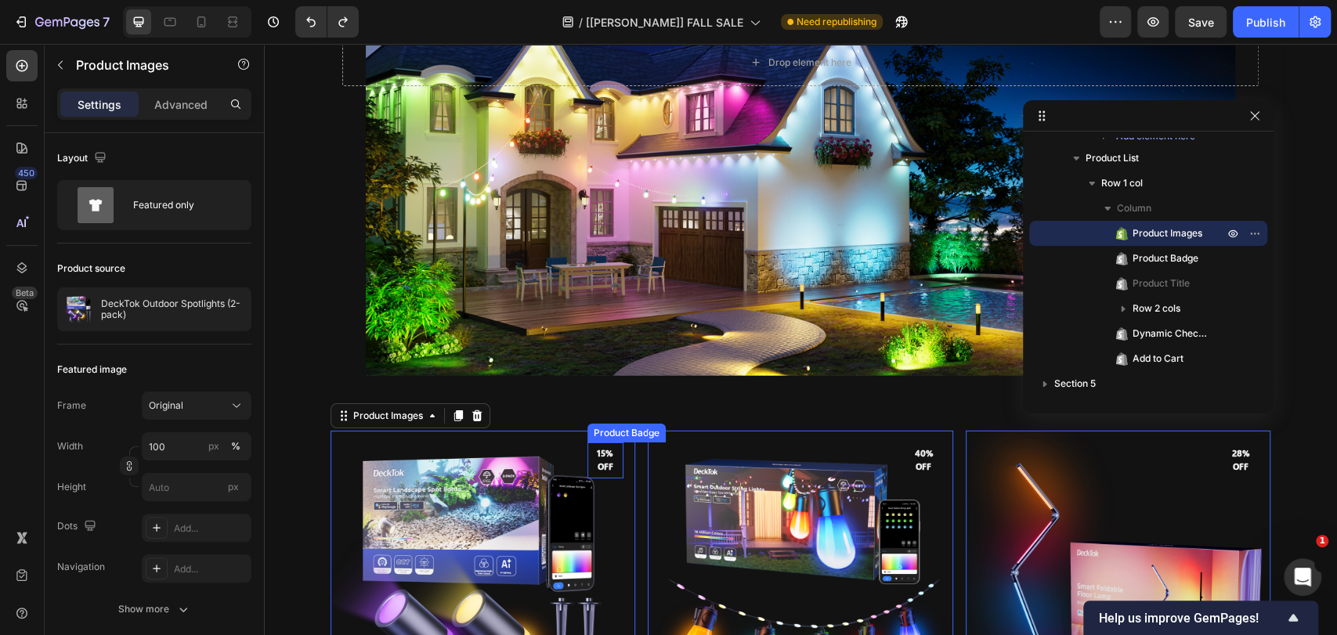
click at [612, 464] on pre "15% off" at bounding box center [605, 460] width 36 height 38
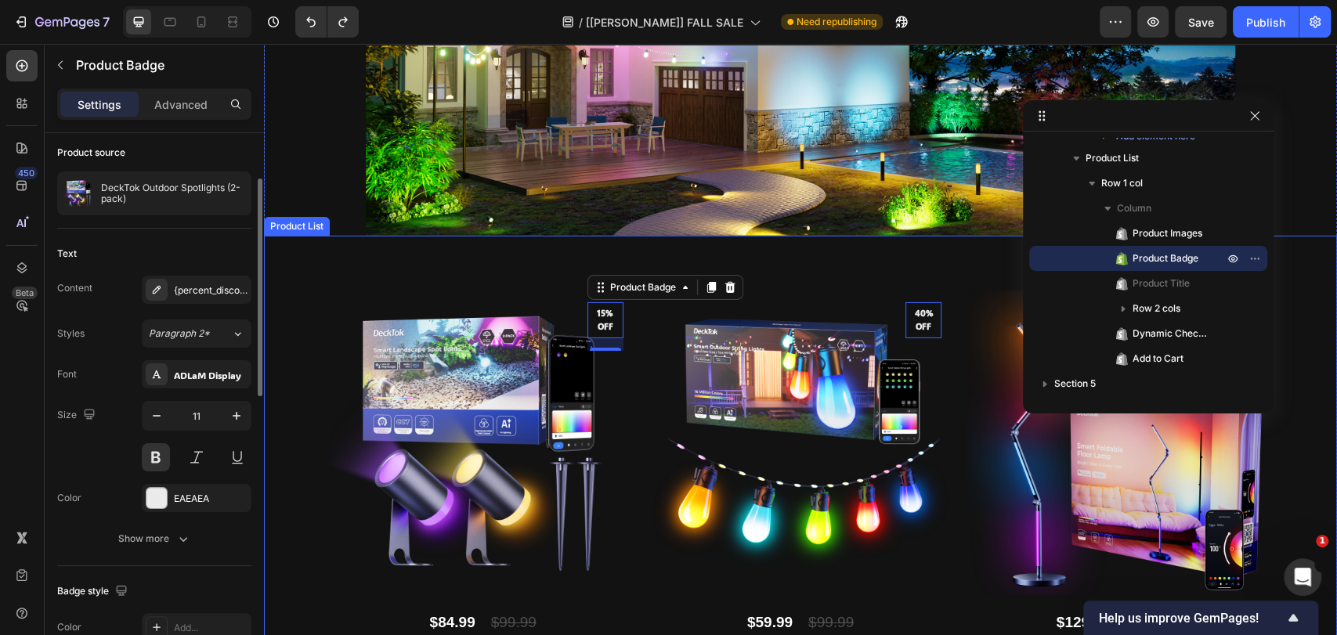
scroll to position [3099, 0]
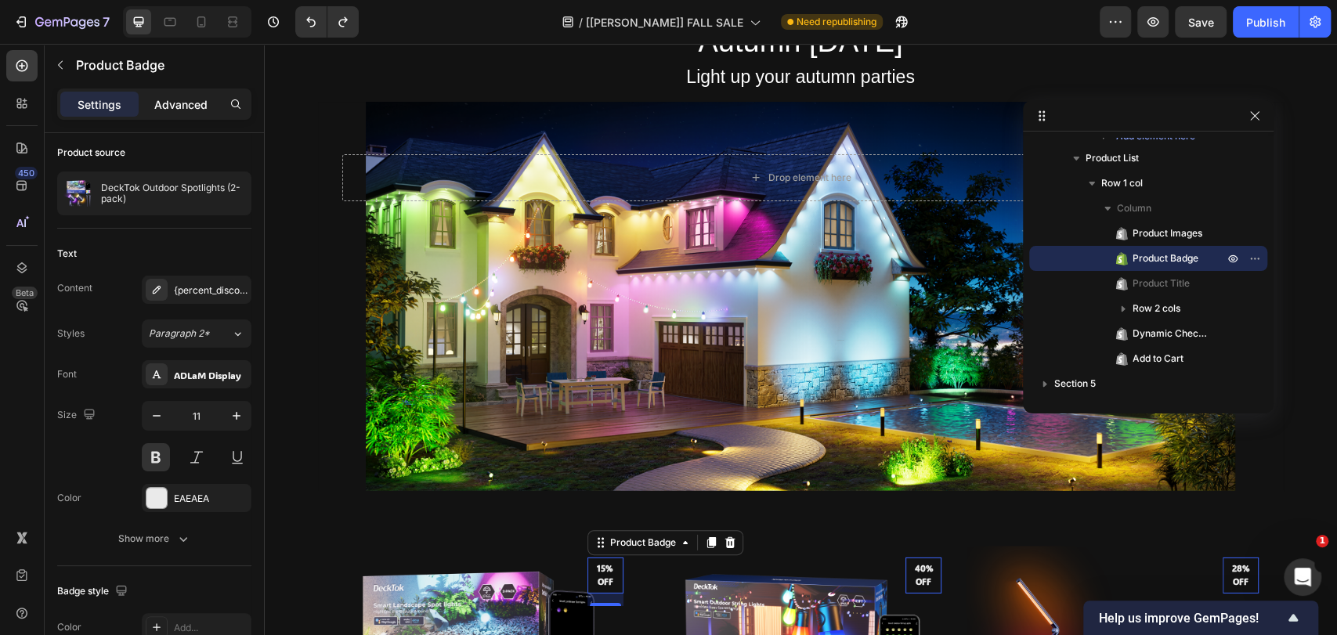
drag, startPoint x: 199, startPoint y: 102, endPoint x: 202, endPoint y: 114, distance: 12.9
click at [198, 102] on p "Advanced" at bounding box center [180, 104] width 53 height 16
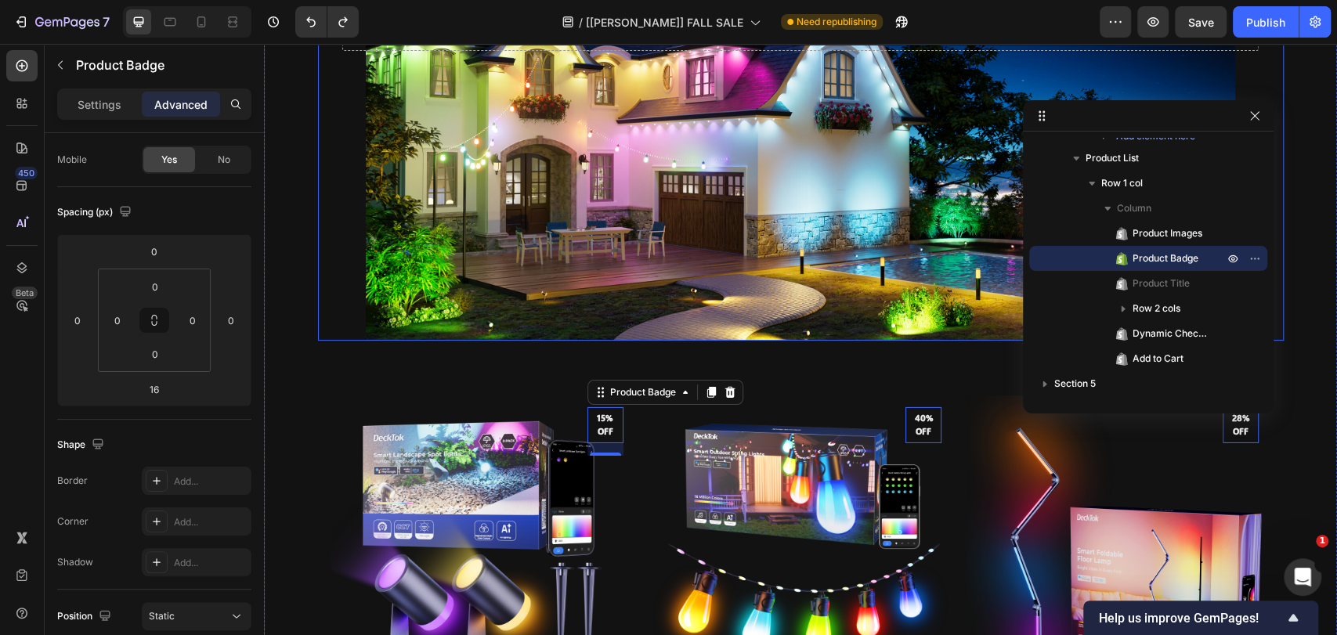
scroll to position [3331, 0]
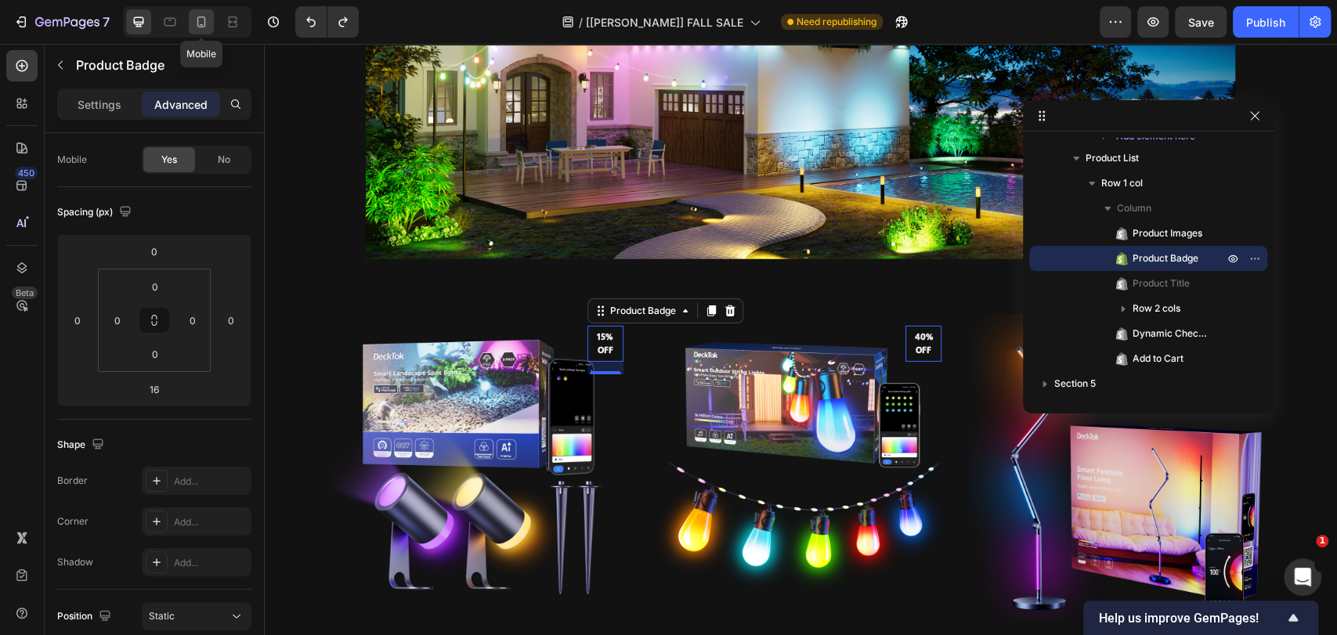
click at [206, 16] on icon at bounding box center [201, 22] width 16 height 16
type input "5"
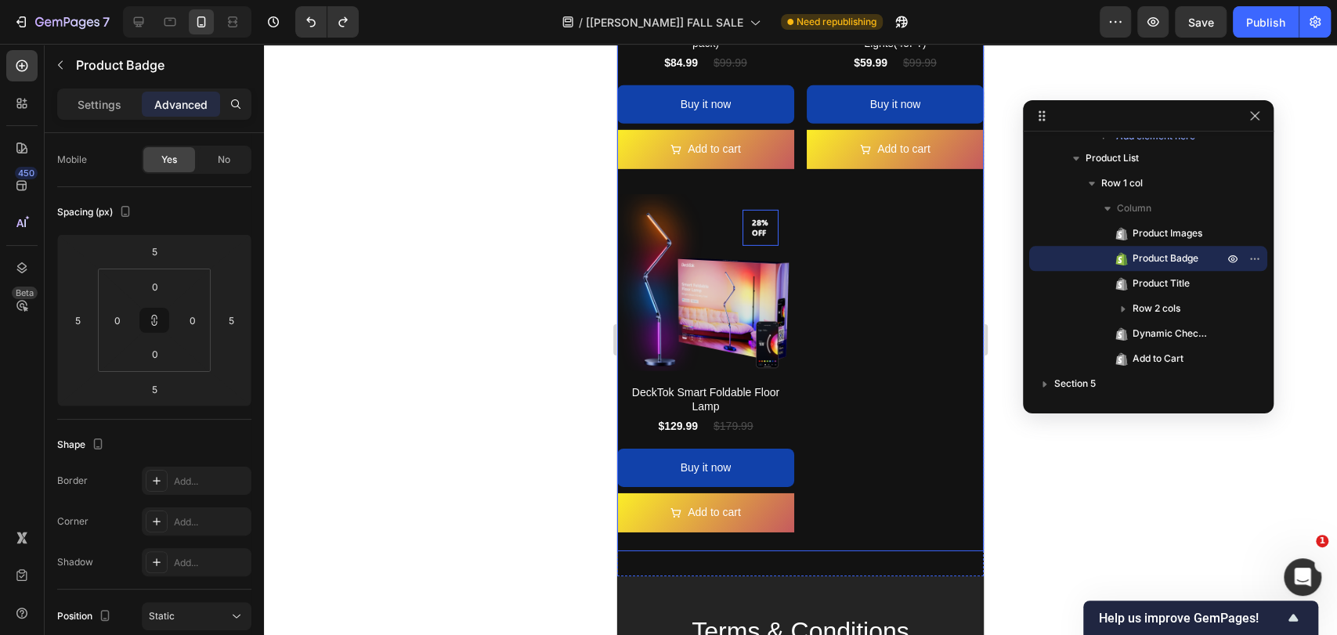
scroll to position [3218, 0]
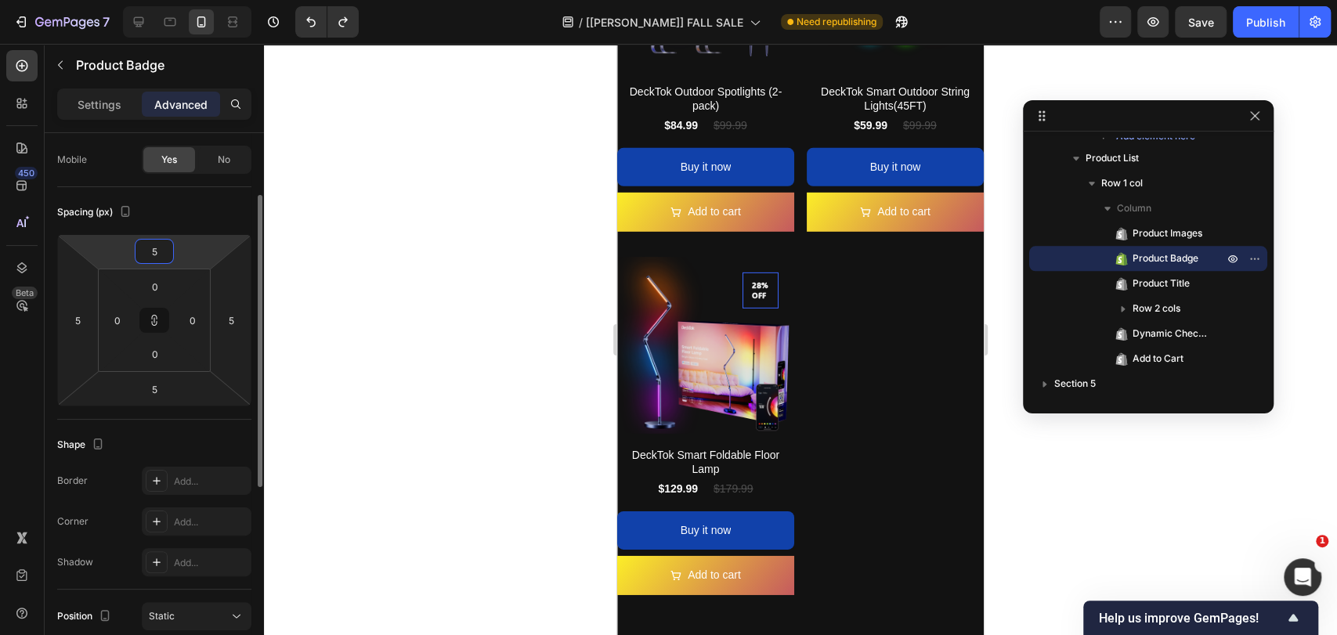
click at [160, 249] on input "5" at bounding box center [154, 251] width 31 height 23
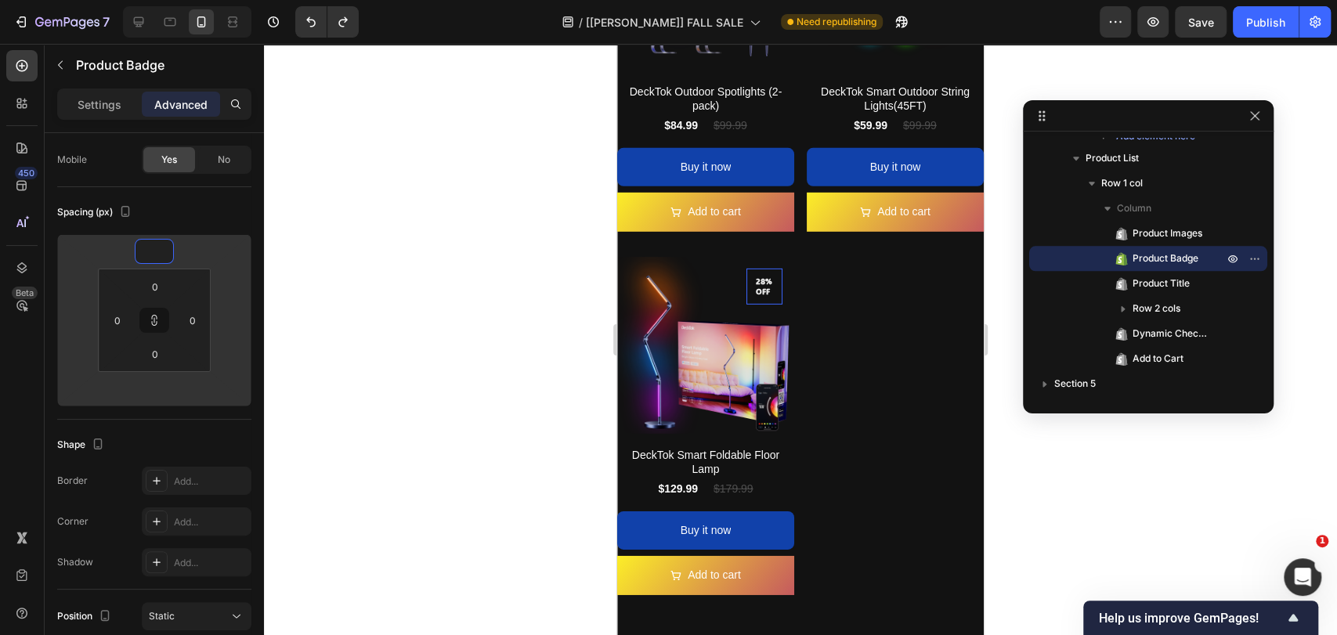
type input "0"
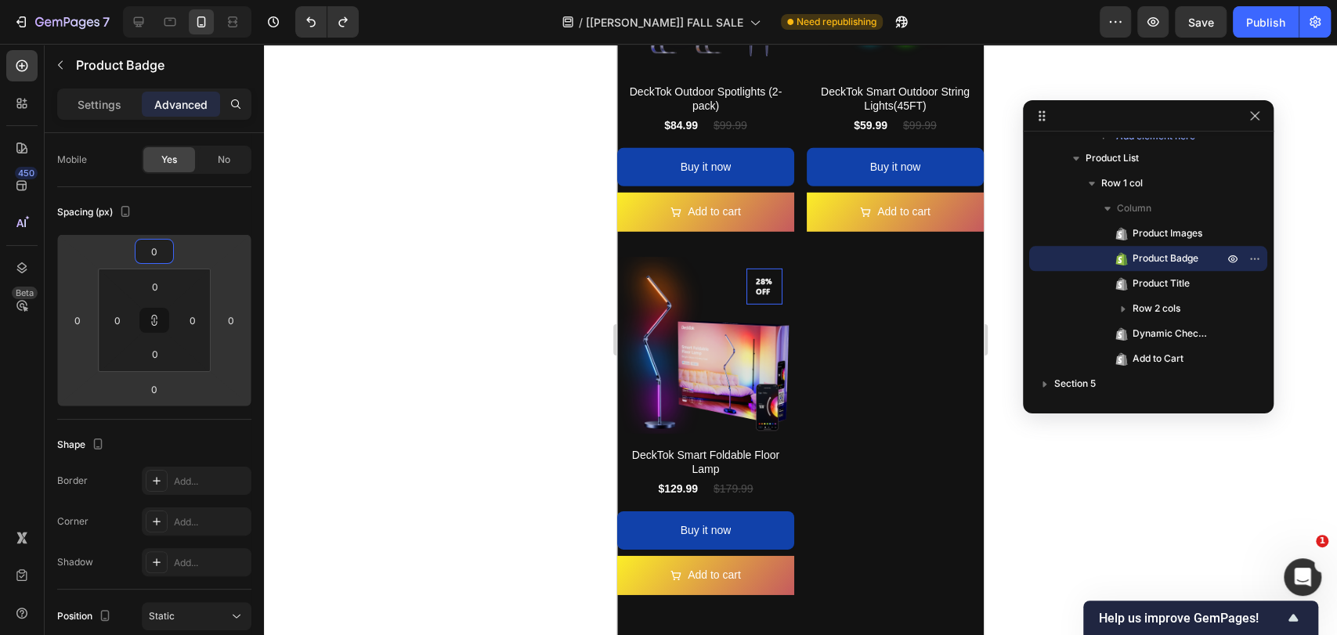
click at [391, 296] on div at bounding box center [800, 339] width 1073 height 591
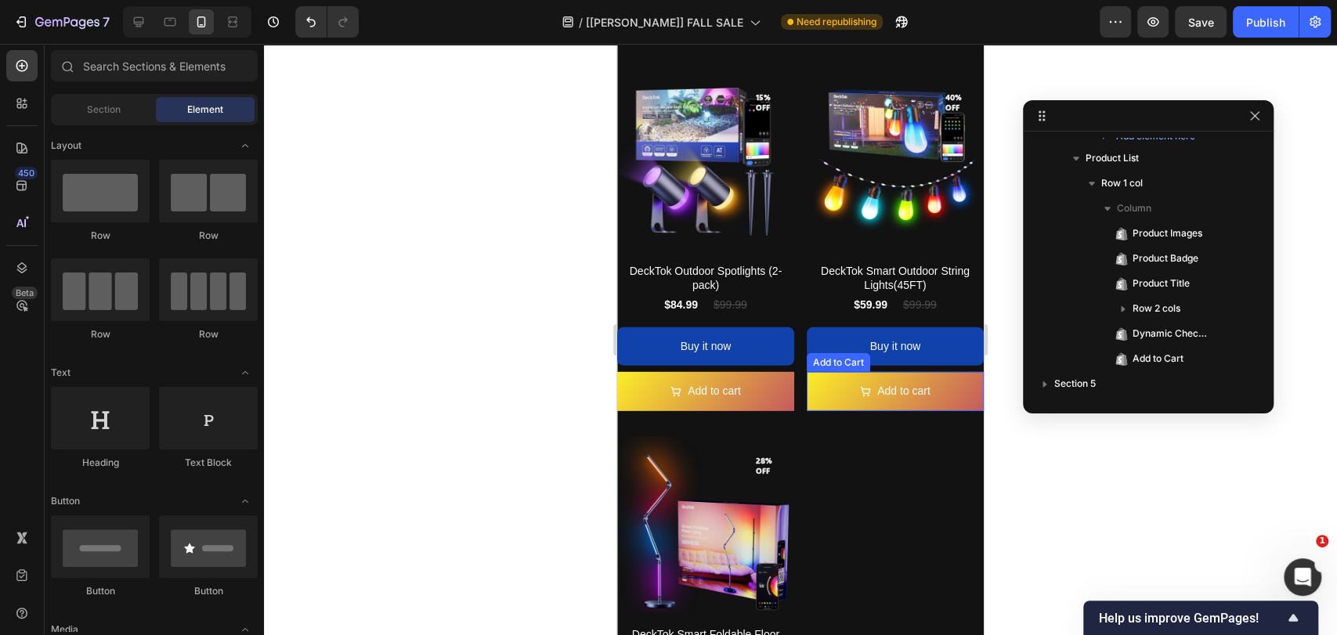
scroll to position [2986, 0]
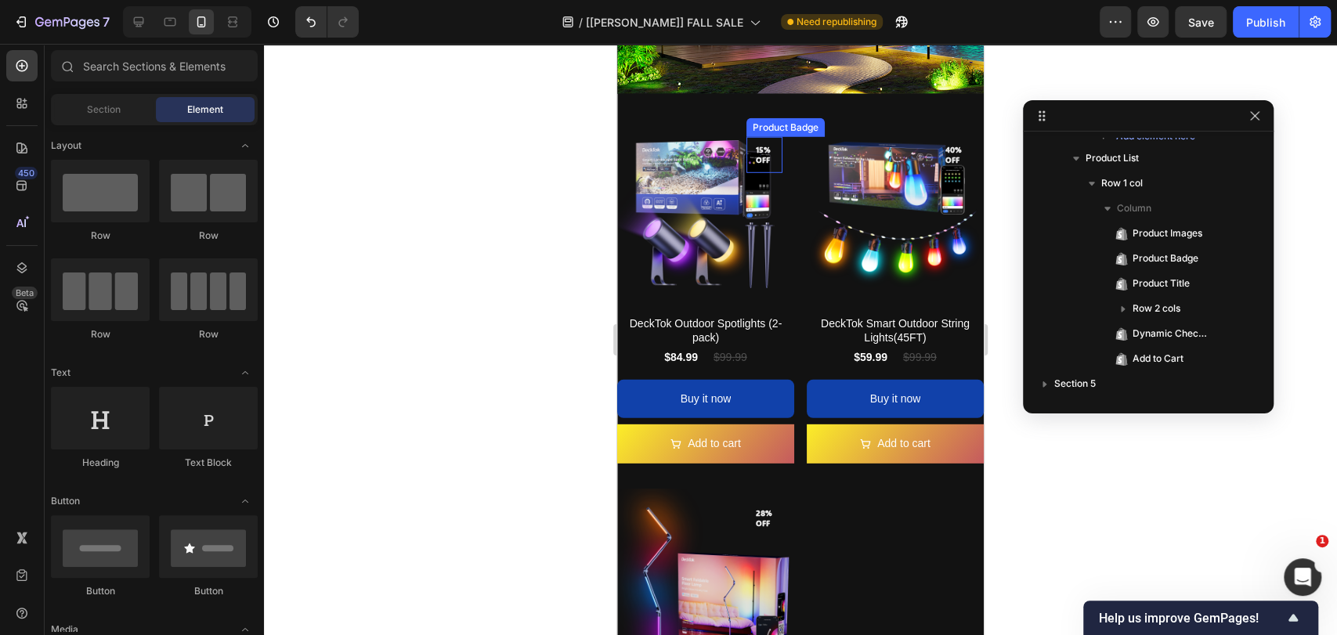
click at [770, 139] on pre "15% off" at bounding box center [764, 155] width 36 height 33
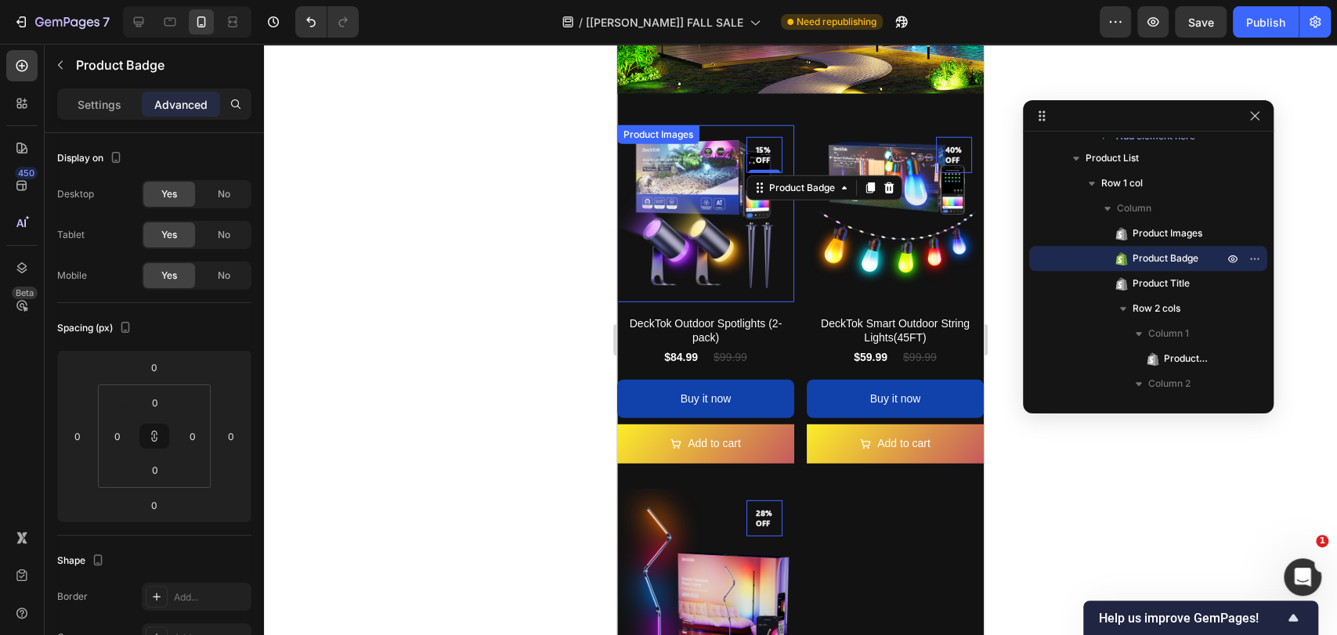
click at [417, 196] on div at bounding box center [800, 339] width 1073 height 591
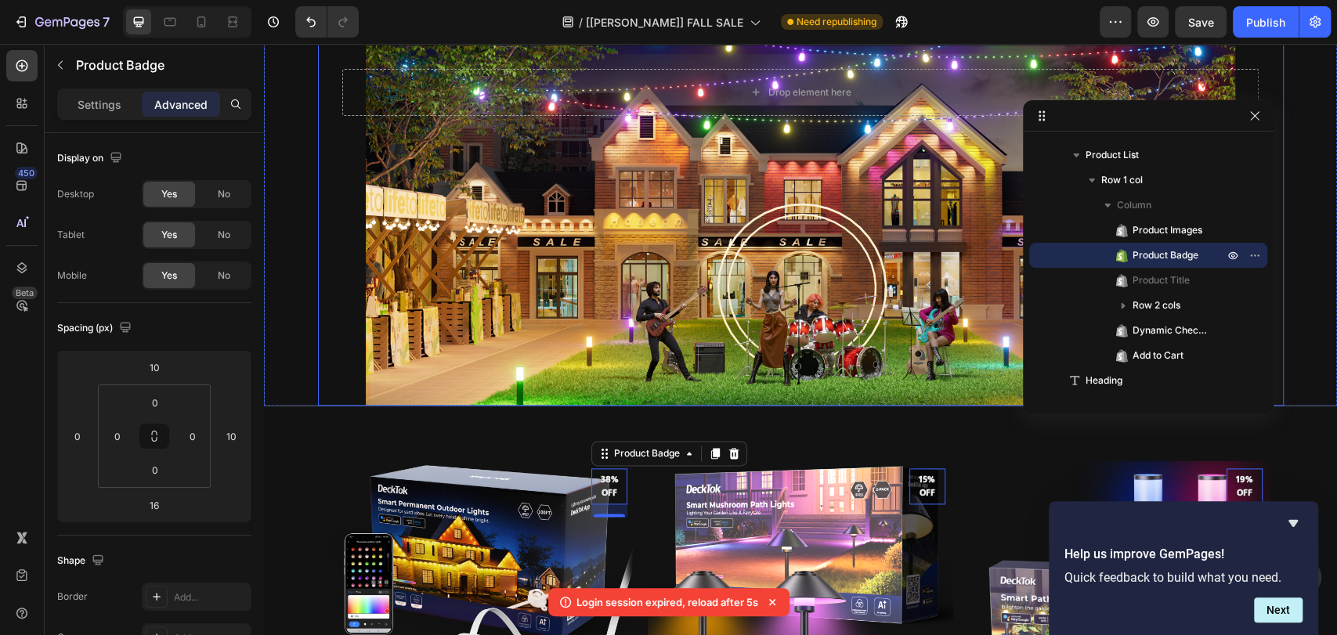
scroll to position [1088, 0]
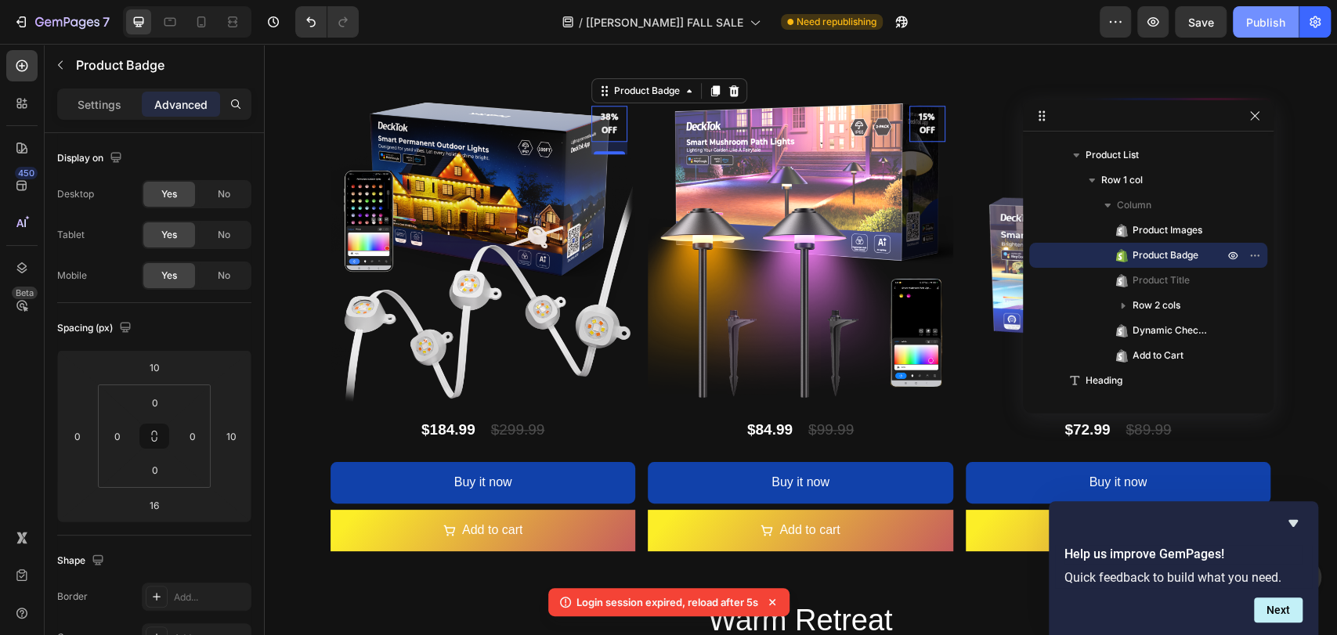
click at [1257, 20] on div "Publish" at bounding box center [1265, 22] width 39 height 16
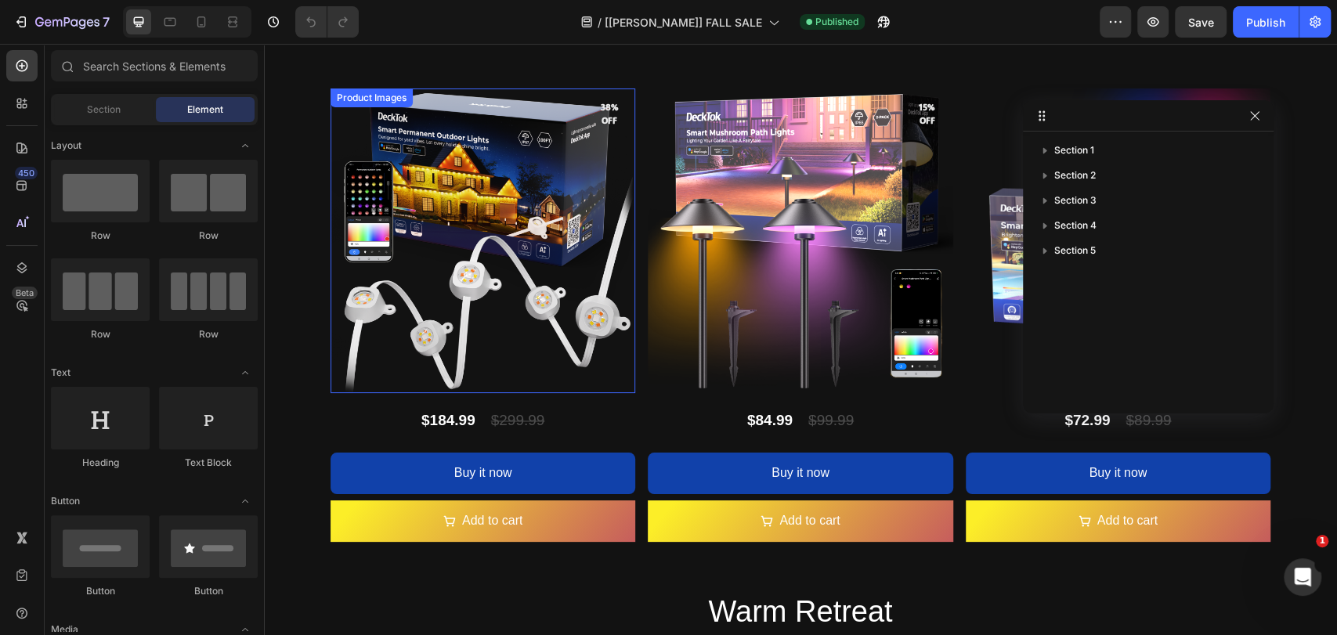
scroll to position [1508, 0]
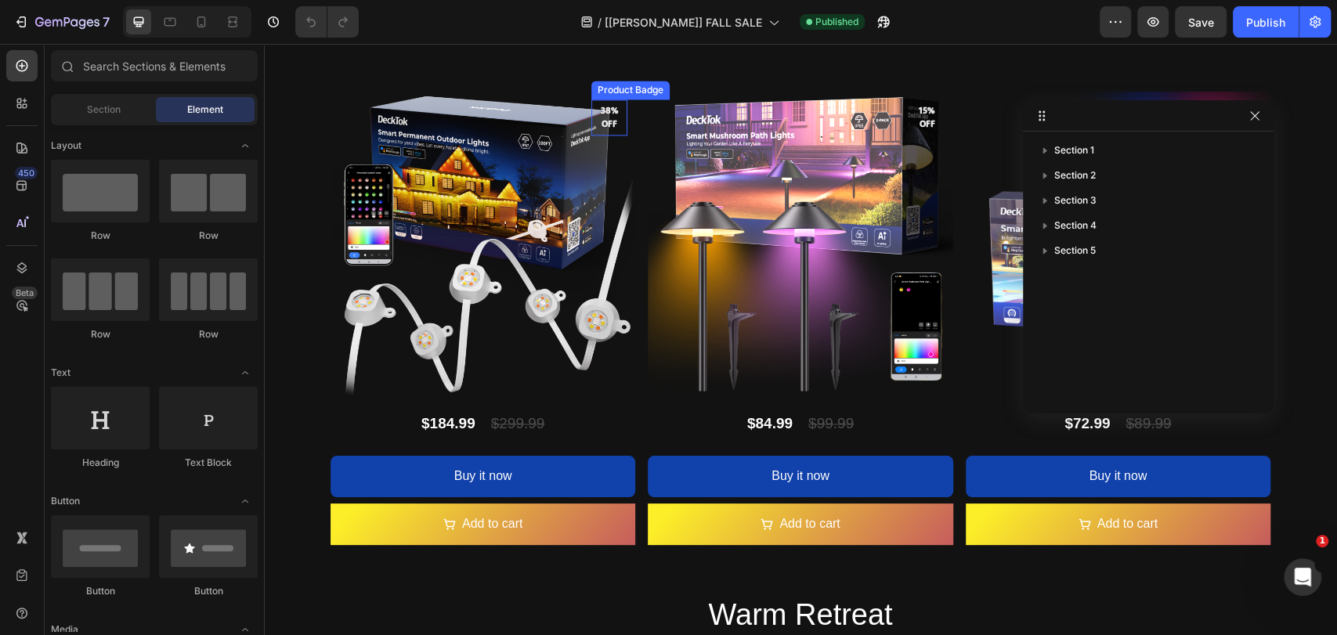
click at [606, 118] on pre "38% off" at bounding box center [609, 117] width 36 height 45
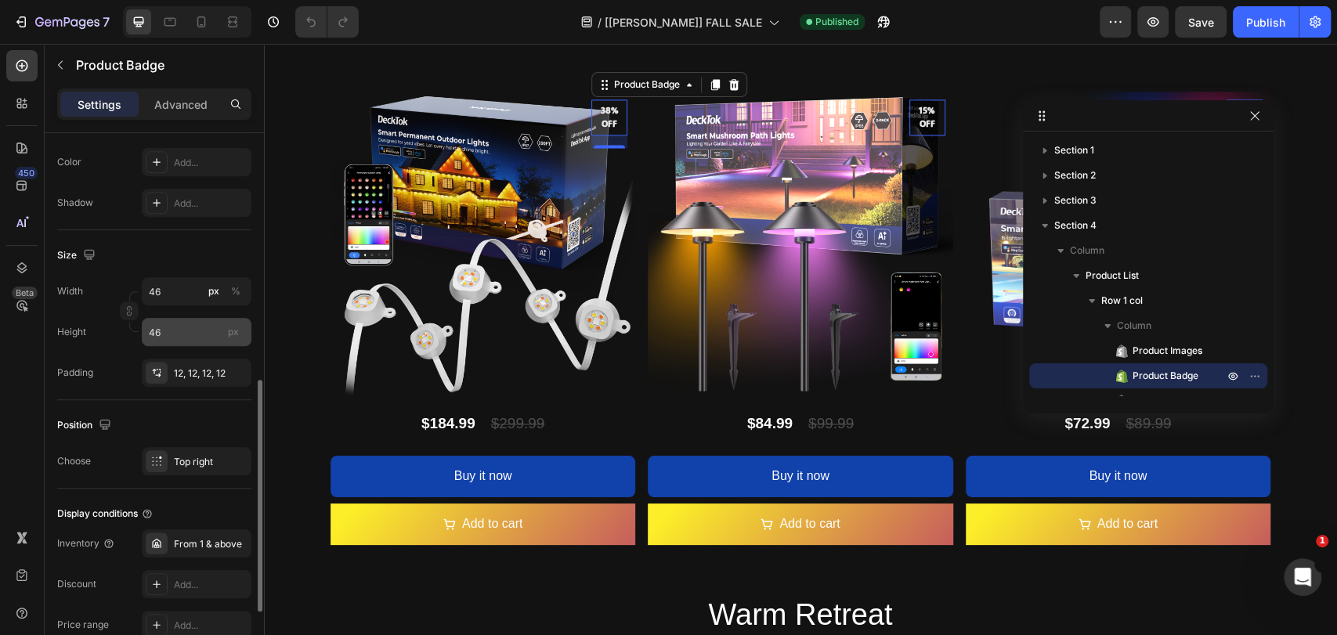
scroll to position [697, 0]
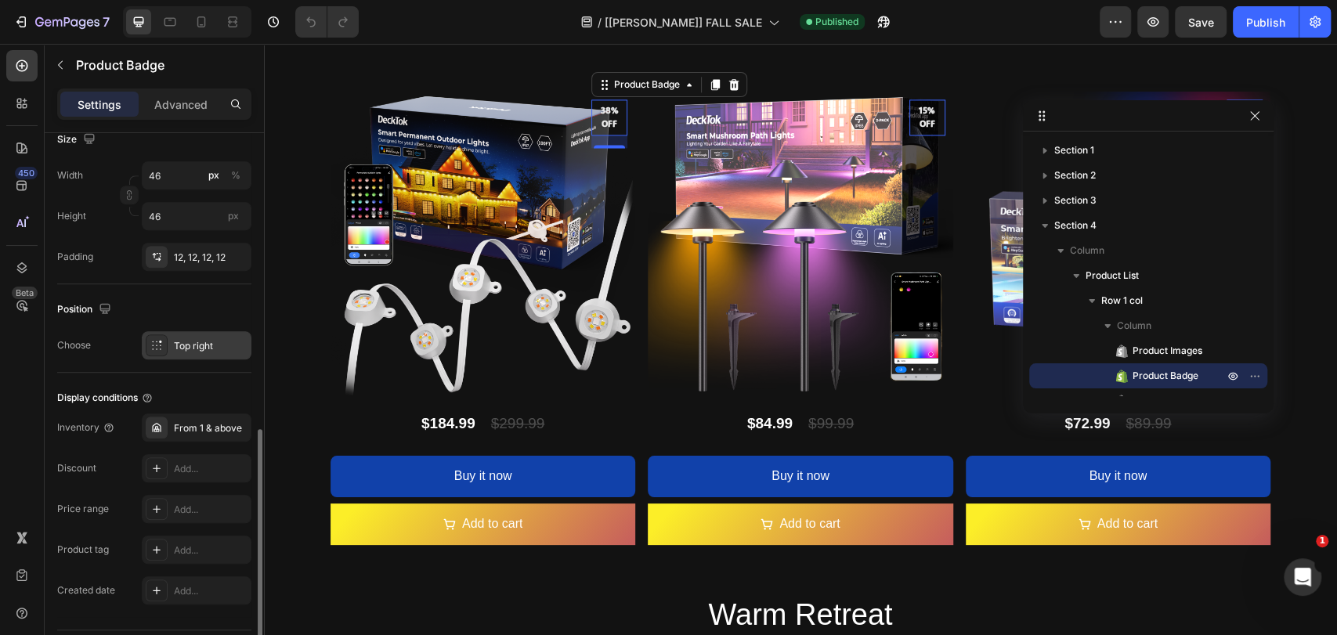
click at [215, 352] on div "Top right" at bounding box center [197, 345] width 110 height 28
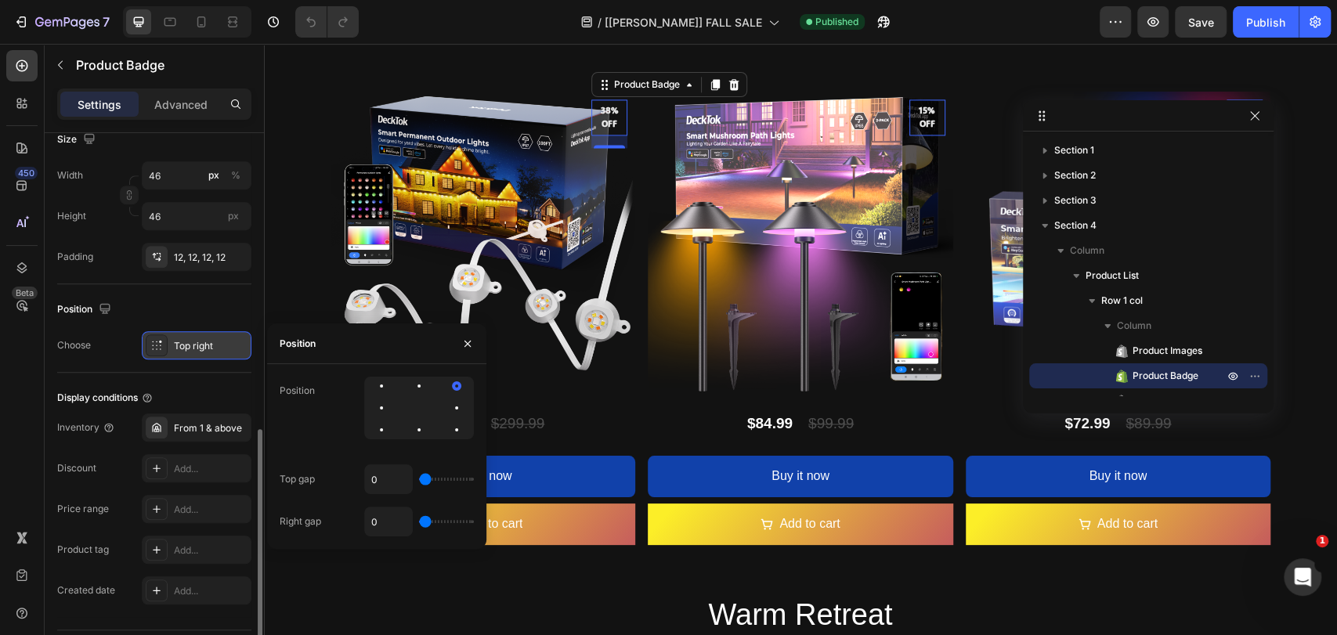
click at [215, 352] on div "Top right" at bounding box center [197, 345] width 110 height 28
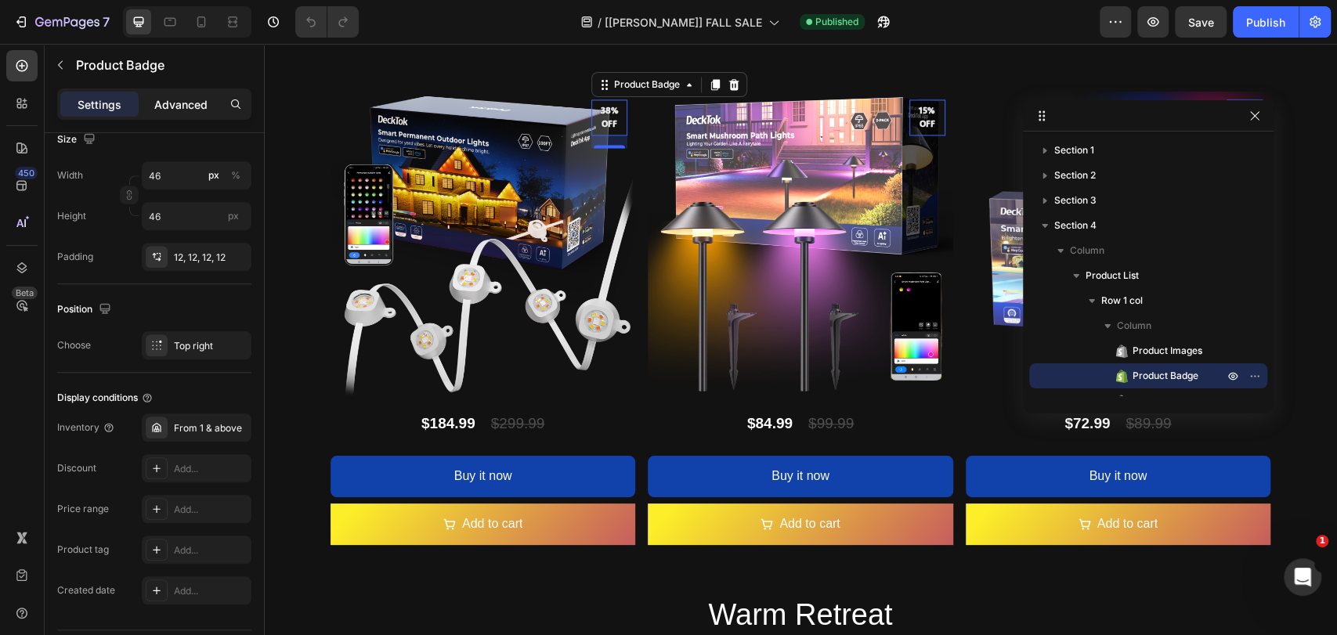
click at [186, 109] on p "Advanced" at bounding box center [180, 104] width 53 height 16
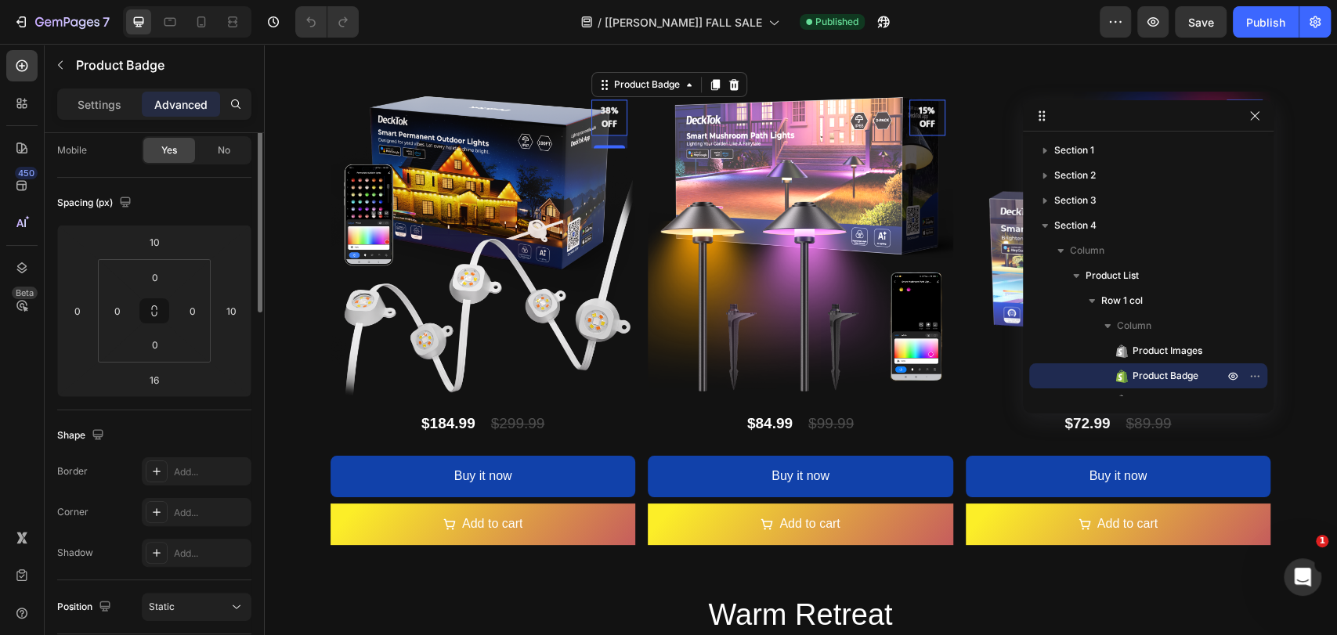
scroll to position [0, 0]
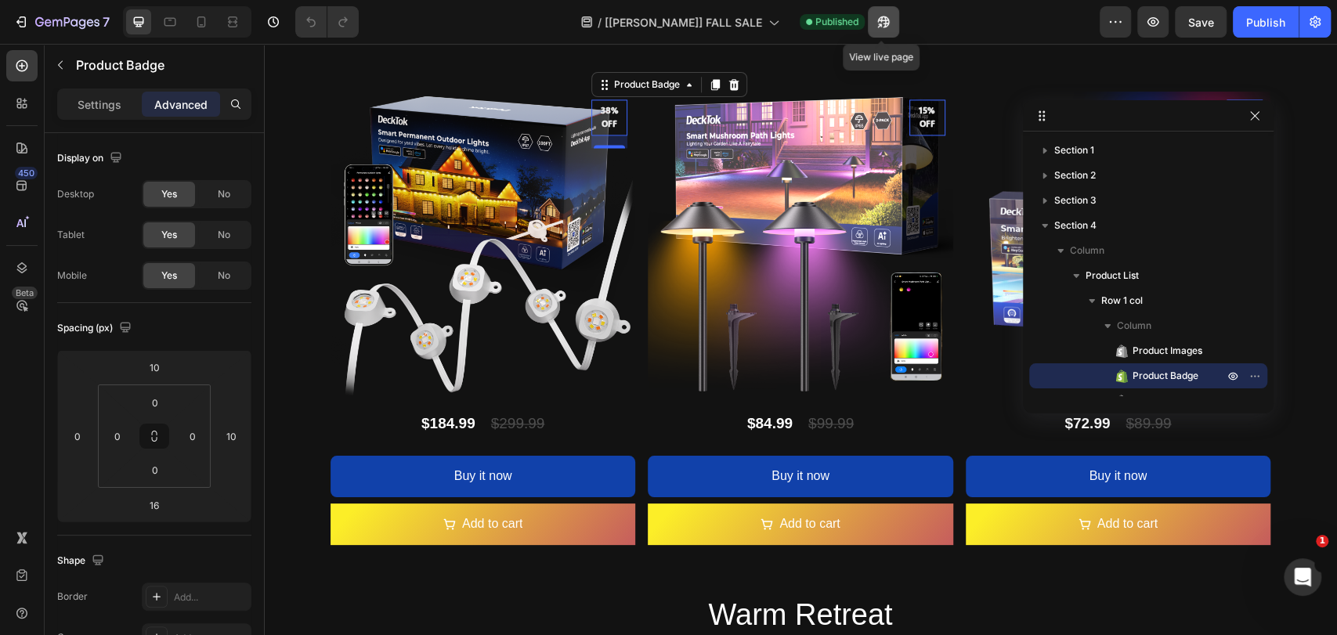
click at [877, 20] on icon "button" at bounding box center [883, 22] width 12 height 12
click at [269, 16] on icon "button" at bounding box center [273, 22] width 16 height 16
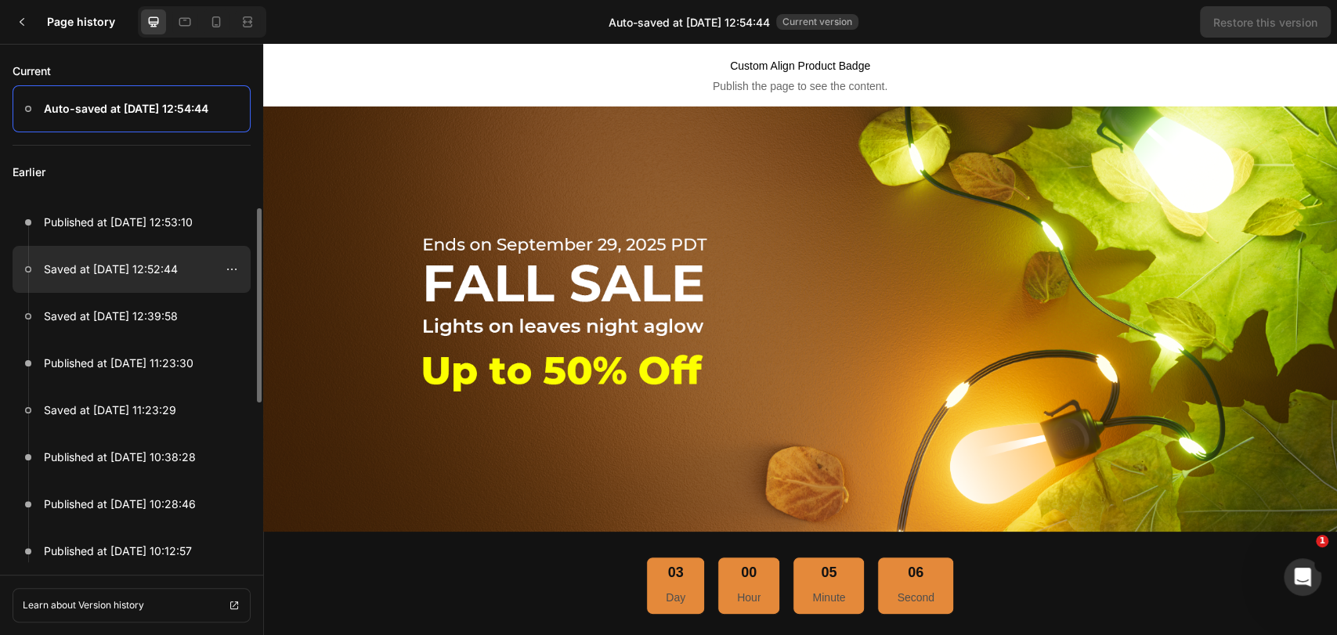
click at [134, 280] on div at bounding box center [132, 269] width 238 height 47
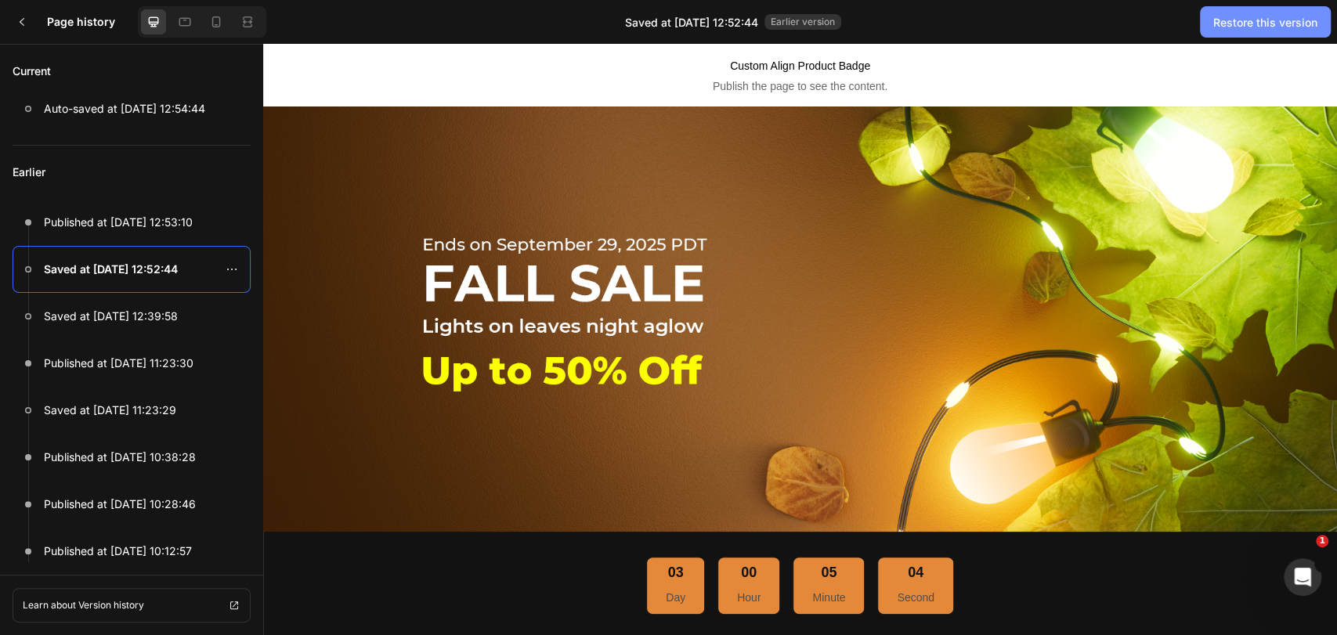
click at [1276, 20] on div "Restore this version" at bounding box center [1265, 22] width 104 height 16
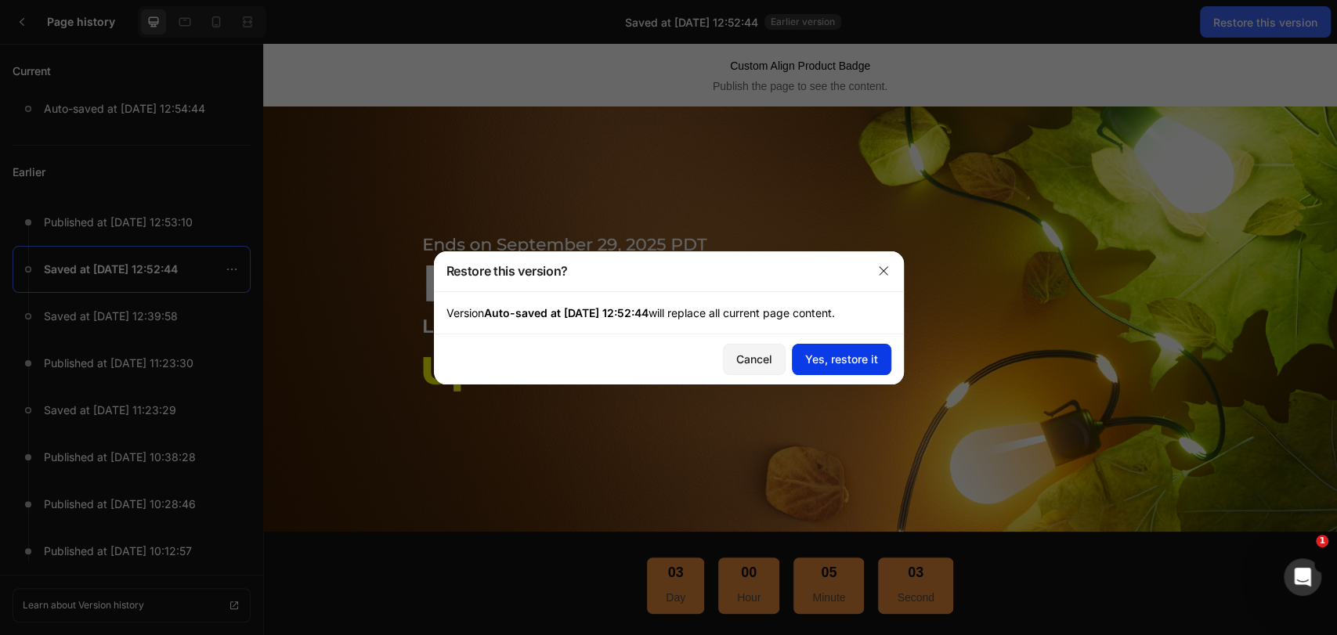
click at [839, 360] on div "Yes, restore it" at bounding box center [841, 359] width 73 height 16
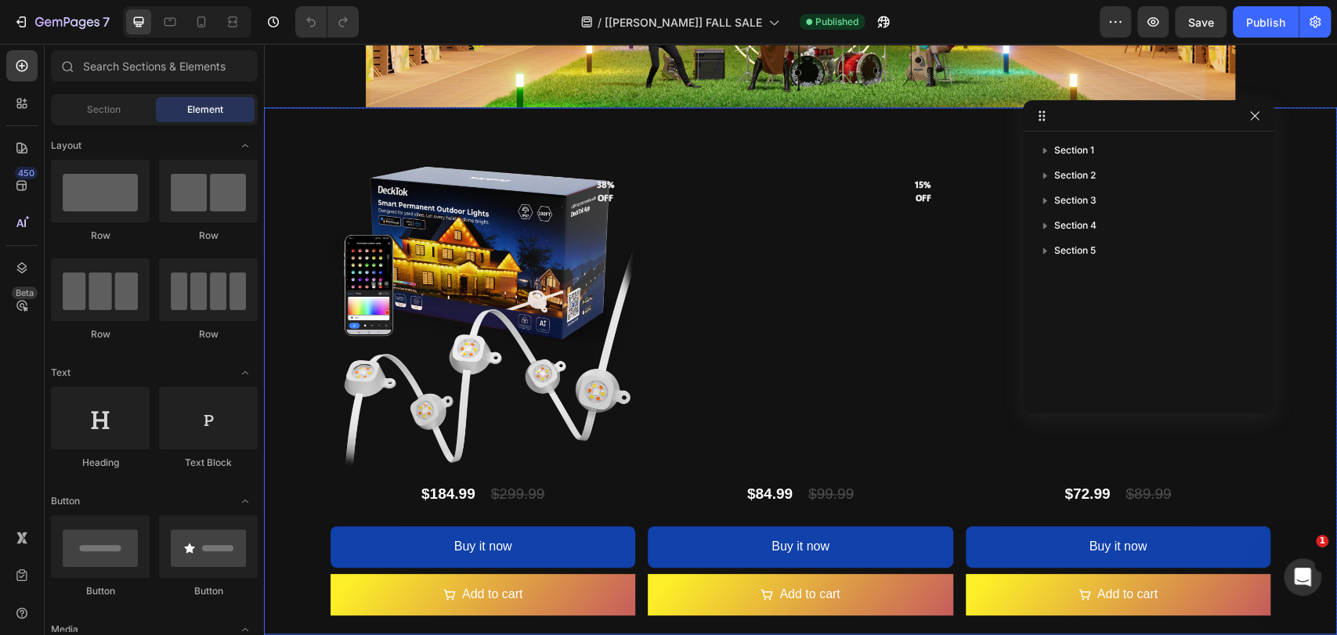
scroll to position [1508, 0]
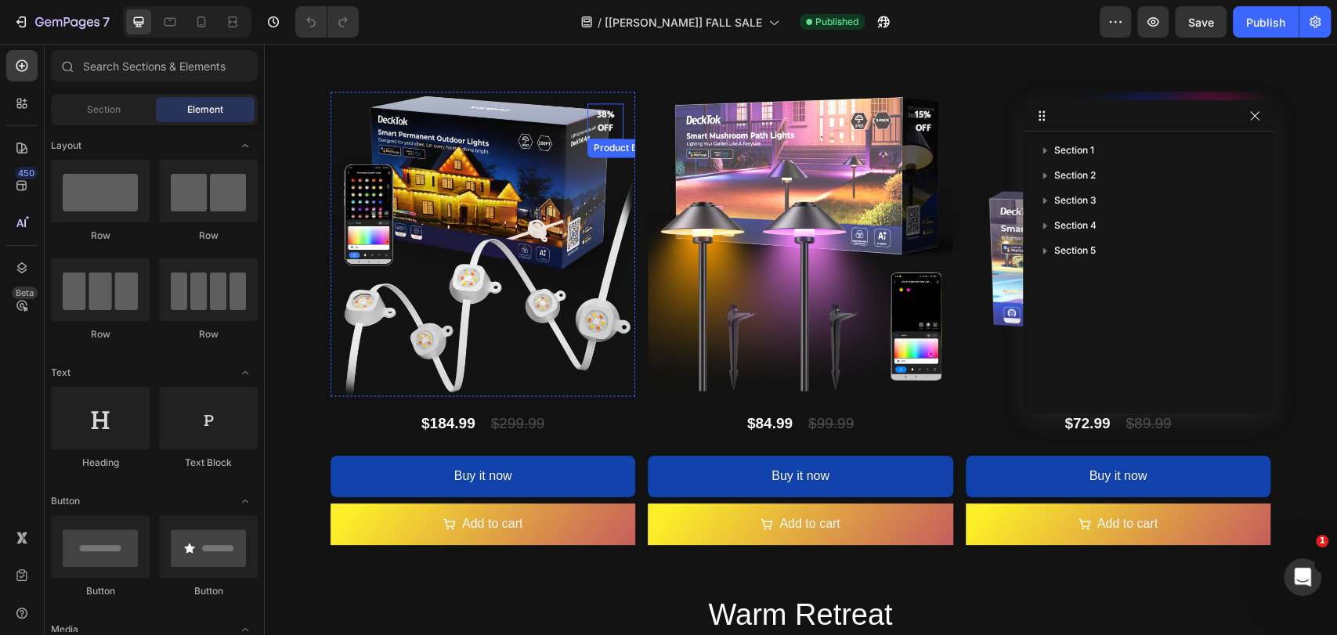
click at [612, 131] on pre "38% off" at bounding box center [605, 121] width 36 height 38
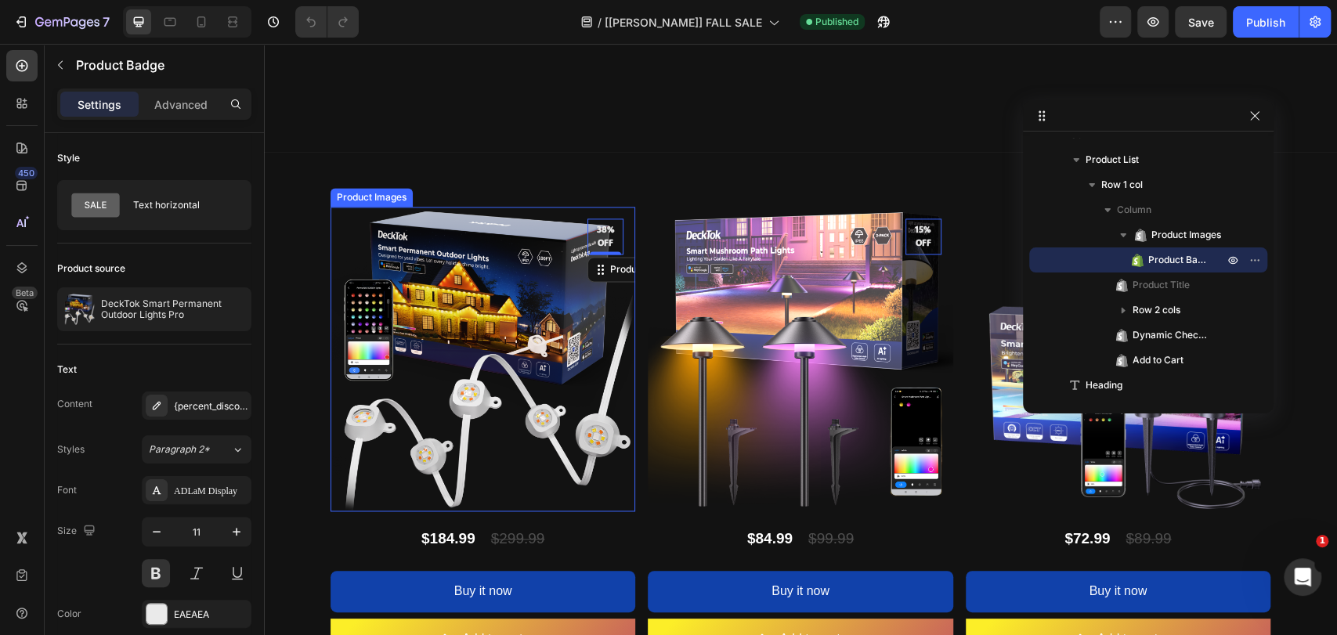
scroll to position [1391, 0]
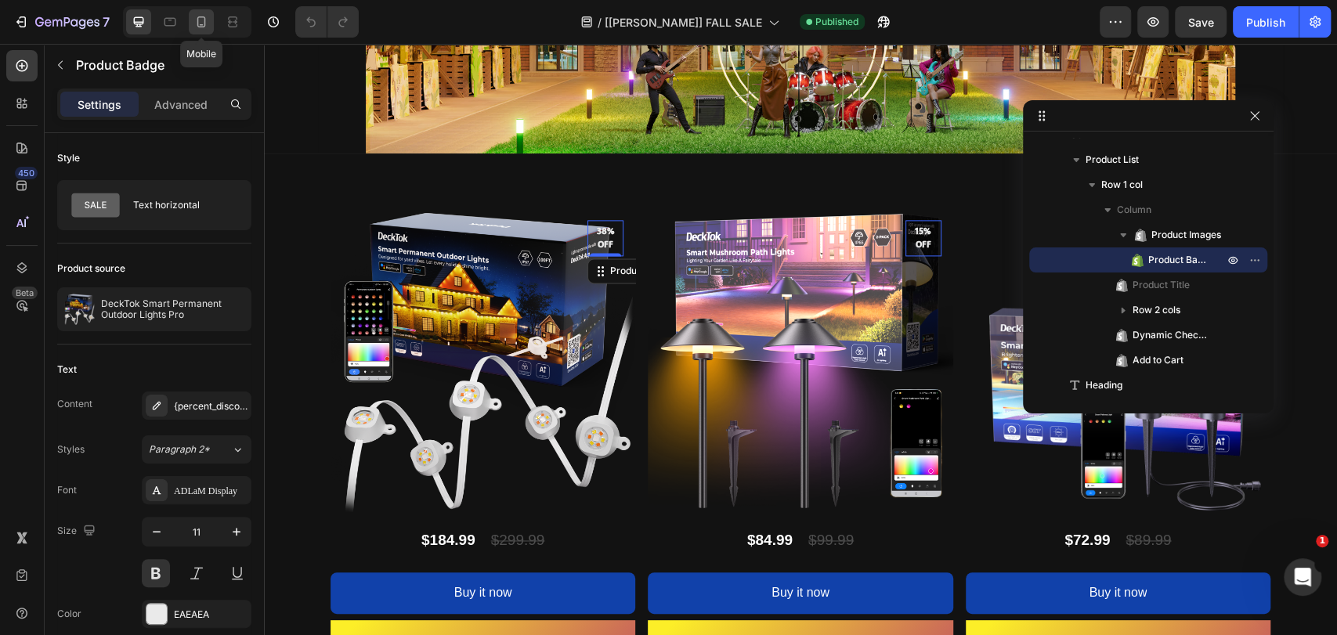
click at [197, 27] on icon at bounding box center [201, 22] width 16 height 16
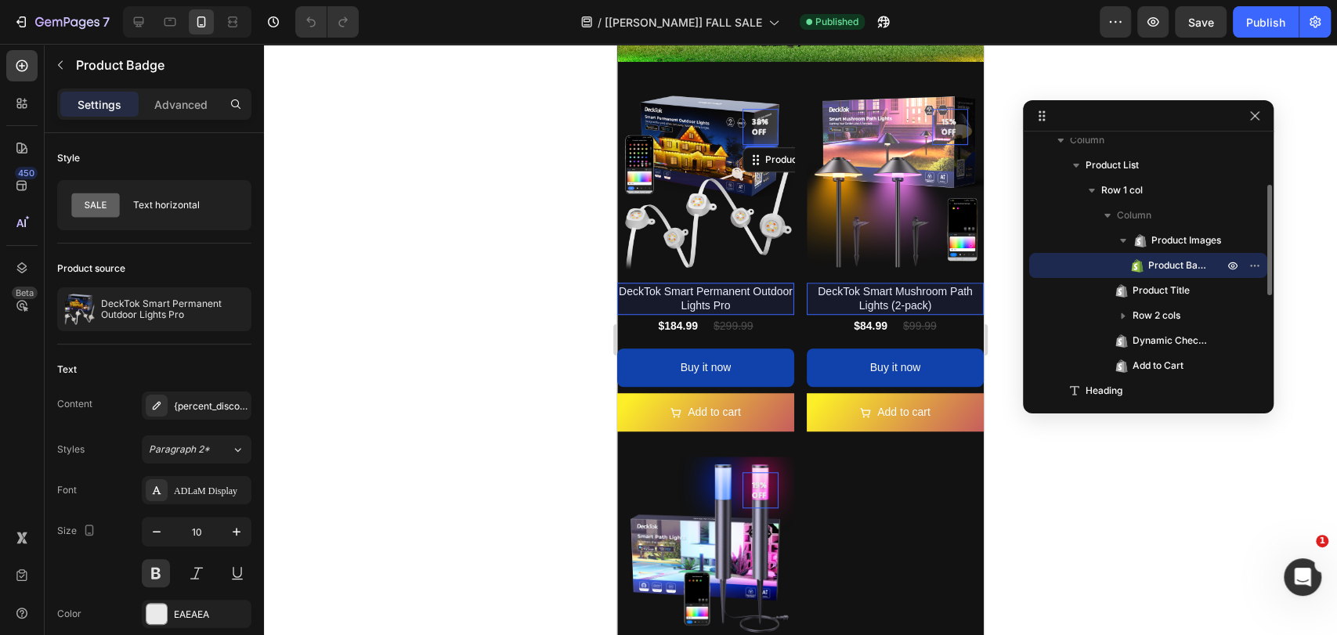
scroll to position [343, 0]
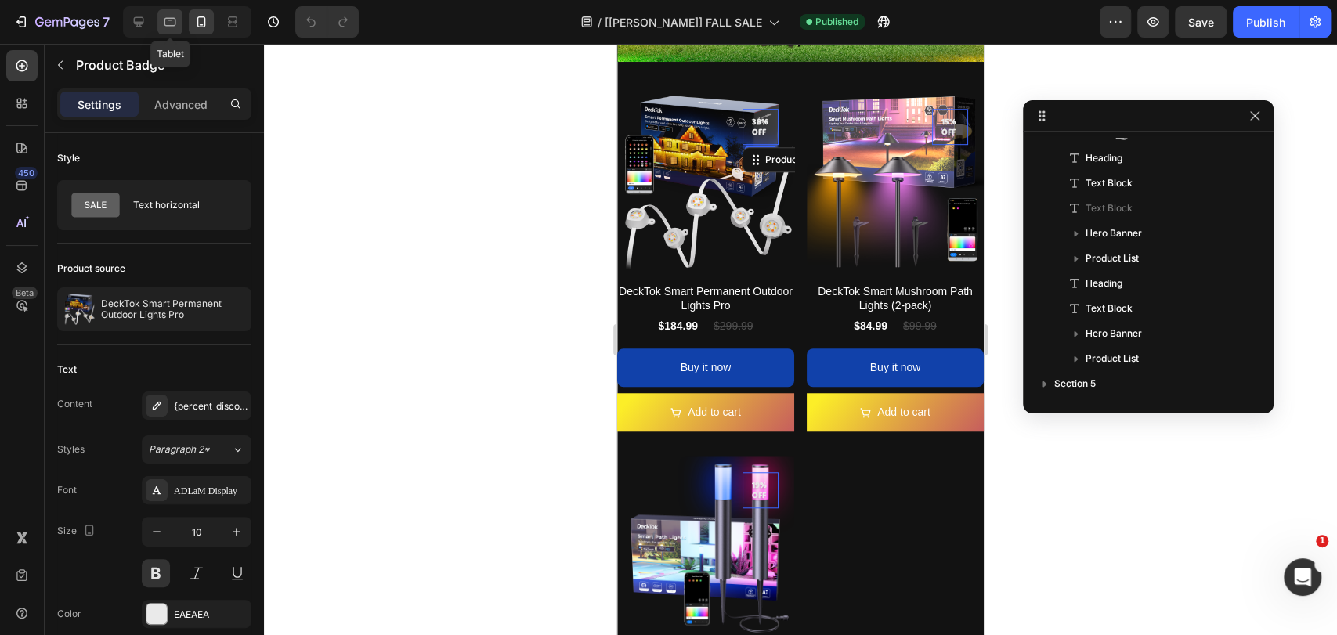
click at [171, 17] on icon at bounding box center [170, 22] width 16 height 16
type input "14"
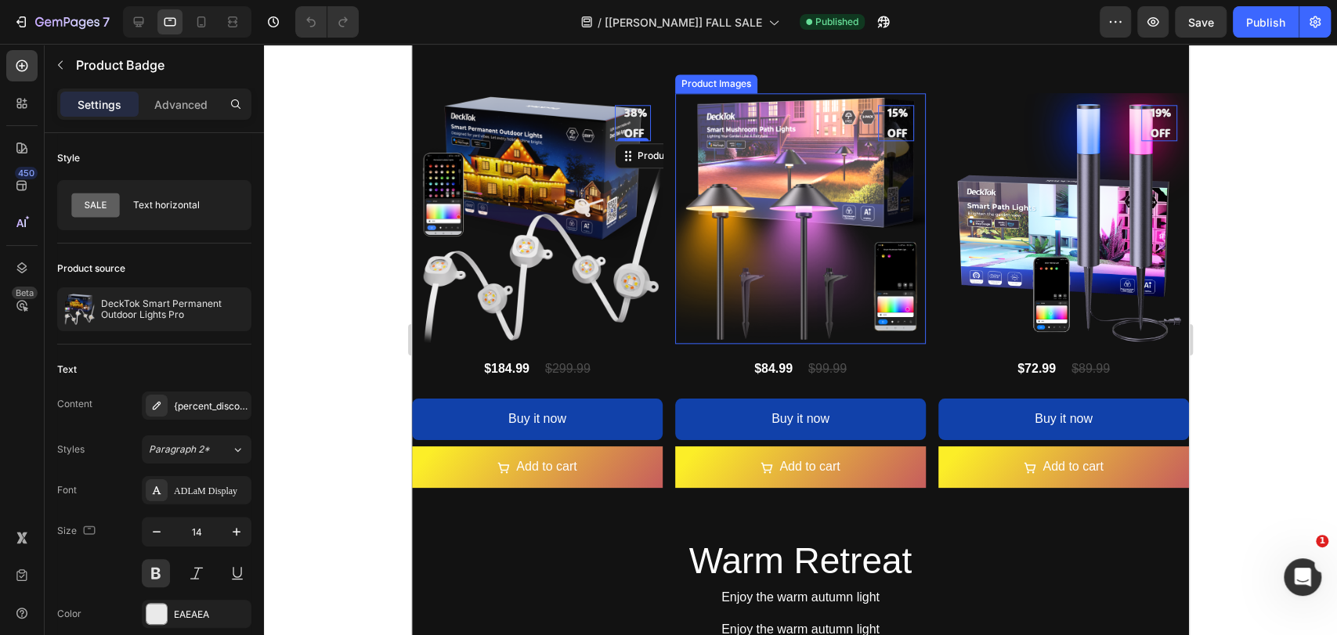
scroll to position [1211, 0]
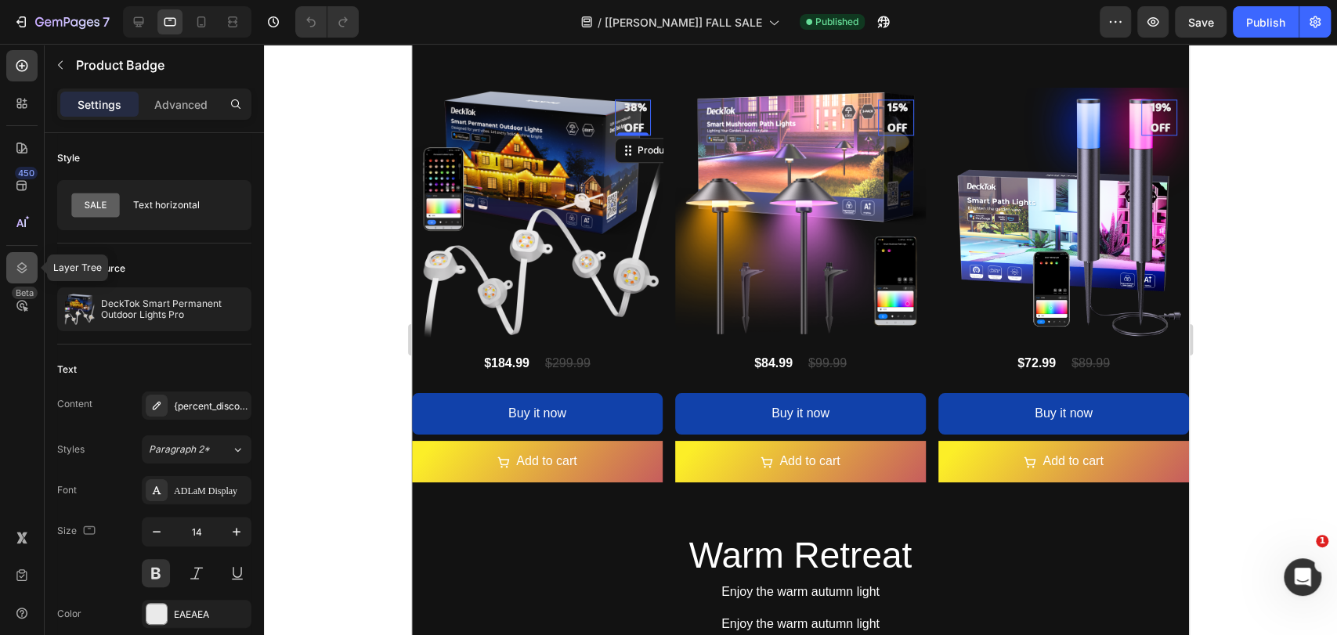
click at [22, 264] on icon at bounding box center [22, 268] width 16 height 16
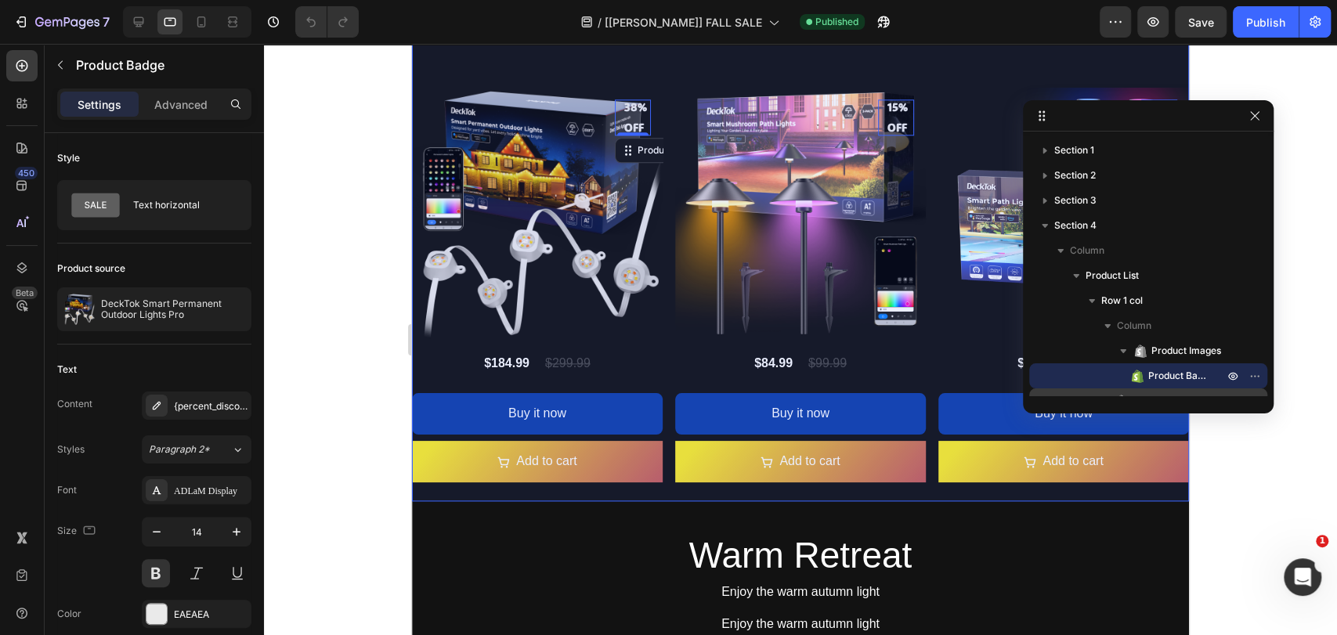
scroll to position [116, 0]
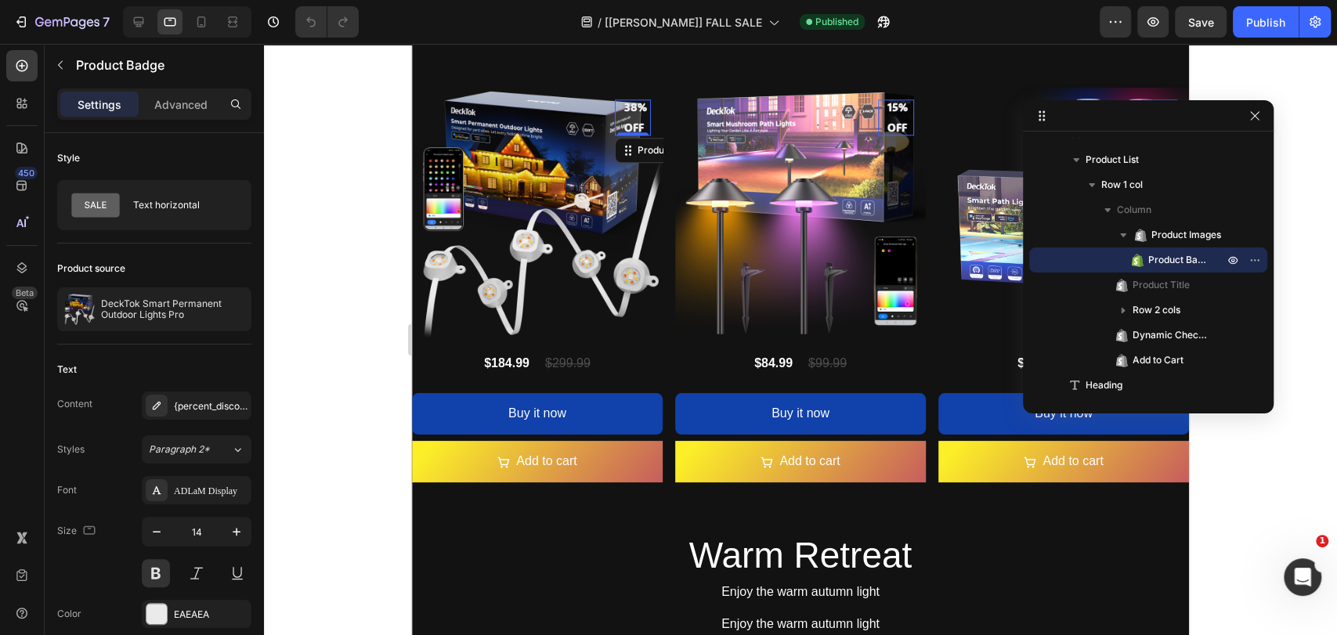
click at [1256, 482] on div at bounding box center [800, 339] width 1073 height 591
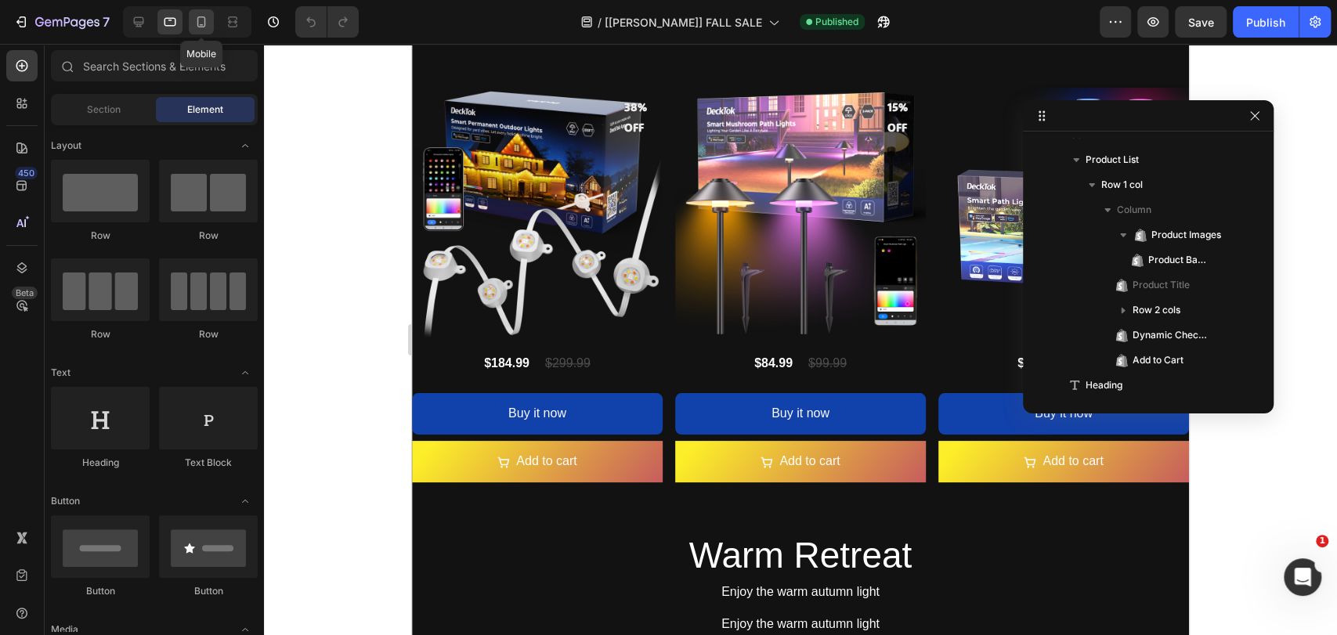
click at [209, 22] on div at bounding box center [201, 21] width 25 height 25
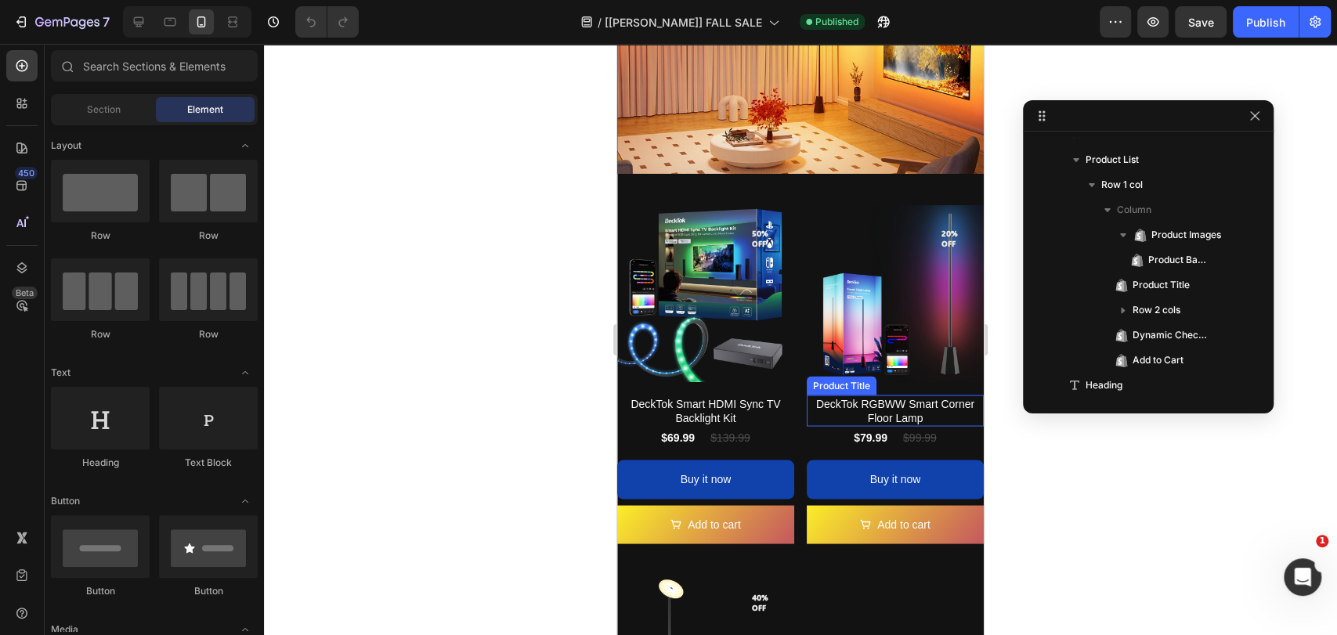
scroll to position [1791, 0]
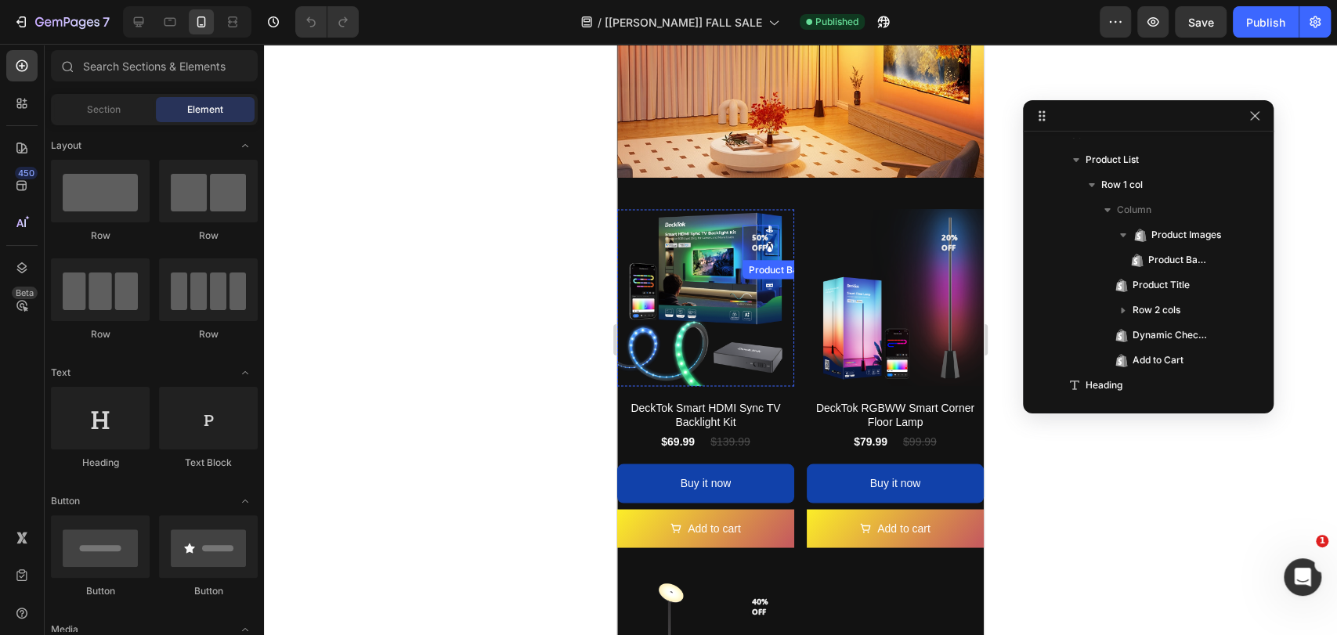
click at [752, 226] on pre "50% off" at bounding box center [760, 242] width 36 height 33
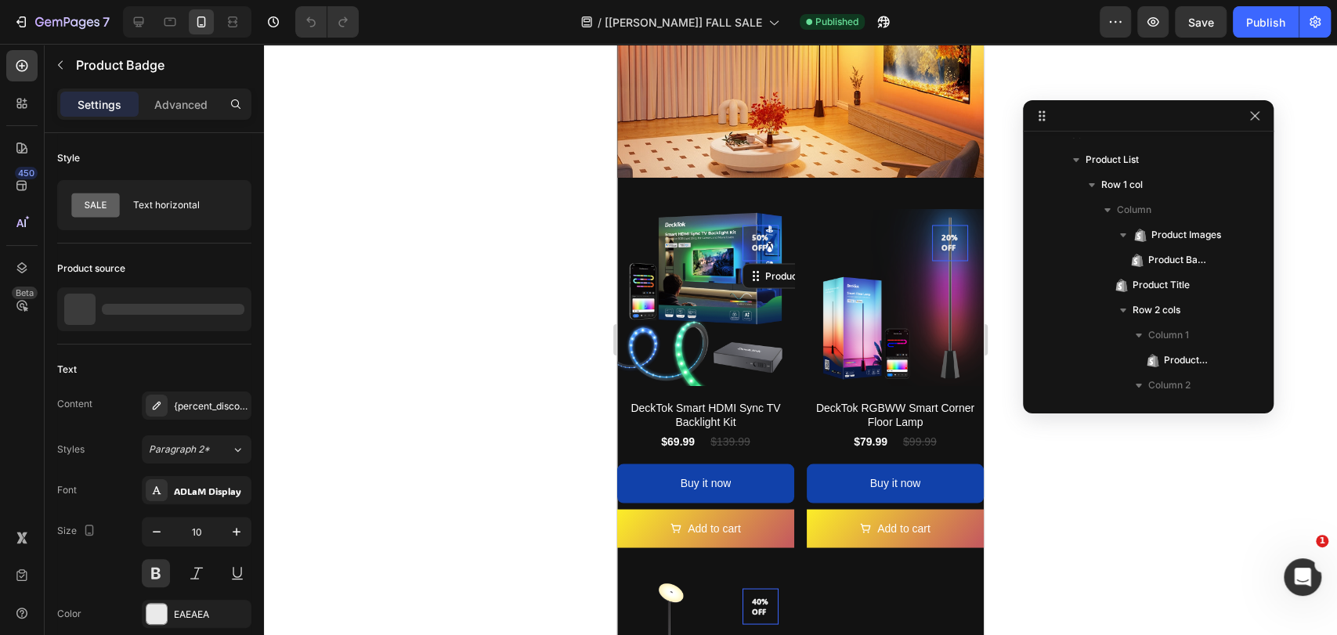
scroll to position [590, 0]
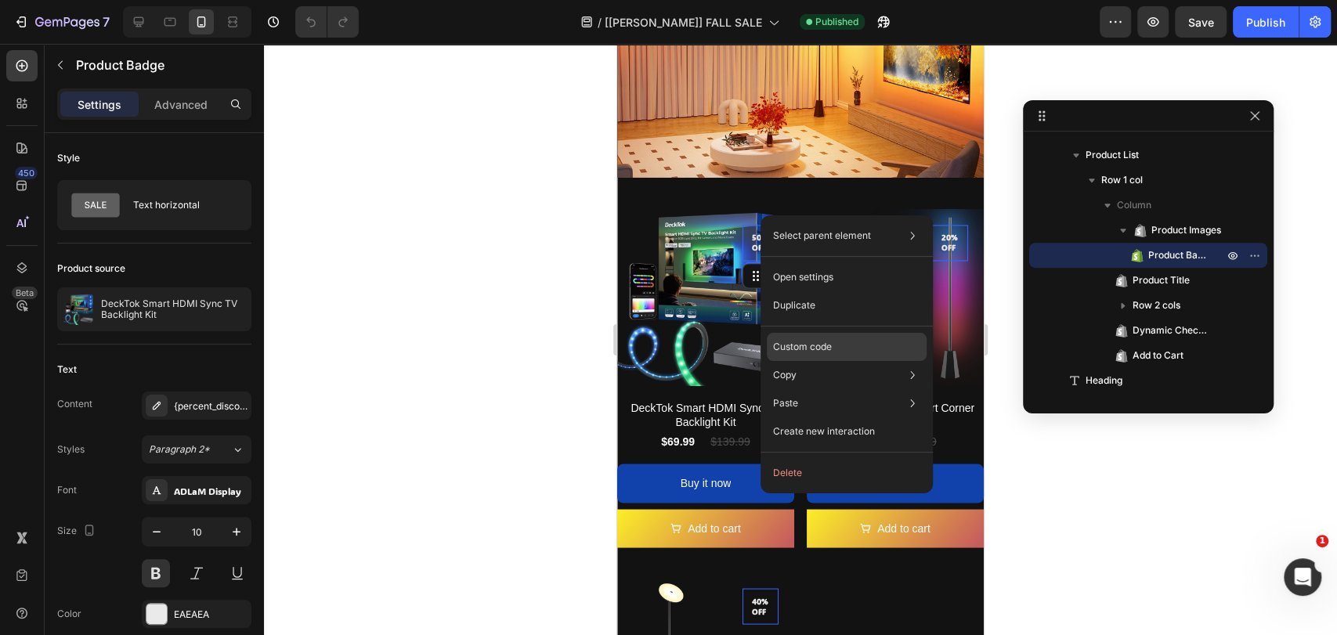
click at [844, 343] on div "Custom code" at bounding box center [847, 347] width 160 height 28
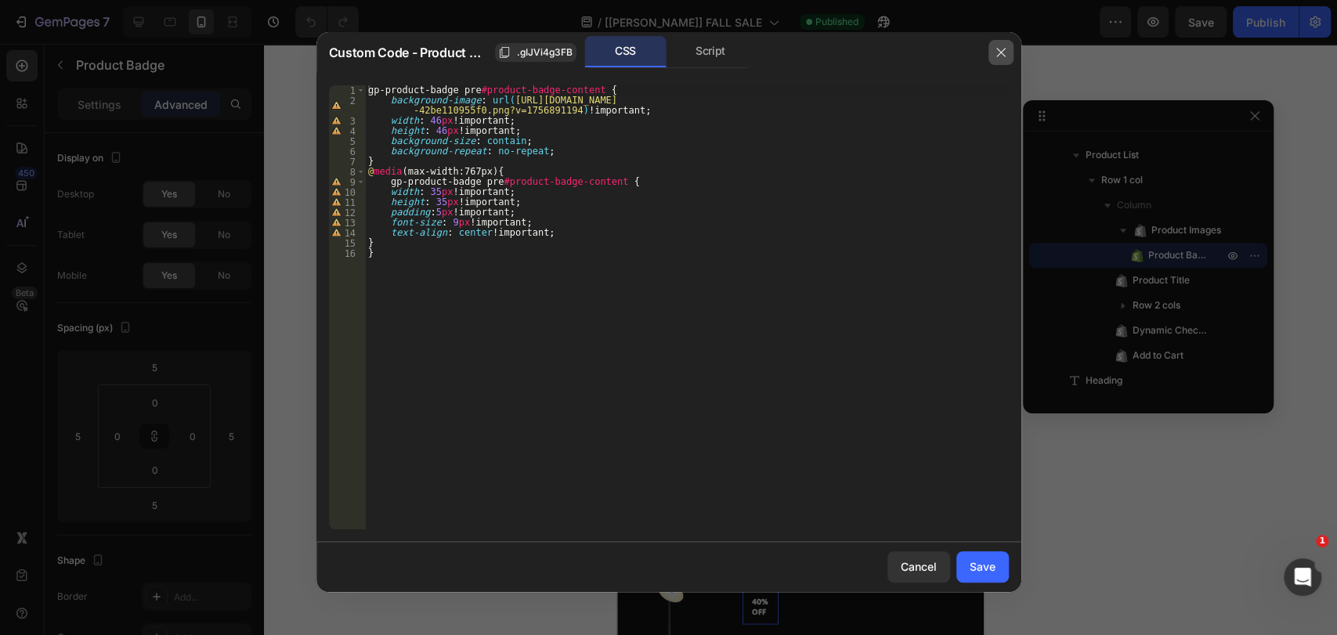
click at [991, 55] on button "button" at bounding box center [1000, 52] width 25 height 25
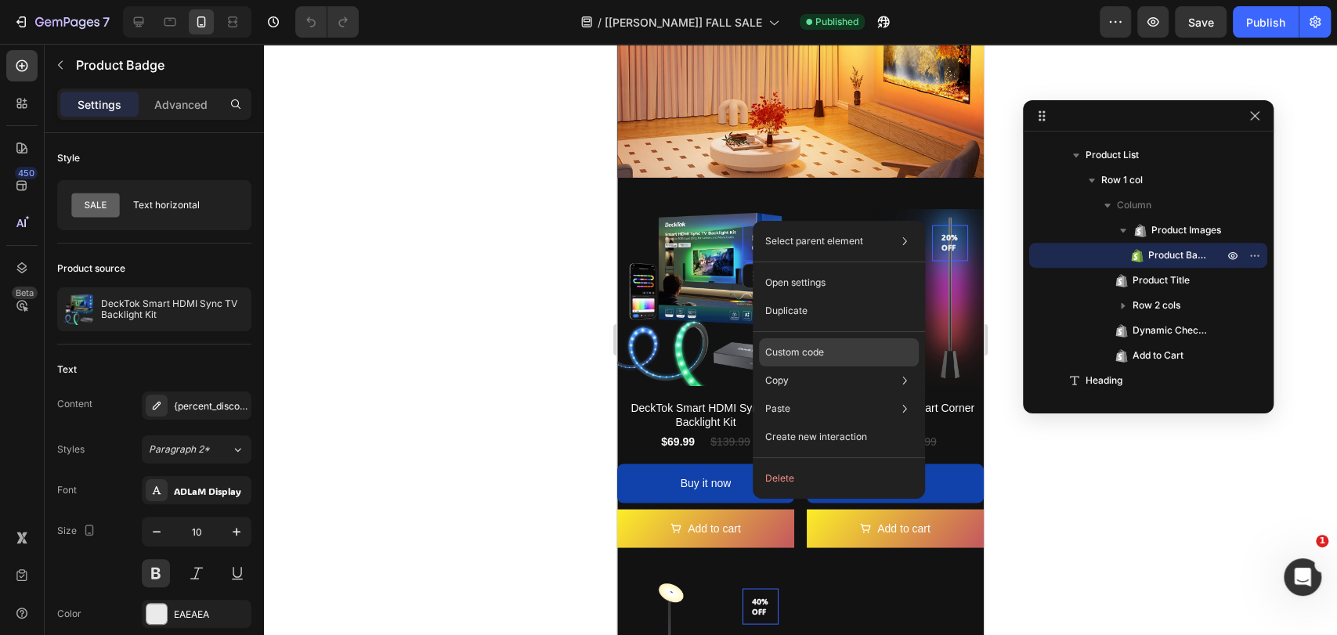
click at [810, 348] on p "Custom code" at bounding box center [794, 352] width 59 height 14
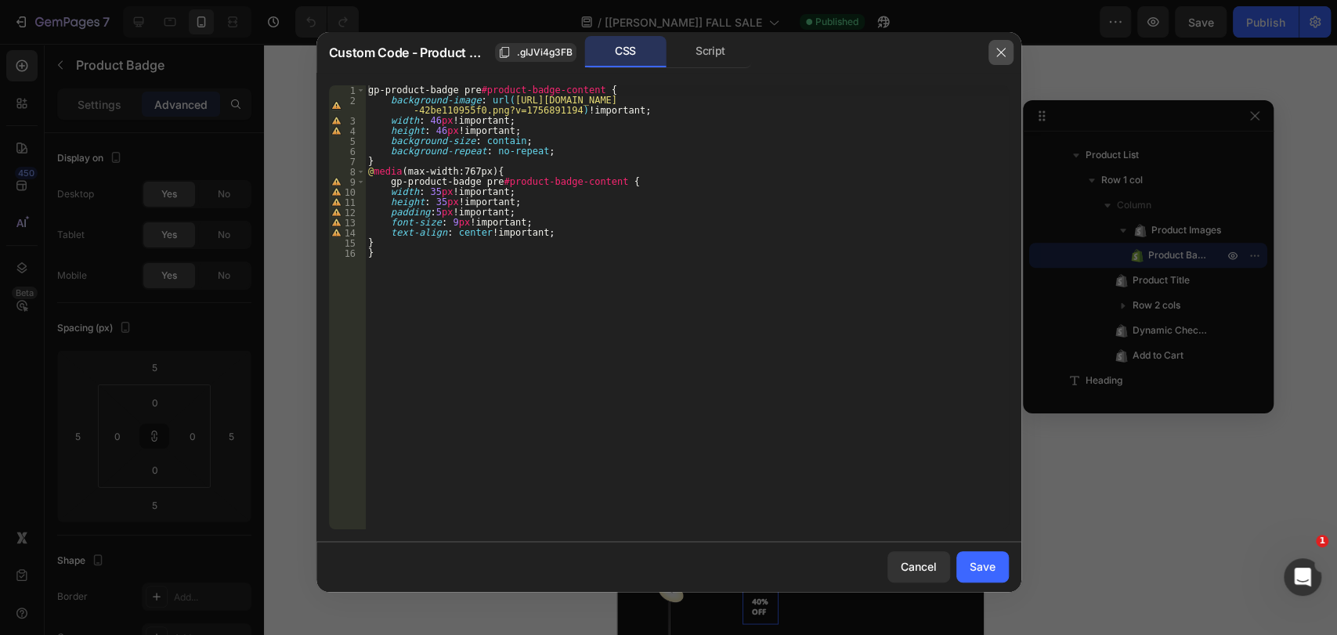
drag, startPoint x: 994, startPoint y: 42, endPoint x: 355, endPoint y: 31, distance: 639.0
click at [994, 43] on button "button" at bounding box center [1000, 52] width 25 height 25
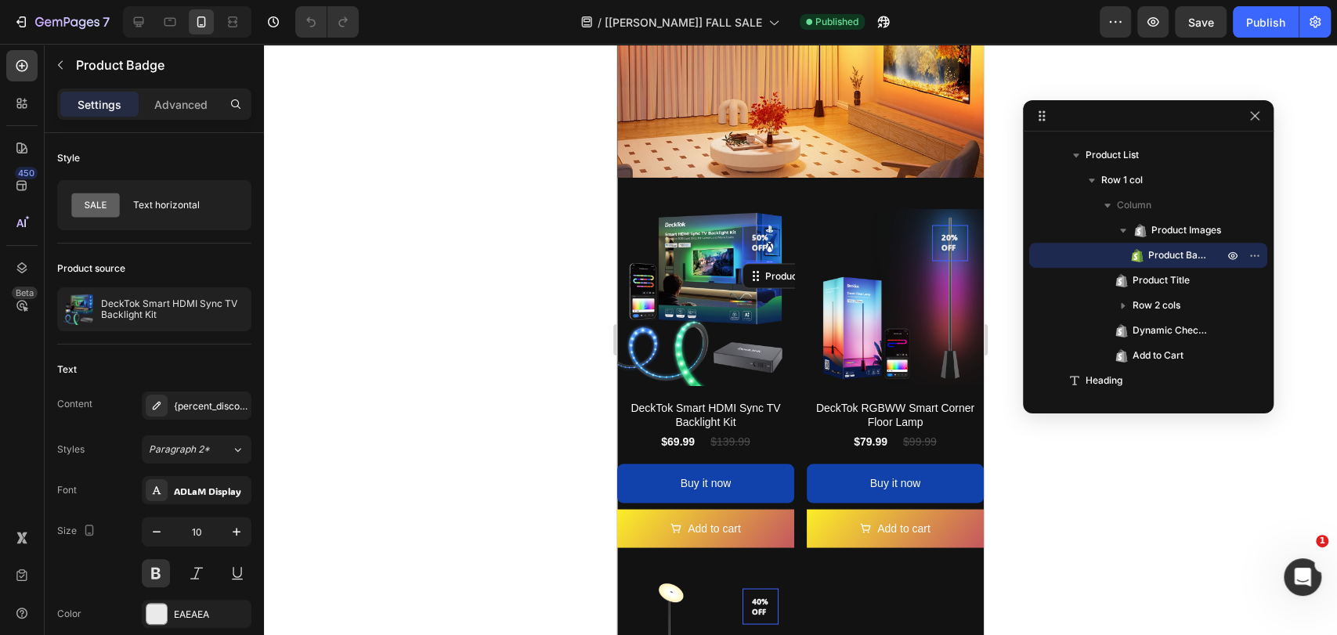
click at [752, 226] on pre "50% off" at bounding box center [760, 242] width 36 height 33
click at [742, 226] on pre "50% off" at bounding box center [760, 242] width 36 height 33
click at [140, 17] on icon at bounding box center [139, 22] width 10 height 10
type input "11"
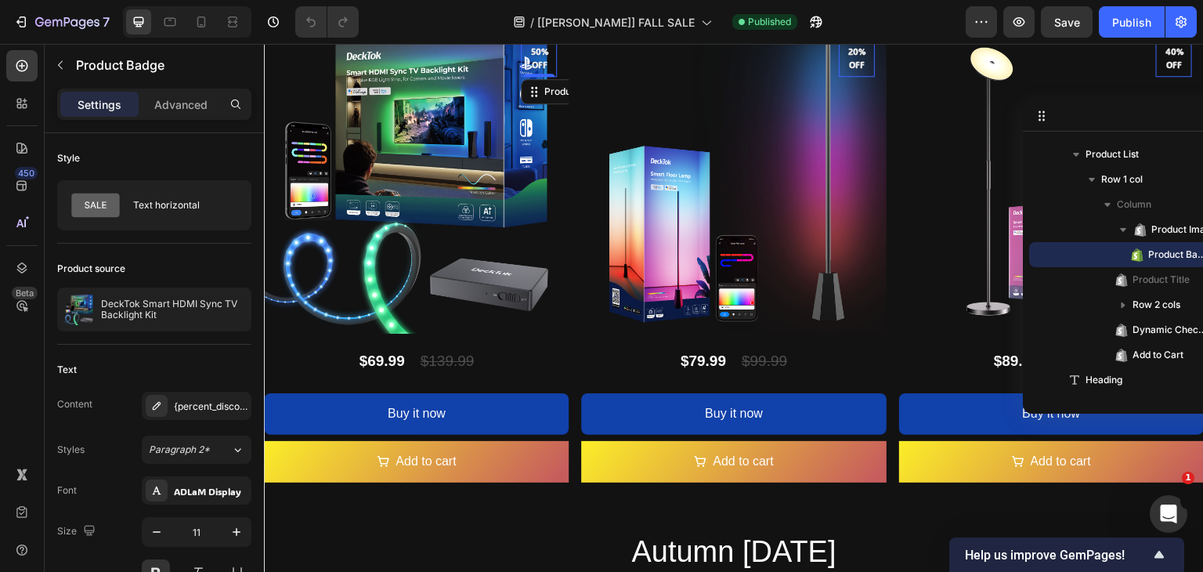
scroll to position [2076, 0]
